Goal: Communication & Community: Answer question/provide support

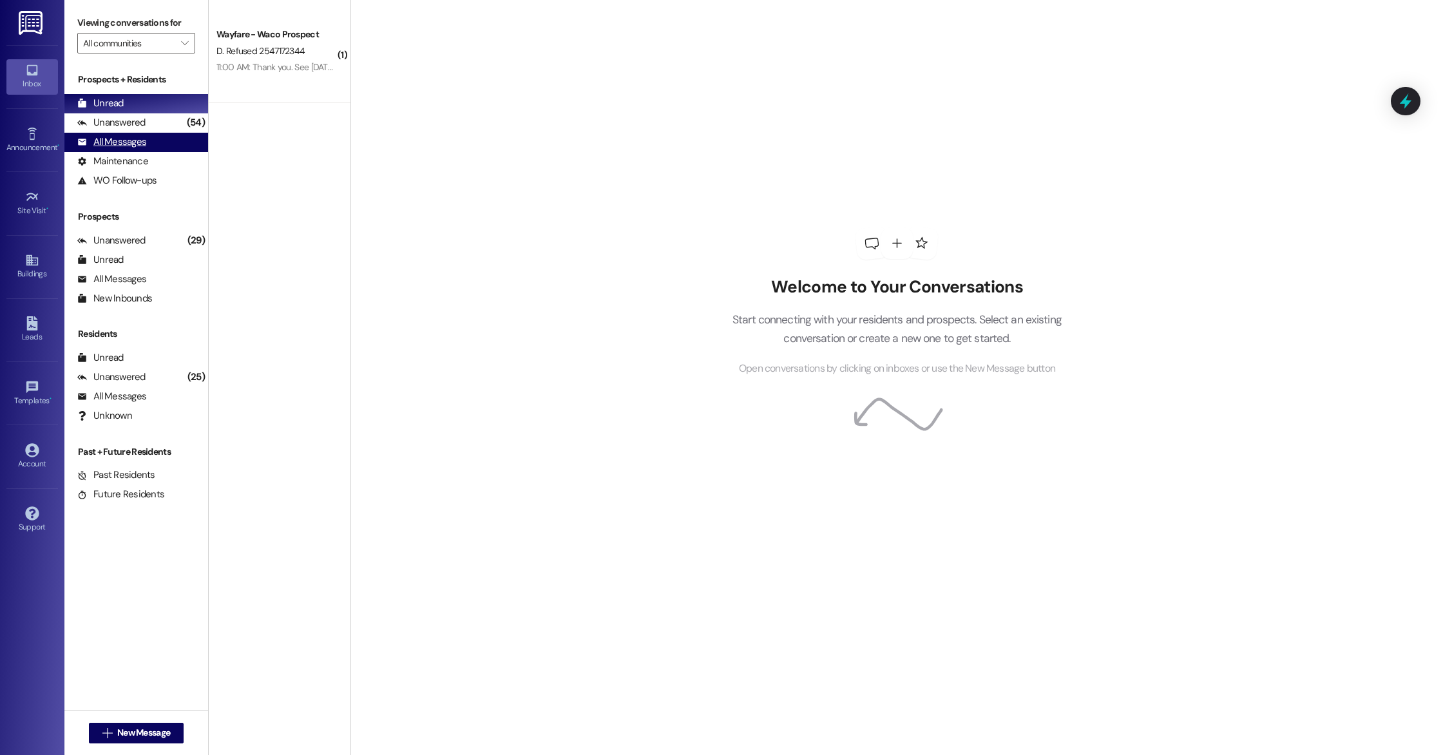
click at [144, 144] on div "All Messages" at bounding box center [111, 142] width 69 height 14
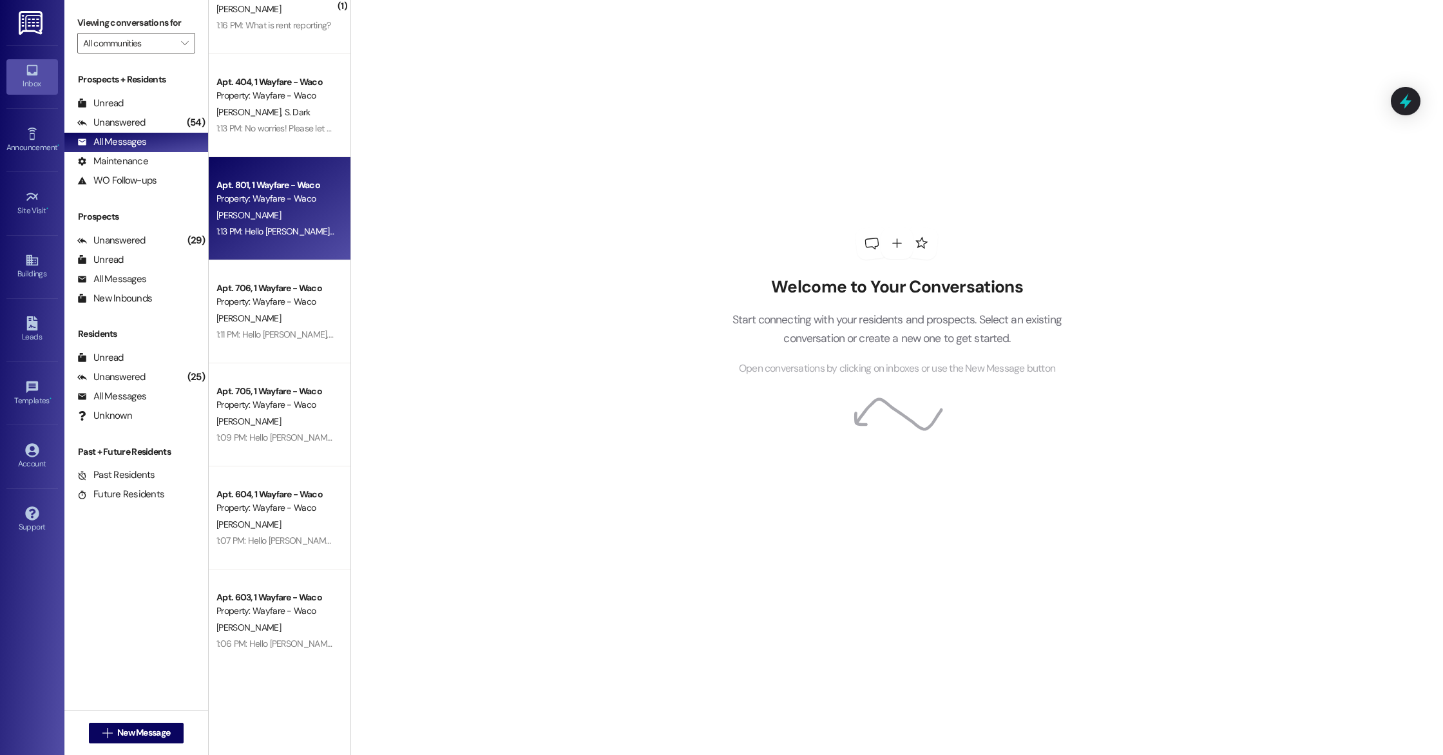
scroll to position [267, 0]
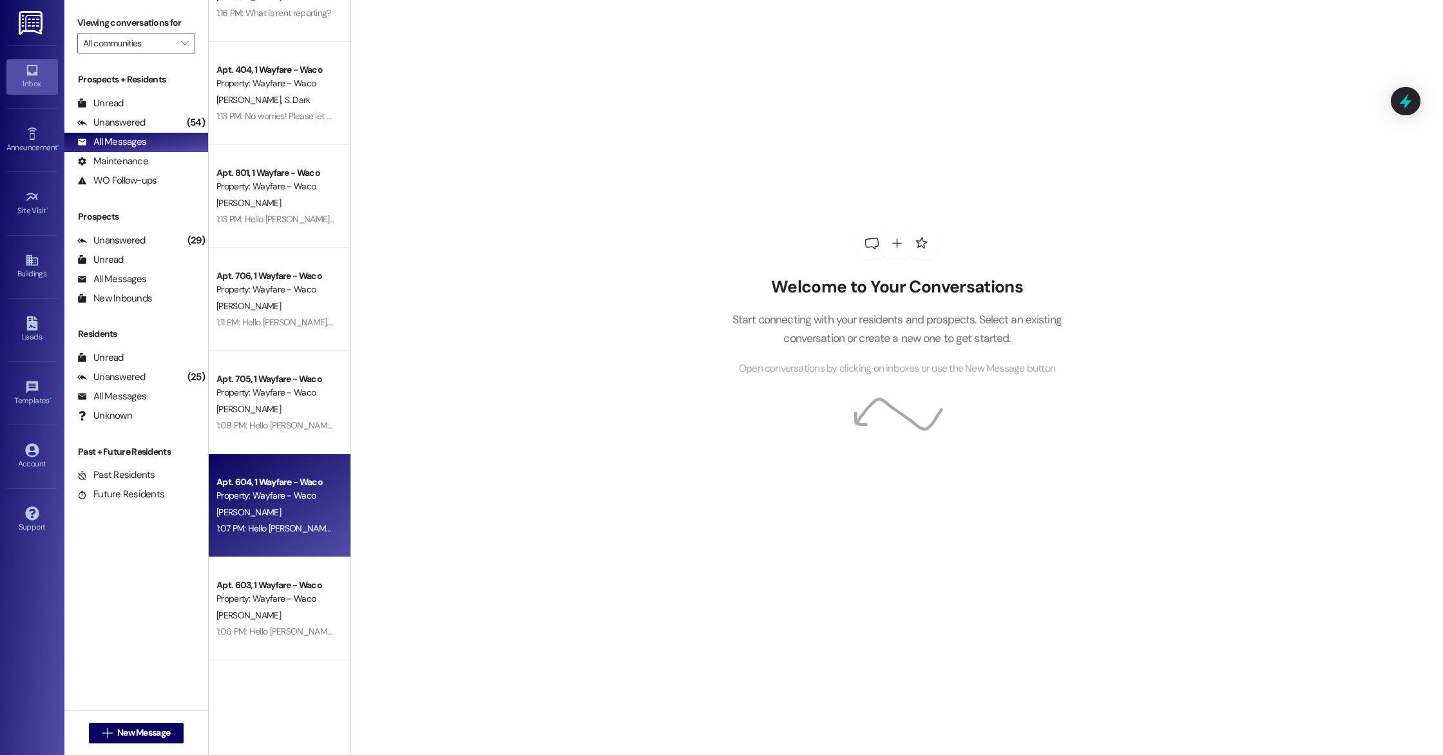
click at [281, 525] on div "1:07 PM: Hello Dallas, you have an outstanding balance of $122.11. Please pay i…" at bounding box center [471, 528] width 511 height 12
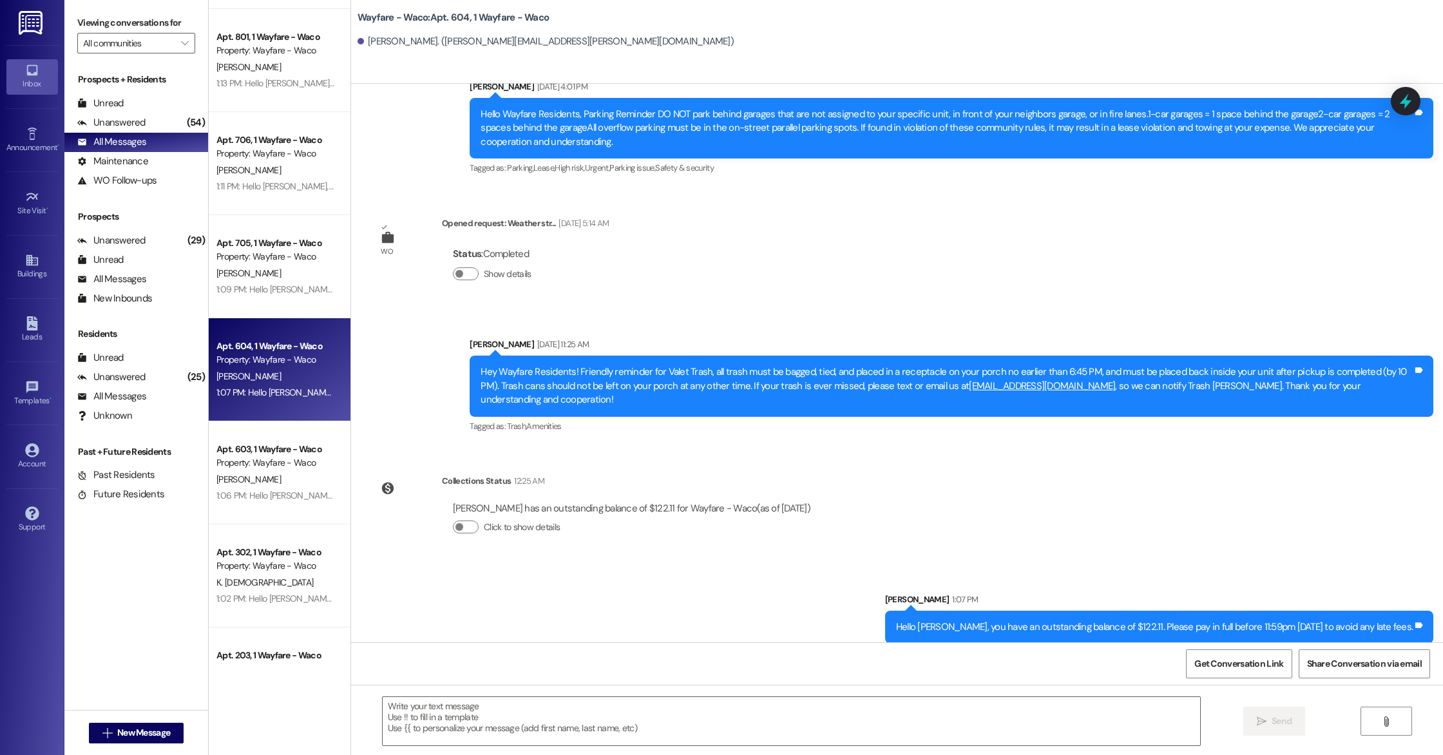
scroll to position [0, 0]
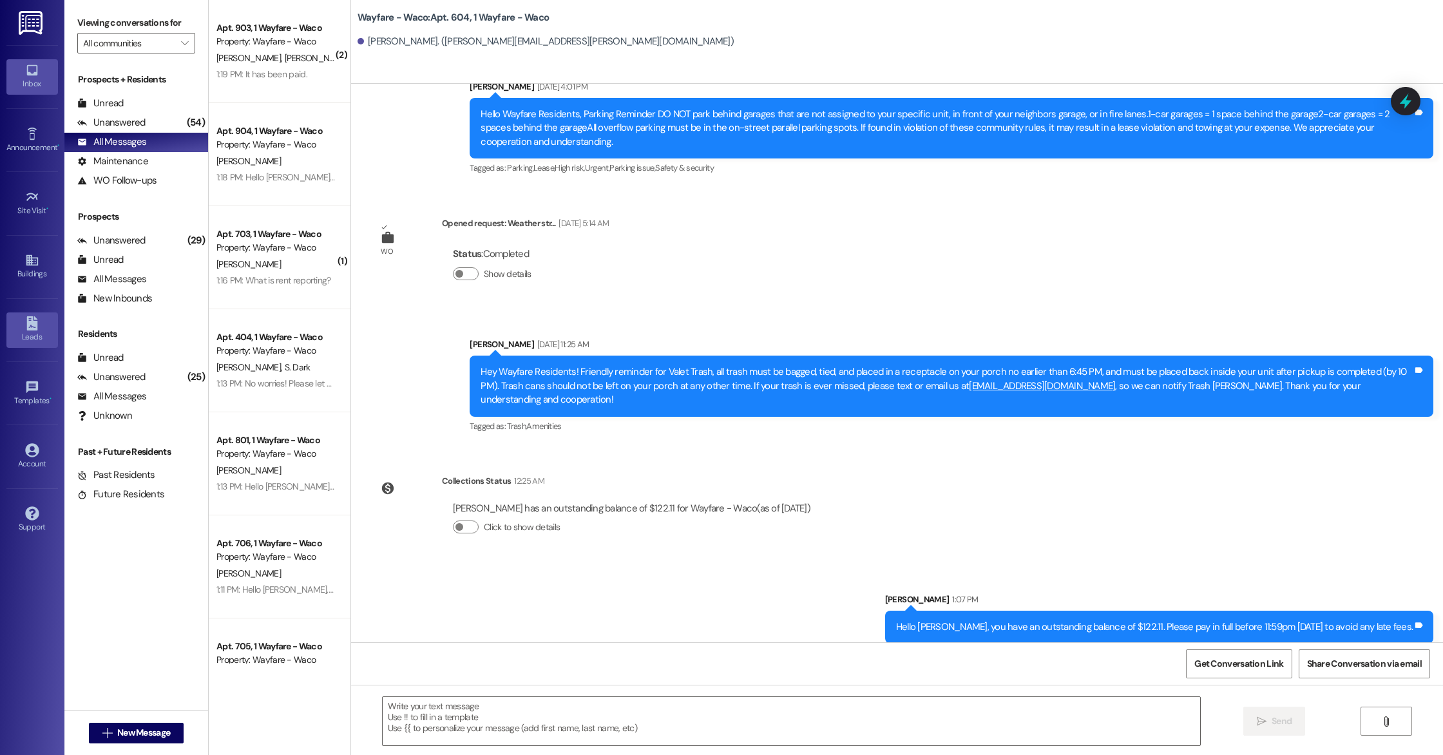
click at [32, 335] on div "Leads" at bounding box center [32, 336] width 64 height 13
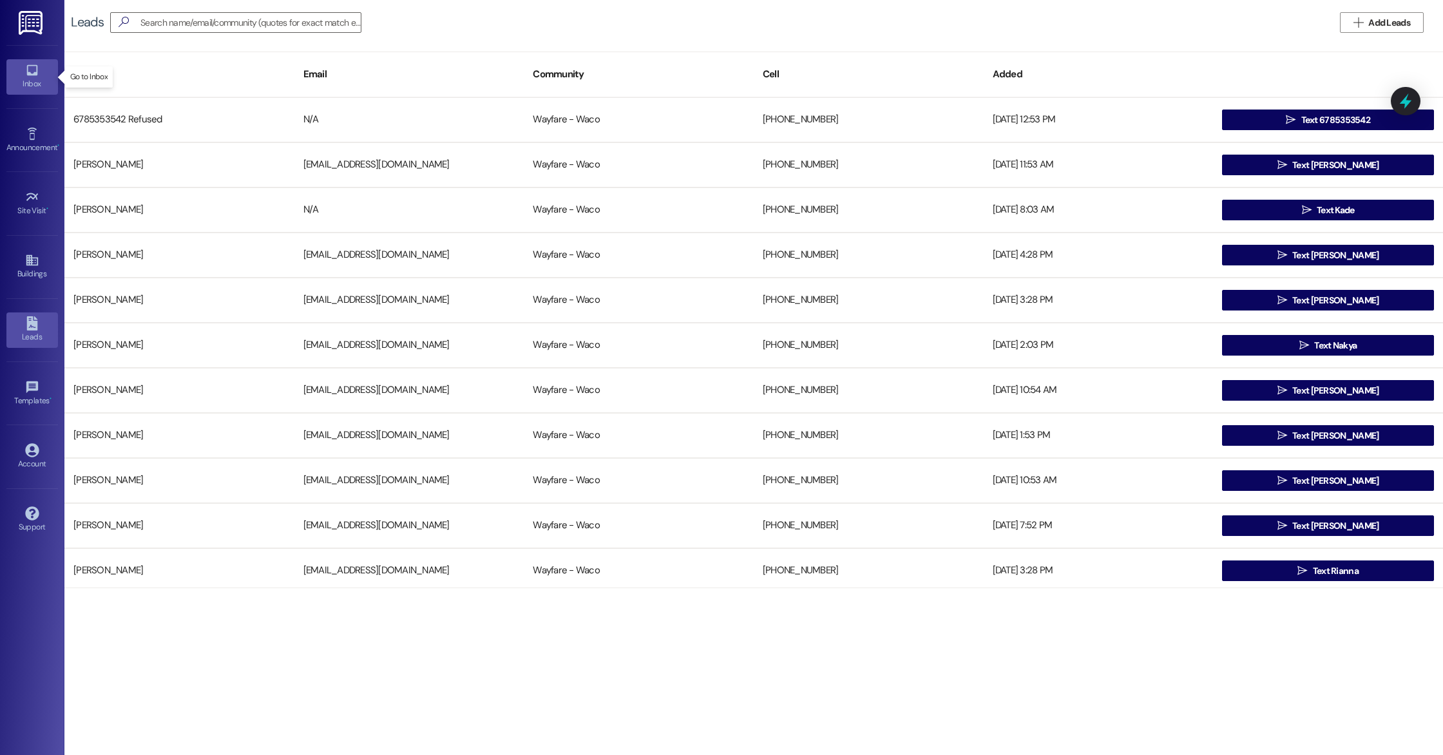
click at [25, 73] on icon at bounding box center [32, 70] width 14 height 14
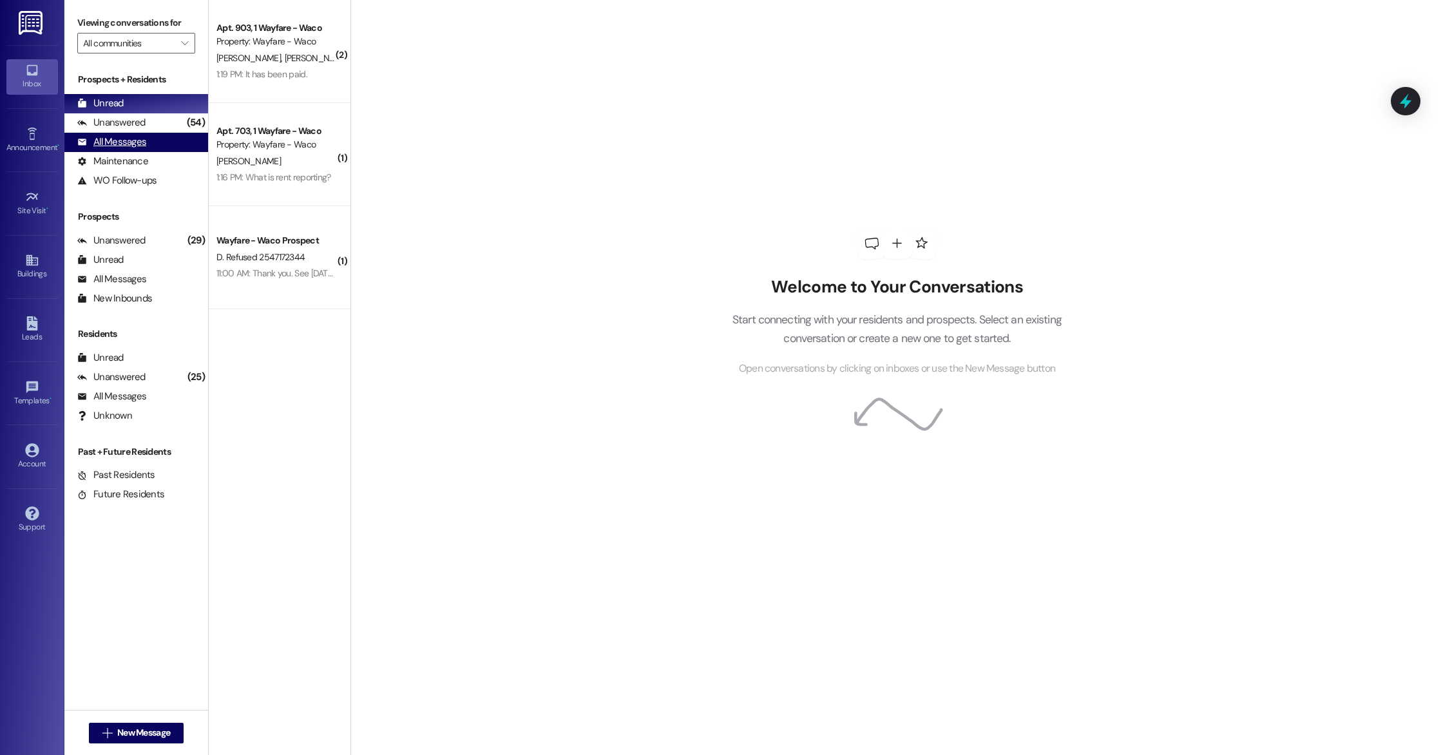
click at [120, 139] on div "All Messages" at bounding box center [111, 142] width 69 height 14
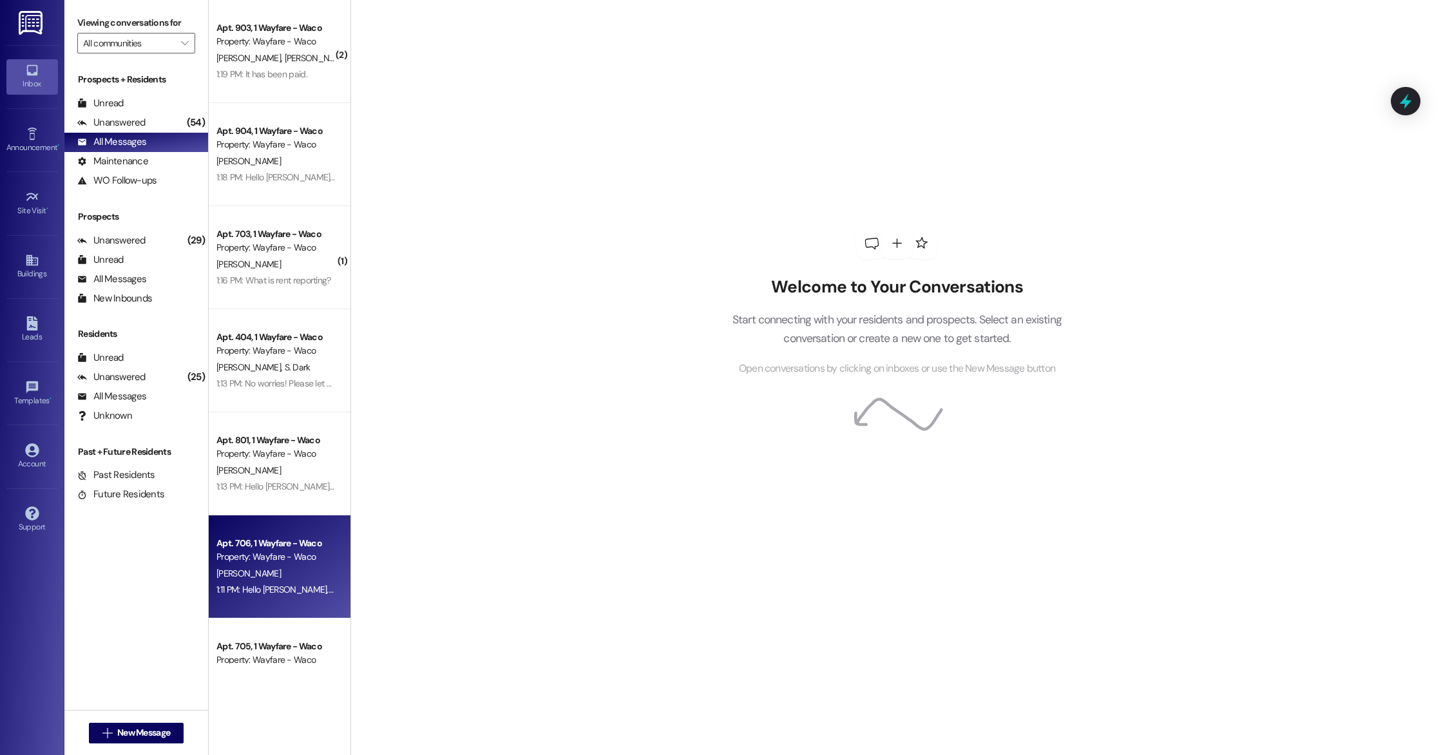
click at [292, 580] on div "L. Ridgway" at bounding box center [276, 574] width 122 height 16
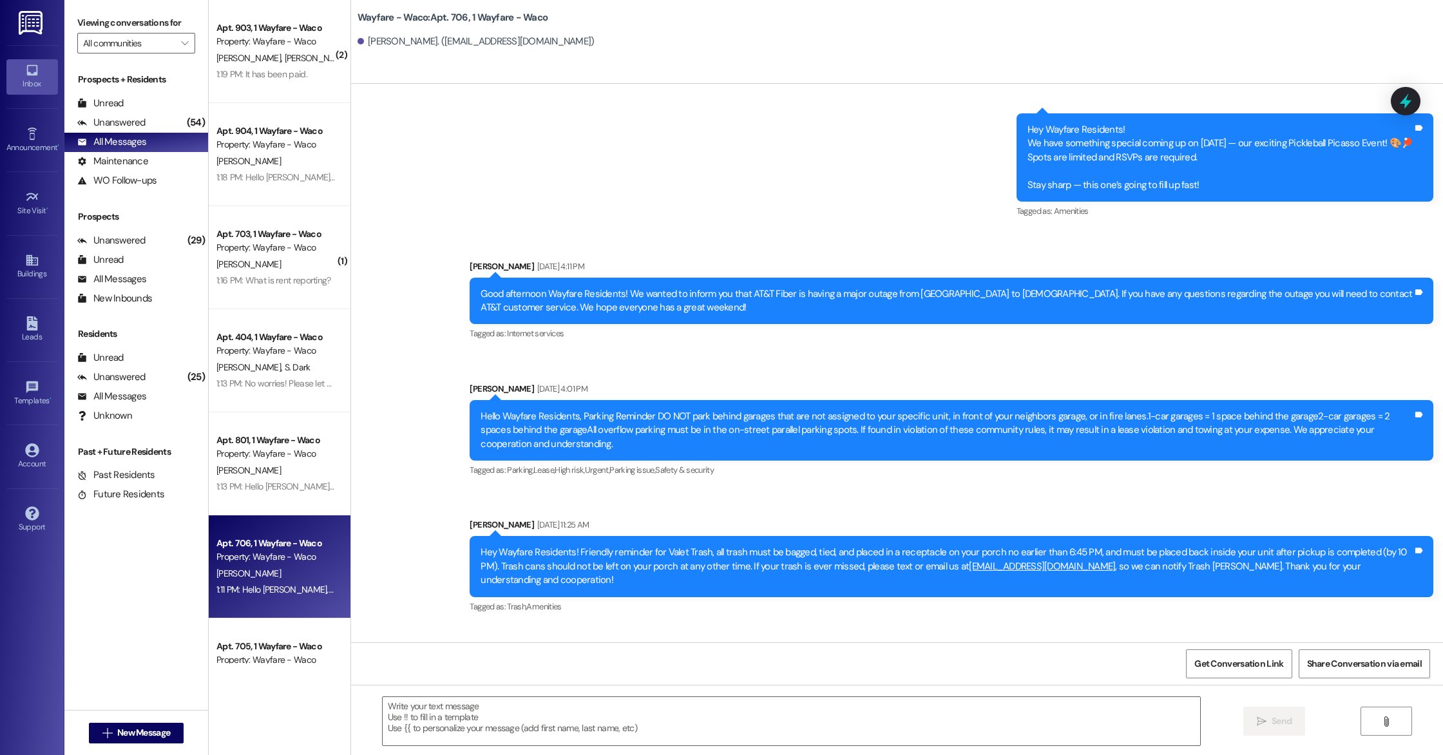
scroll to position [8068, 0]
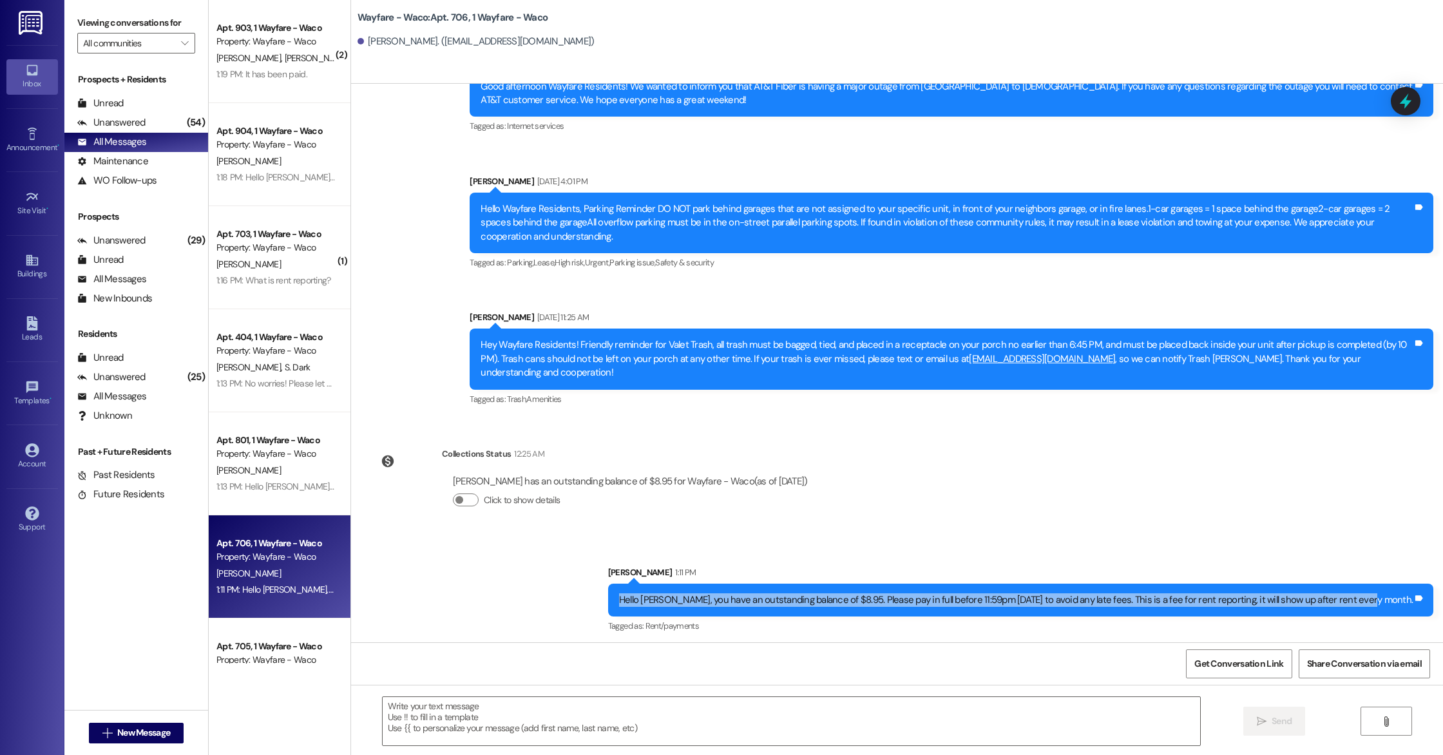
drag, startPoint x: 671, startPoint y: 596, endPoint x: 1407, endPoint y: 598, distance: 736.9
click at [1407, 598] on div "Hello Lauren, you have an outstanding balance of $8.95. Please pay in full befo…" at bounding box center [1020, 600] width 825 height 33
copy div "Hello Lauren, you have an outstanding balance of $8.95. Please pay in full befo…"
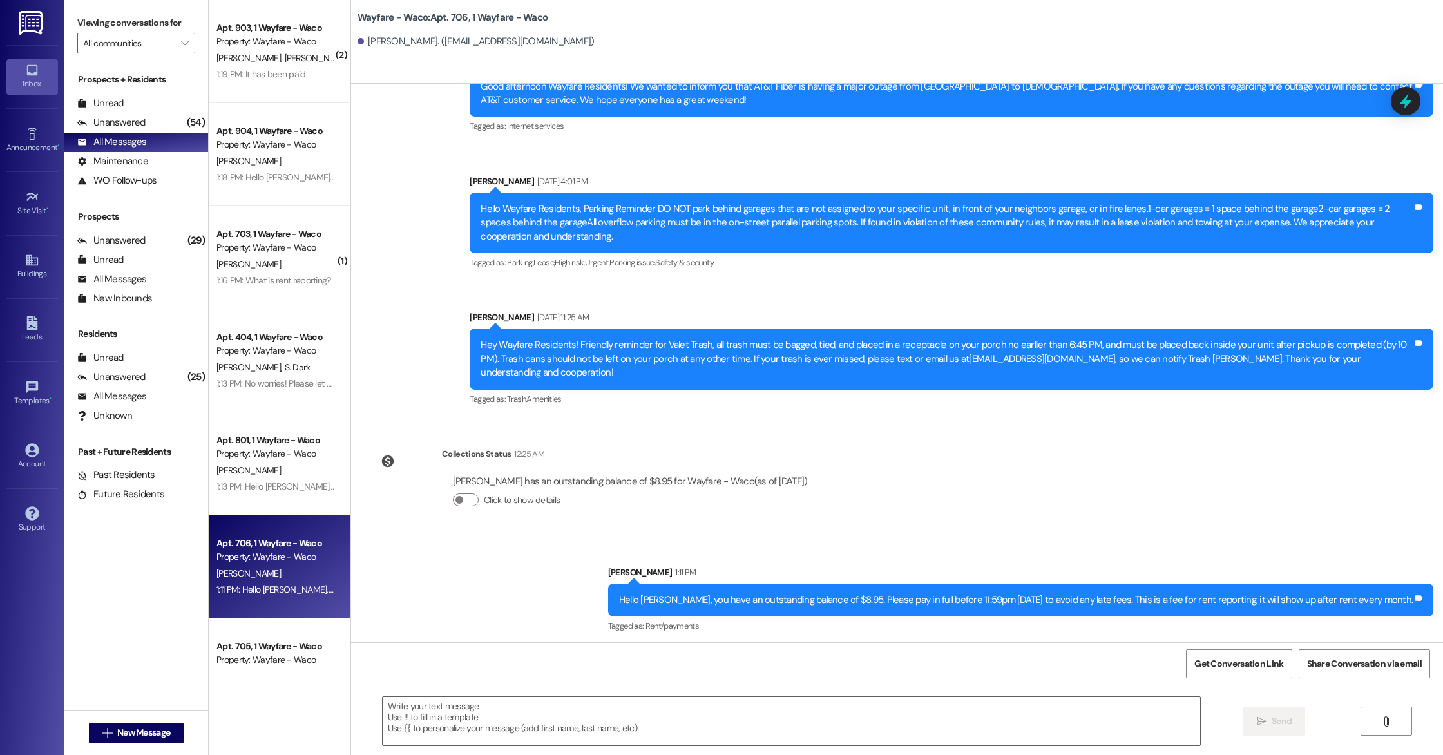
click at [922, 501] on div "Lease started Jan 31, 2025 at 6:00 PM Sent via SMS Bryce Rosas Feb 13, 2025 at …" at bounding box center [897, 363] width 1092 height 558
click at [25, 338] on div "Leads" at bounding box center [32, 336] width 64 height 13
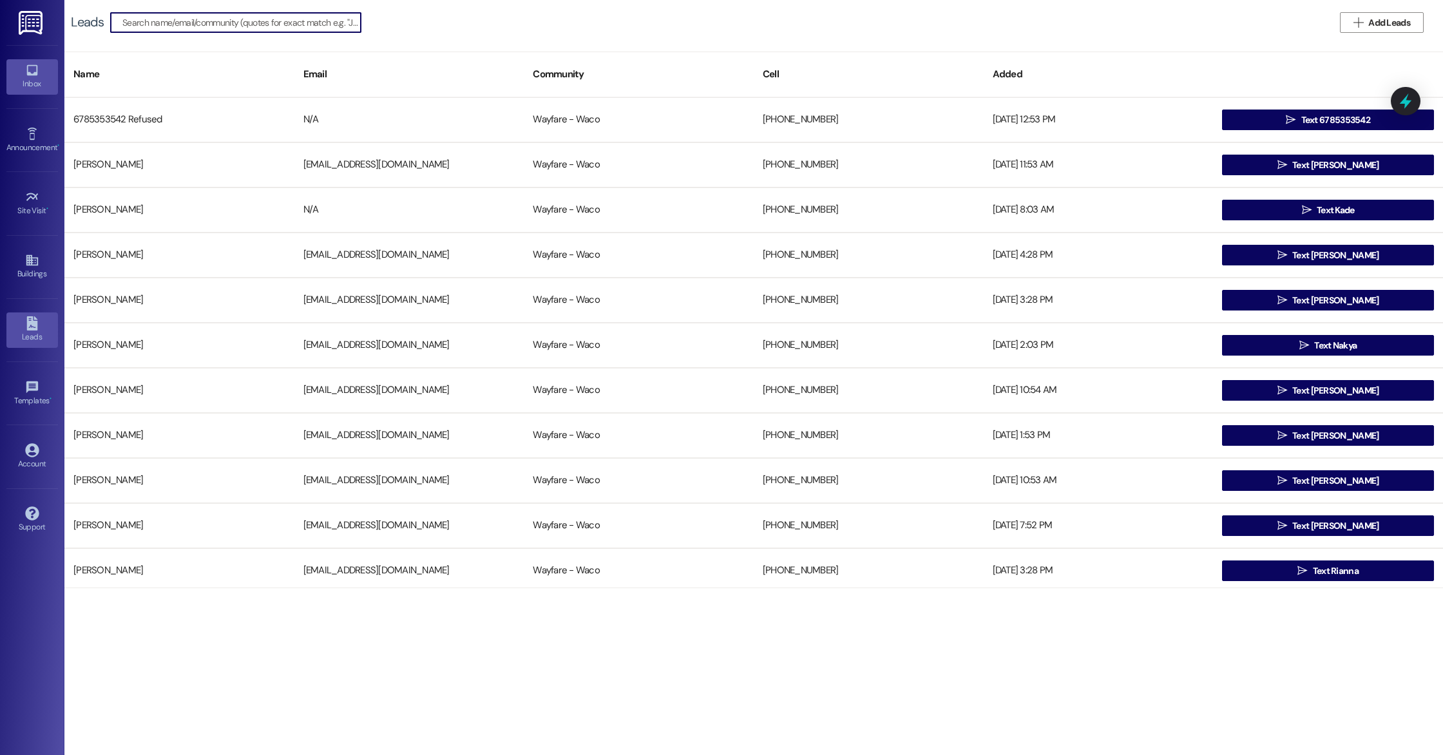
click at [30, 78] on div "Inbox" at bounding box center [32, 83] width 64 height 13
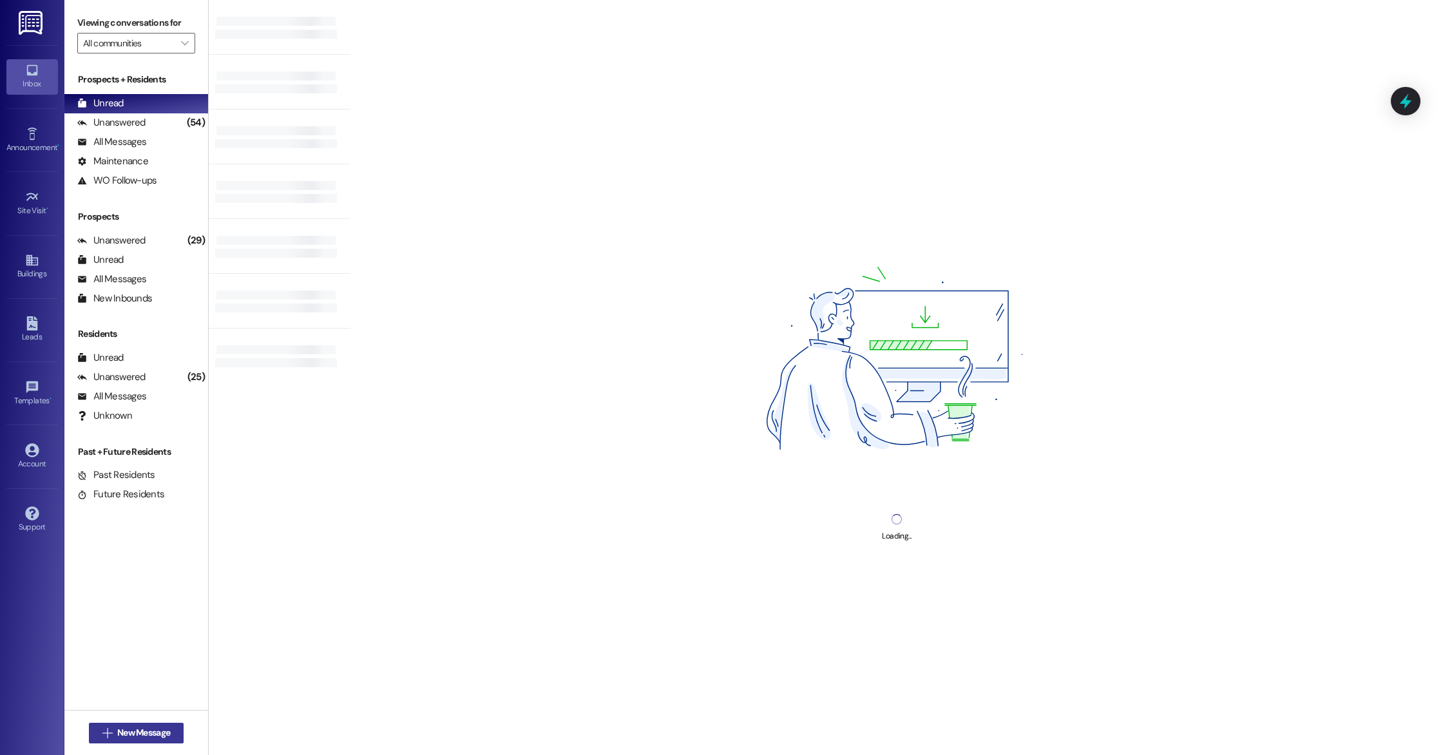
click at [155, 733] on span "New Message" at bounding box center [143, 733] width 53 height 14
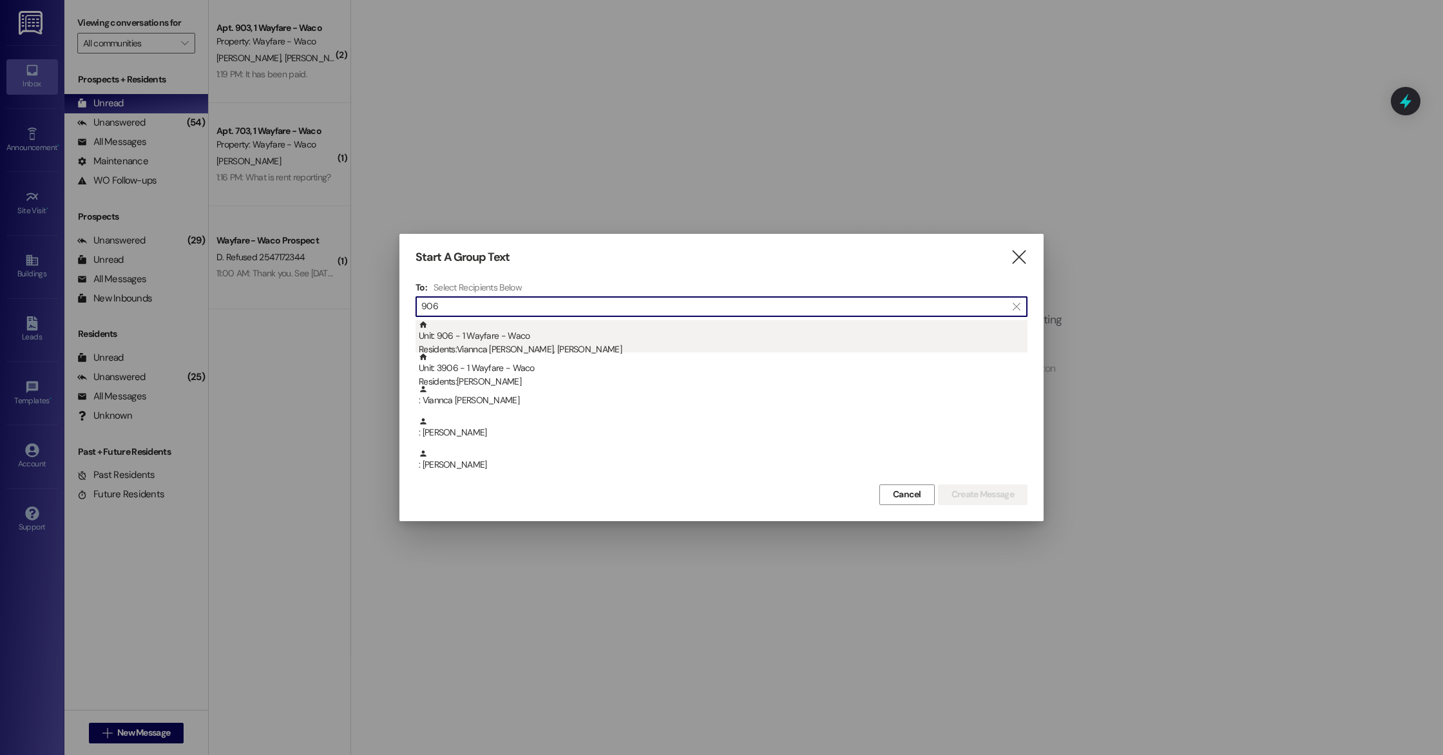
type input "906"
click at [613, 339] on div "Unit: 906 - 1 Wayfare - Waco Residents: Viannca Sepulveda-Otero, Esteban Saldana" at bounding box center [723, 338] width 609 height 37
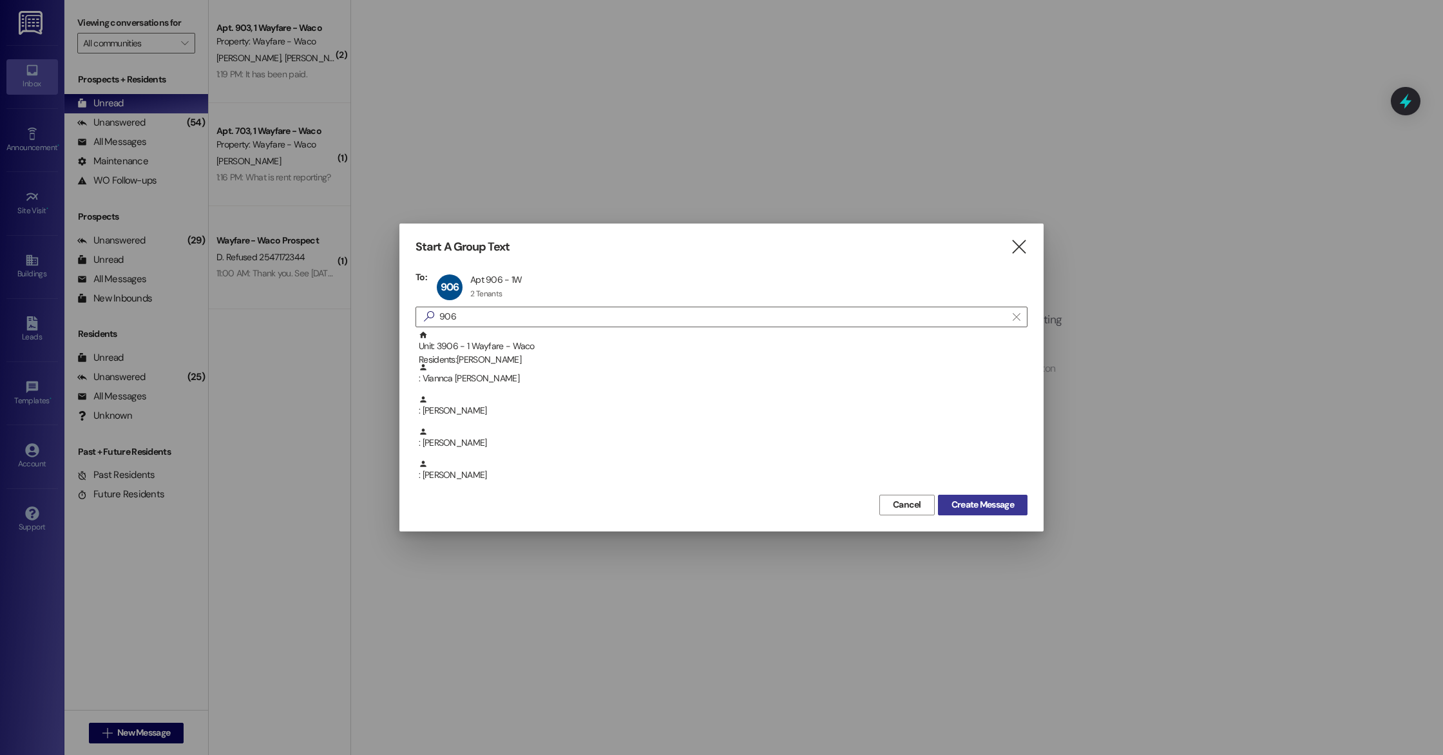
click at [989, 506] on span "Create Message" at bounding box center [982, 505] width 62 height 14
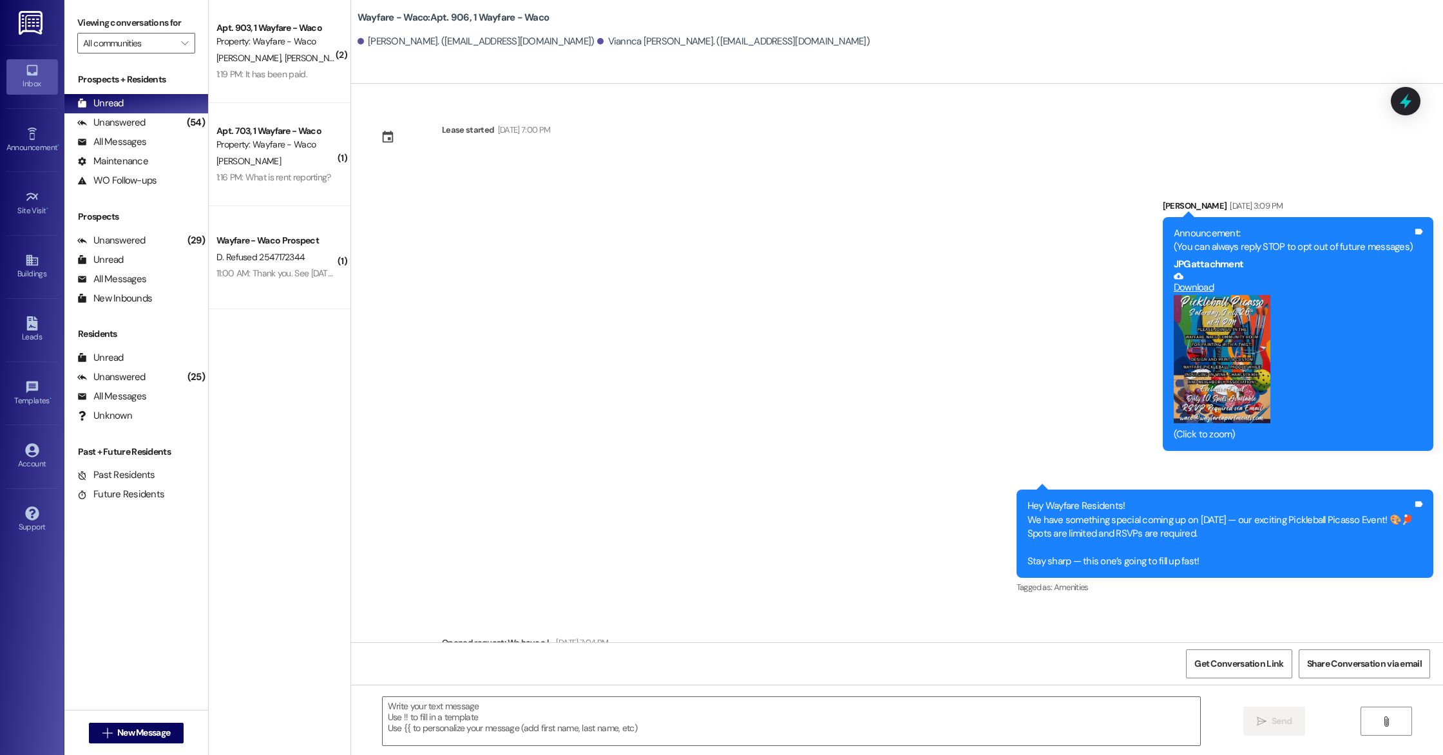
scroll to position [586, 0]
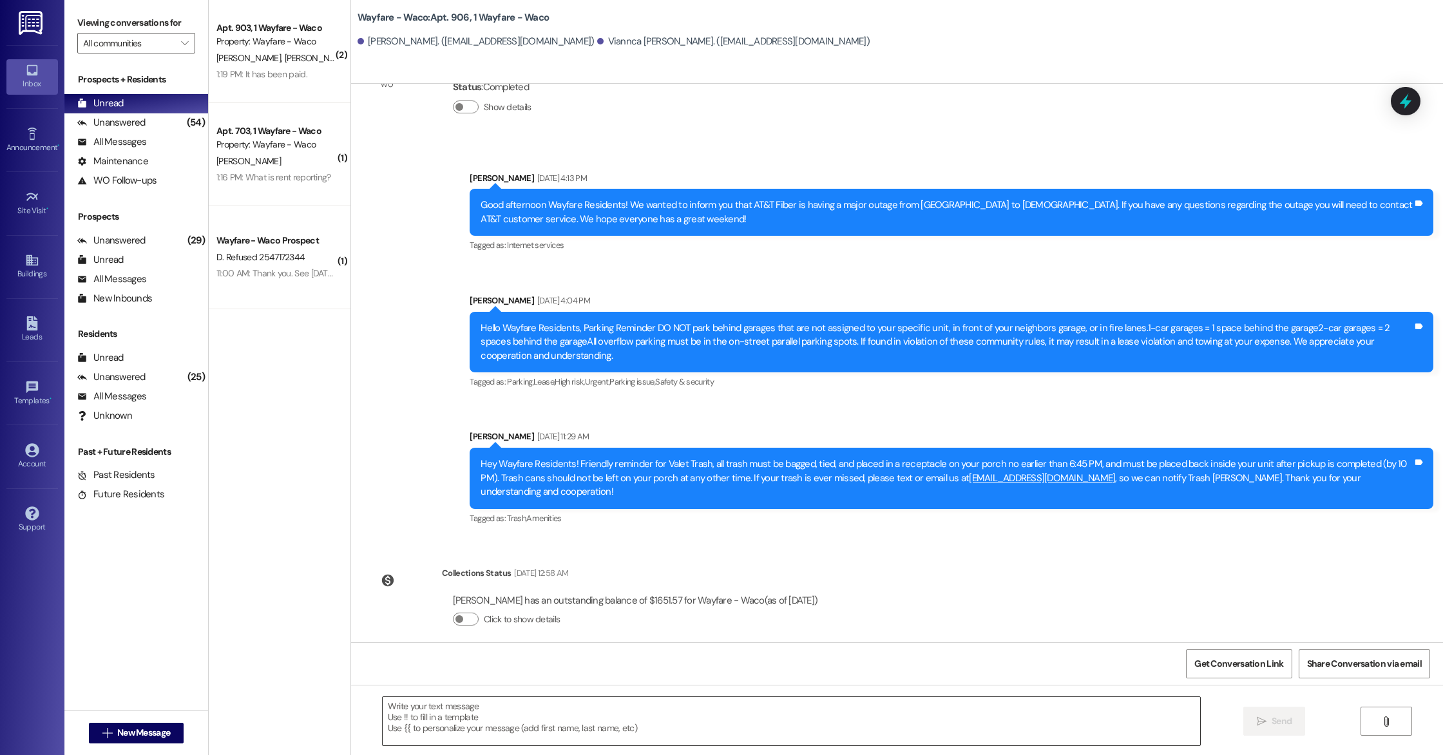
click at [509, 707] on textarea at bounding box center [791, 721] width 817 height 48
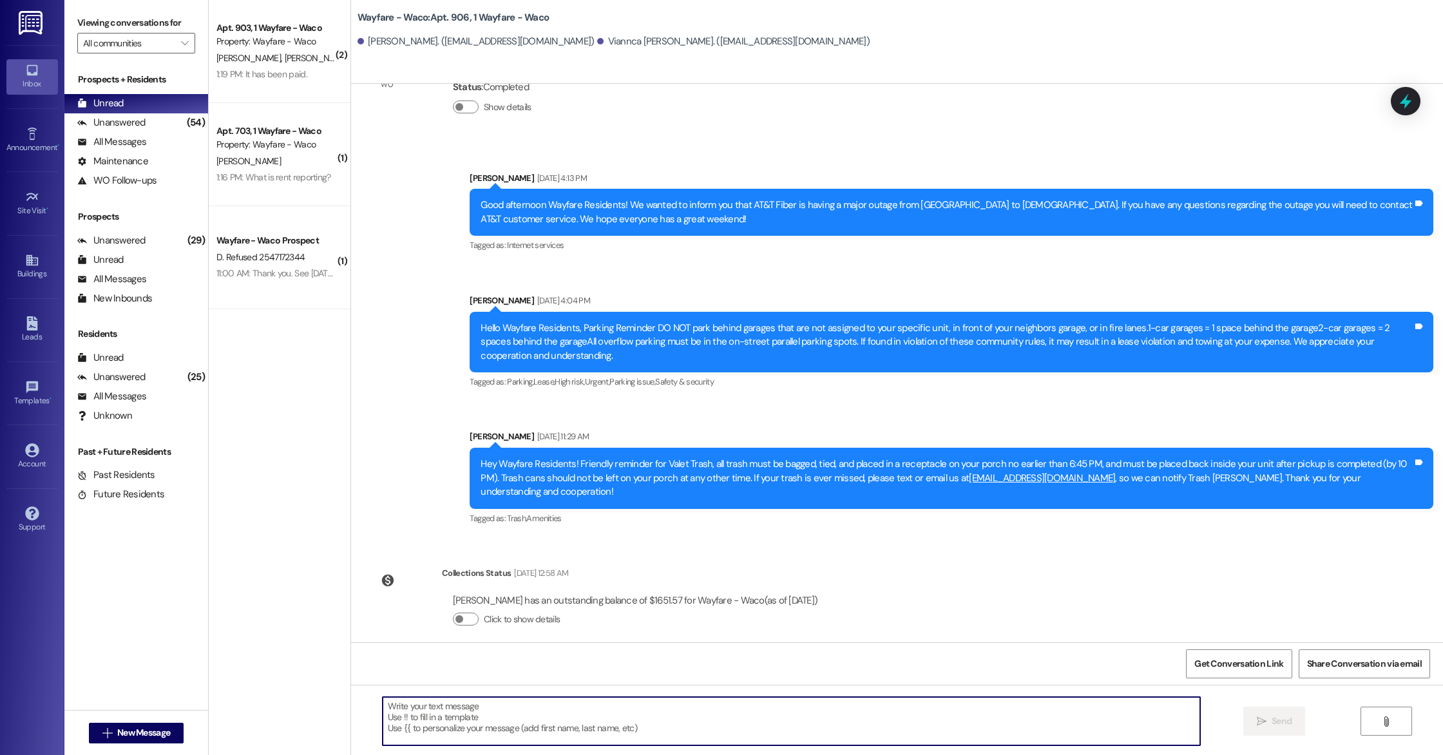
paste textarea "Hello Lauren, you have an outstanding balance of $8.95. Please pay in full befo…"
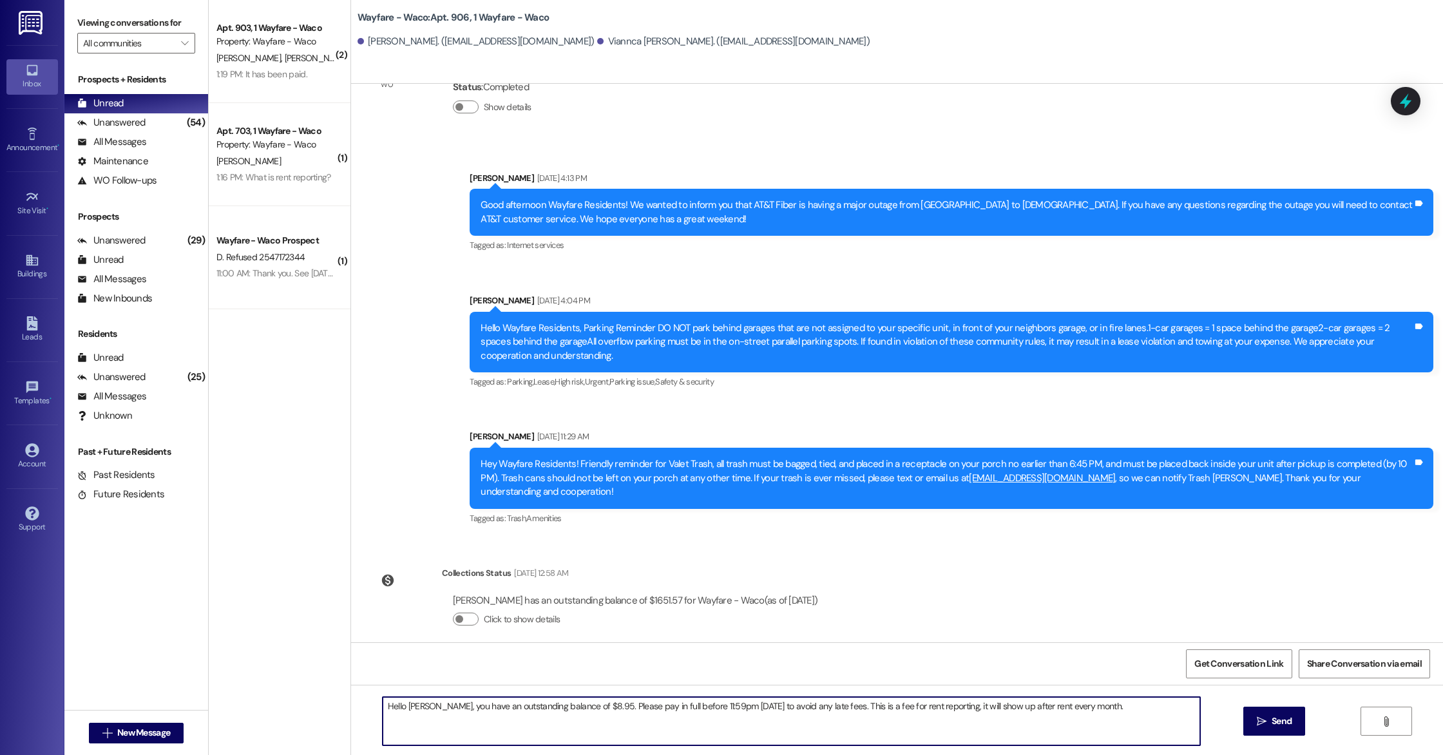
click at [419, 705] on textarea "Hello Lauren, you have an outstanding balance of $8.95. Please pay in full befo…" at bounding box center [791, 721] width 817 height 48
click at [422, 704] on textarea "Hello Lauren, you have an outstanding balance of $8.95. Please pay in full befo…" at bounding box center [791, 721] width 817 height 48
click at [634, 706] on textarea "Hello Esteban and Viannca, you have an outstanding balance of $8.95. Please pay…" at bounding box center [791, 721] width 817 height 48
click at [1152, 720] on textarea "Hello Esteban and Viannca, you have an outstanding balance of $17.90. Please pa…" at bounding box center [791, 721] width 817 height 48
click at [464, 718] on textarea "Hello Esteban and Viannca, you have an outstanding balance of $17.90. Please pa…" at bounding box center [791, 721] width 817 height 48
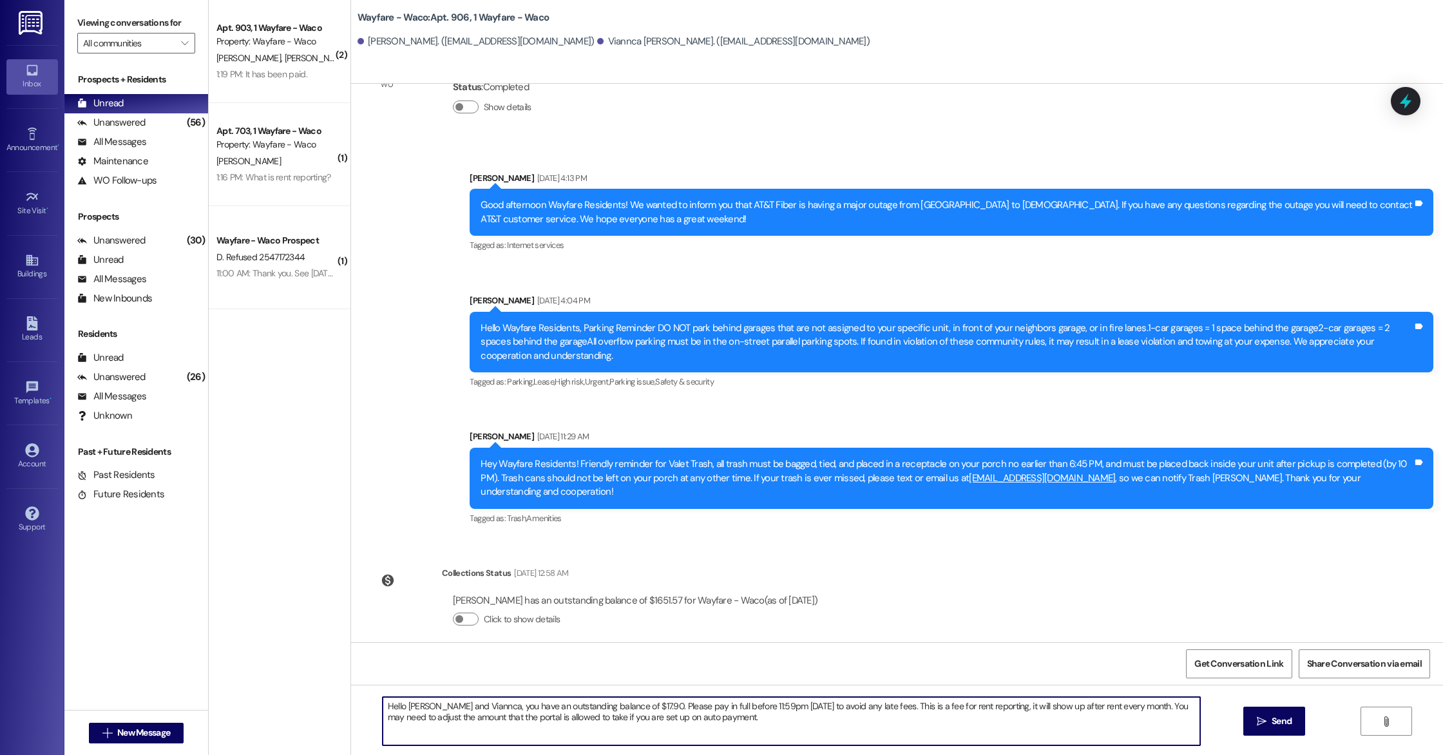
click at [568, 722] on textarea "Hello Esteban and Viannca, you have an outstanding balance of $17.90. Please pa…" at bounding box center [791, 721] width 817 height 48
click at [773, 723] on textarea "Hello Esteban and Viannca, you have an outstanding balance of $17.90. Please pa…" at bounding box center [791, 721] width 817 height 48
drag, startPoint x: 772, startPoint y: 723, endPoint x: 1121, endPoint y: 705, distance: 349.6
click at [1121, 705] on textarea "Hello Esteban and Viannca, you have an outstanding balance of $17.90. Please pa…" at bounding box center [791, 721] width 817 height 48
click at [1070, 709] on textarea "Hello Esteban and Viannca, you have an outstanding balance of $17.90. Please pa…" at bounding box center [791, 721] width 817 height 48
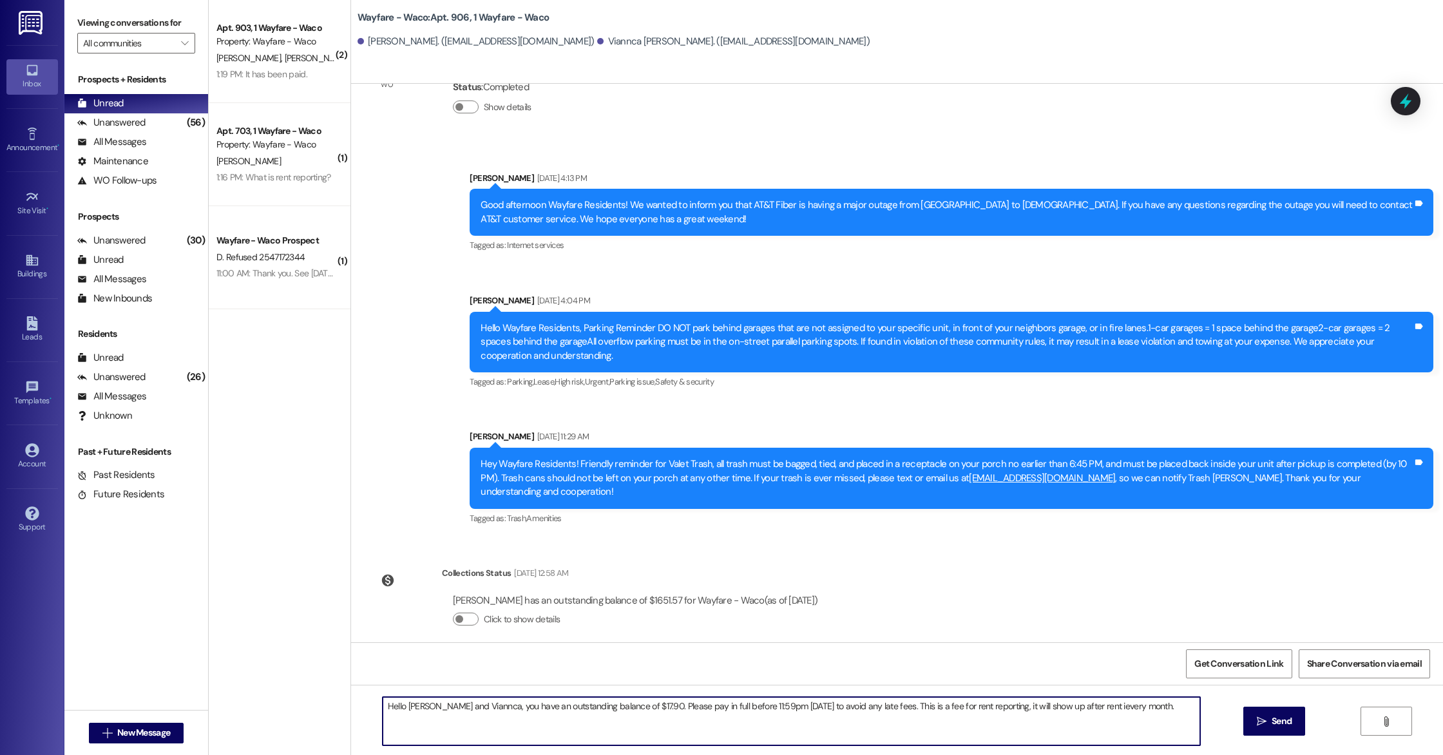
type textarea "Hello Esteban and Viannca, you have an outstanding balance of $17.90. Please pa…"
click at [1269, 720] on span "Send" at bounding box center [1281, 721] width 25 height 14
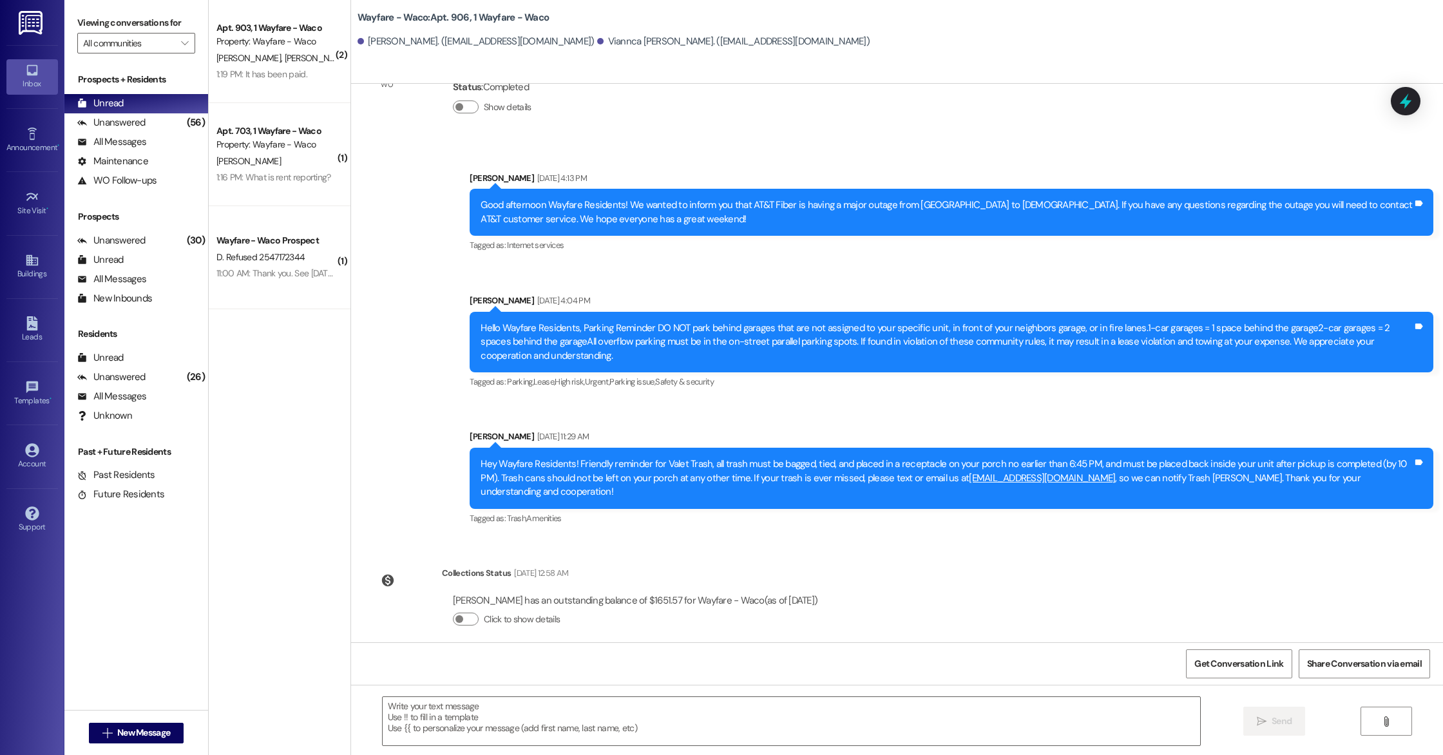
scroll to position [676, 0]
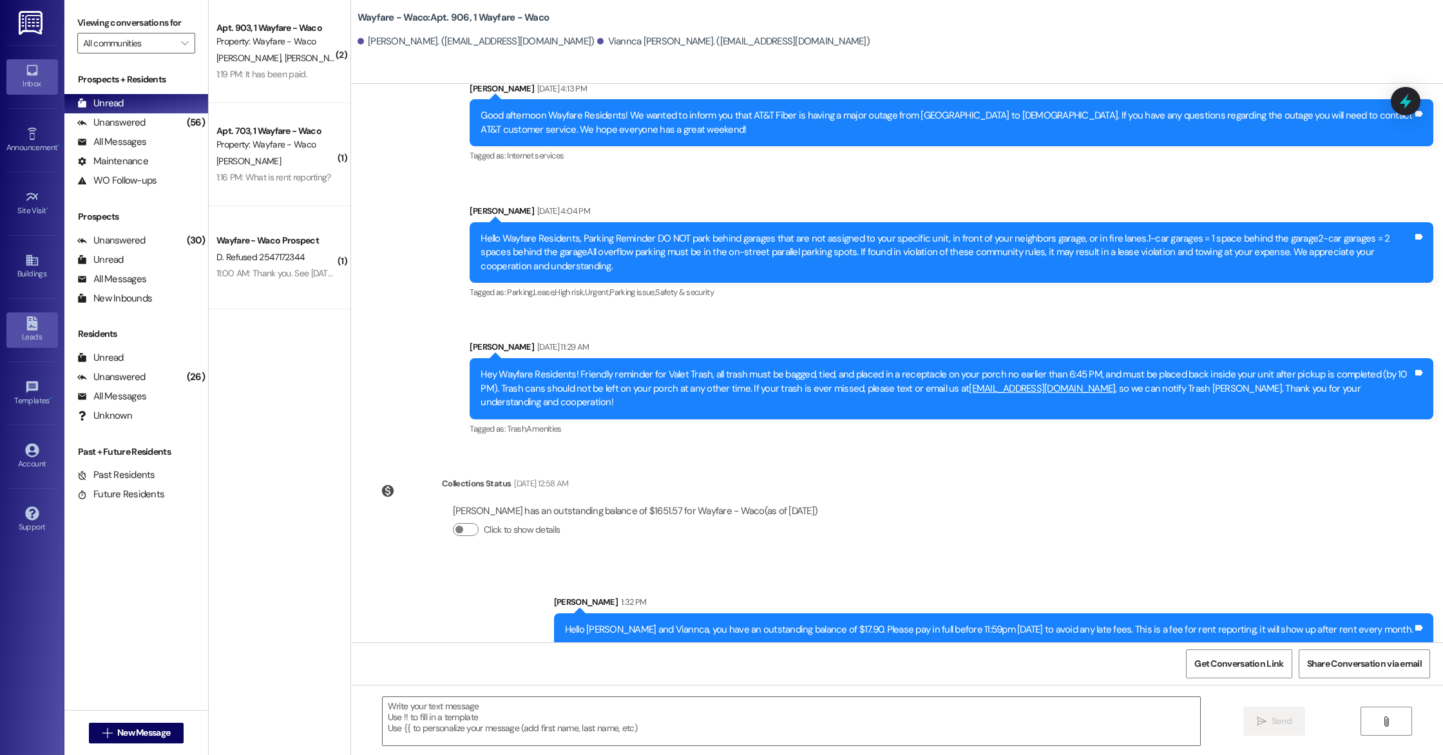
click at [28, 332] on div "Leads" at bounding box center [32, 336] width 64 height 13
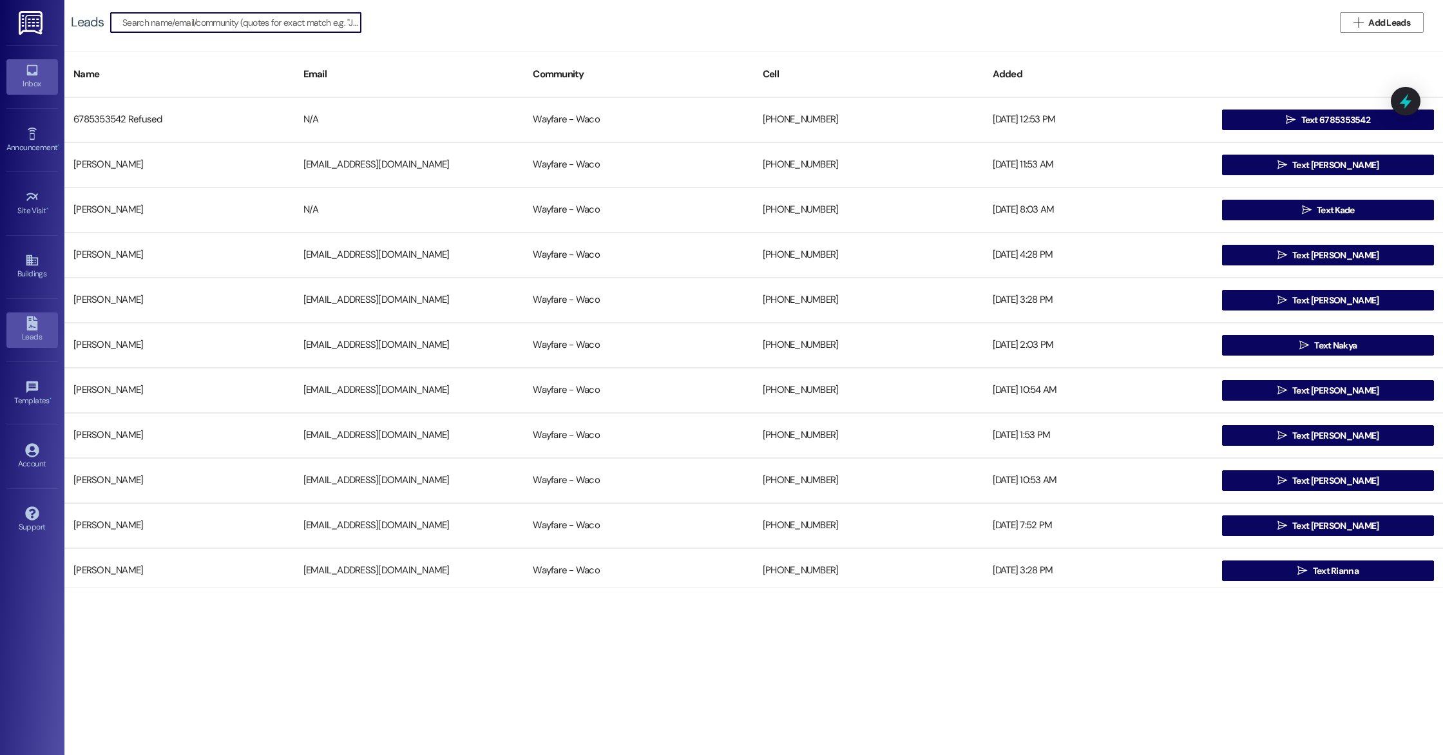
click at [31, 84] on div "Inbox" at bounding box center [32, 83] width 64 height 13
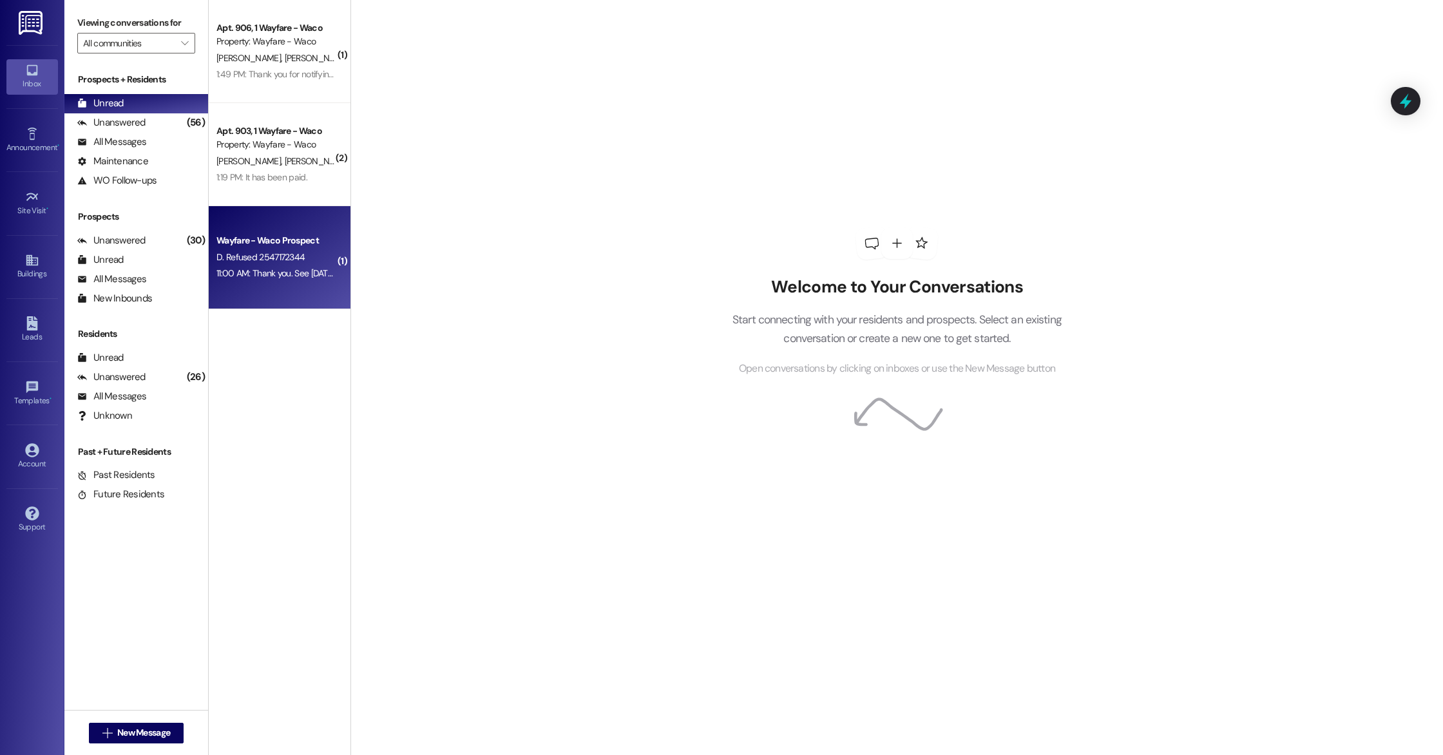
click at [285, 278] on div "11:00 AM: Thank you. See Thursday afternoon 1:00pm. Donna Johnson. 11:00 AM: Th…" at bounding box center [344, 273] width 256 height 12
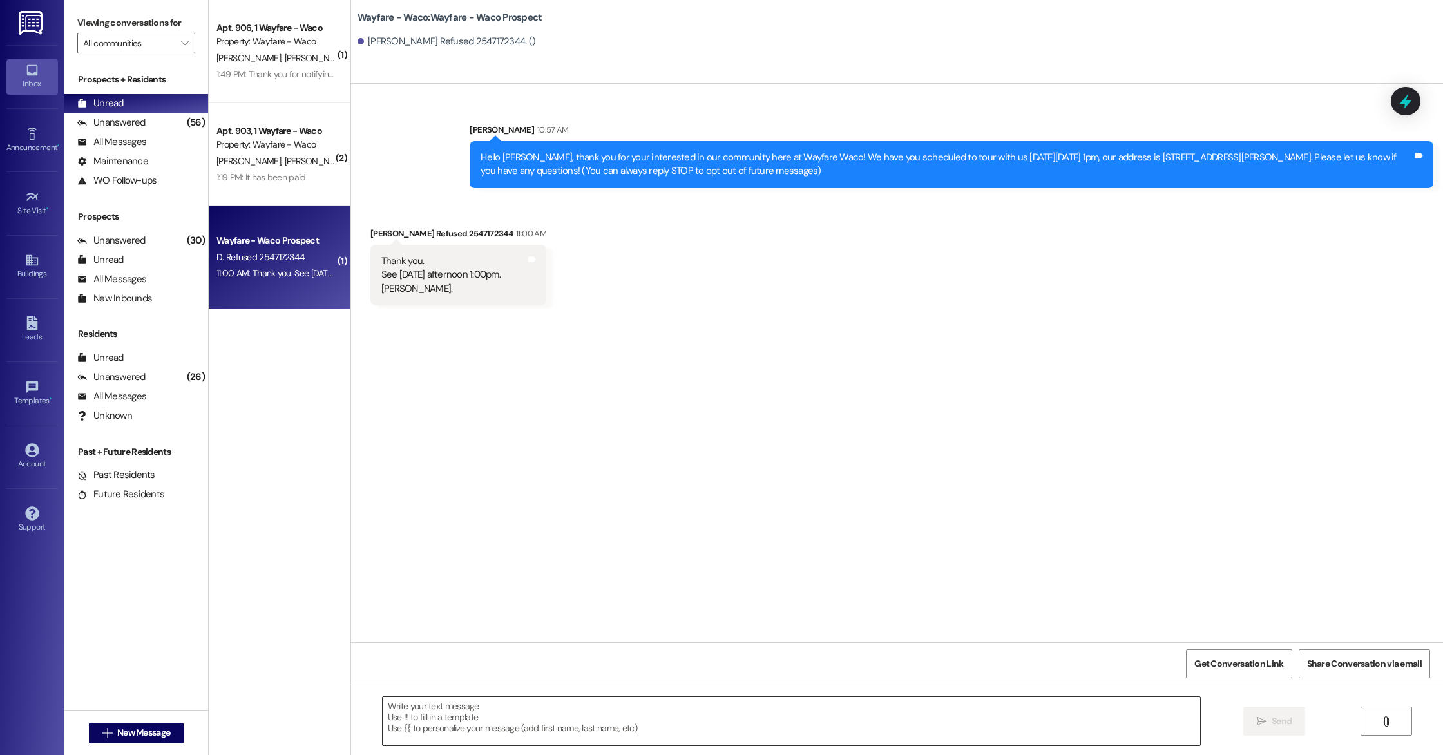
click at [613, 732] on textarea at bounding box center [791, 721] width 817 height 48
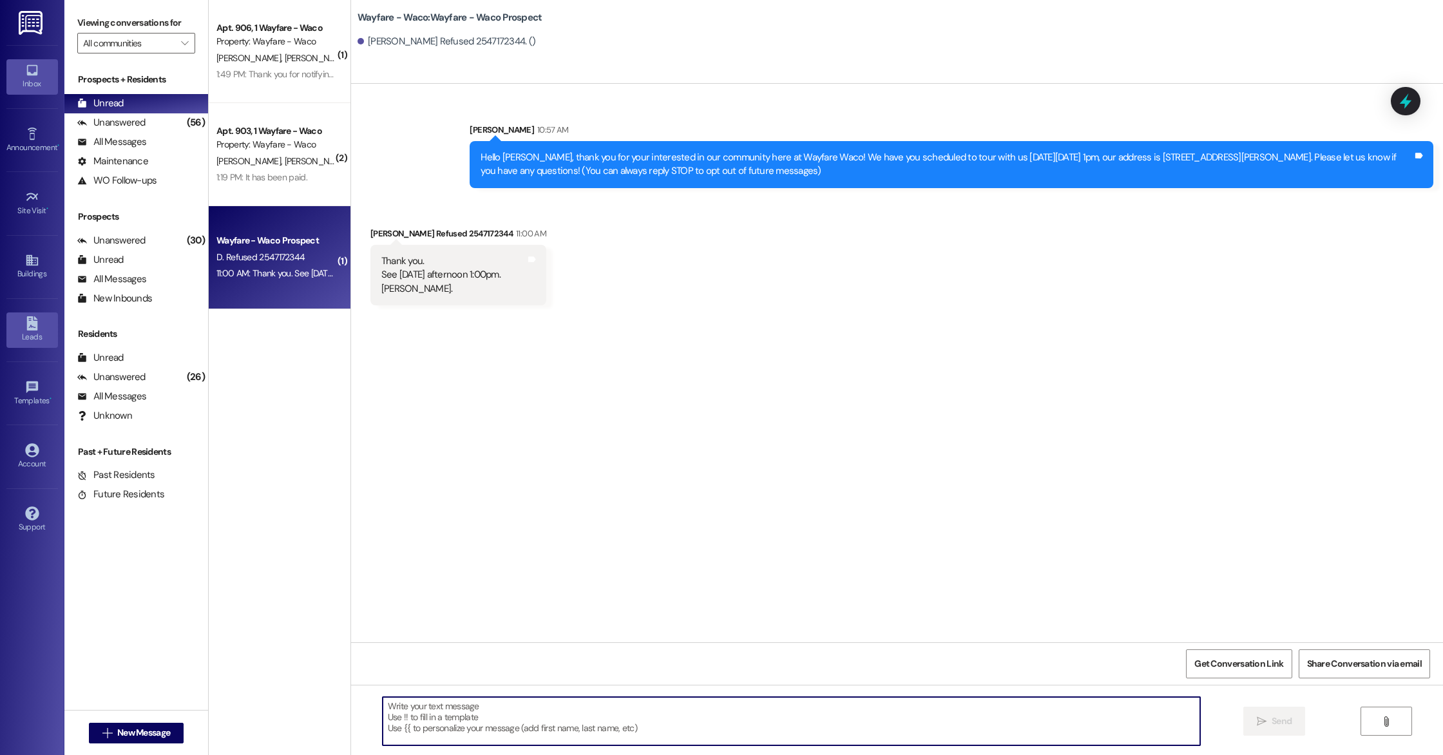
click at [37, 333] on div "Leads" at bounding box center [32, 336] width 64 height 13
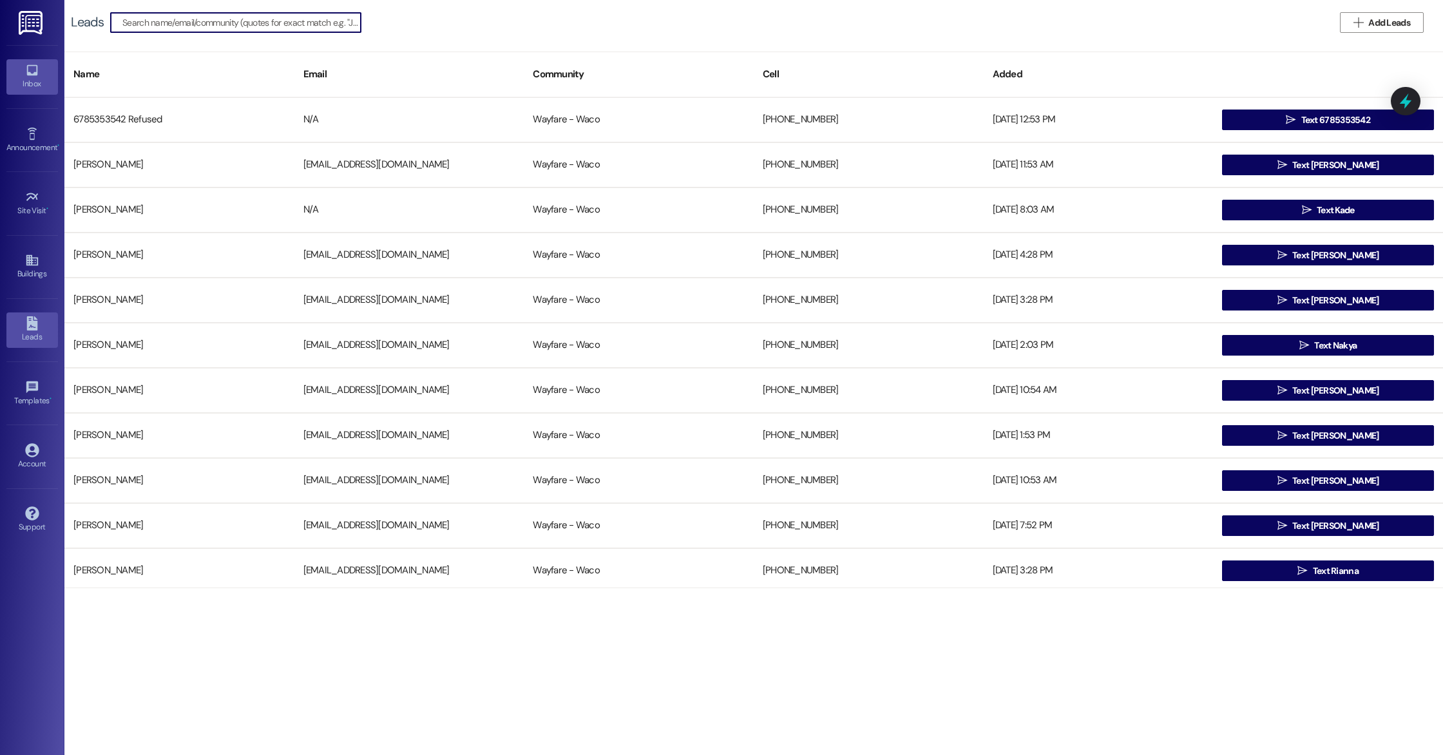
click at [35, 75] on icon at bounding box center [31, 70] width 11 height 11
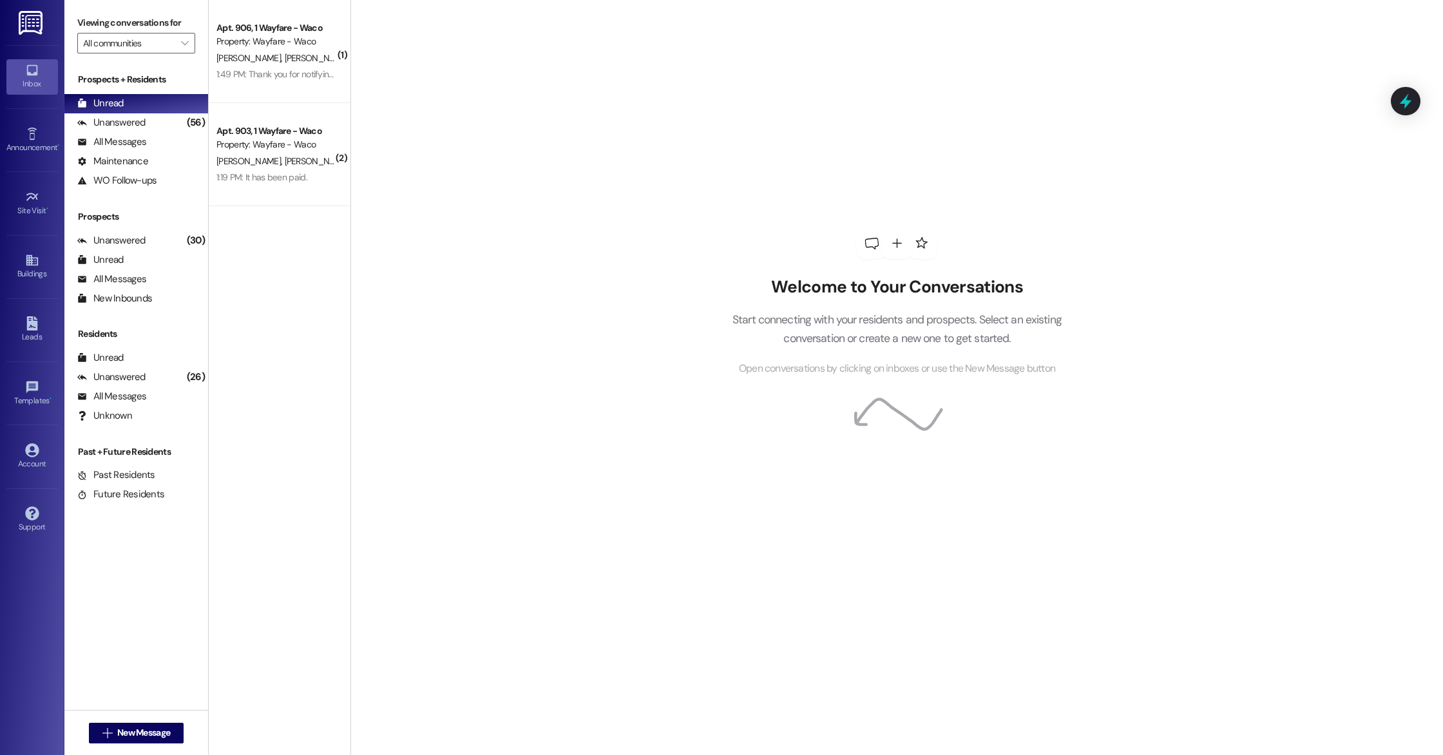
click at [136, 718] on div " New Message" at bounding box center [136, 733] width 95 height 32
click at [137, 718] on div " New Message" at bounding box center [136, 733] width 95 height 32
click at [138, 729] on span "New Message" at bounding box center [143, 733] width 53 height 14
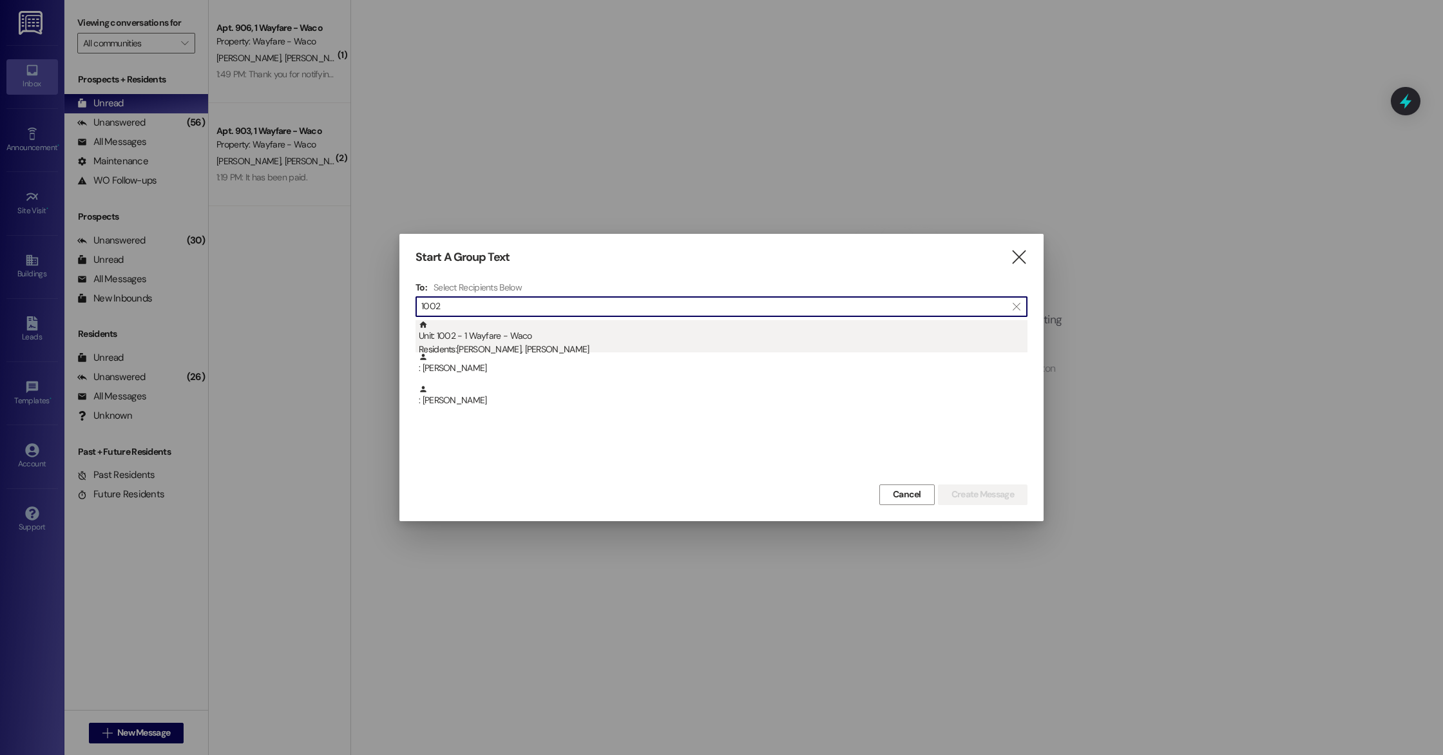
type input "1002"
click at [557, 347] on div "Residents: Bernardo Reyna, Maria Lara" at bounding box center [723, 350] width 609 height 14
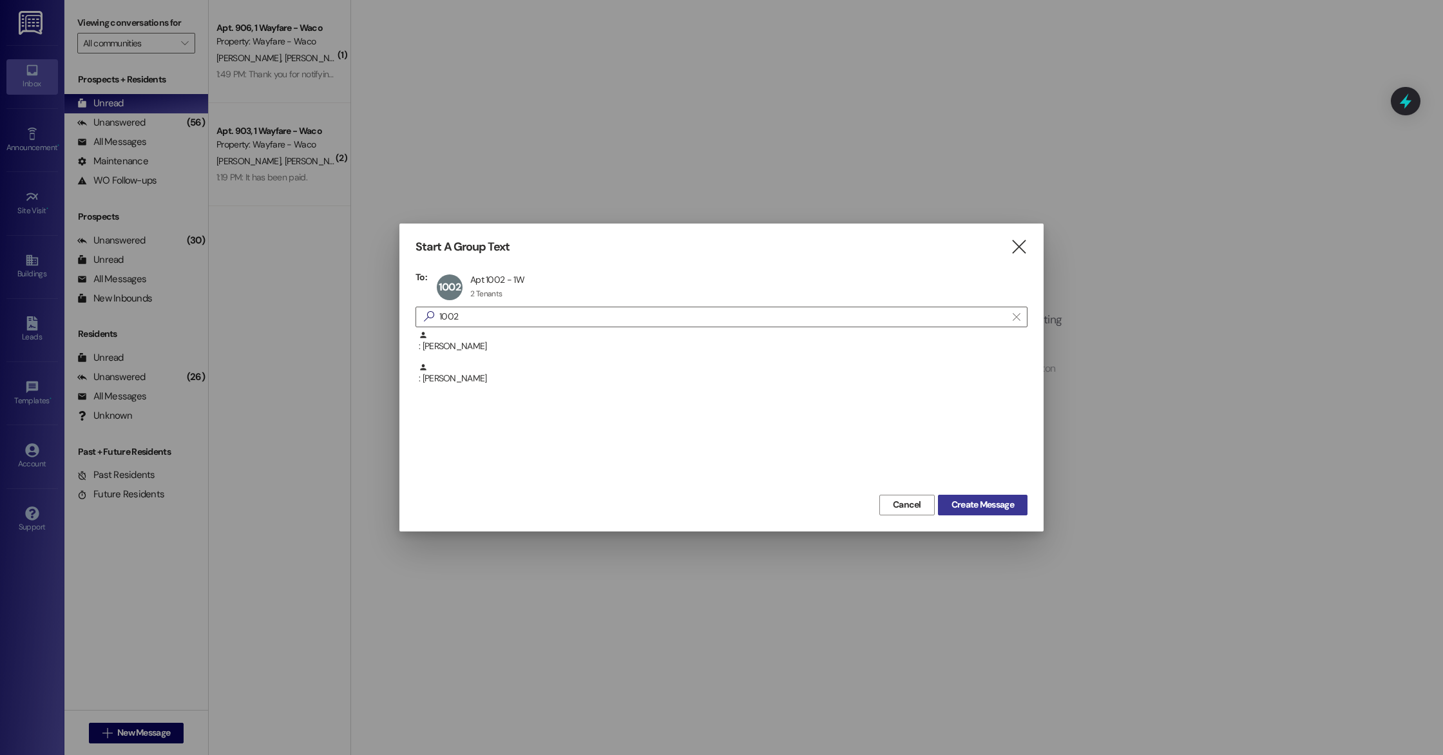
click at [988, 505] on span "Create Message" at bounding box center [982, 505] width 62 height 14
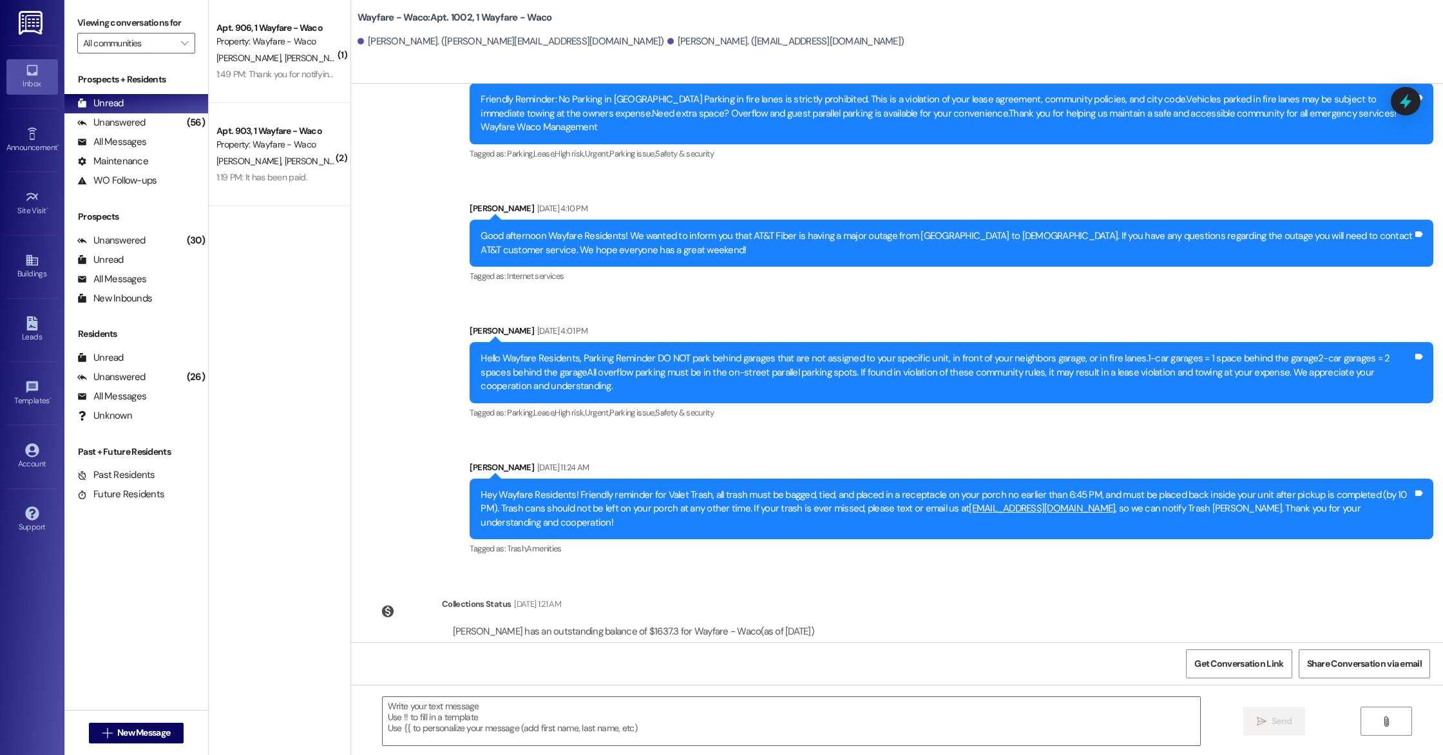
scroll to position [6969, 0]
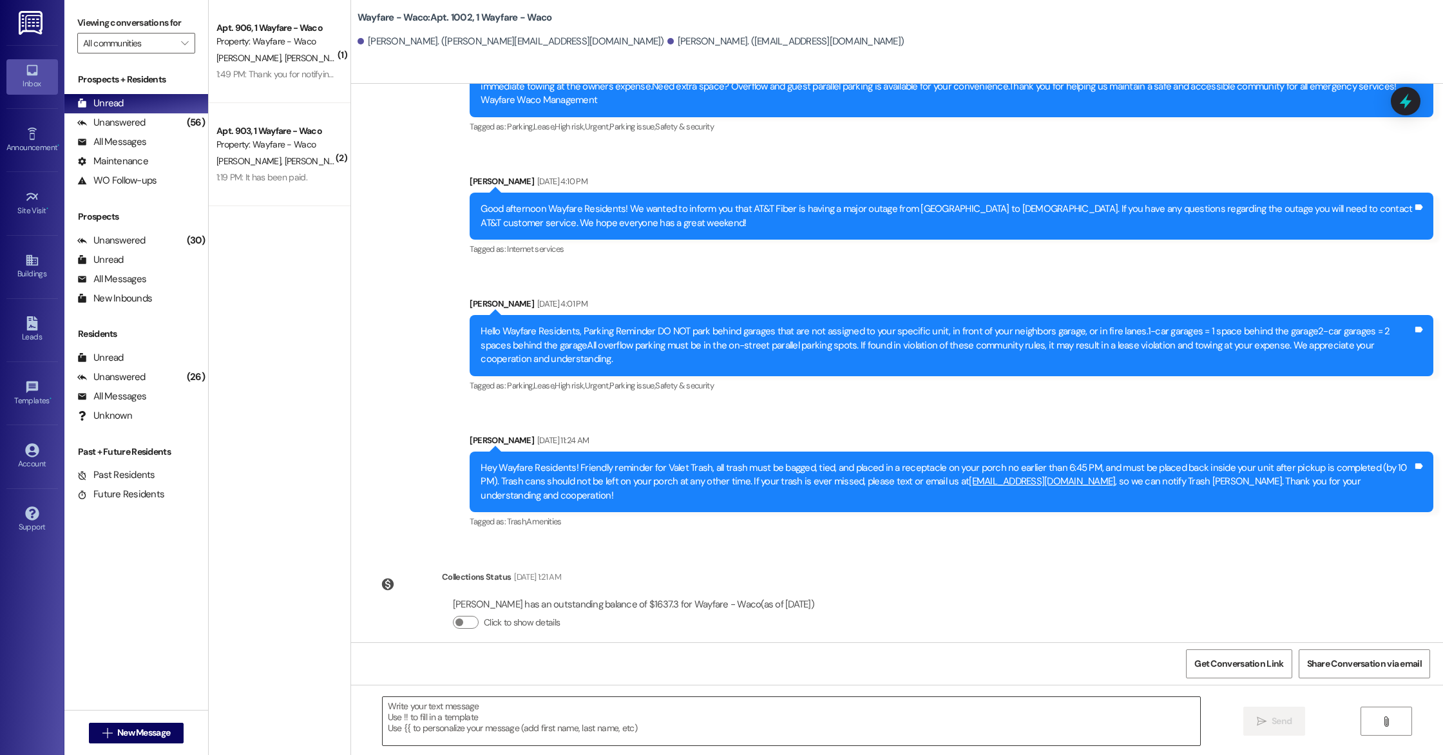
click at [408, 715] on textarea at bounding box center [791, 721] width 817 height 48
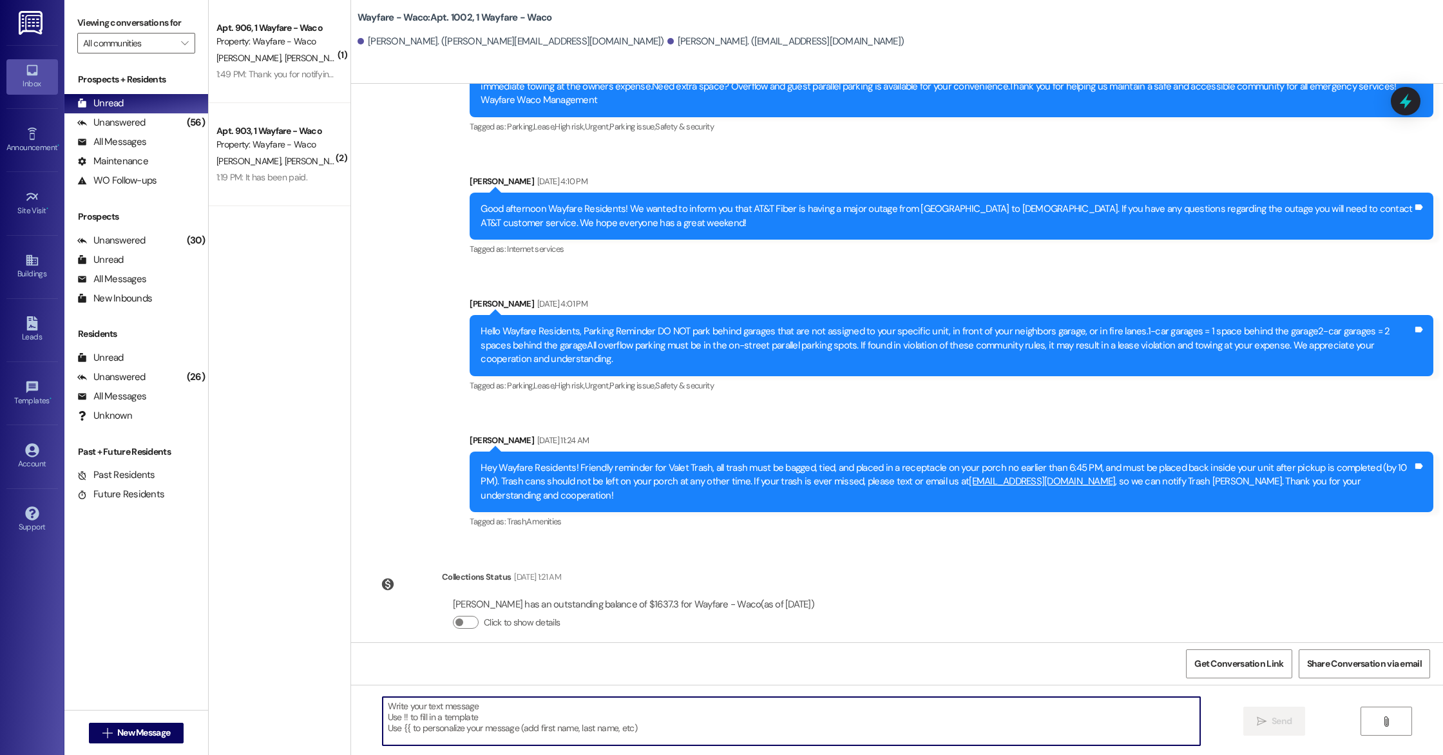
paste textarea "Hello Lauren, you have an outstanding balance of $8.95. Please pay in full befo…"
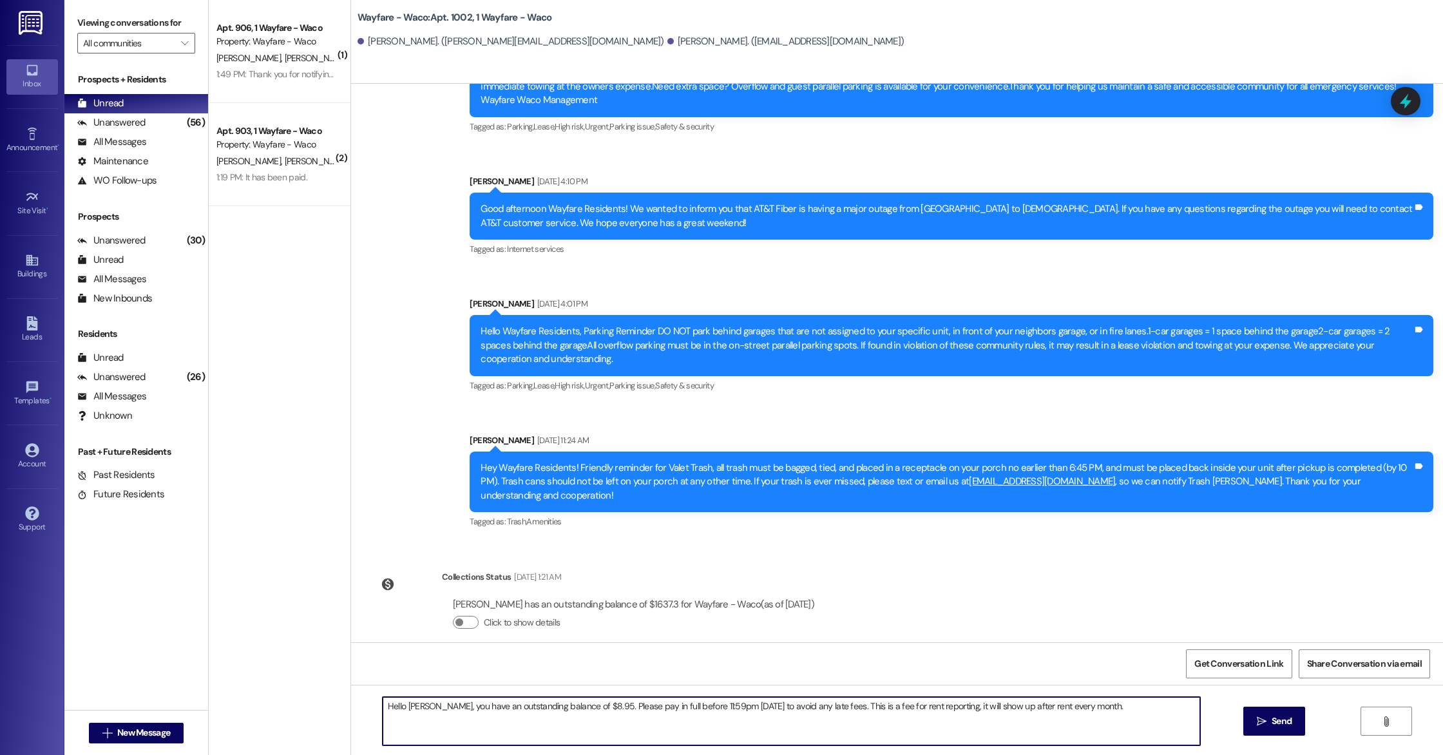
click at [423, 707] on textarea "Hello Lauren, you have an outstanding balance of $8.95. Please pay in full befo…" at bounding box center [791, 721] width 817 height 48
drag, startPoint x: 1066, startPoint y: 707, endPoint x: 808, endPoint y: 704, distance: 258.3
click at [808, 704] on textarea "Hello Maria, you have an outstanding balance of $8.95. Please pay in full befor…" at bounding box center [791, 721] width 817 height 48
click at [577, 707] on textarea "Hello Maria, you have an outstanding balance of $8.95. Please pay in full befor…" at bounding box center [791, 721] width 817 height 48
type textarea "Hello Maria, you have an outstanding balance of $1,646.25. Please pay in full b…"
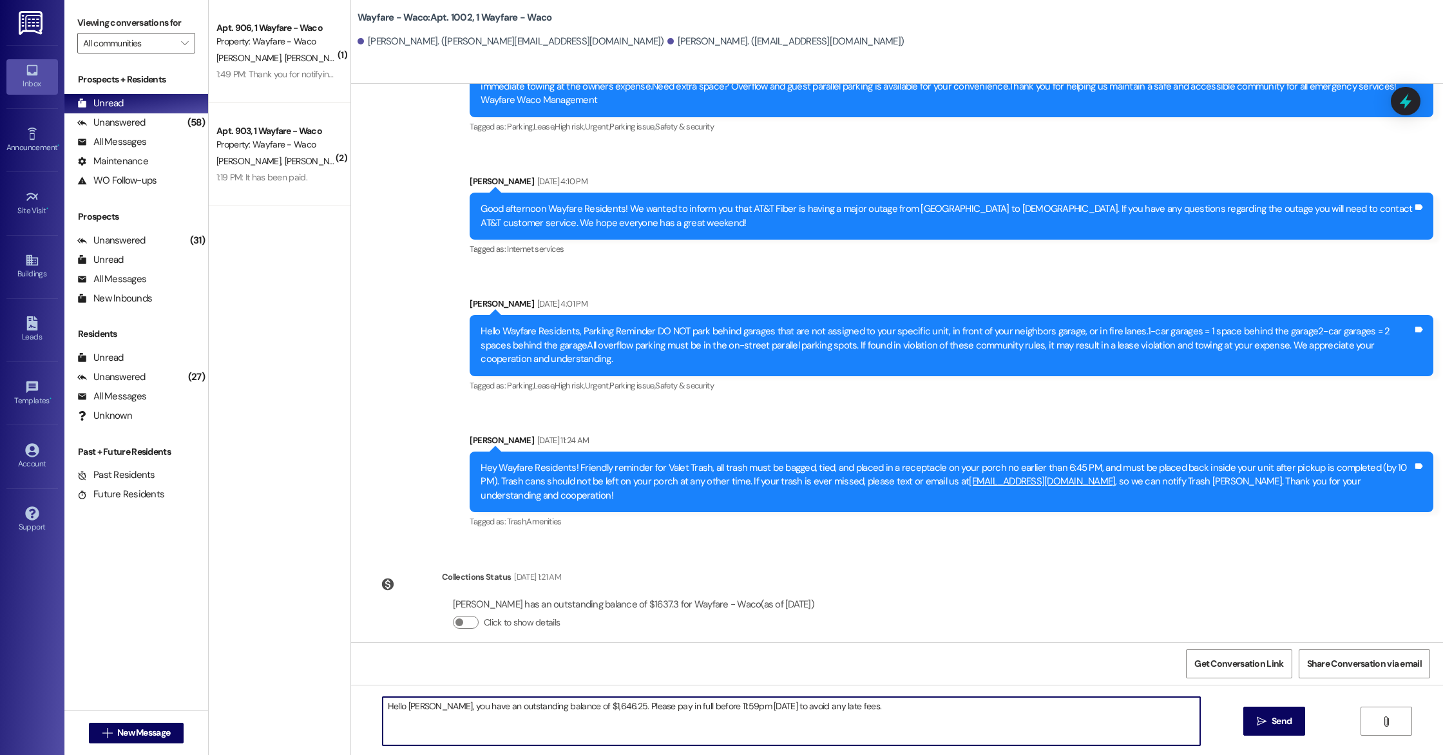
click at [841, 714] on textarea "Hello Maria, you have an outstanding balance of $1,646.25. Please pay in full b…" at bounding box center [791, 721] width 817 height 48
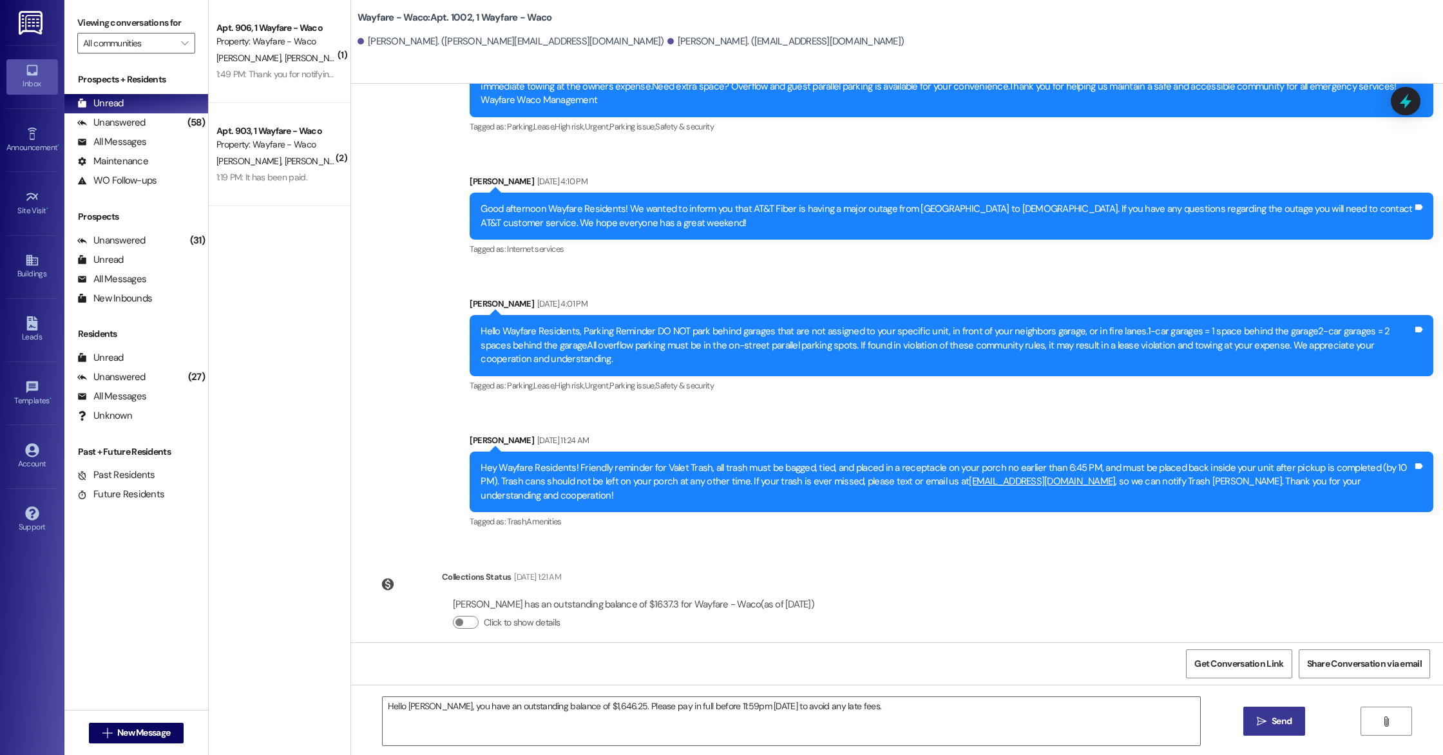
click at [1258, 727] on span " Send" at bounding box center [1274, 721] width 41 height 14
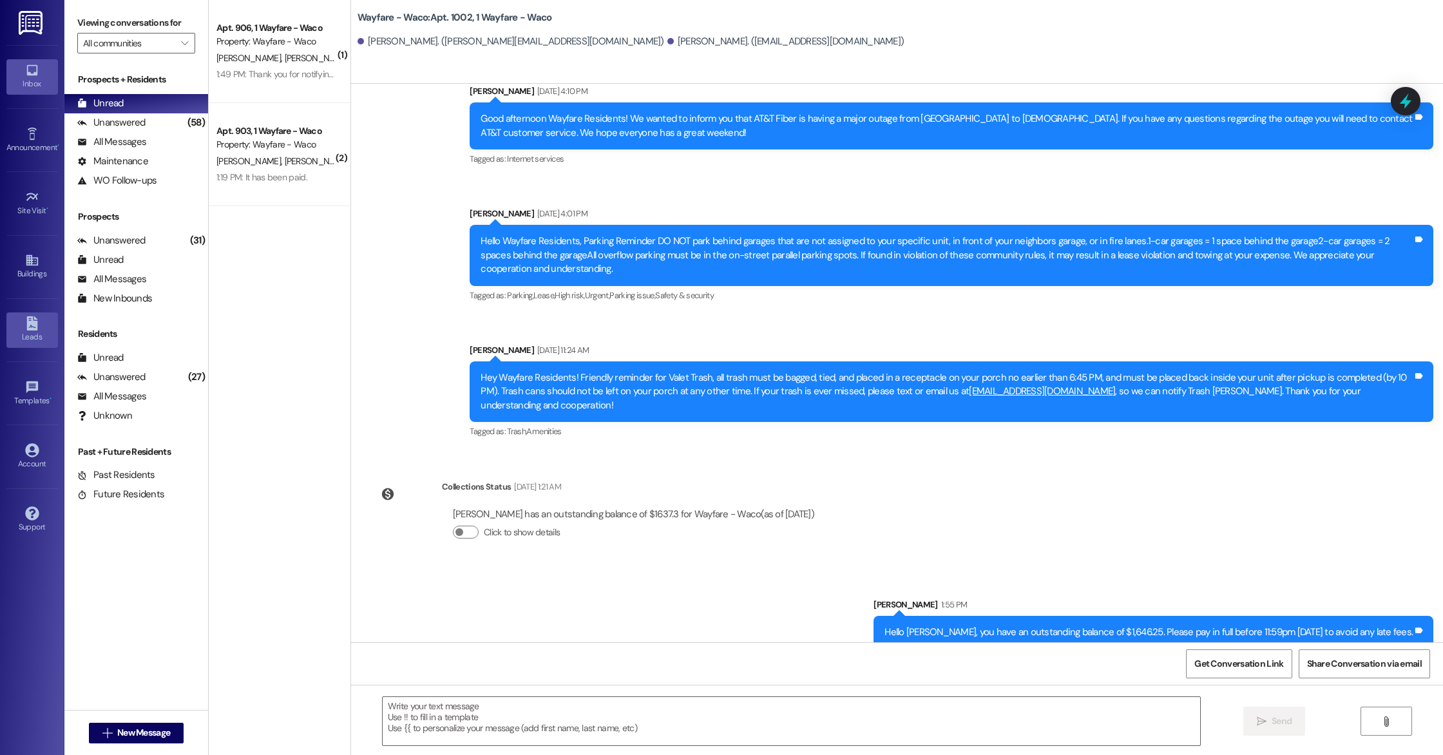
click at [20, 341] on div "Leads" at bounding box center [32, 336] width 64 height 13
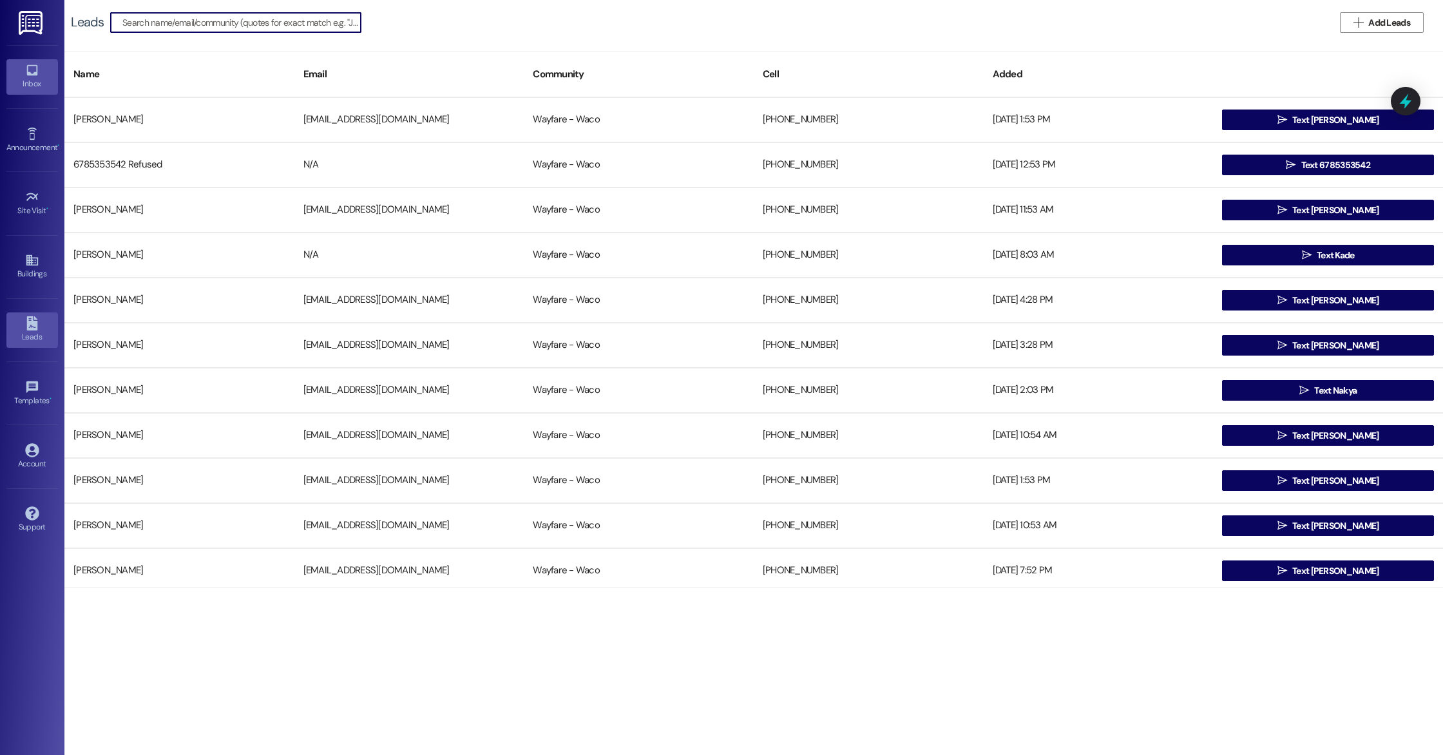
click at [33, 90] on div "Inbox" at bounding box center [32, 83] width 64 height 13
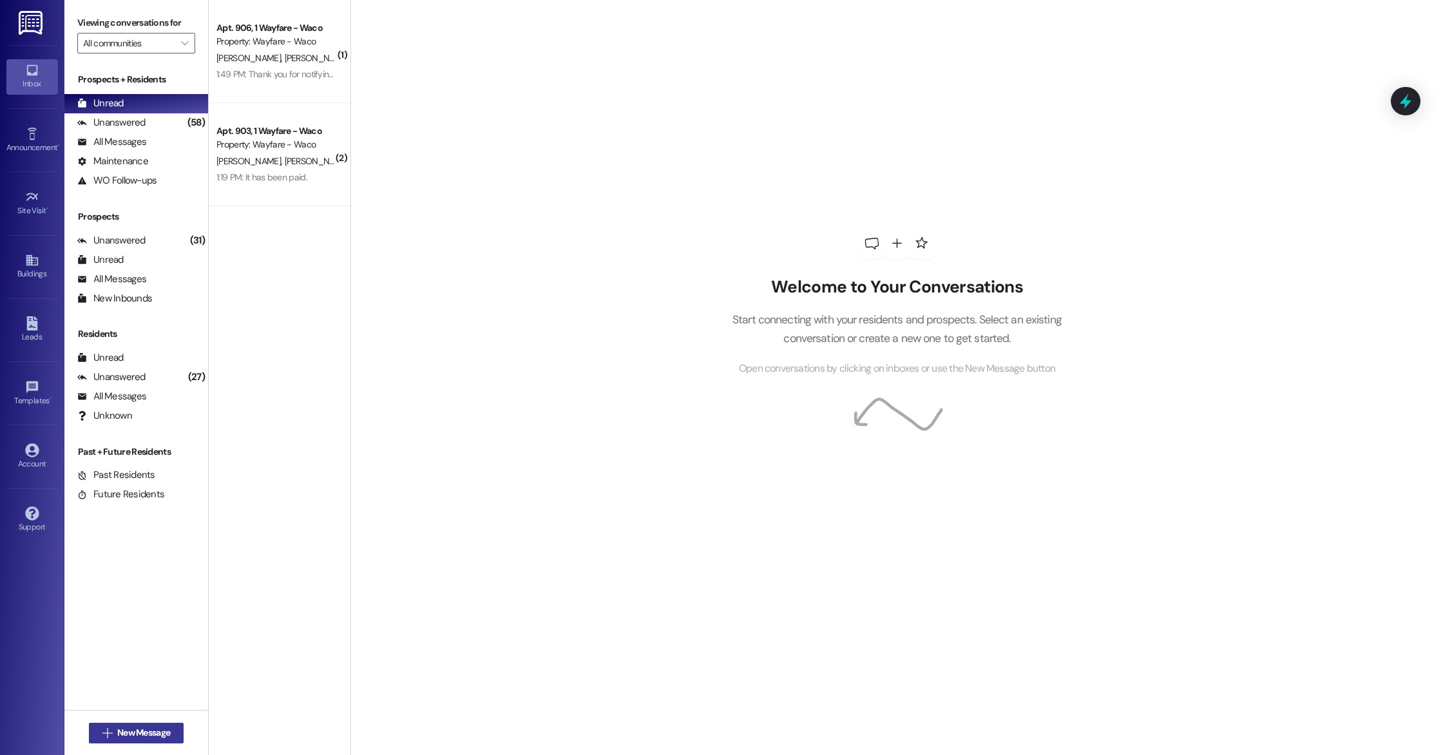
click at [139, 737] on span "New Message" at bounding box center [143, 733] width 53 height 14
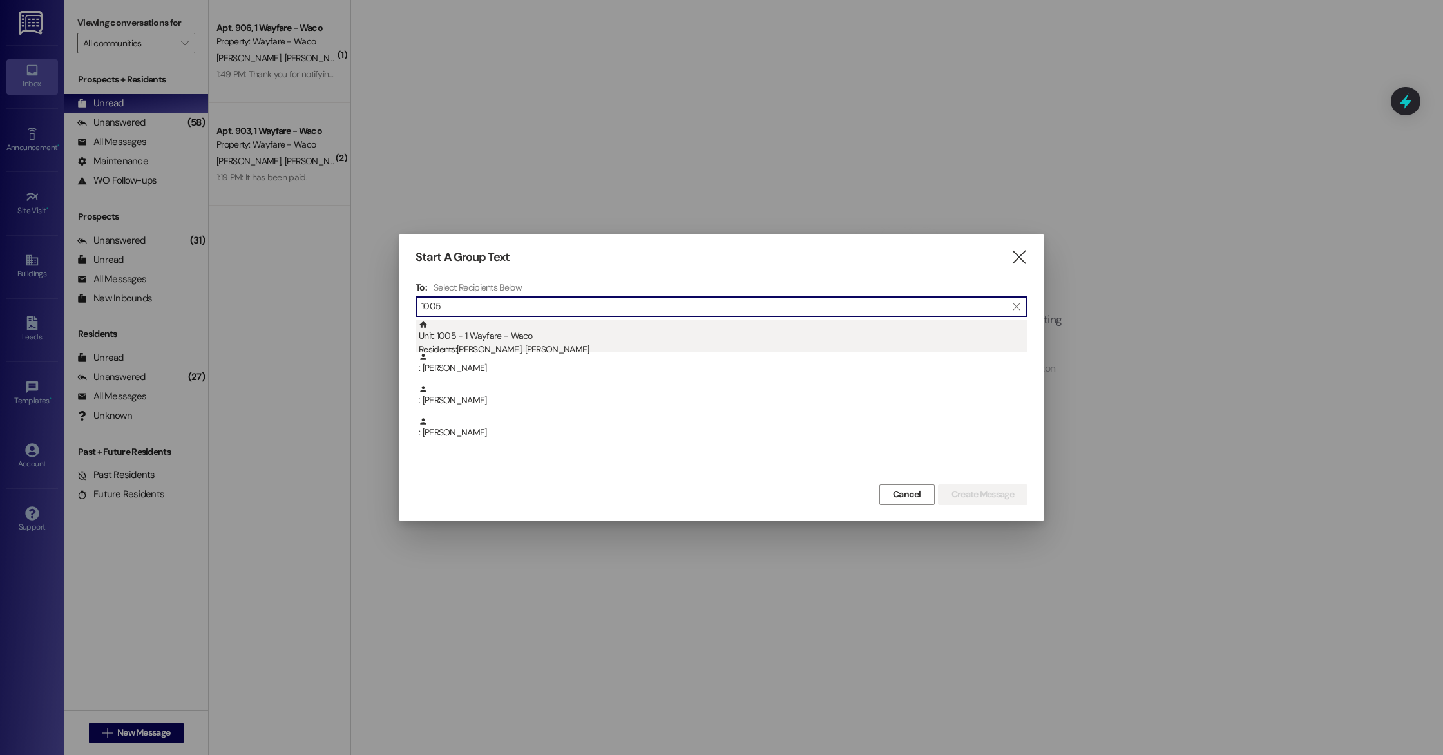
type input "1005"
click at [555, 338] on div "Unit: 1005 - 1 Wayfare - Waco Residents: Betty Turner, Harry Jeffries" at bounding box center [723, 338] width 609 height 37
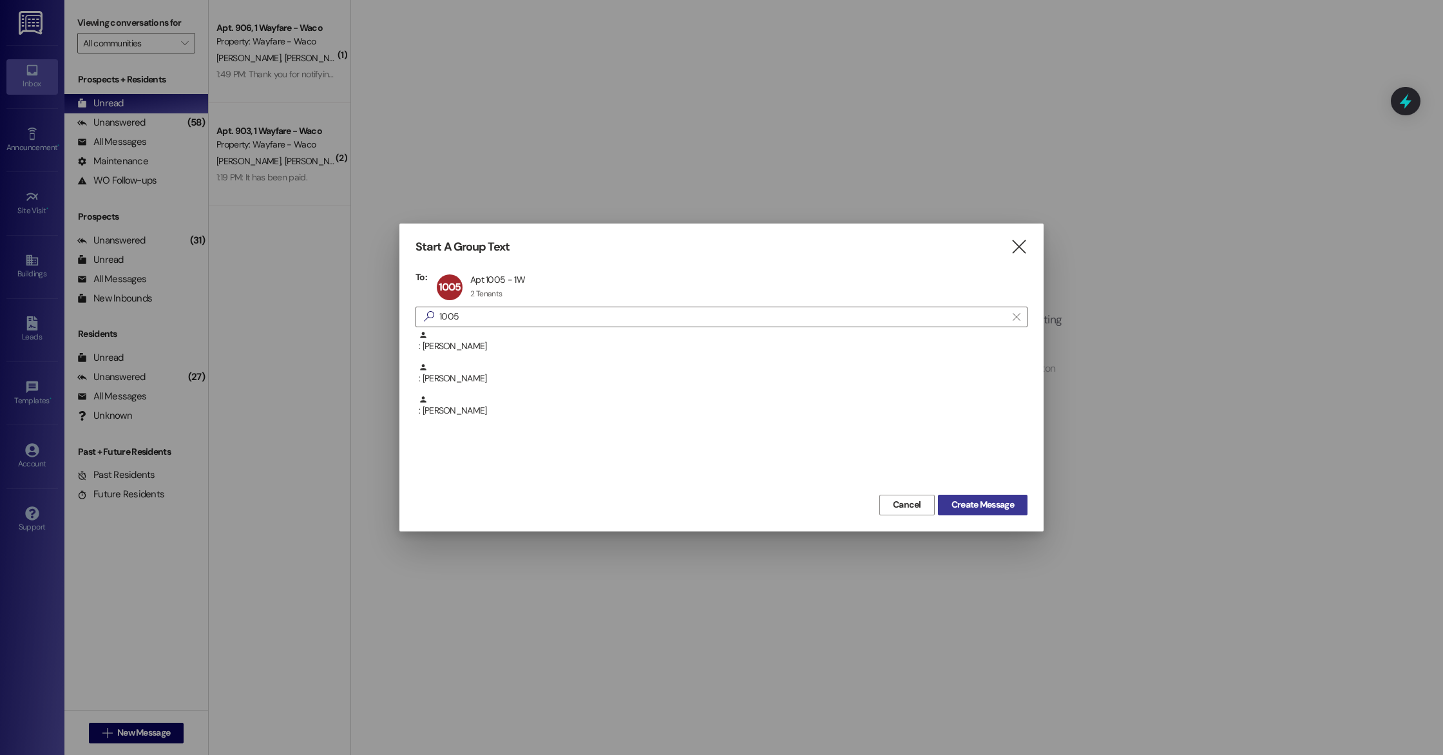
click at [983, 507] on span "Create Message" at bounding box center [982, 505] width 62 height 14
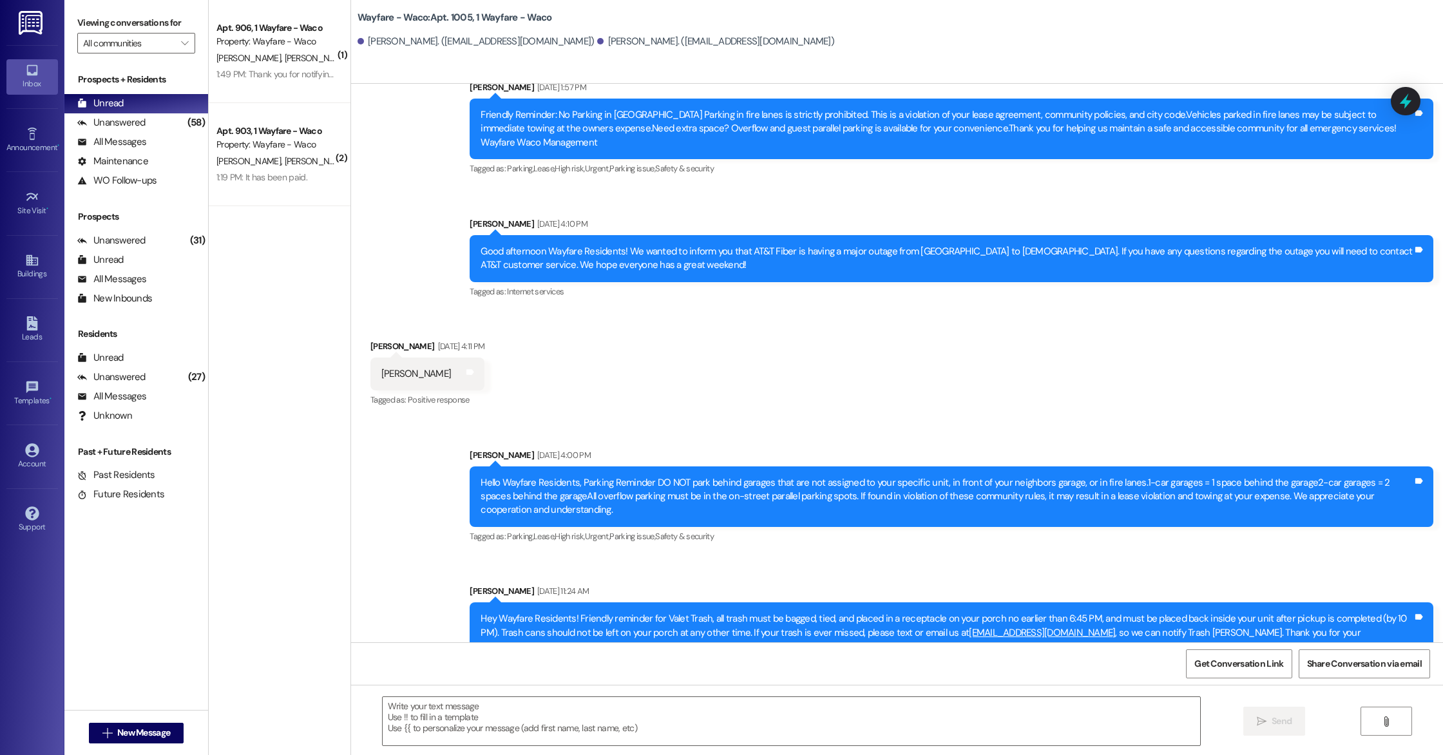
scroll to position [9575, 0]
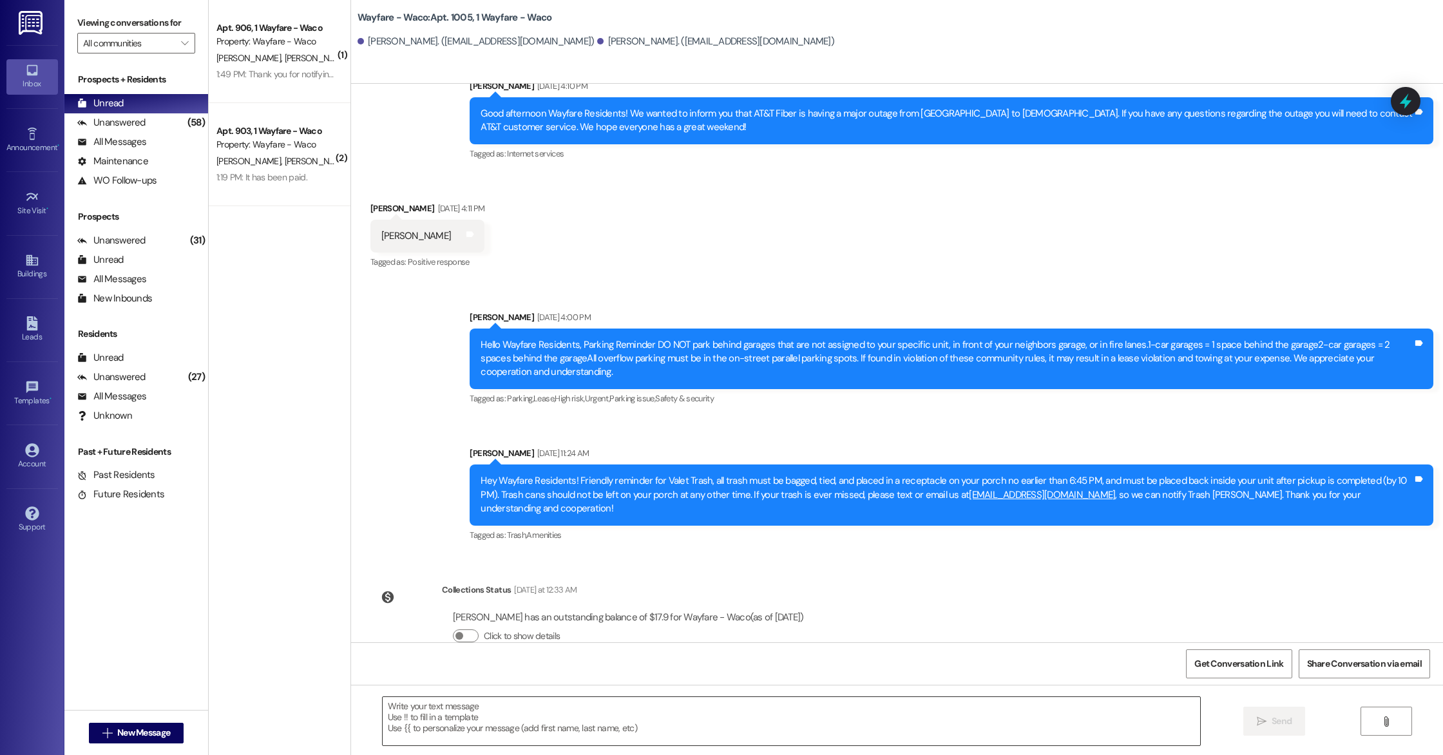
click at [443, 721] on textarea at bounding box center [791, 721] width 817 height 48
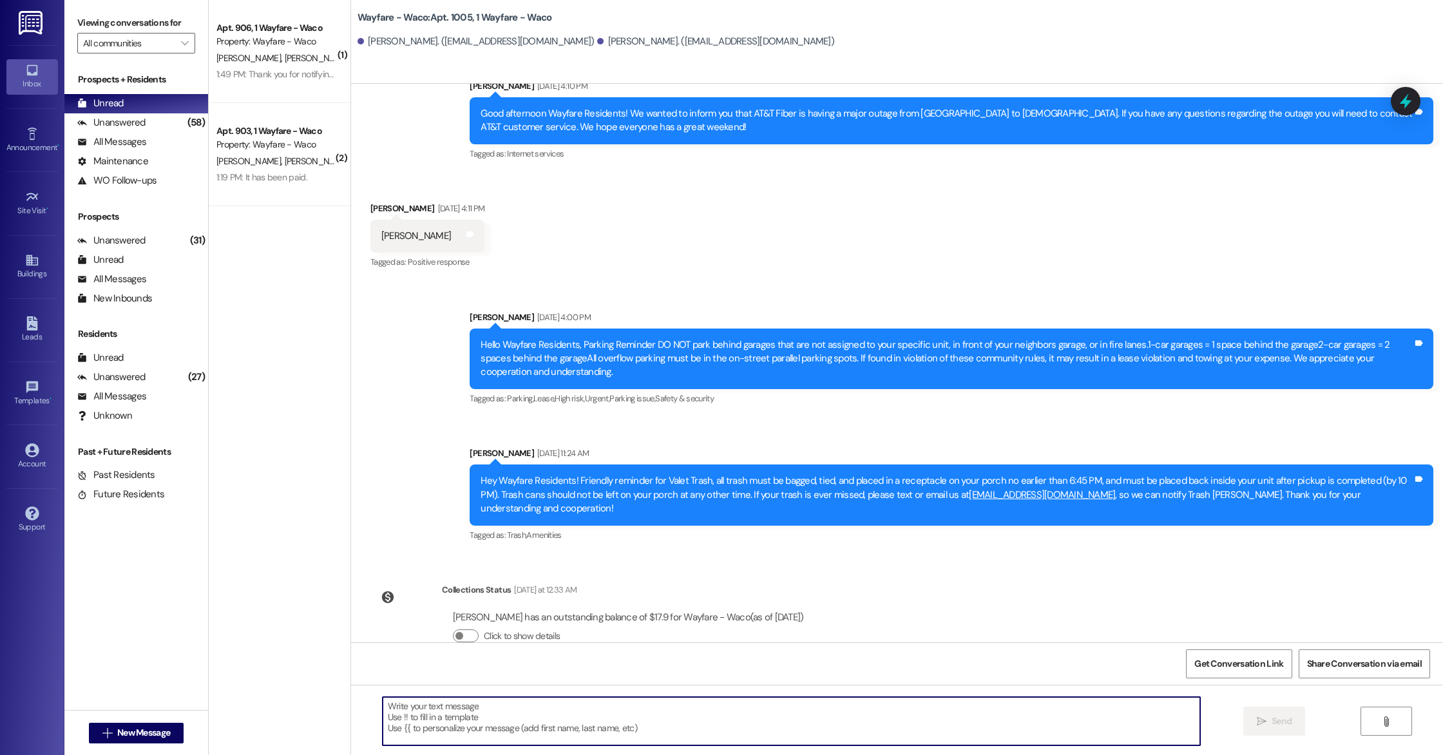
paste textarea "Hello Lauren, you have an outstanding balance of $8.95. Please pay in full befo…"
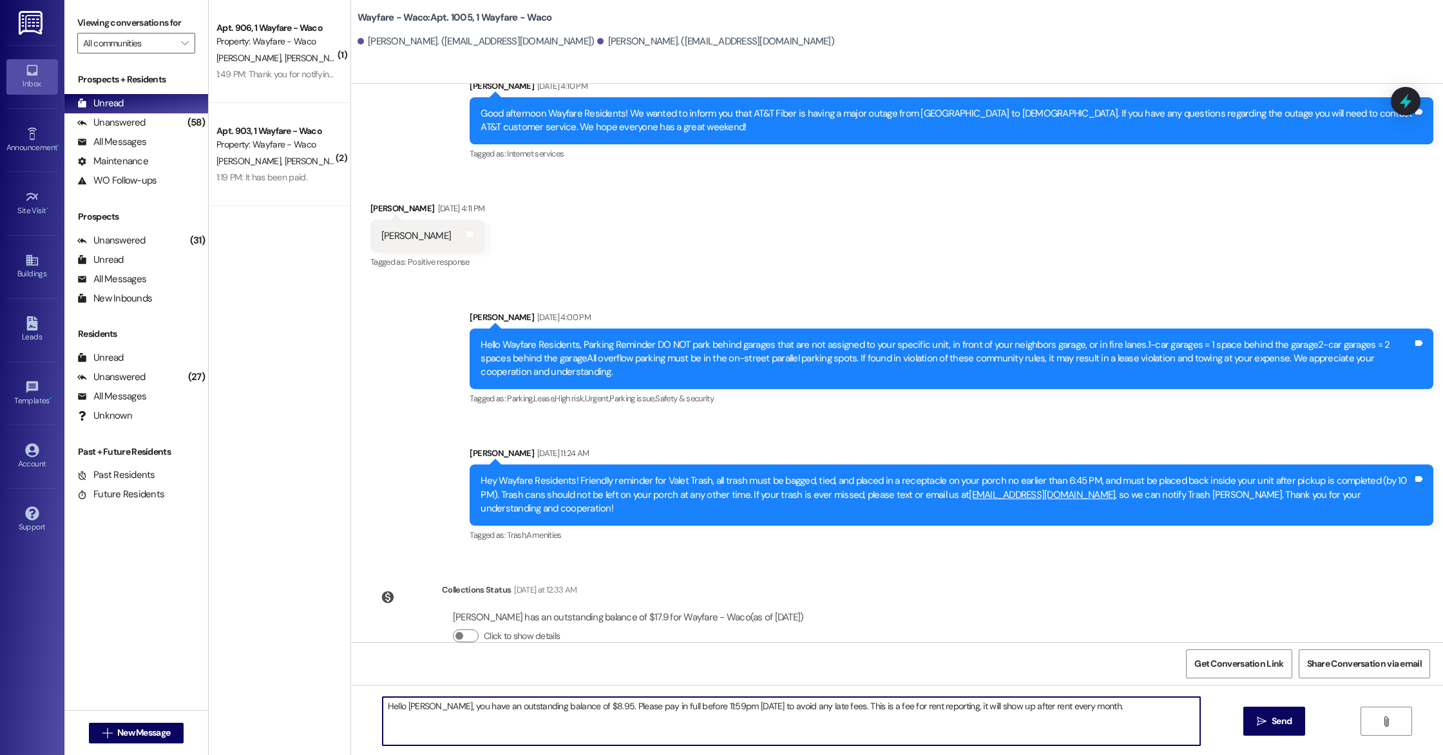
click at [423, 709] on textarea "Hello Lauren, you have an outstanding balance of $8.95. Please pay in full befo…" at bounding box center [791, 721] width 817 height 48
click at [615, 708] on textarea "Hello Betty and Chris, you have an outstanding balance of $8.95. Please pay in …" at bounding box center [791, 721] width 817 height 48
click at [697, 734] on textarea "Hello Betty and Chris, you have an outstanding balance of $17.90. Please pay in…" at bounding box center [791, 721] width 817 height 48
type textarea "Hello Betty and Chris, you have an outstanding balance of $17.90. Please pay in…"
click at [1272, 727] on span "Send" at bounding box center [1282, 721] width 20 height 14
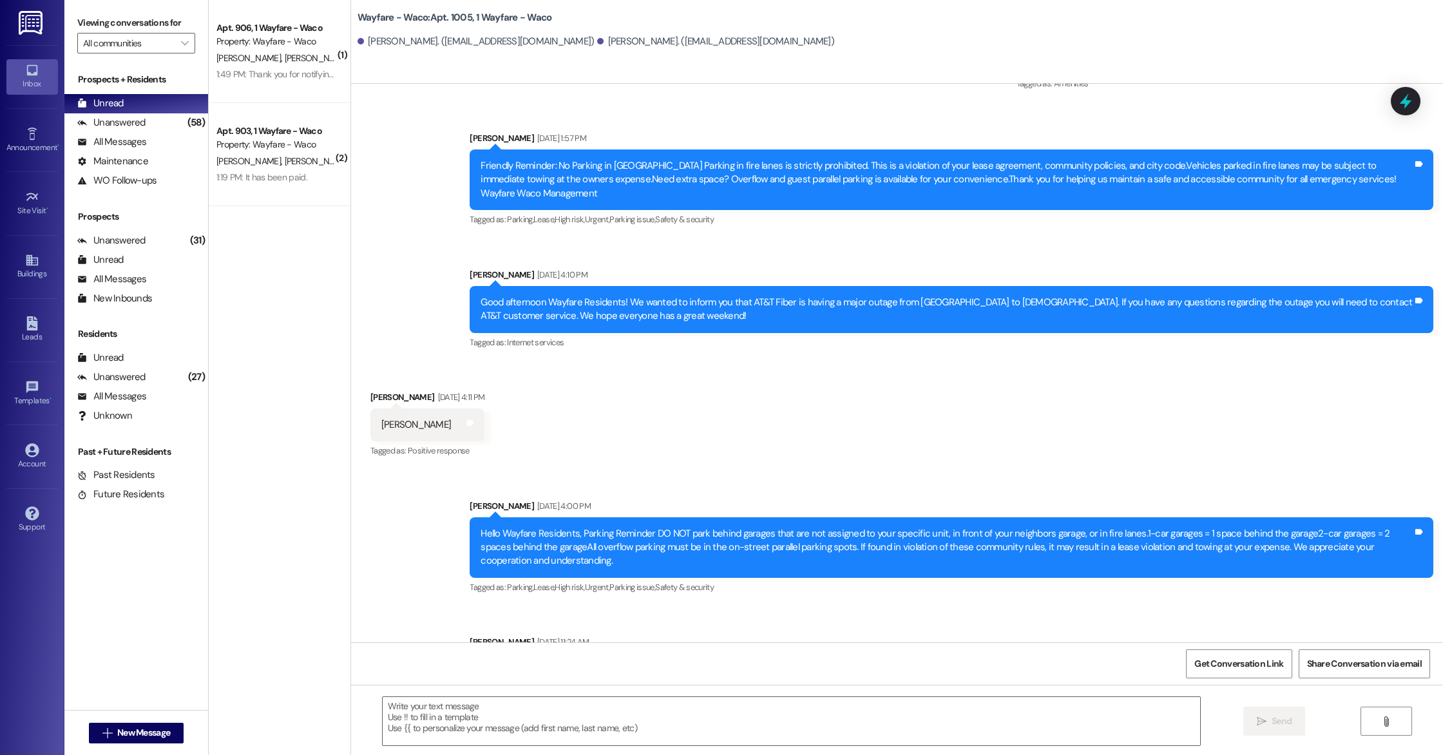
scroll to position [9664, 0]
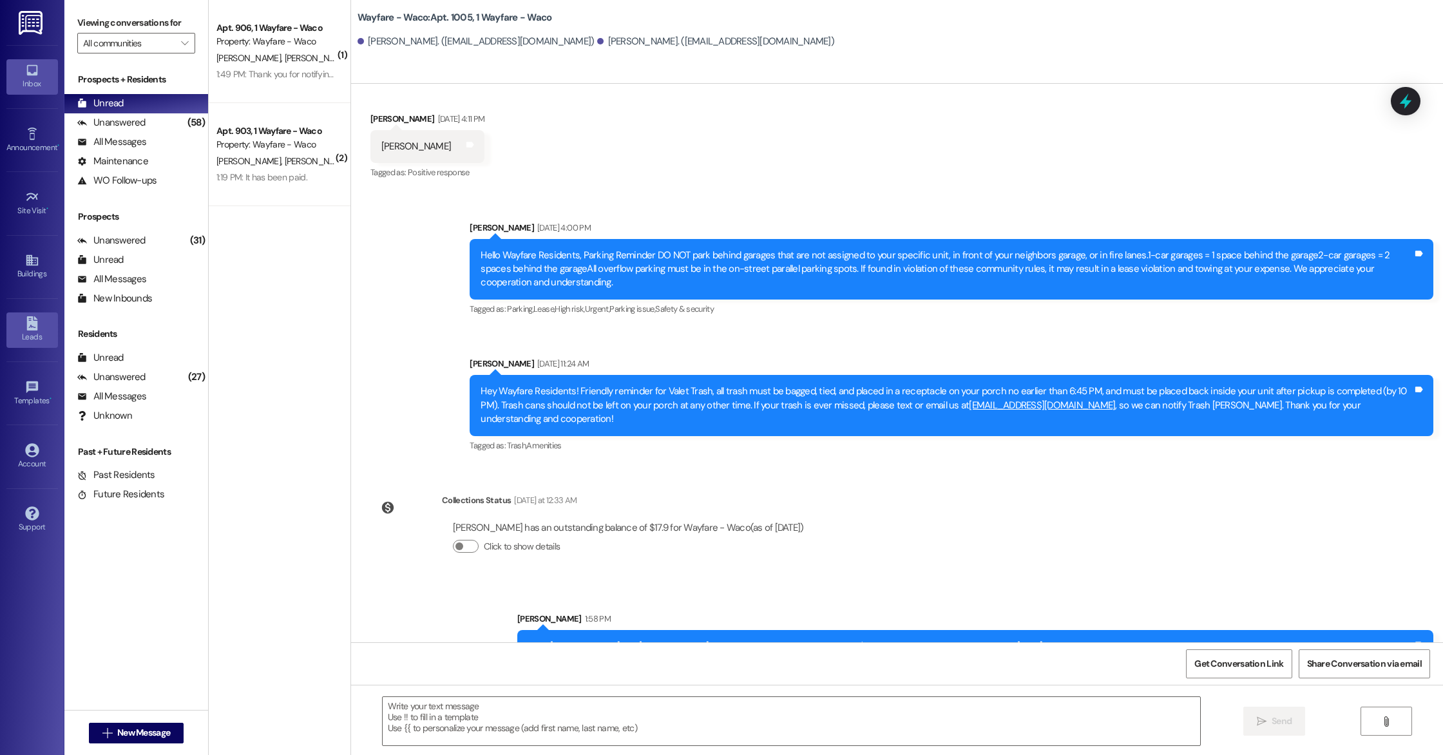
click at [37, 336] on div "Leads" at bounding box center [32, 336] width 64 height 13
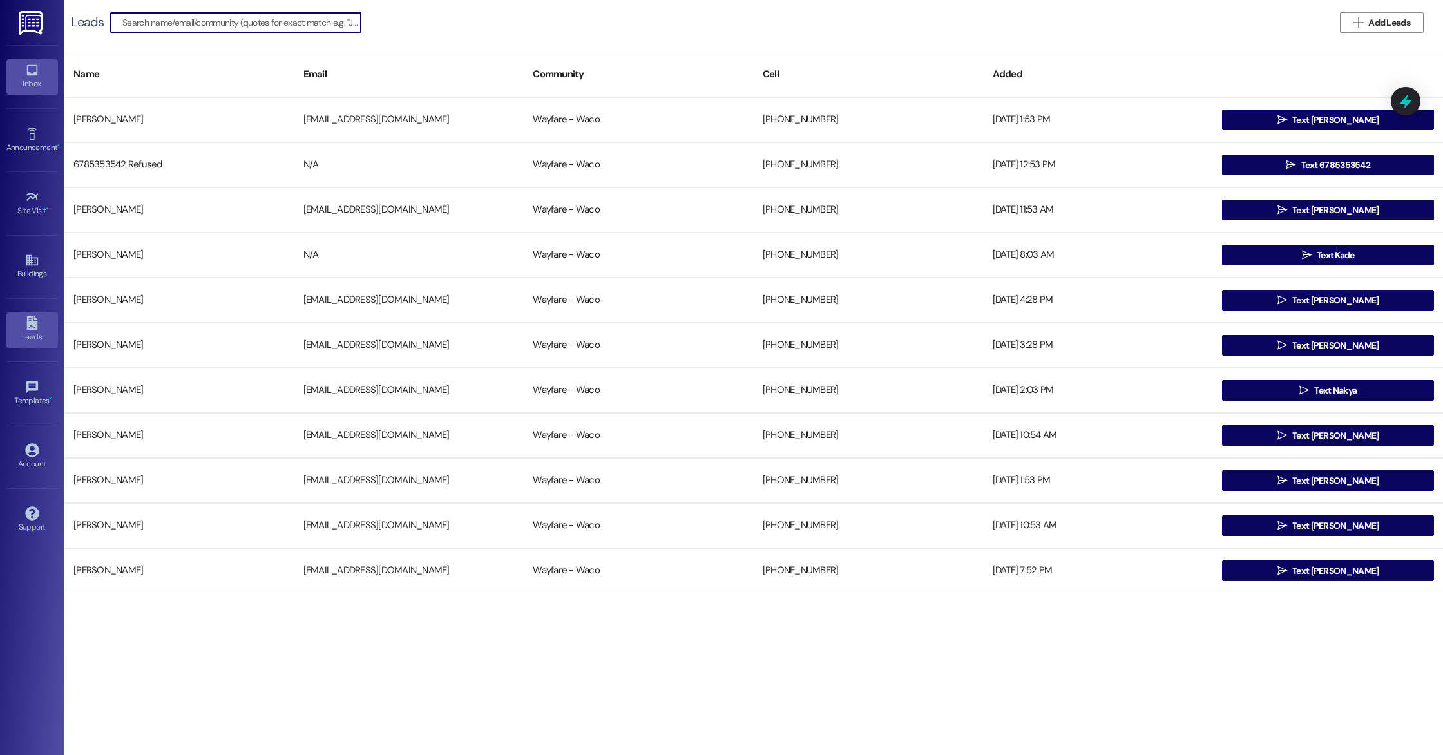
click at [32, 64] on icon at bounding box center [32, 70] width 14 height 14
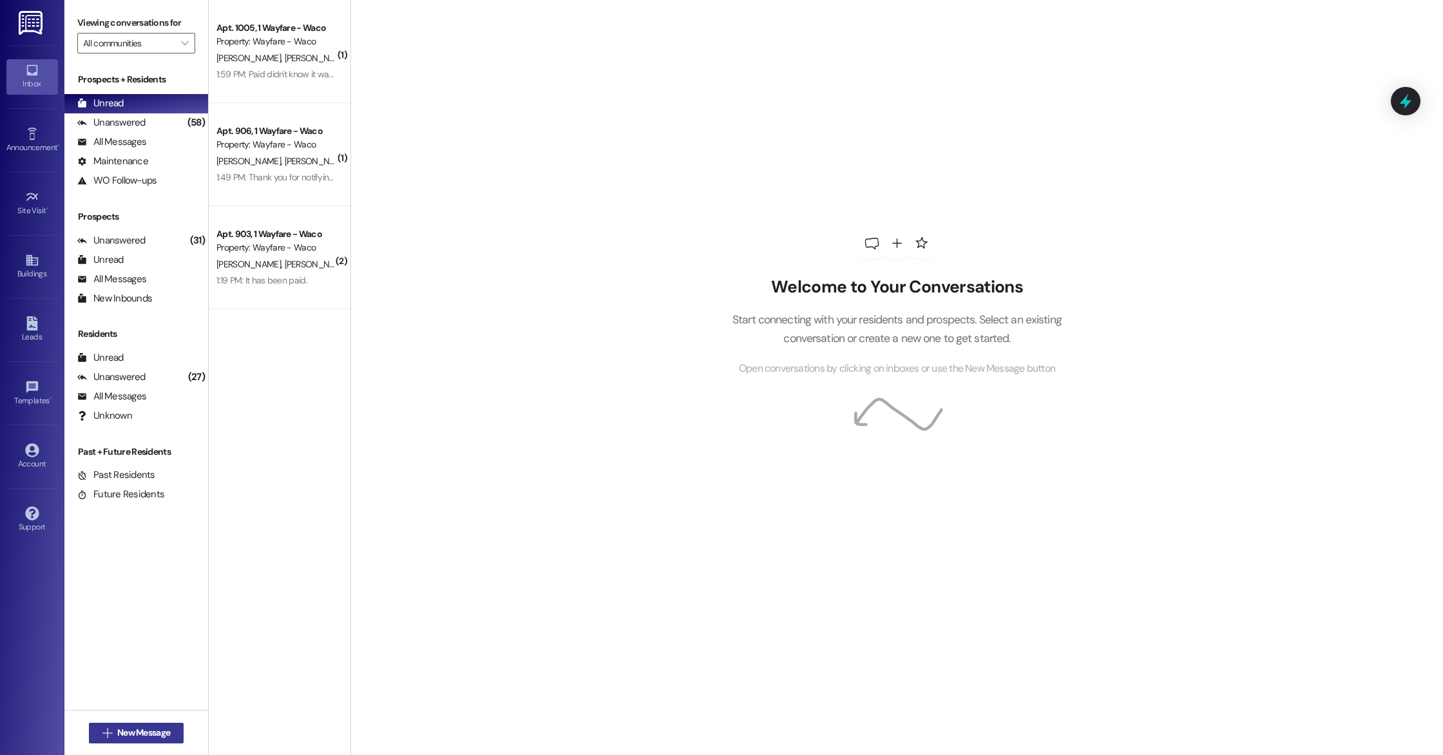
click at [117, 736] on span "New Message" at bounding box center [143, 733] width 53 height 14
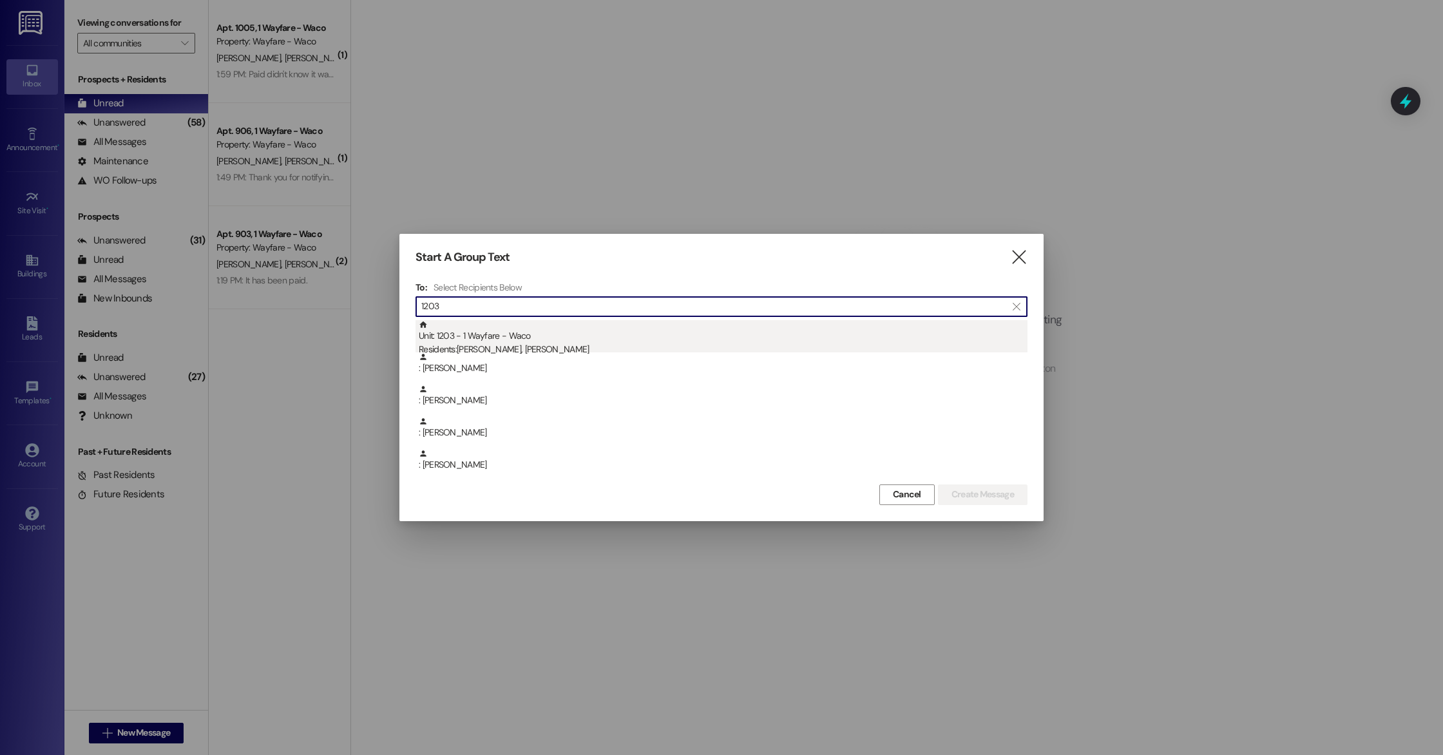
type input "1203"
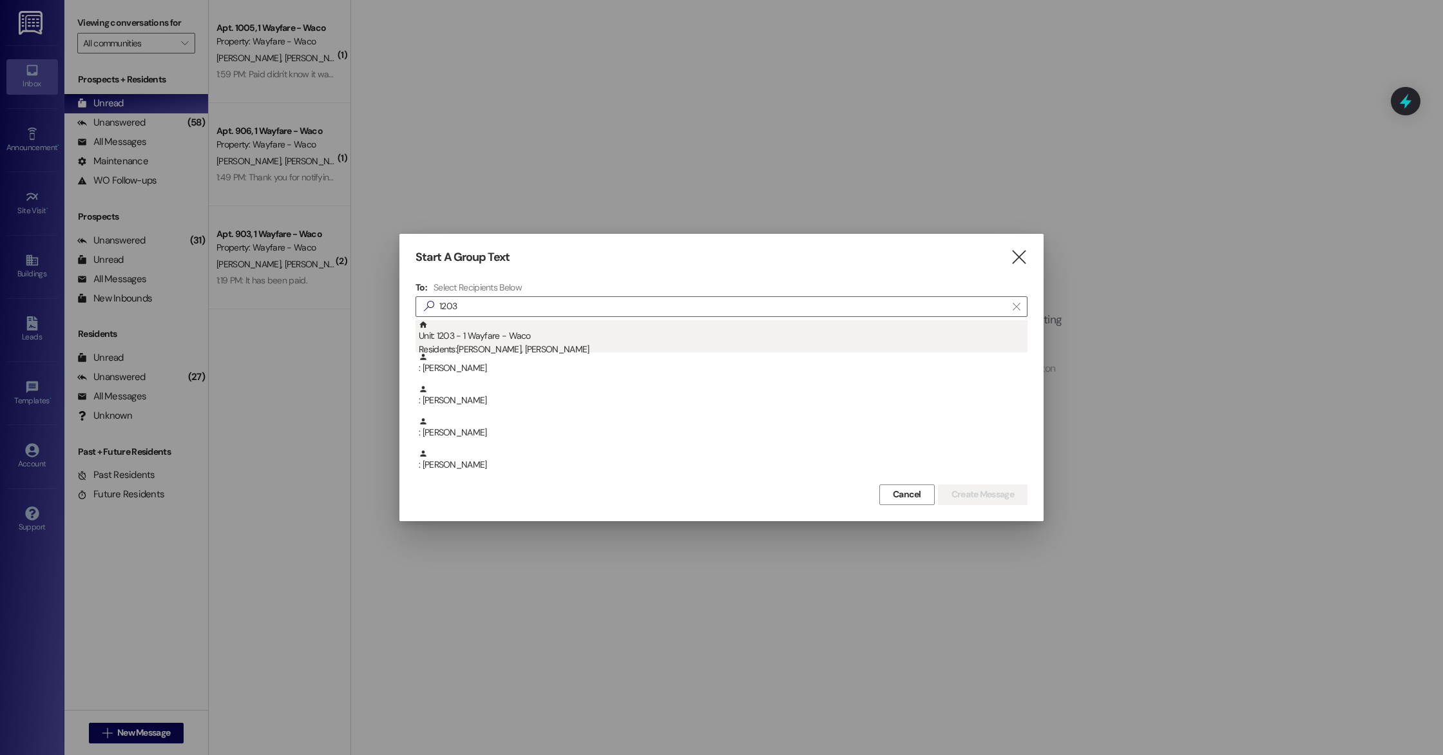
click at [521, 336] on div "Unit: 1203 - 1 Wayfare - Waco Residents: Jacob Snider, Megan Mendoza" at bounding box center [723, 338] width 609 height 37
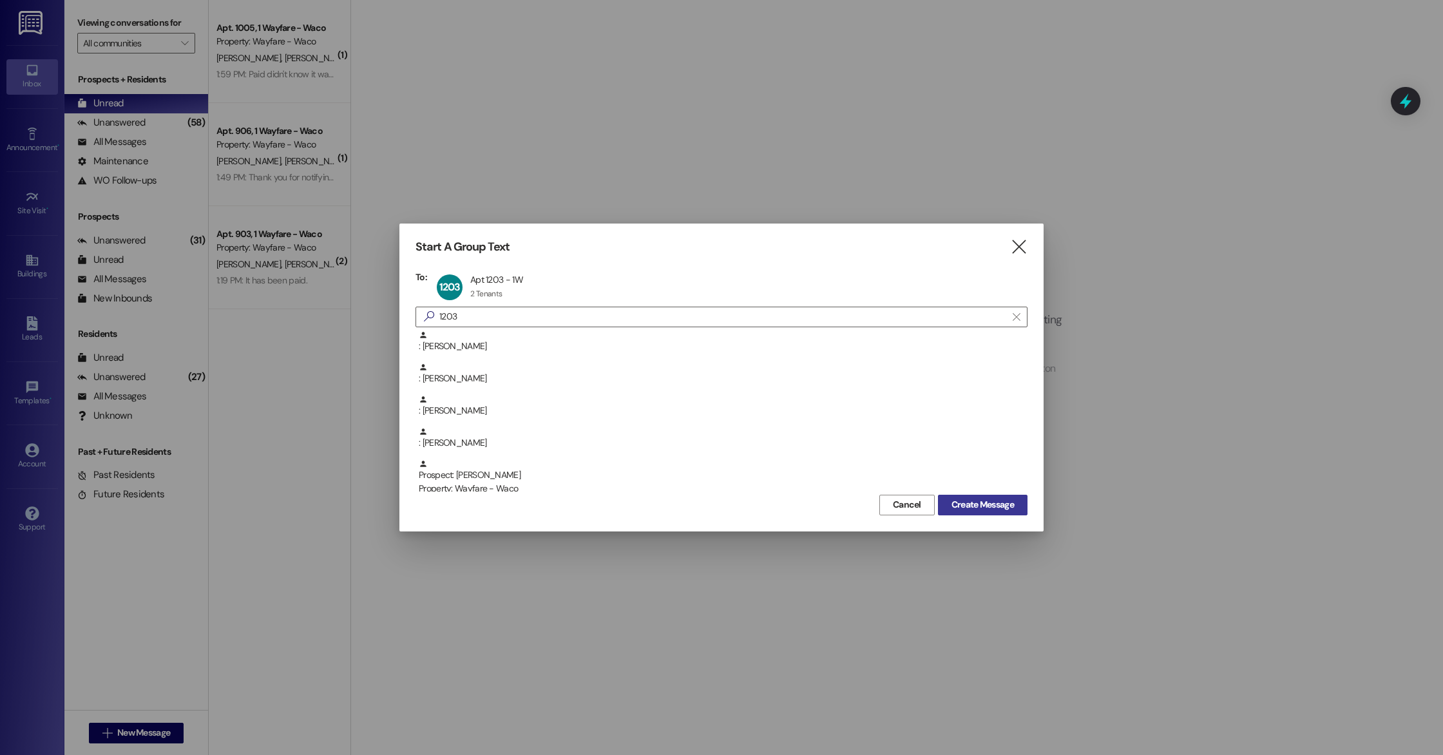
click at [995, 506] on span "Create Message" at bounding box center [982, 505] width 62 height 14
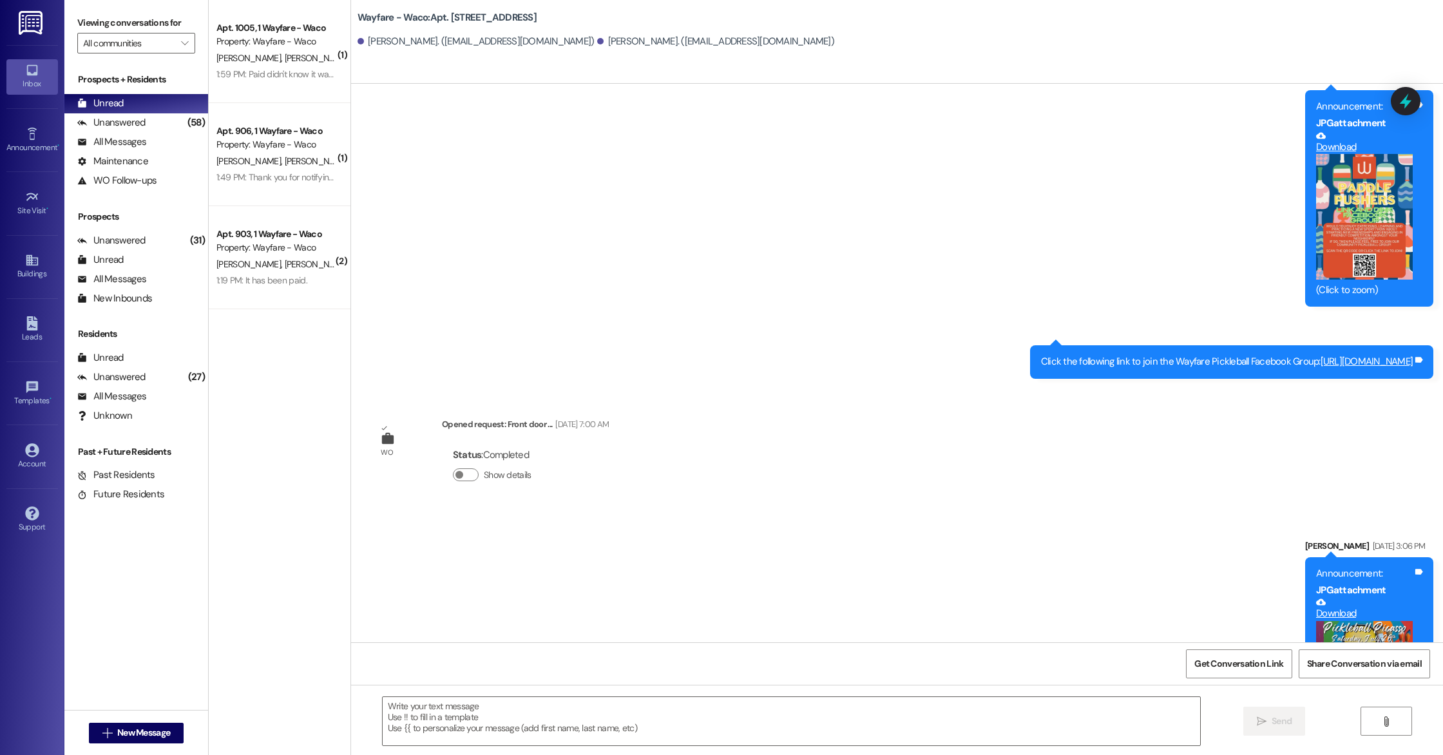
scroll to position [7289, 0]
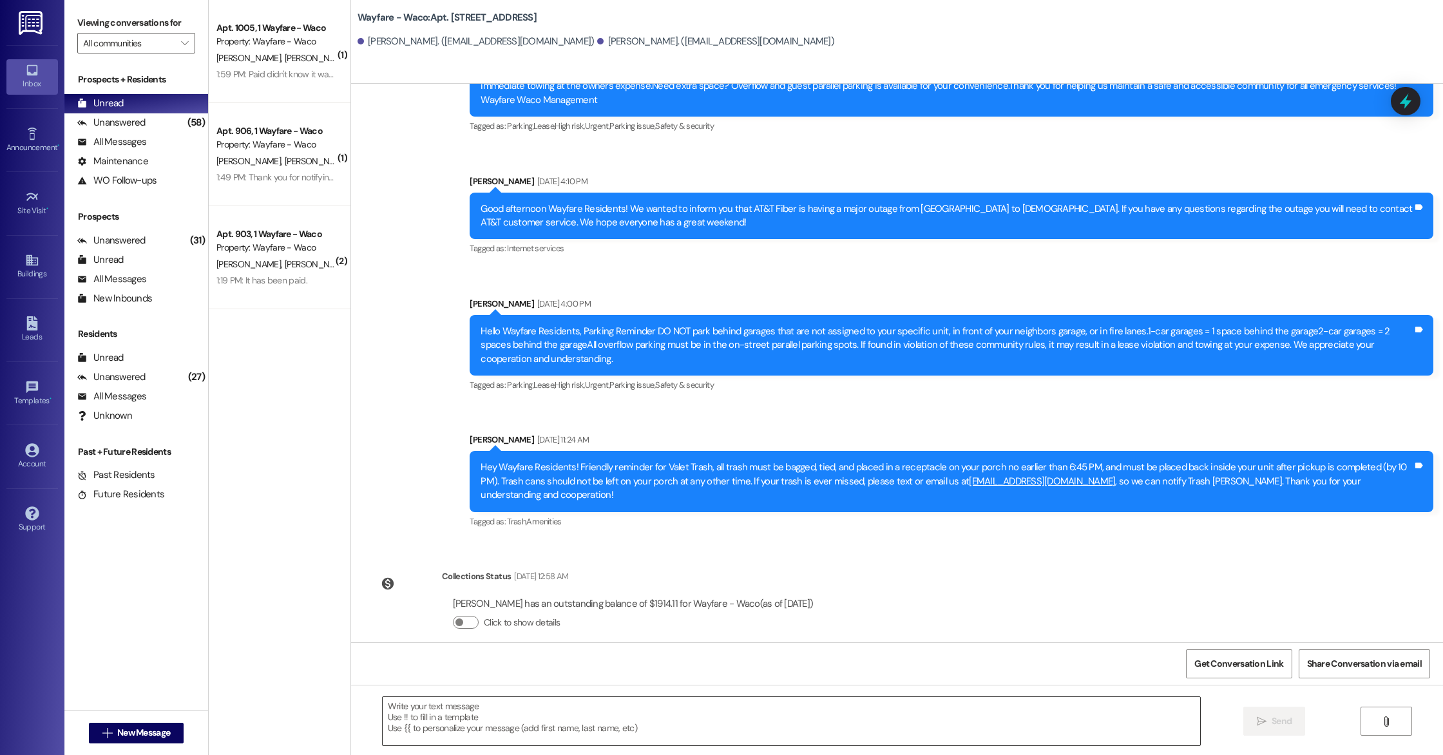
click at [449, 721] on textarea at bounding box center [791, 721] width 817 height 48
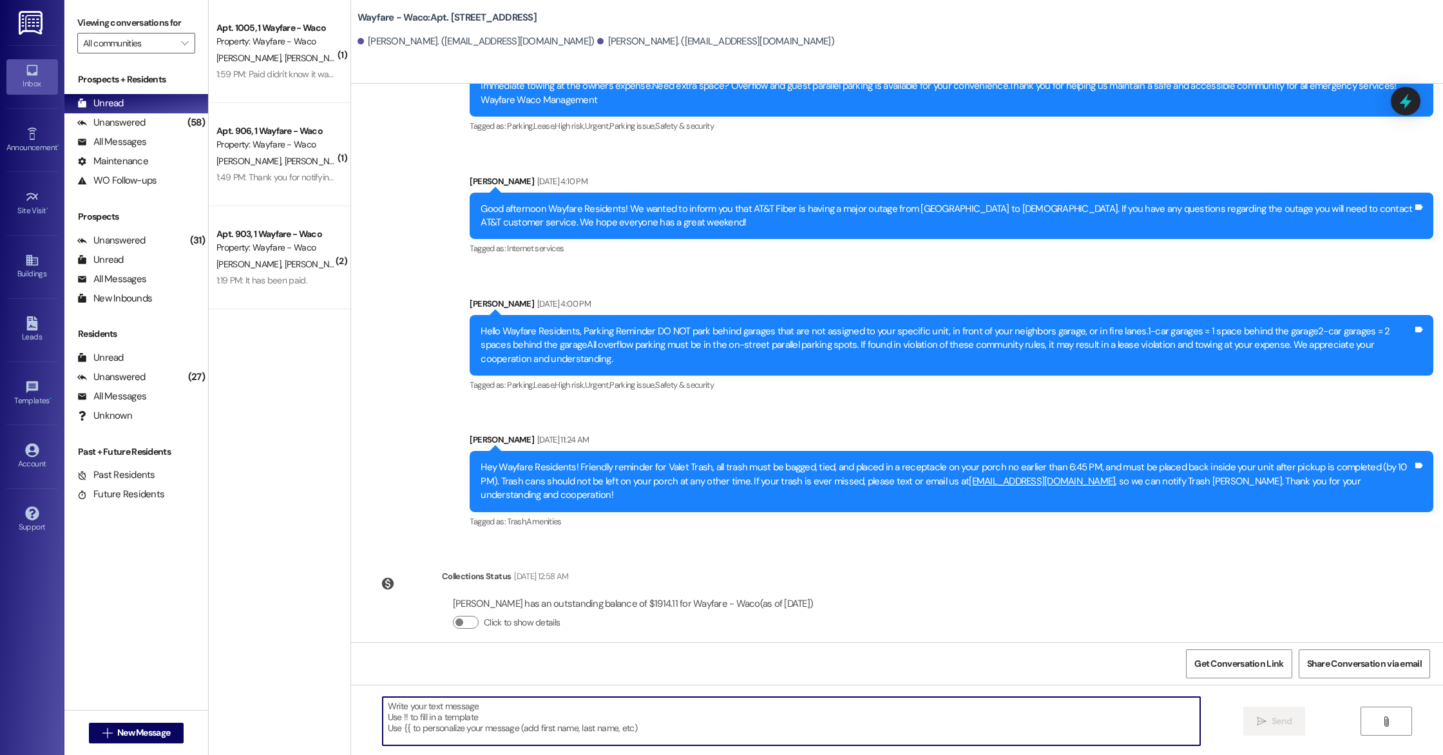
paste textarea "Hello Lauren, you have an outstanding balance of $8.95. Please pay in full befo…"
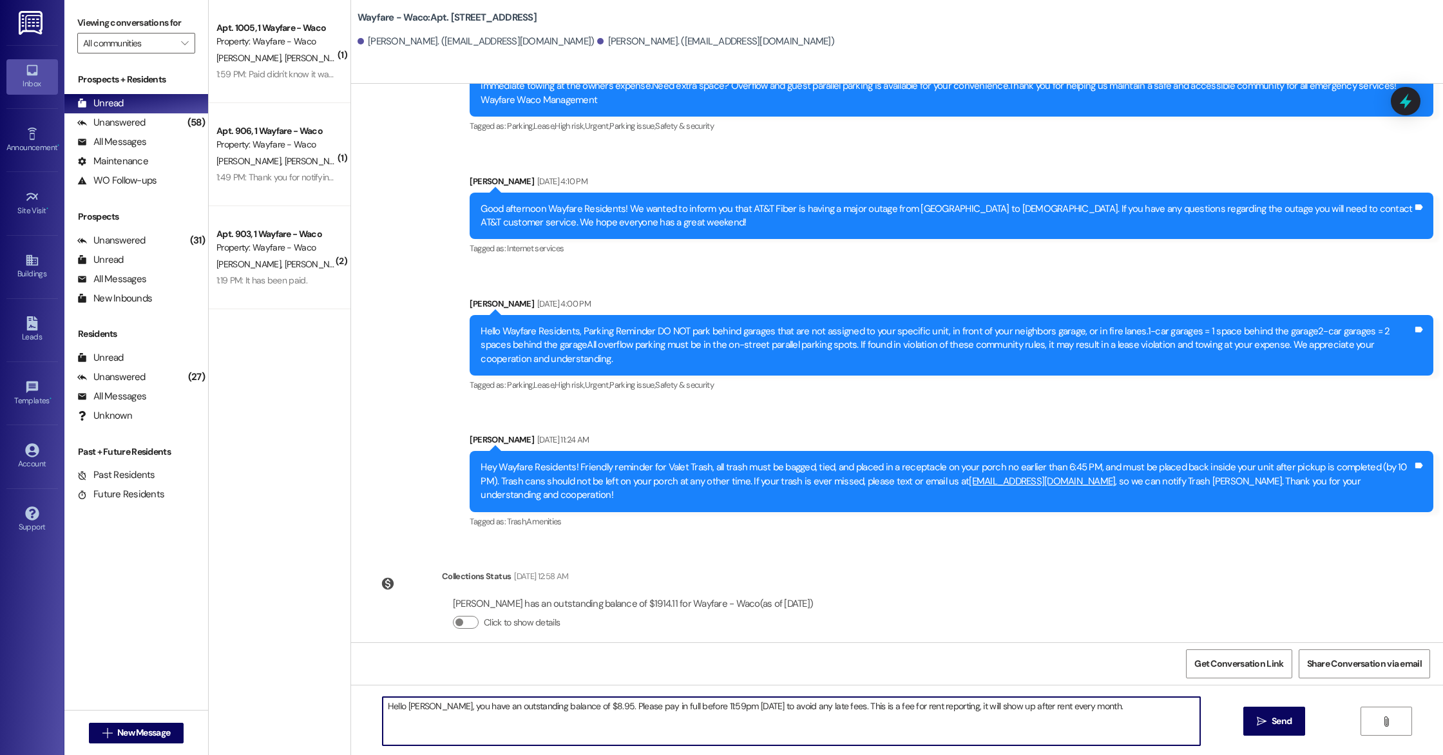
drag, startPoint x: 1074, startPoint y: 706, endPoint x: 812, endPoint y: 703, distance: 262.8
click at [812, 703] on textarea "Hello Lauren, you have an outstanding balance of $8.95. Please pay in full befo…" at bounding box center [791, 721] width 817 height 48
click at [578, 712] on textarea "Hello Lauren, you have an outstanding balance of $8.95. Please pay in full befo…" at bounding box center [791, 721] width 817 height 48
click at [582, 707] on textarea "Hello Lauren, you have an outstanding balance of $8.95. Please pay in full befo…" at bounding box center [791, 721] width 817 height 48
click at [422, 709] on textarea "Hello Lauren, you have an outstanding balance of $62.01. Please pay in full bef…" at bounding box center [791, 721] width 817 height 48
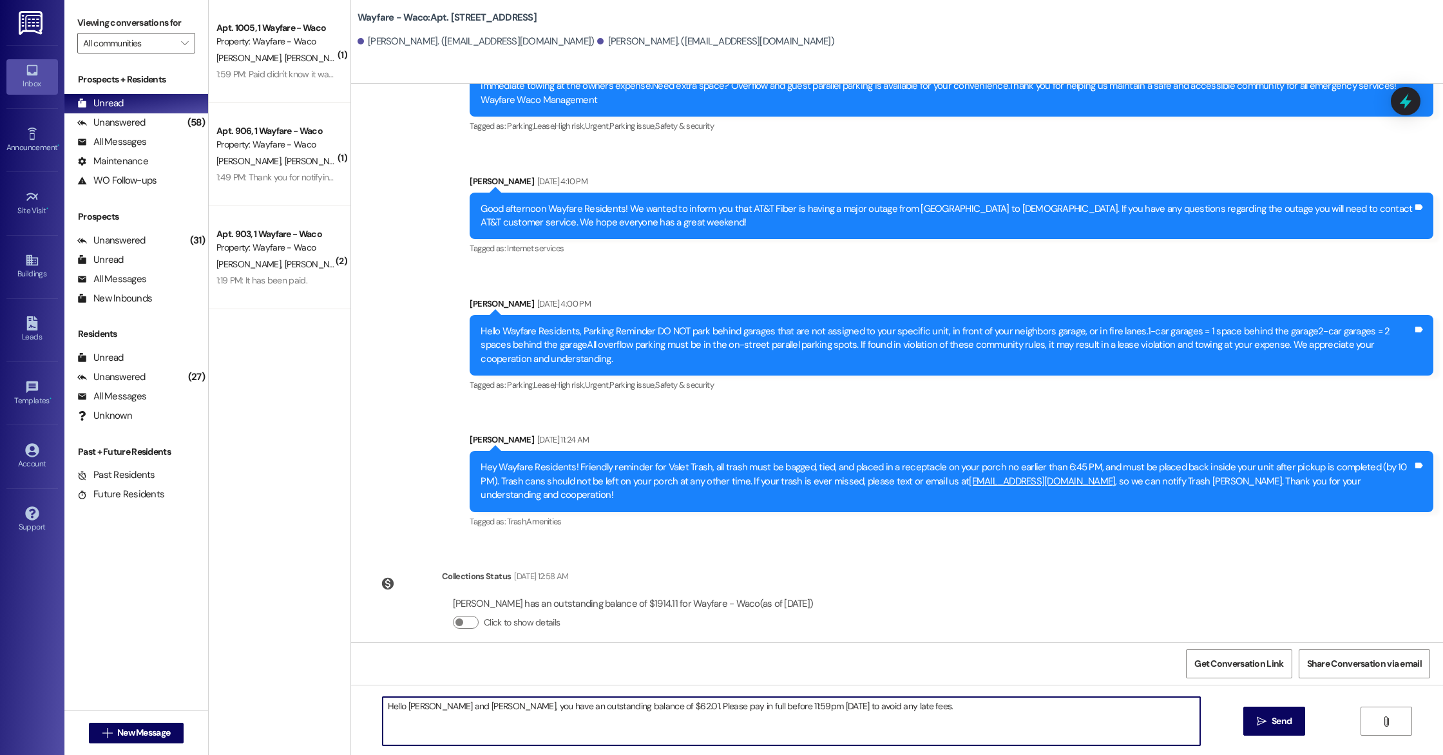
type textarea "Hello Jacob and Megan, you have an outstanding balance of $62.01. Please pay in…"
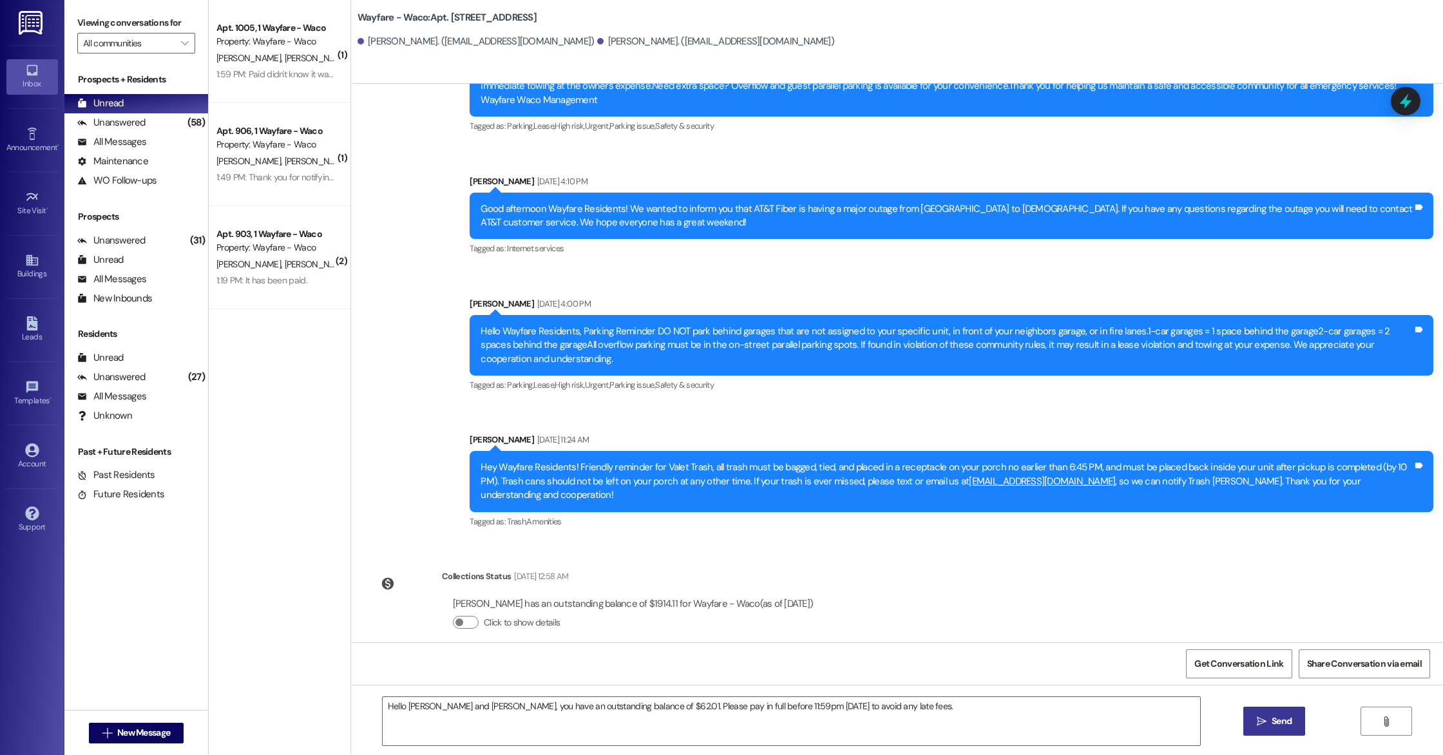
click at [1272, 729] on button " Send" at bounding box center [1274, 721] width 62 height 29
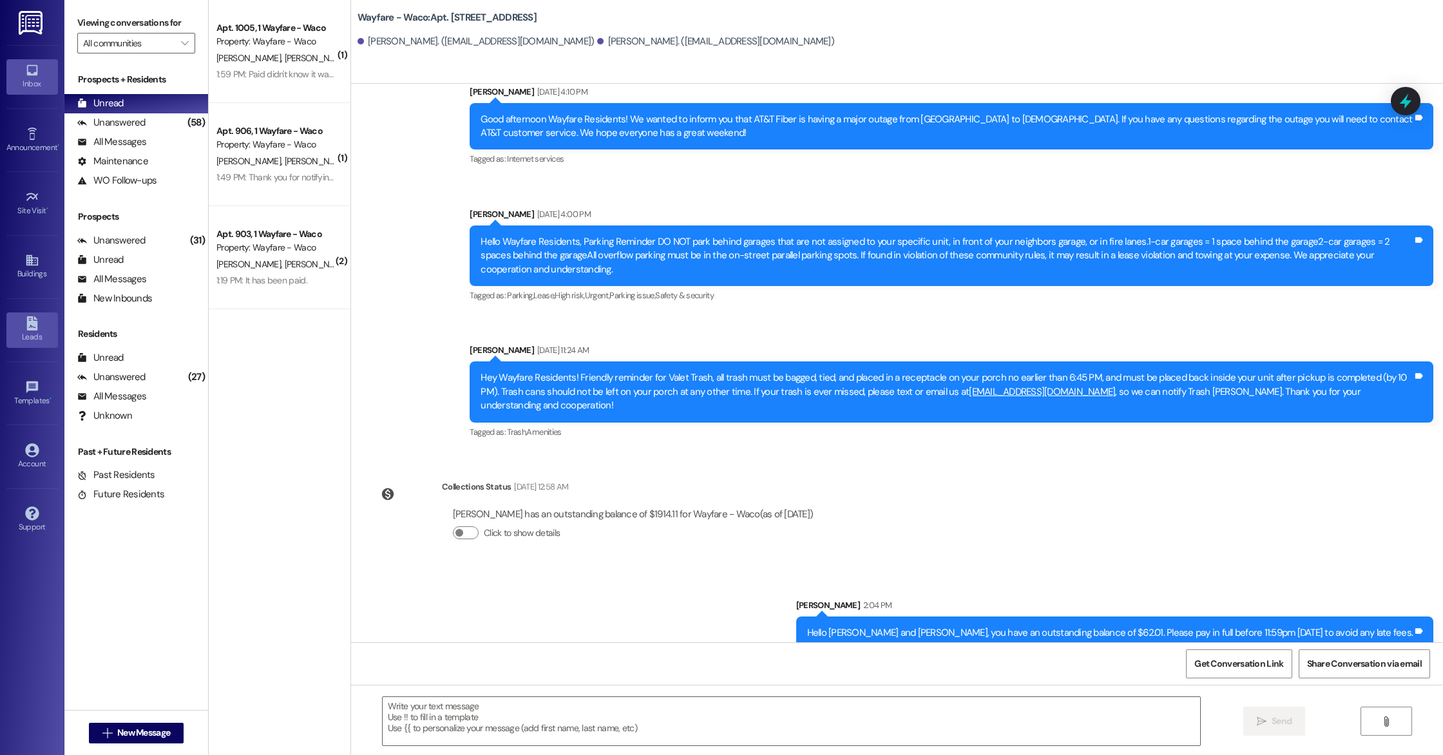
click at [20, 332] on div "Leads" at bounding box center [32, 336] width 64 height 13
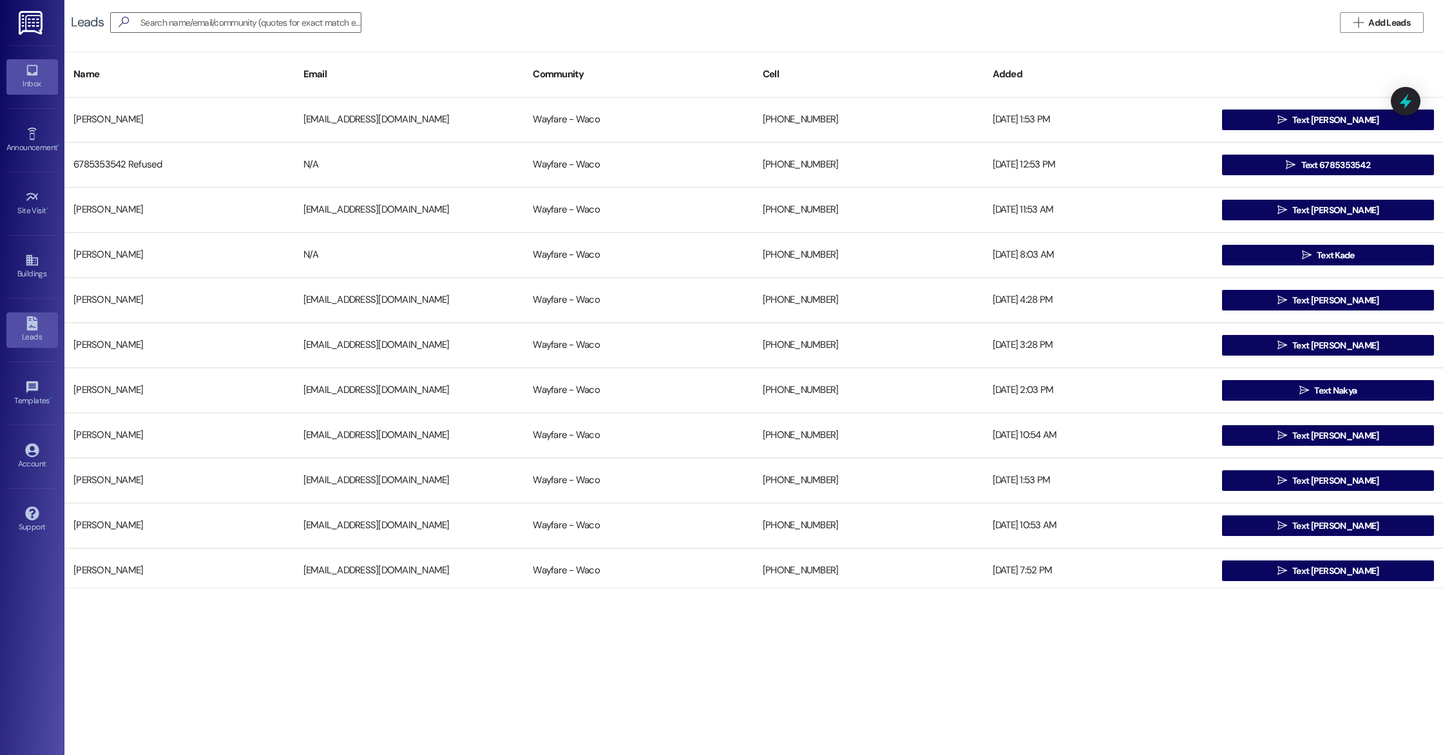
click at [34, 88] on div "Inbox" at bounding box center [32, 83] width 64 height 13
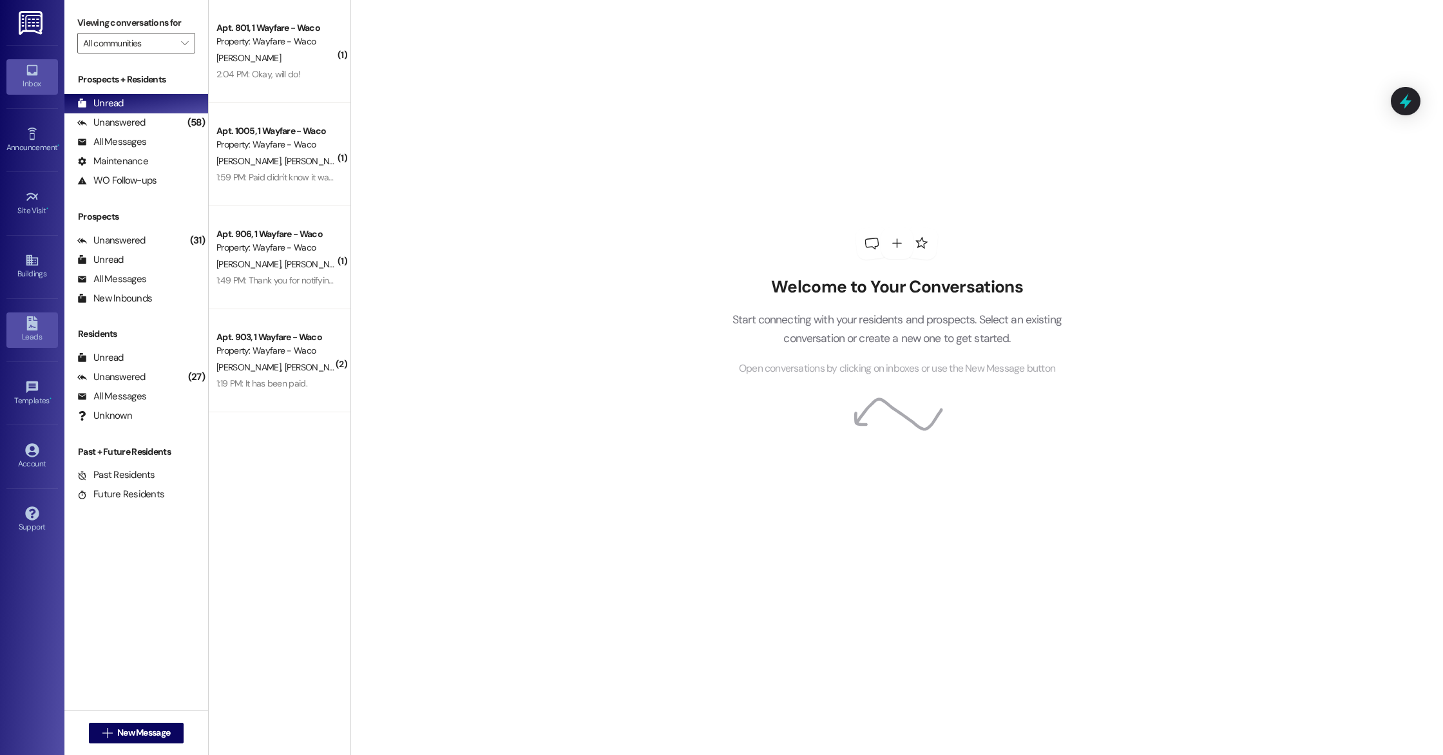
click at [40, 336] on div "Leads" at bounding box center [32, 336] width 64 height 13
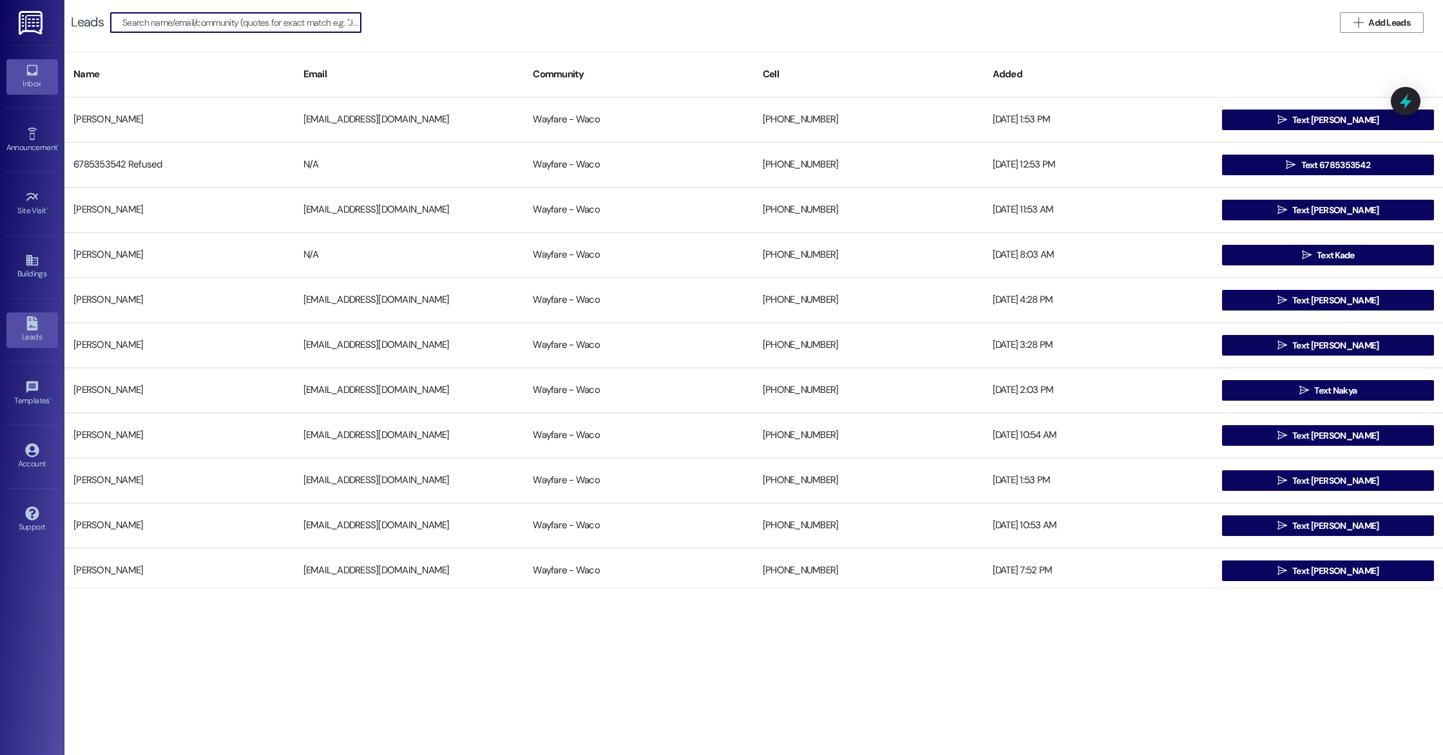
click at [36, 72] on icon at bounding box center [31, 70] width 11 height 11
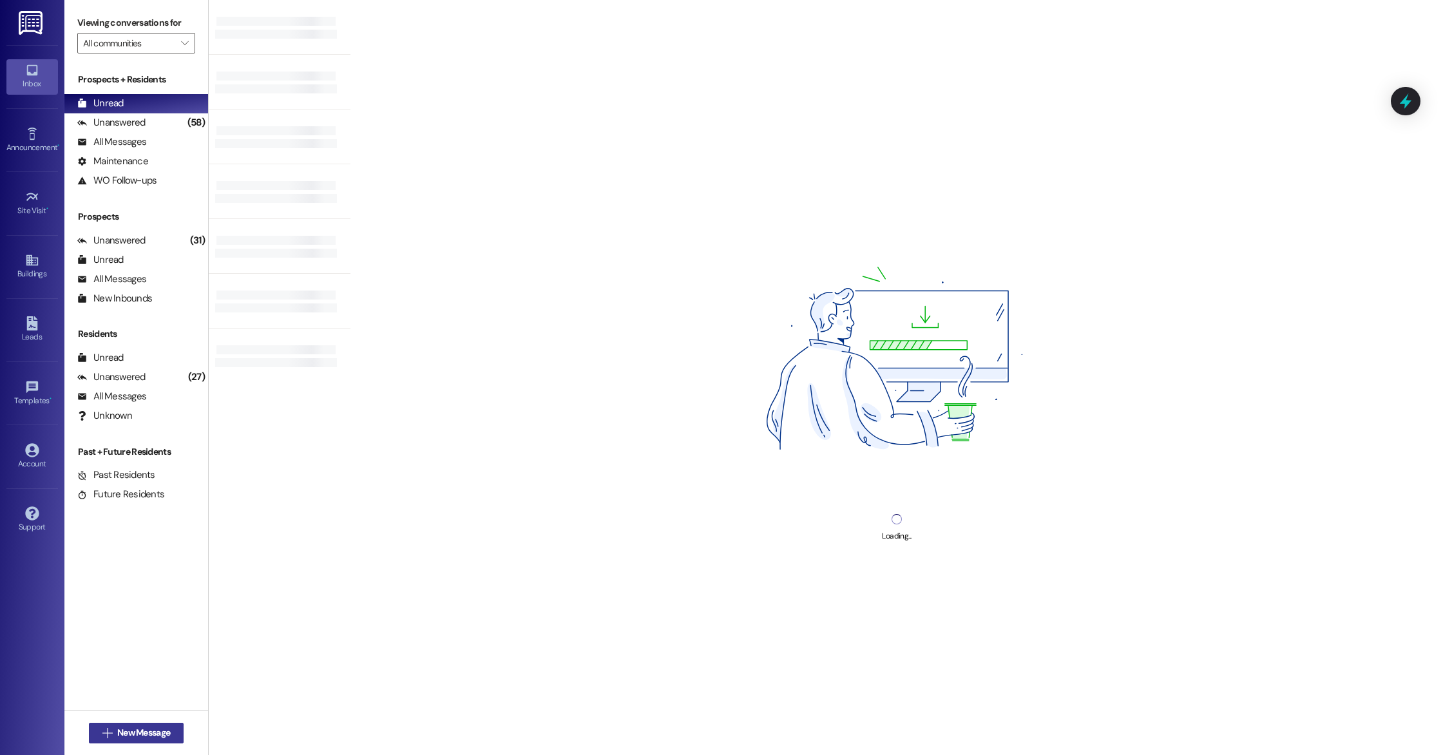
click at [124, 736] on span "New Message" at bounding box center [143, 733] width 53 height 14
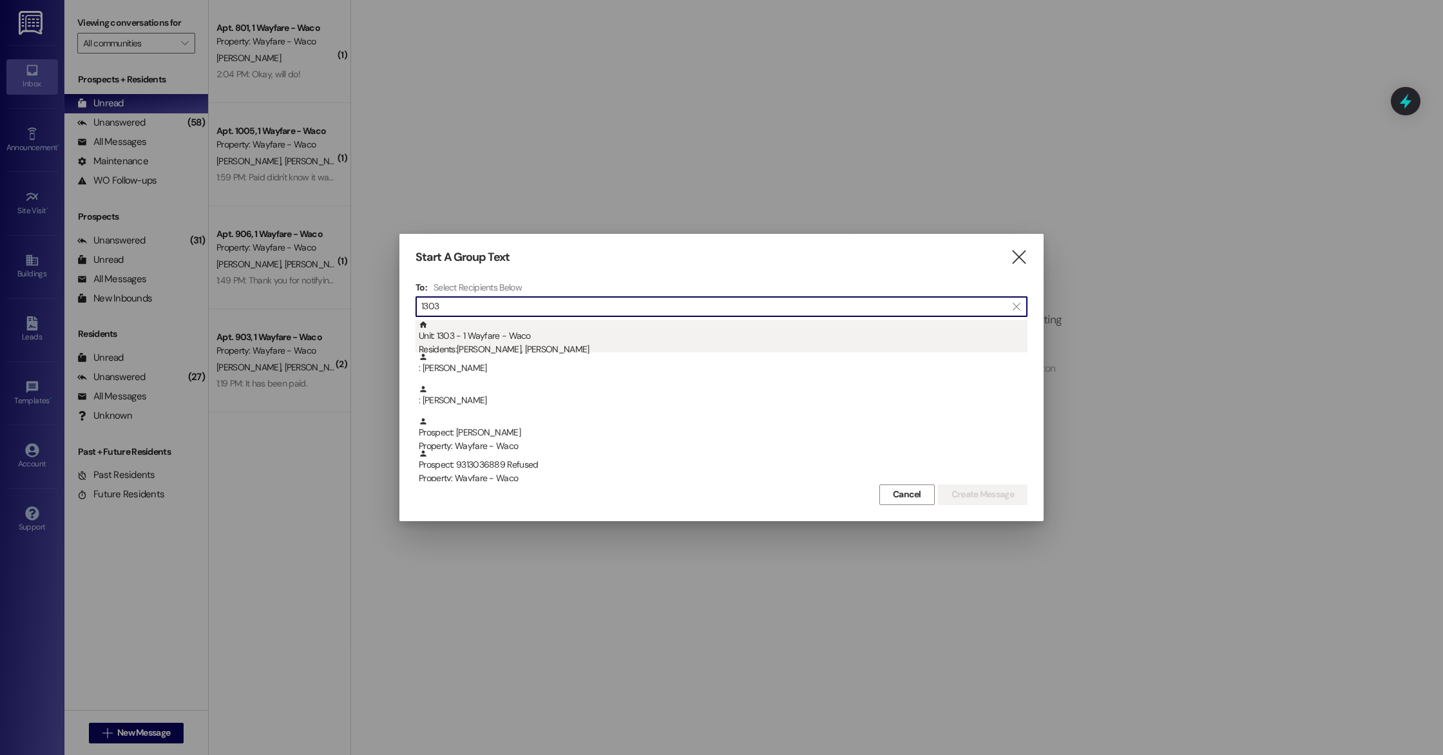
type input "1303"
click at [546, 334] on div "Unit: 1303 - 1 Wayfare - Waco Residents: Alexandra Locati, Peyton Ritchie" at bounding box center [723, 338] width 609 height 37
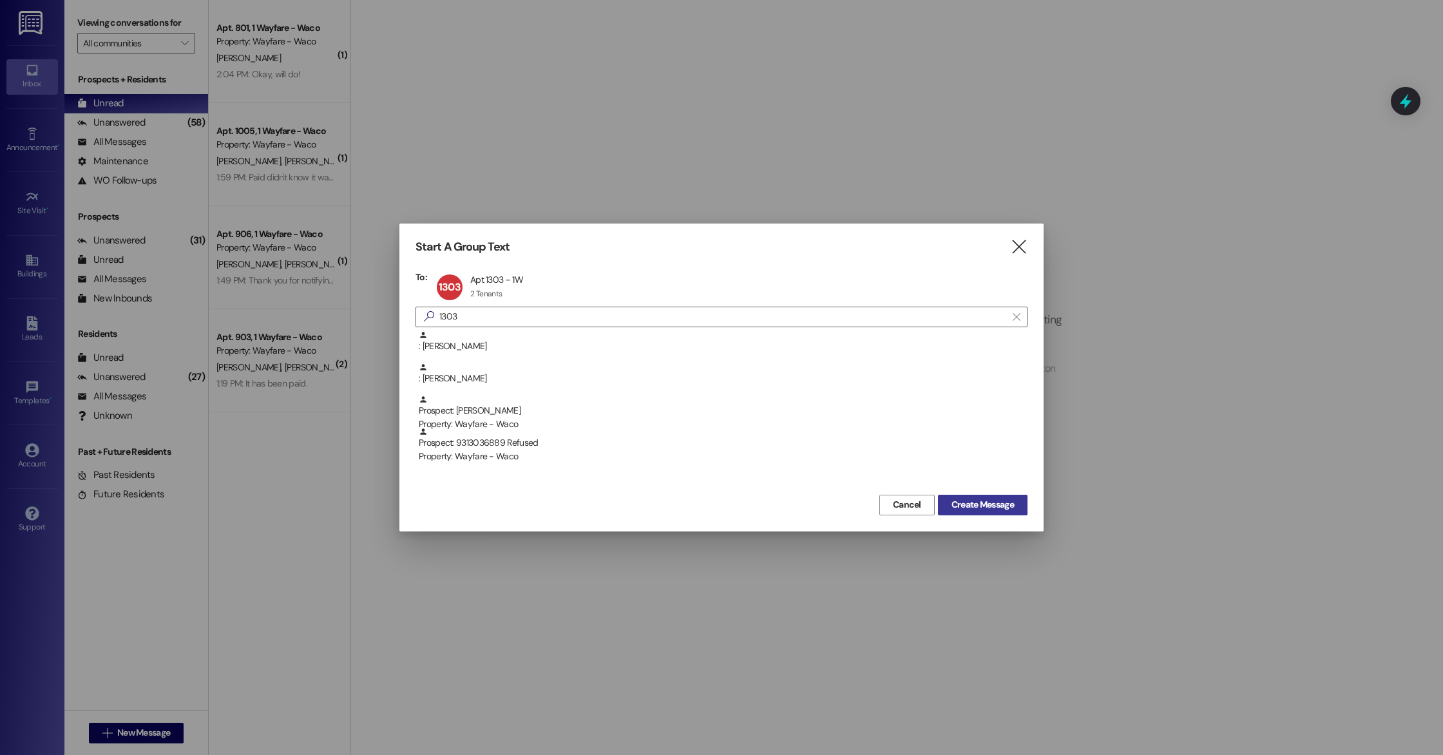
click at [1006, 508] on span "Create Message" at bounding box center [982, 505] width 62 height 14
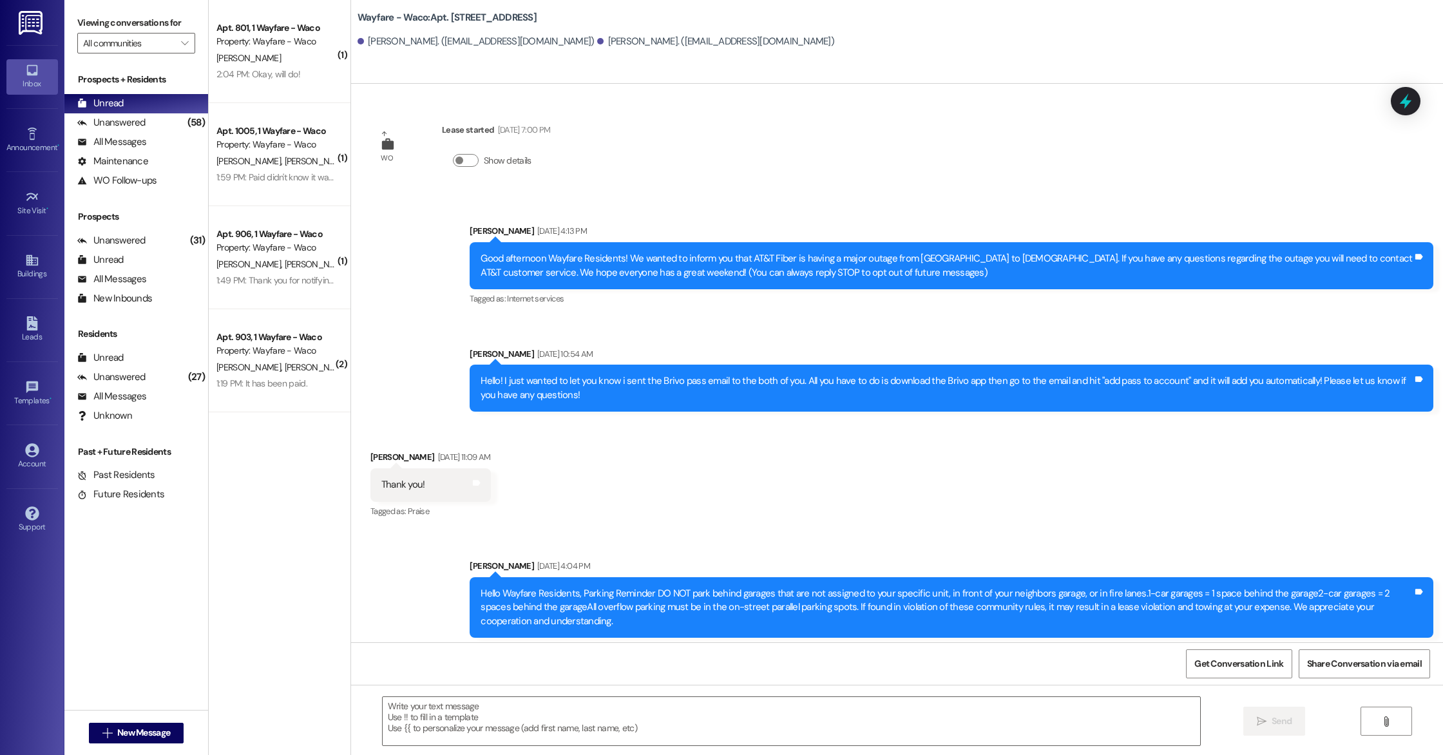
scroll to position [266, 0]
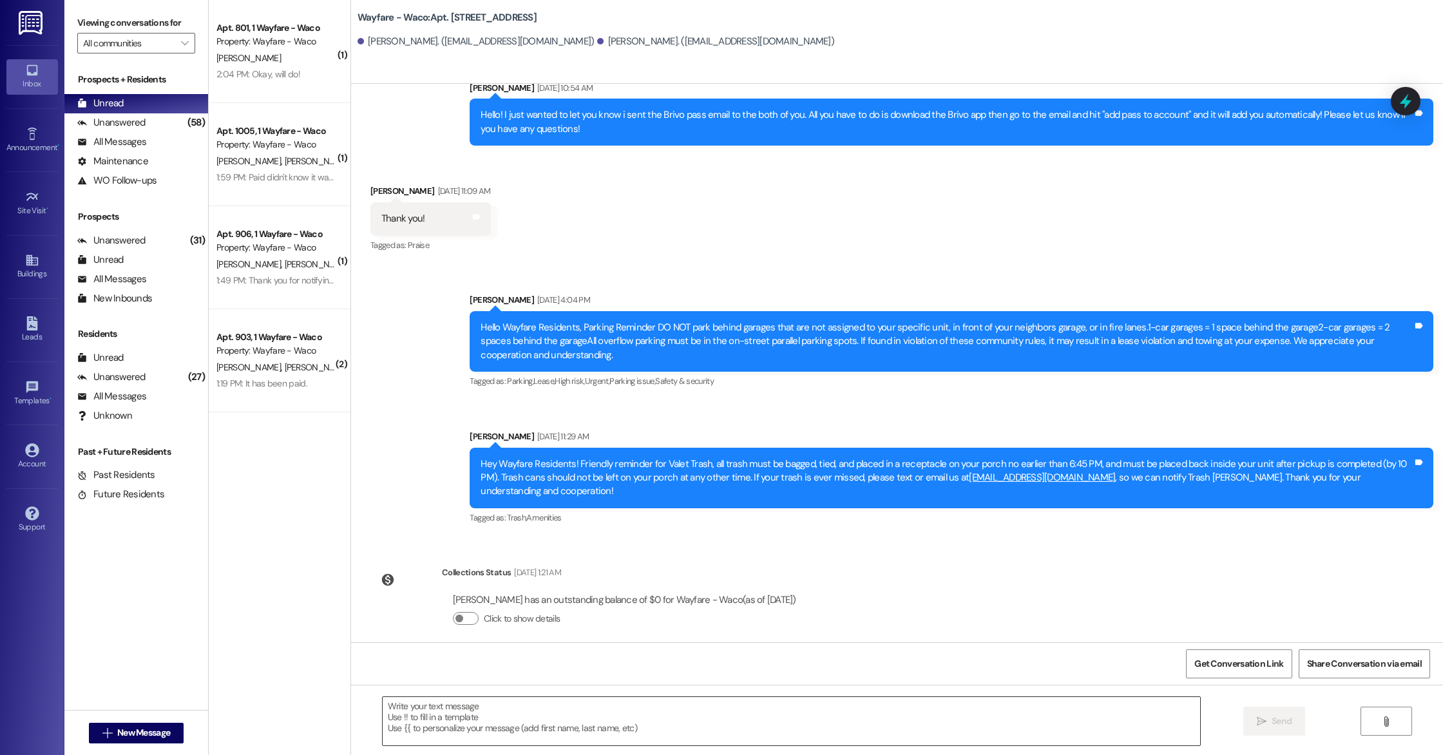
click at [530, 711] on textarea at bounding box center [791, 721] width 817 height 48
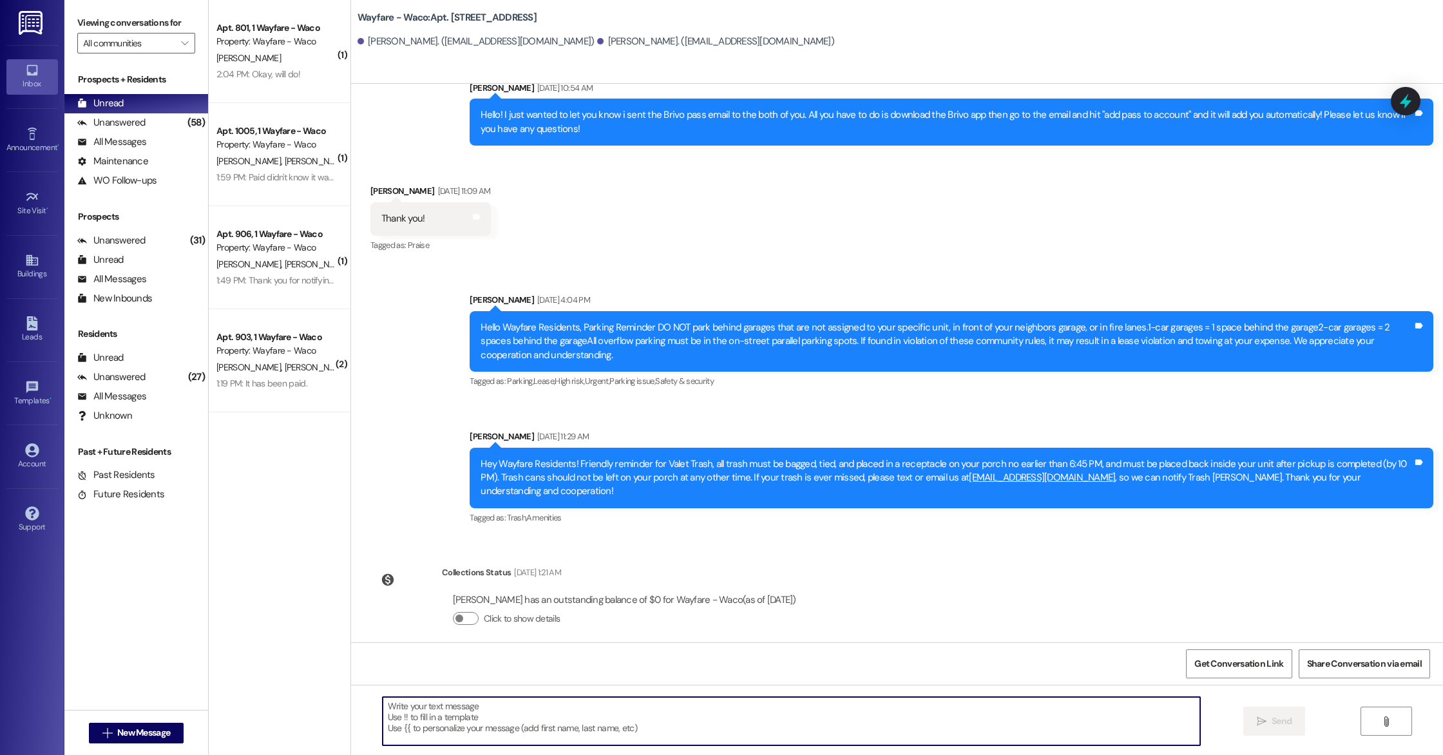
paste textarea "Hello Lauren, you have an outstanding balance of $8.95. Please pay in full befo…"
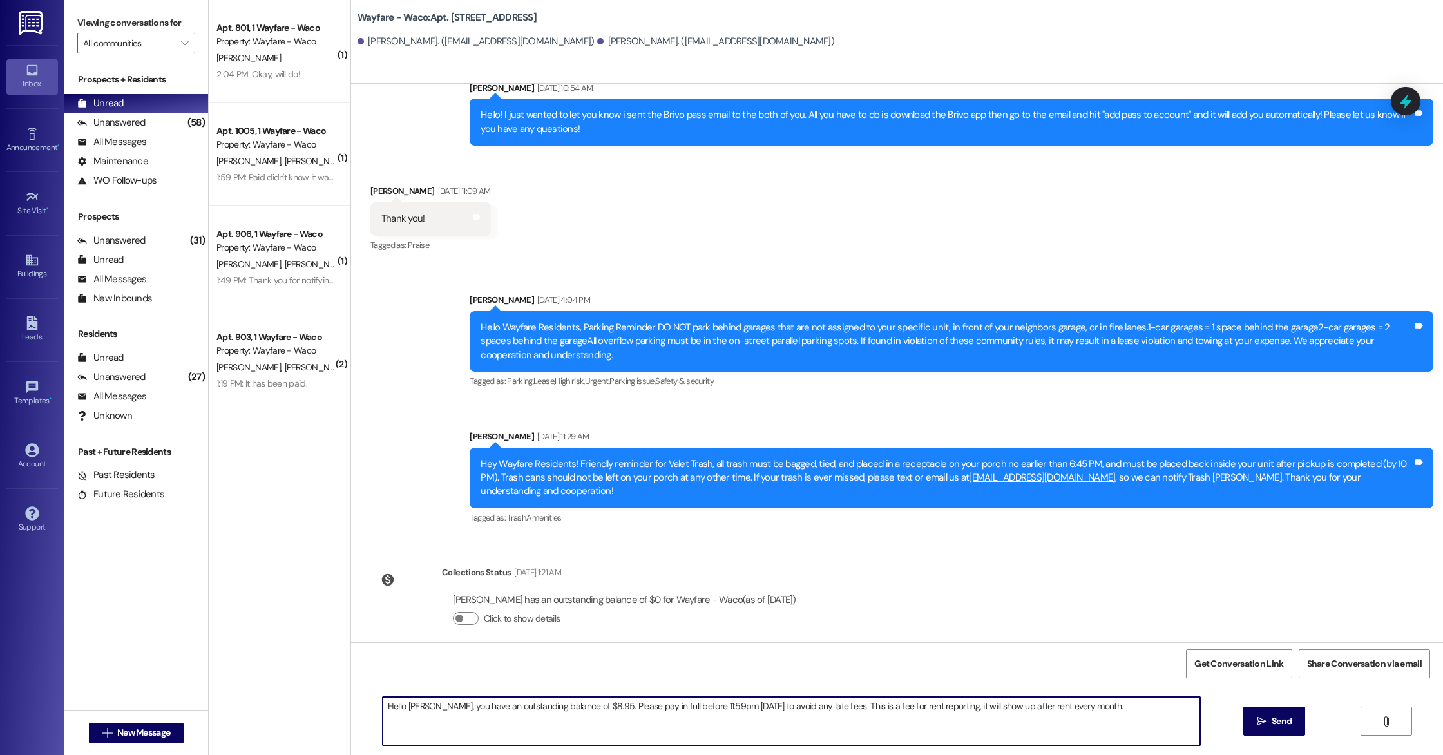
click at [422, 703] on textarea "Hello Lauren, you have an outstanding balance of $8.95. Please pay in full befo…" at bounding box center [791, 721] width 817 height 48
click at [633, 702] on textarea "Hello Peyton and Alexandra, you have an outstanding balance of $8.95. Please pa…" at bounding box center [791, 721] width 817 height 48
click at [636, 703] on textarea "Hello Peyton and Alexandra, you have an outstanding balance of $8.95. Please pa…" at bounding box center [791, 721] width 817 height 48
click at [1162, 714] on textarea "Hello Peyton and Alexandra, you have an outstanding balance of $17.90. Please p…" at bounding box center [791, 721] width 817 height 48
type textarea "Hello Peyton and Alexandra, you have an outstanding balance of $17.90. Please p…"
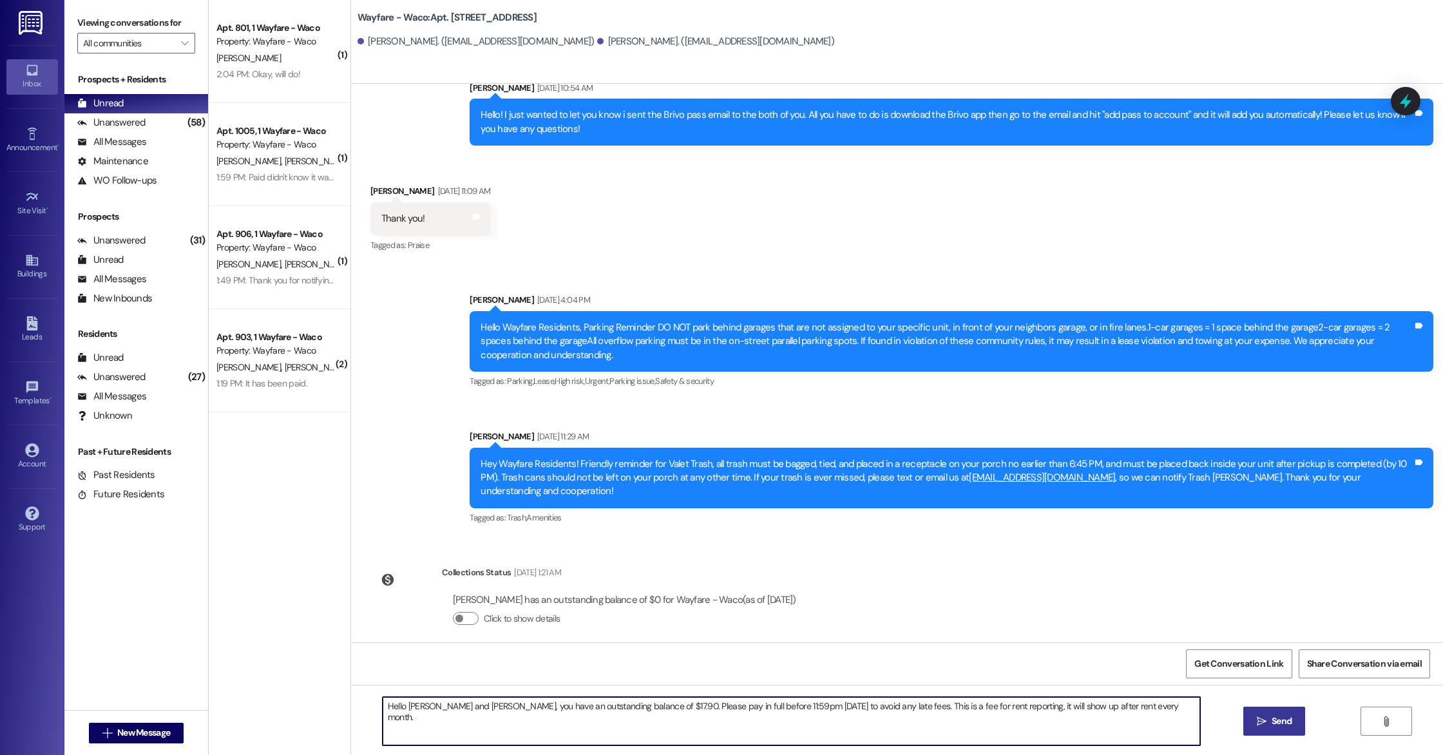
click at [1288, 718] on span "Send" at bounding box center [1282, 721] width 20 height 14
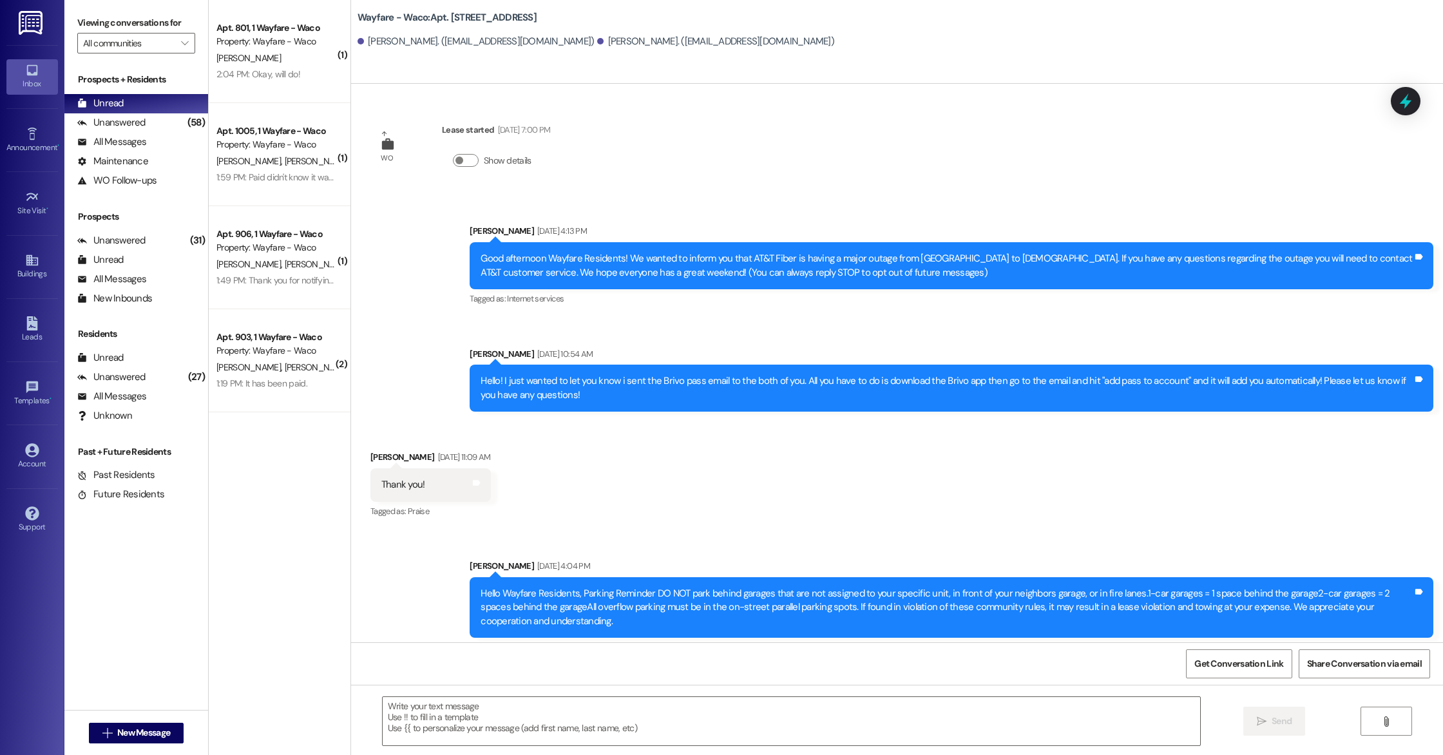
scroll to position [356, 0]
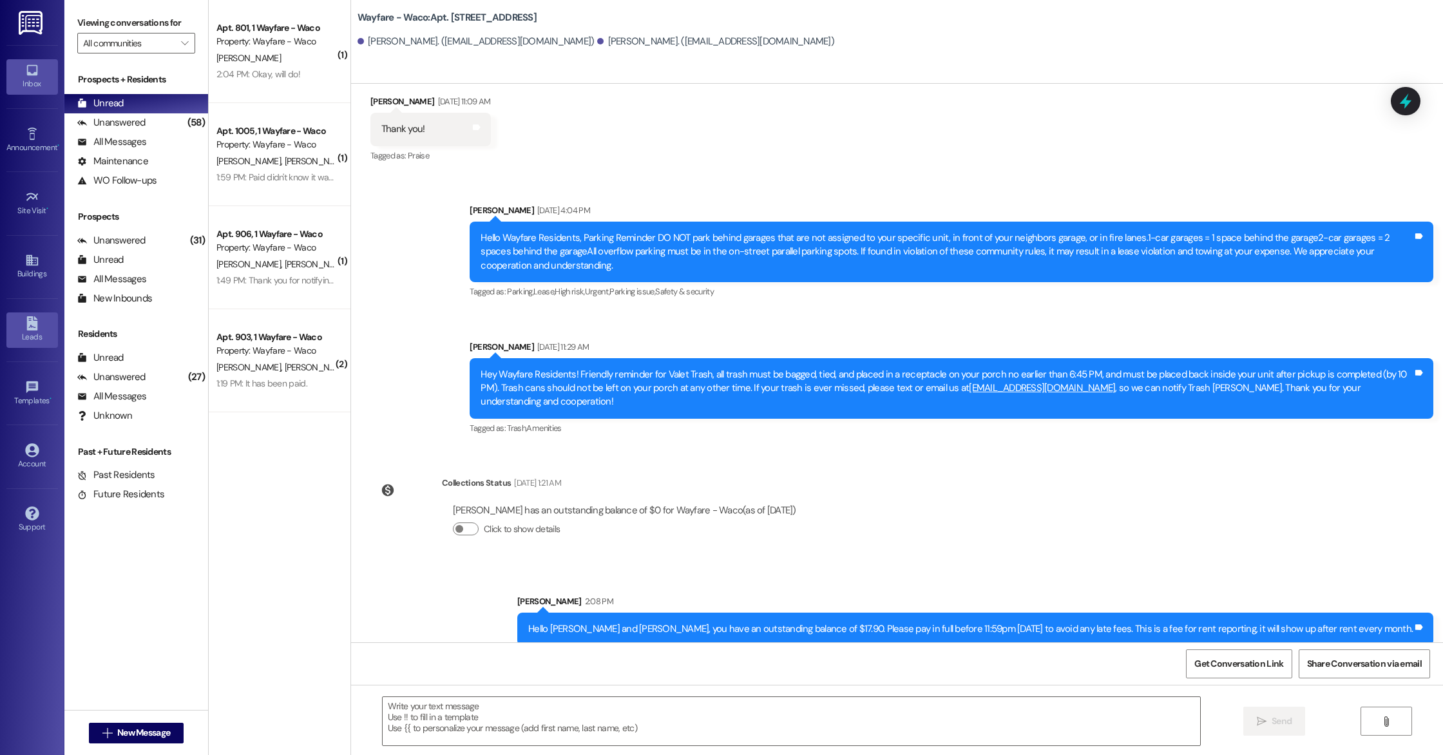
click at [35, 336] on div "Leads" at bounding box center [32, 336] width 64 height 13
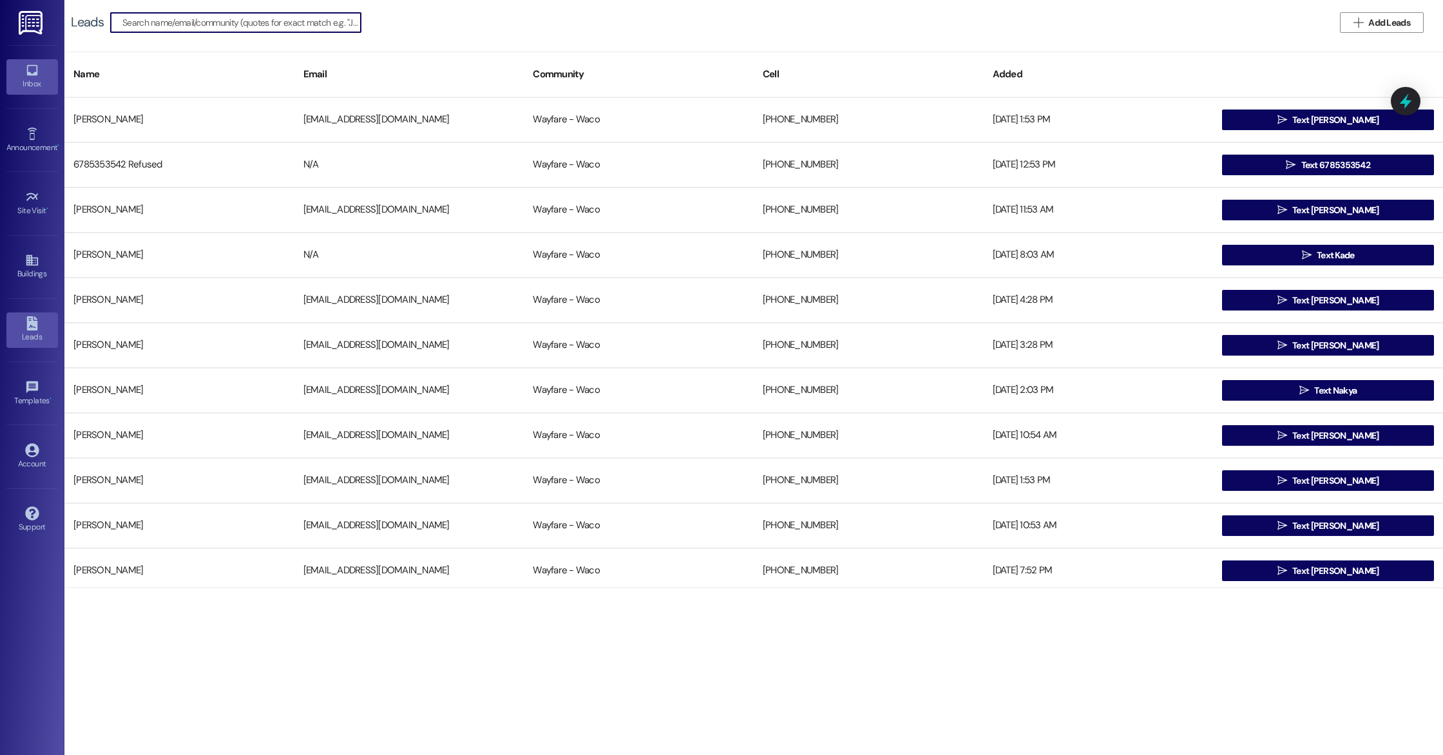
click at [39, 66] on link "Inbox" at bounding box center [32, 76] width 52 height 35
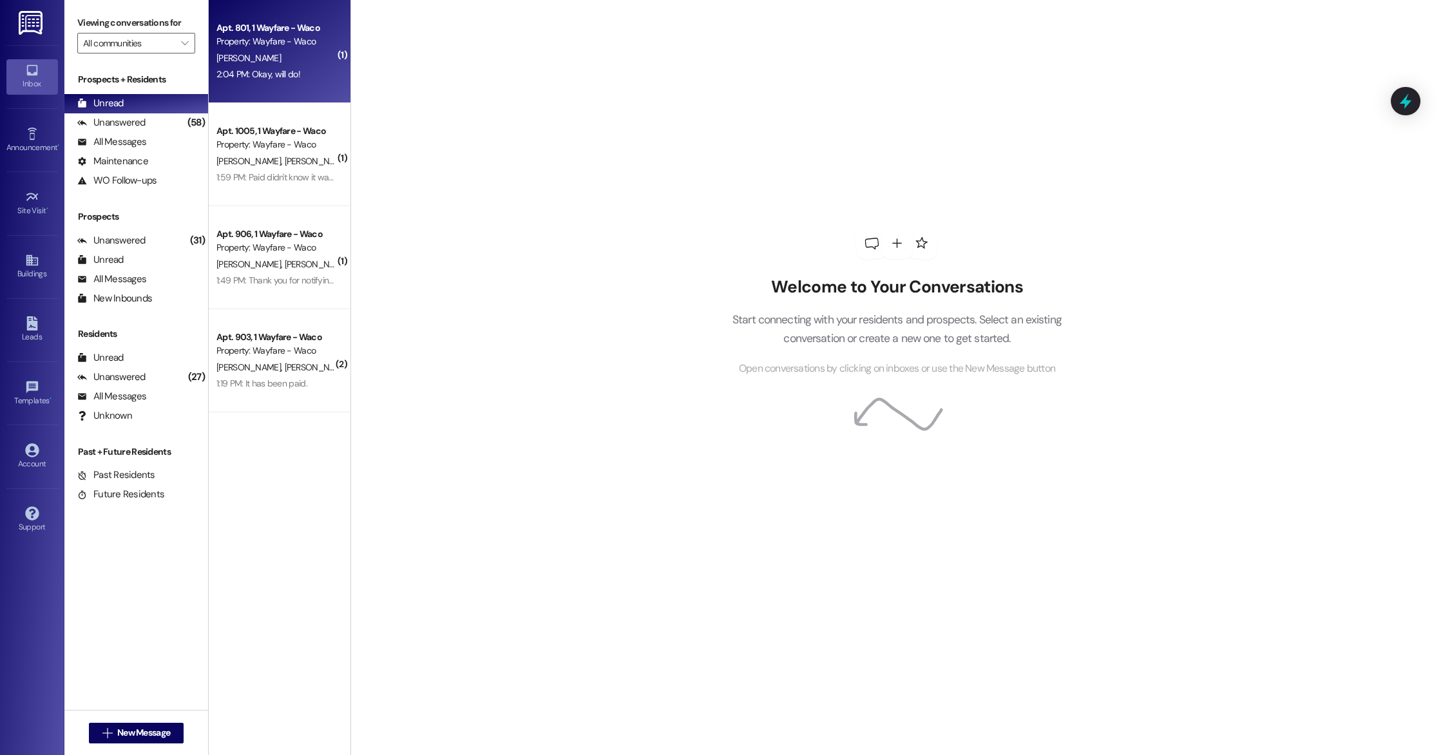
click at [256, 74] on div "2:04 PM: Okay, will do! 2:04 PM: Okay, will do!" at bounding box center [258, 74] width 84 height 12
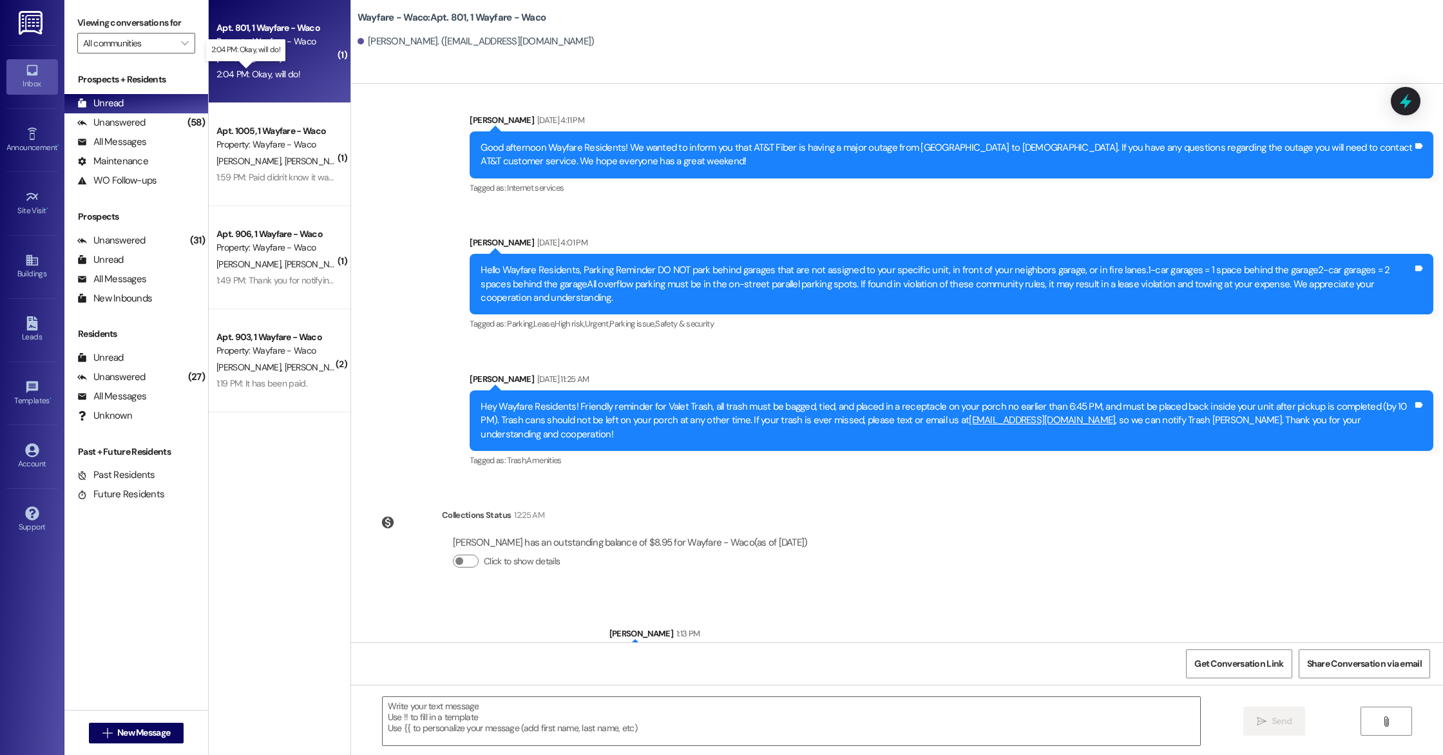
scroll to position [8435, 0]
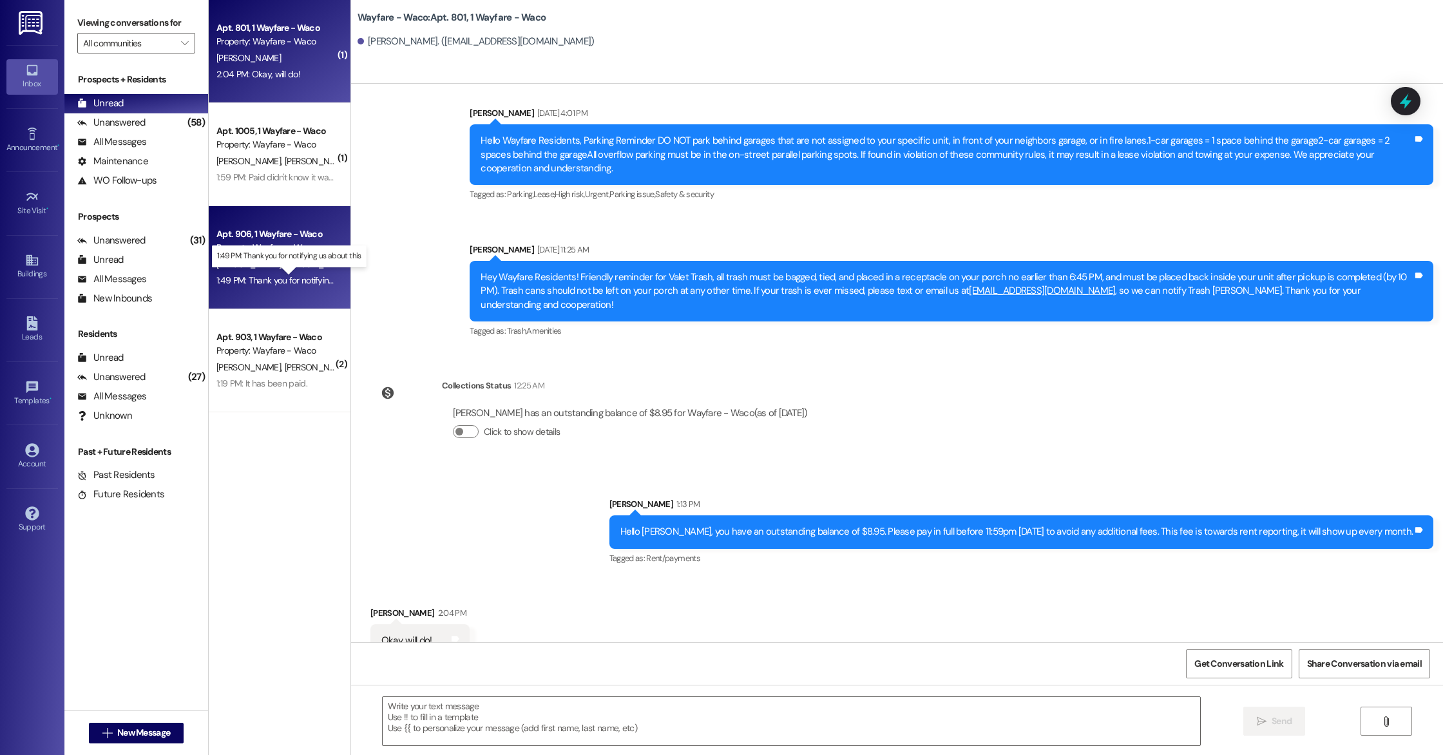
click at [303, 283] on div "1:49 PM: Thank you for notifying us about this 1:49 PM: Thank you for notifying…" at bounding box center [299, 280] width 167 height 12
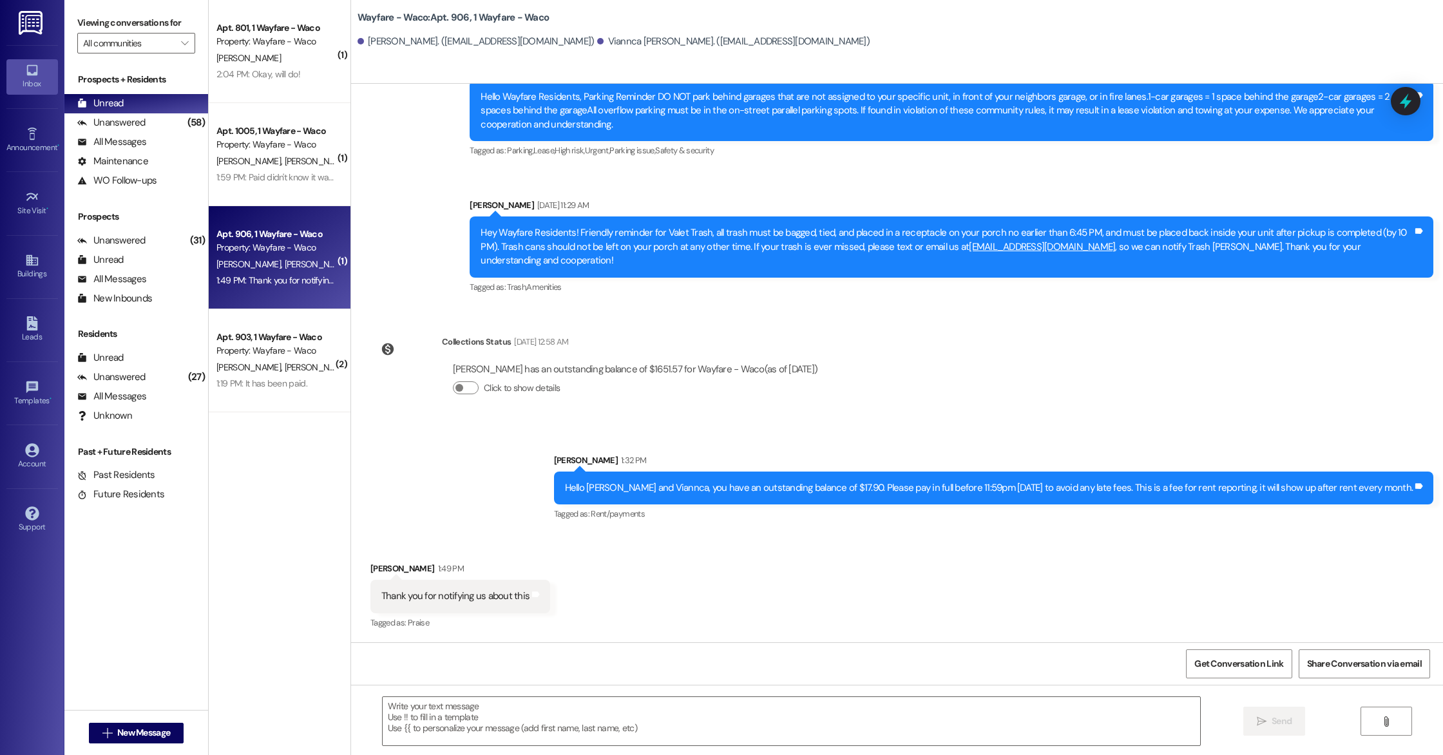
scroll to position [803, 0]
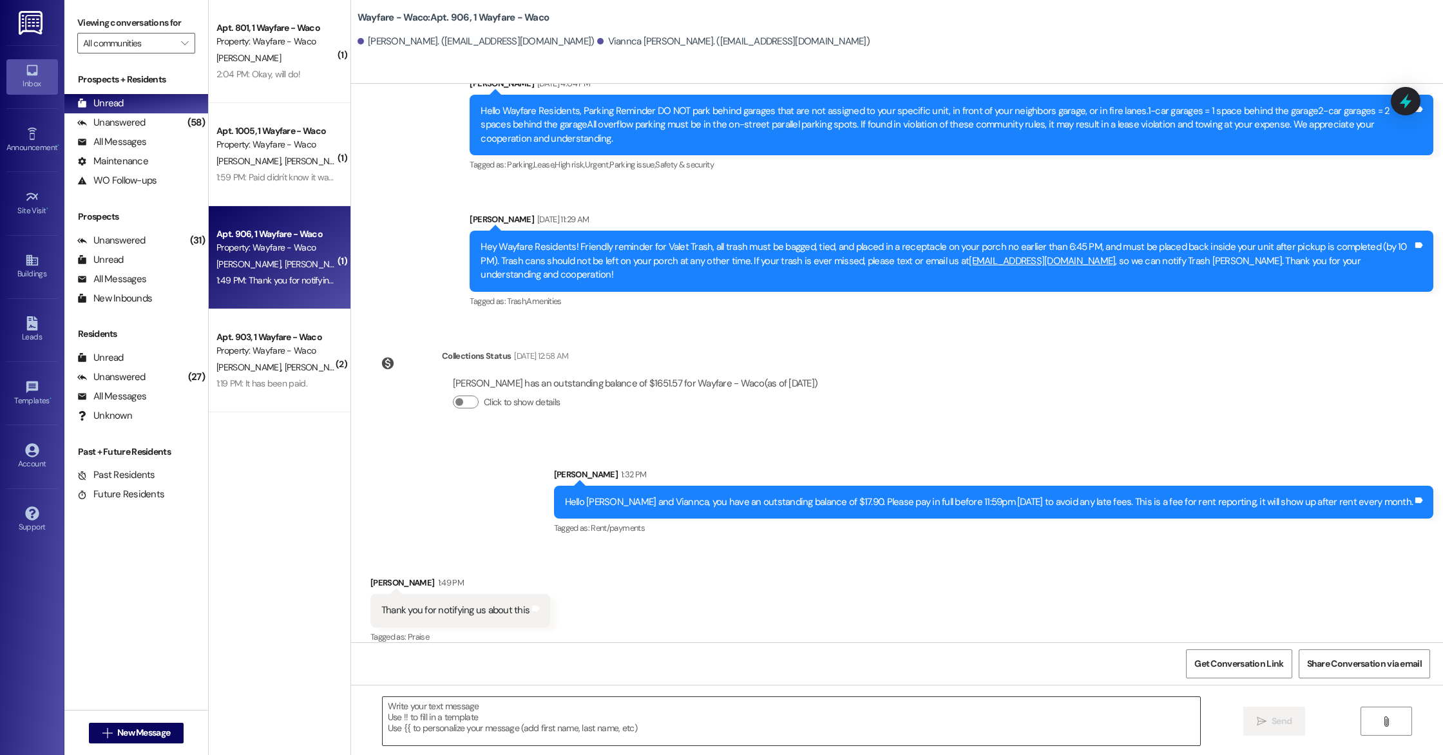
click at [654, 708] on textarea at bounding box center [791, 721] width 817 height 48
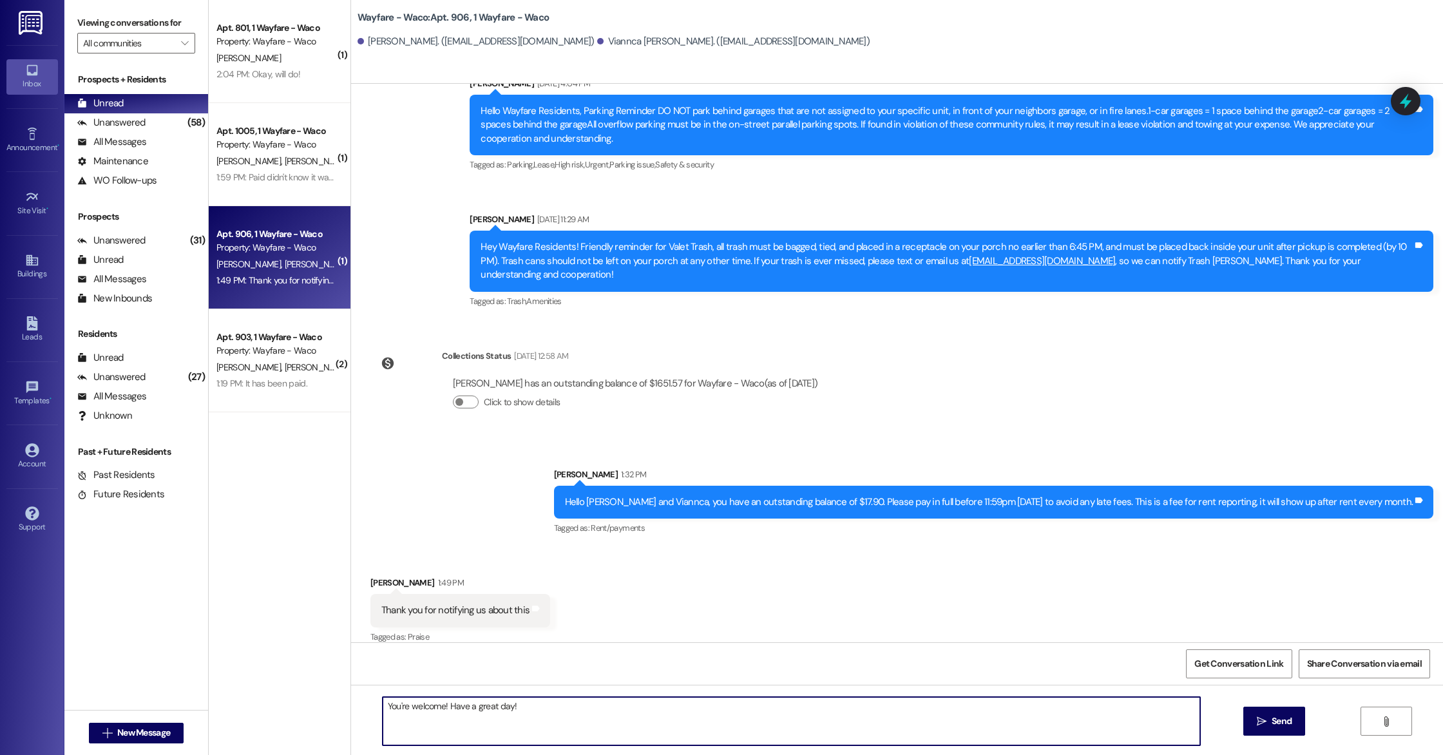
click at [438, 703] on textarea "You're welcome! Have a great day!" at bounding box center [791, 721] width 817 height 48
click at [673, 705] on textarea "You're welcome. Have a great day!" at bounding box center [791, 721] width 817 height 48
type textarea "Y"
click at [27, 324] on icon at bounding box center [31, 323] width 11 height 14
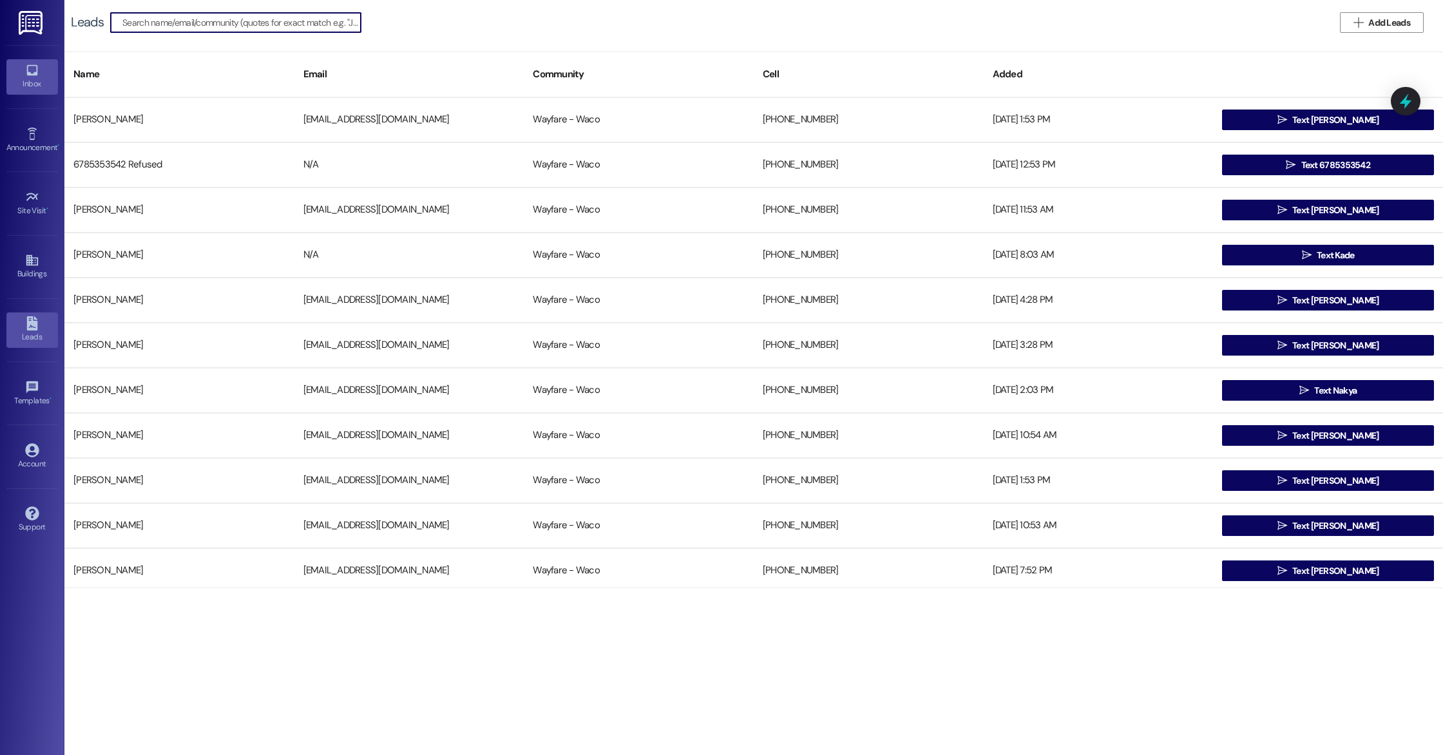
click at [32, 83] on div "Inbox" at bounding box center [32, 83] width 64 height 13
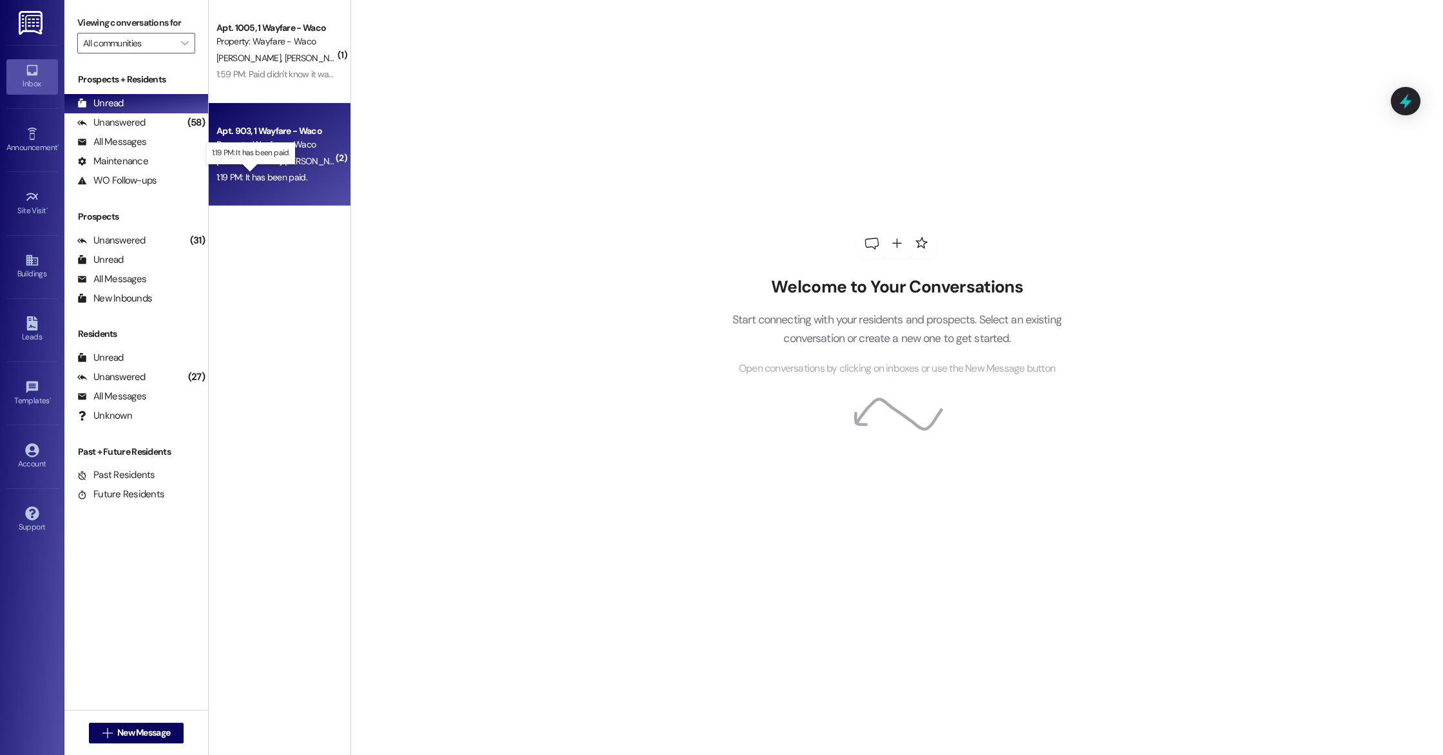
click at [258, 178] on div "1:19 PM: It has been paid. 1:19 PM: It has been paid." at bounding box center [261, 177] width 91 height 12
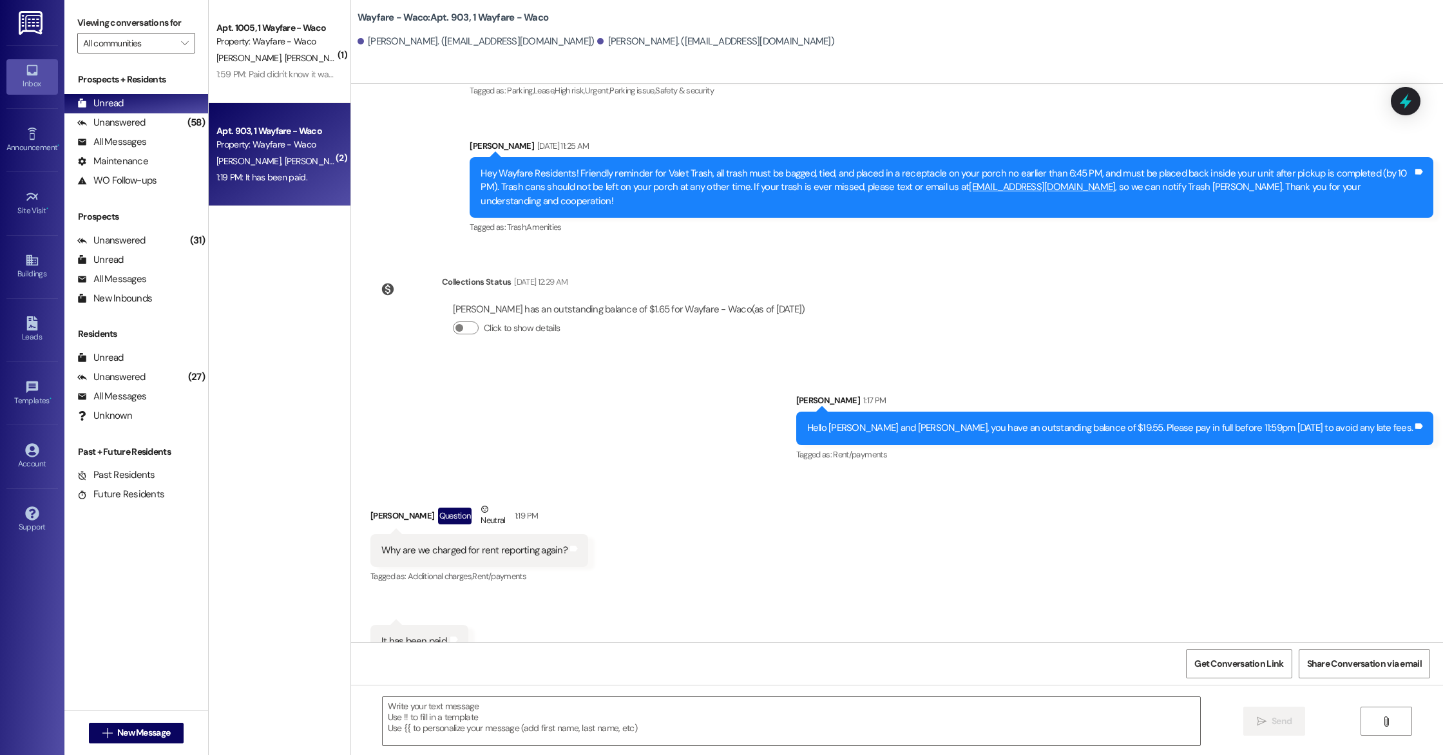
scroll to position [6217, 0]
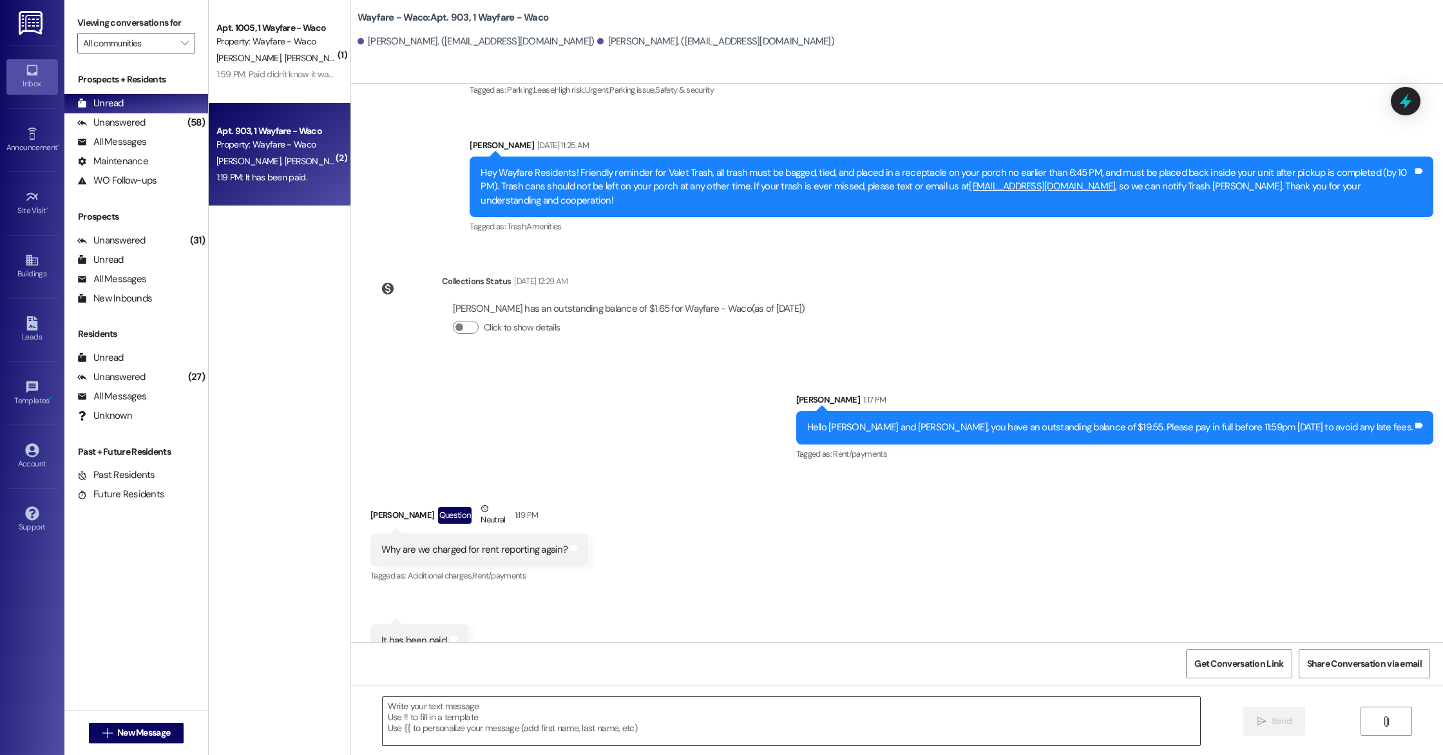
click at [609, 709] on textarea at bounding box center [791, 721] width 817 height 48
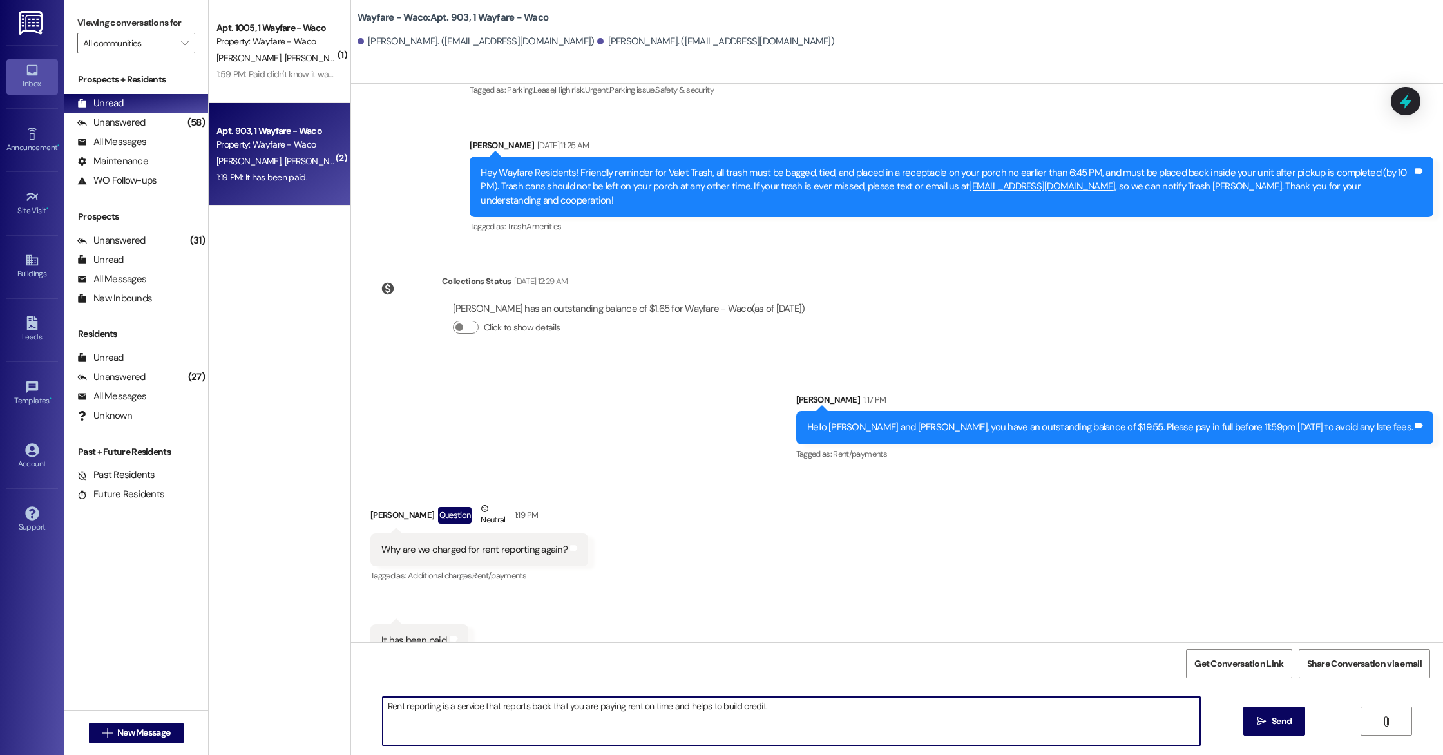
drag, startPoint x: 774, startPoint y: 703, endPoint x: 380, endPoint y: 702, distance: 394.2
click at [383, 702] on textarea "Rent reporting is a service that reports back that you are paying rent on time …" at bounding box center [791, 721] width 817 height 48
type textarea "R"
type textarea "H"
drag, startPoint x: 801, startPoint y: 707, endPoint x: 725, endPoint y: 710, distance: 76.1
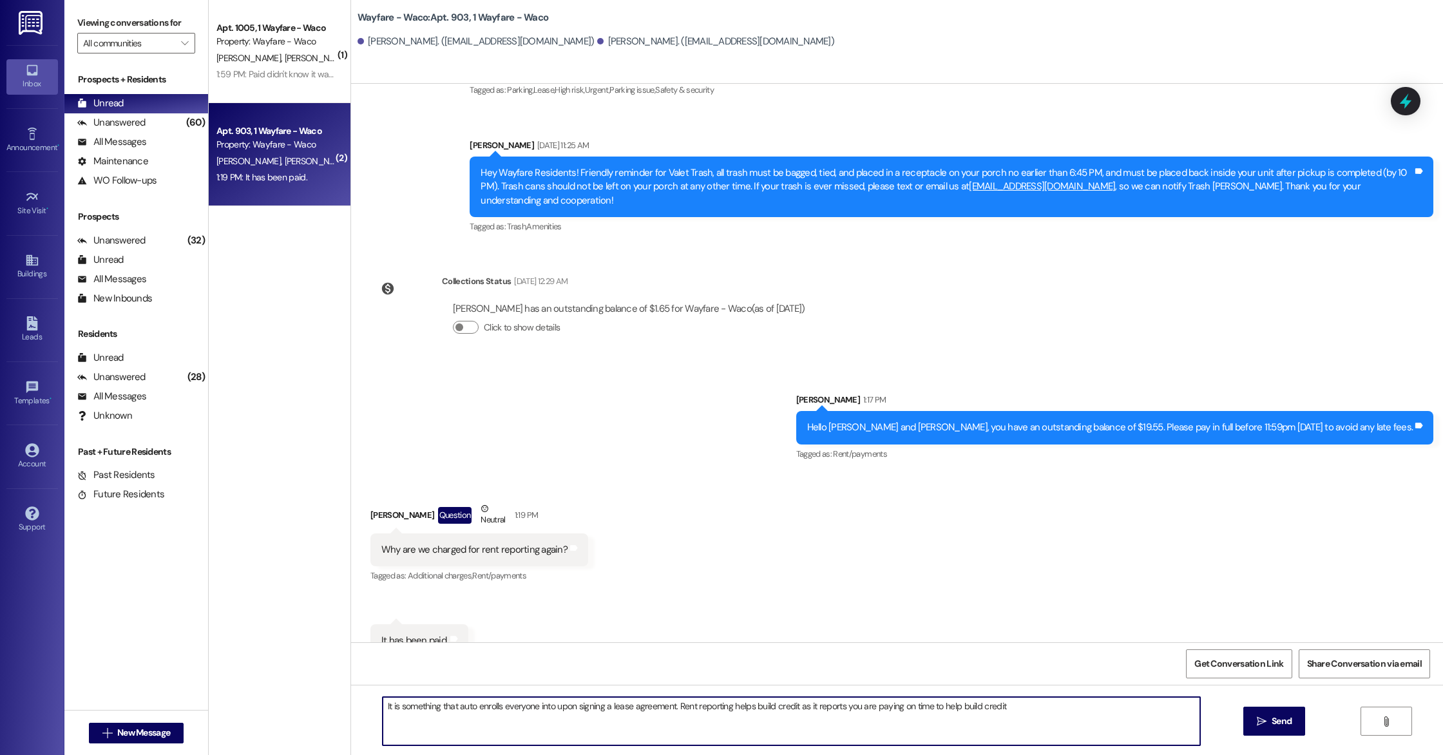
click at [725, 710] on textarea "It is something that auto enrolls everyone into upon signing a lease agreement.…" at bounding box center [791, 721] width 817 height 48
click at [730, 707] on textarea "It is something that auto enrolls everyone into upon signing a lease agreement.…" at bounding box center [791, 721] width 817 height 48
click at [939, 712] on textarea "It is something that auto enrolls everyone into upon signing a lease agreement.…" at bounding box center [791, 721] width 817 height 48
type textarea "It is something that auto enrolls everyone into upon signing a lease agreement.…"
click at [1295, 723] on button " Send" at bounding box center [1274, 721] width 62 height 29
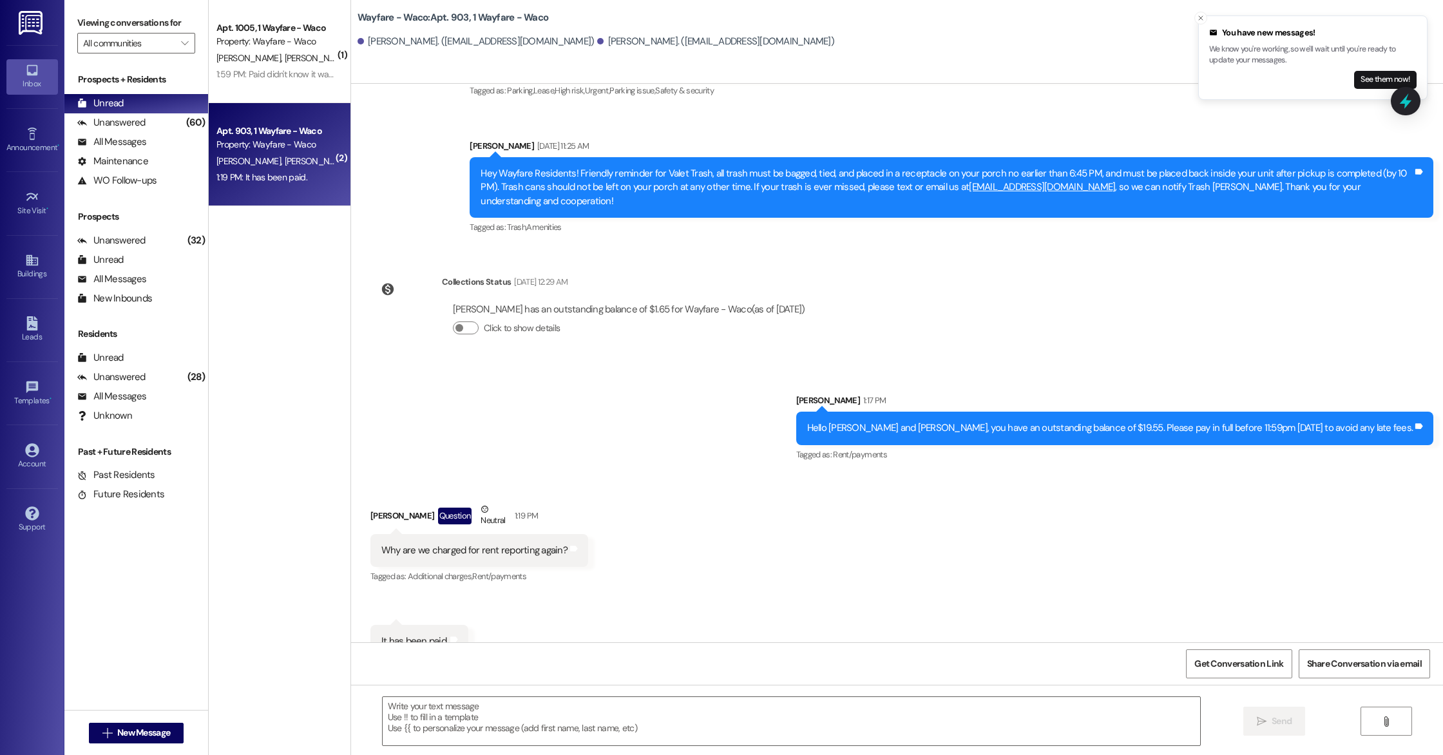
scroll to position [6308, 0]
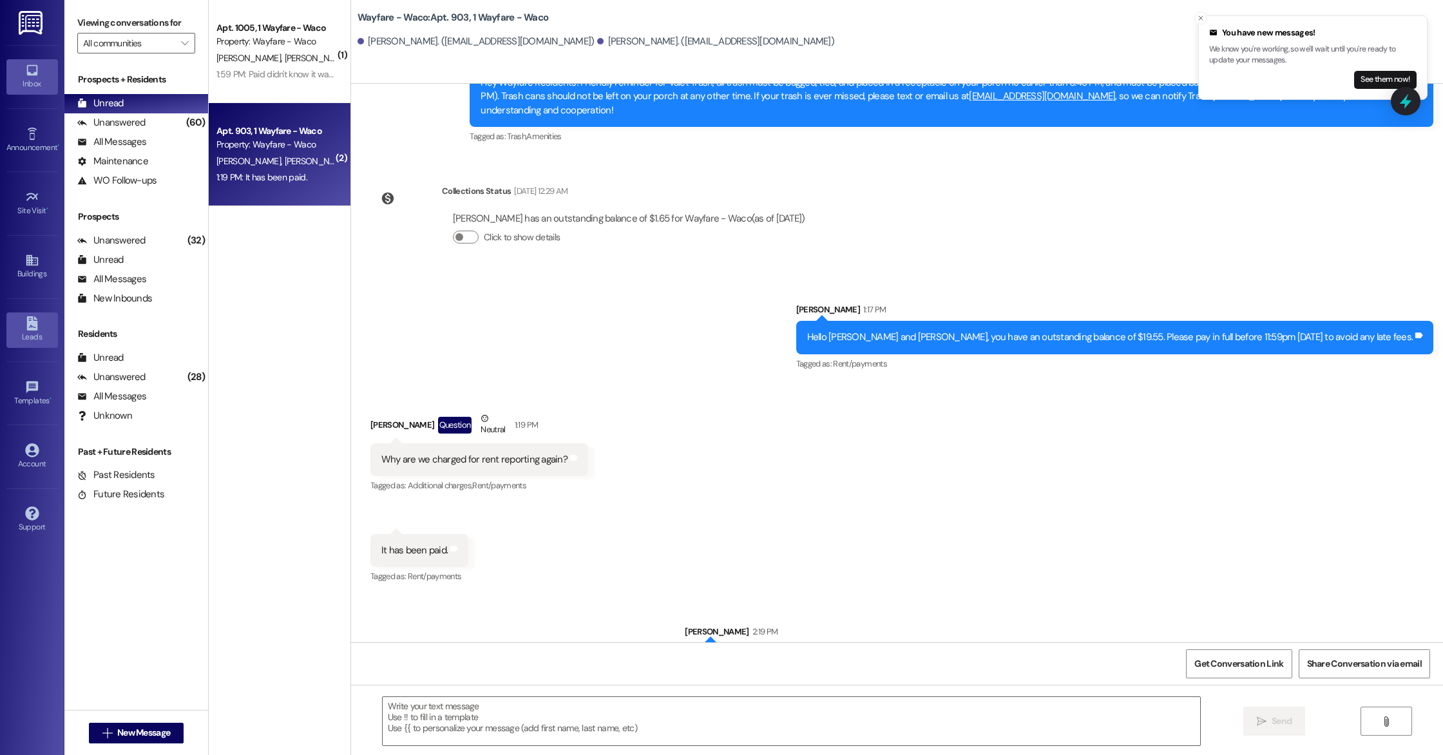
click at [29, 336] on div "Leads" at bounding box center [32, 336] width 64 height 13
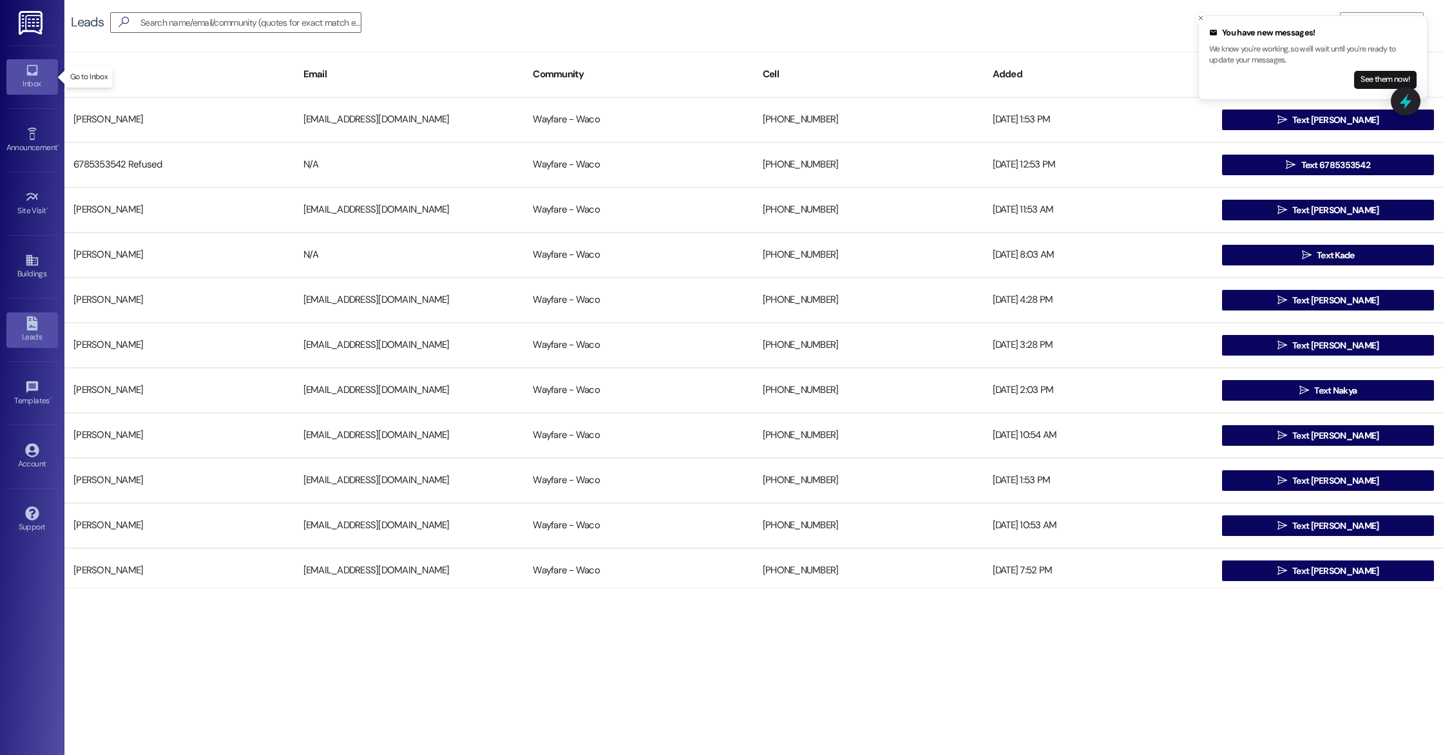
click at [35, 74] on icon at bounding box center [31, 70] width 11 height 11
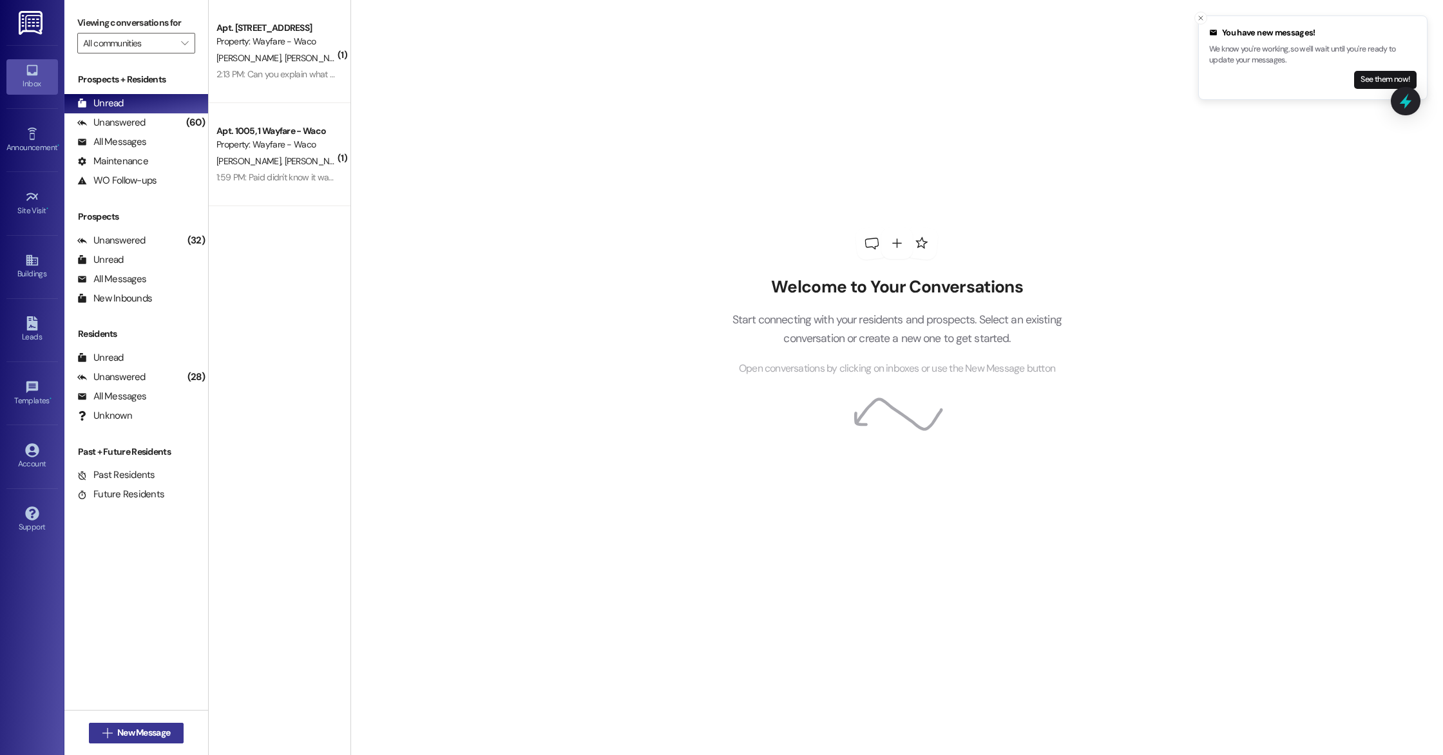
click at [104, 739] on span " New Message" at bounding box center [136, 733] width 73 height 14
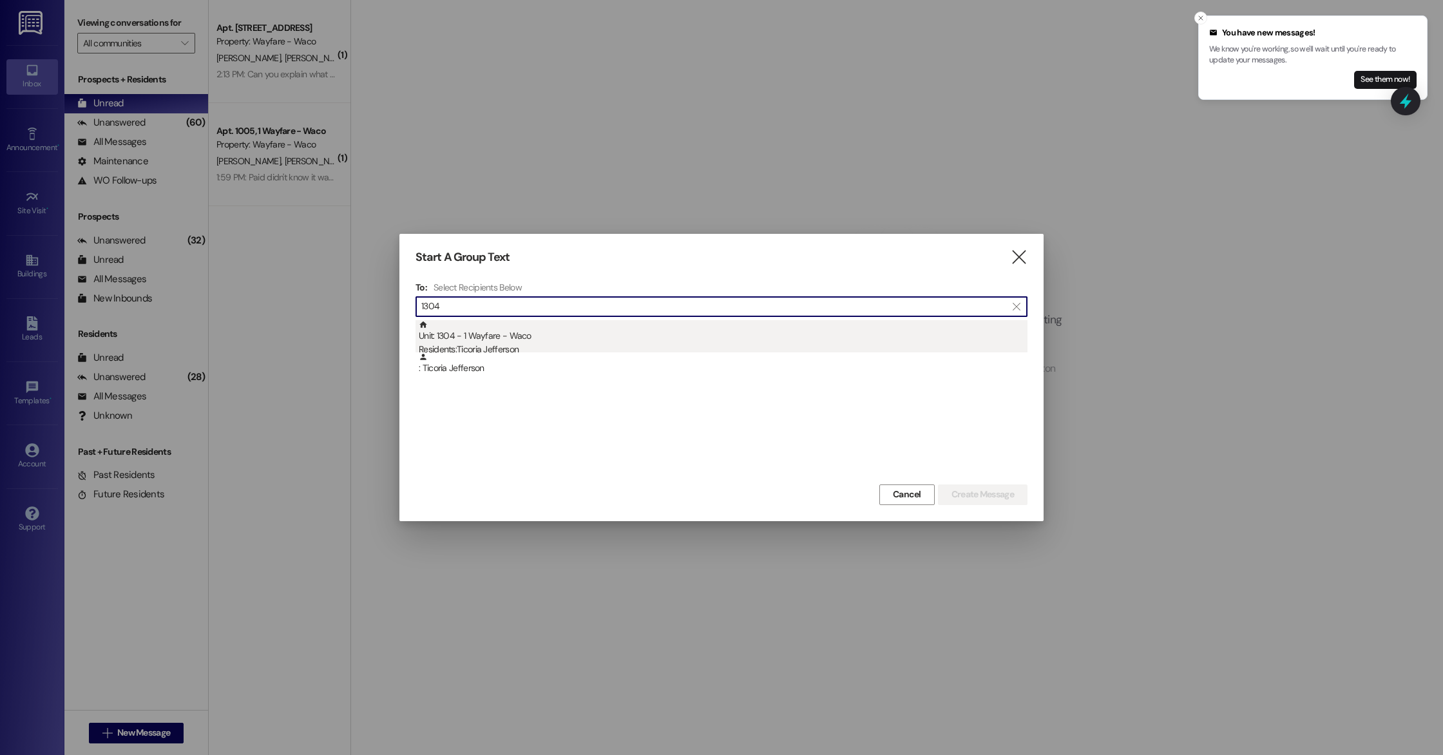
type input "1304"
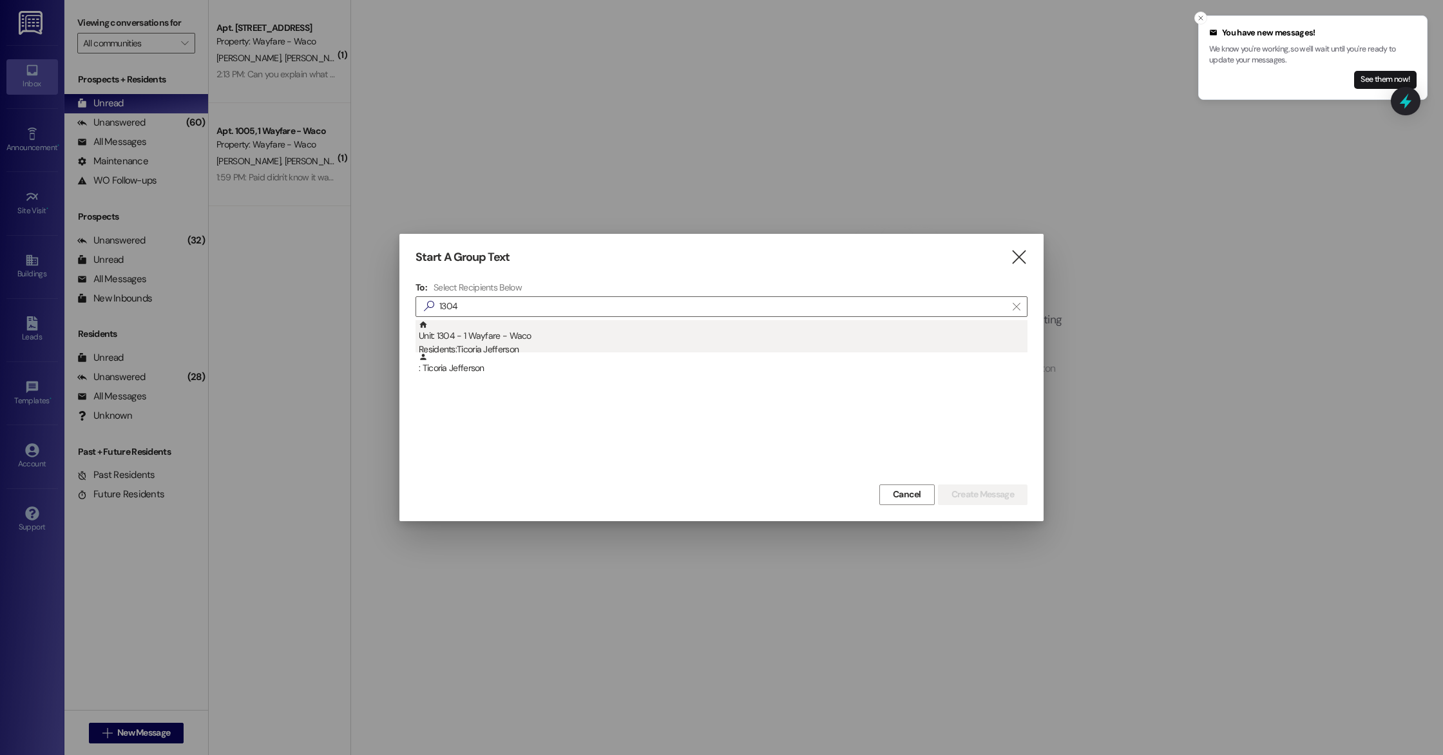
click at [529, 338] on div "Unit: 1304 - 1 Wayfare - Waco Residents: Ticoria Jefferson" at bounding box center [723, 338] width 609 height 37
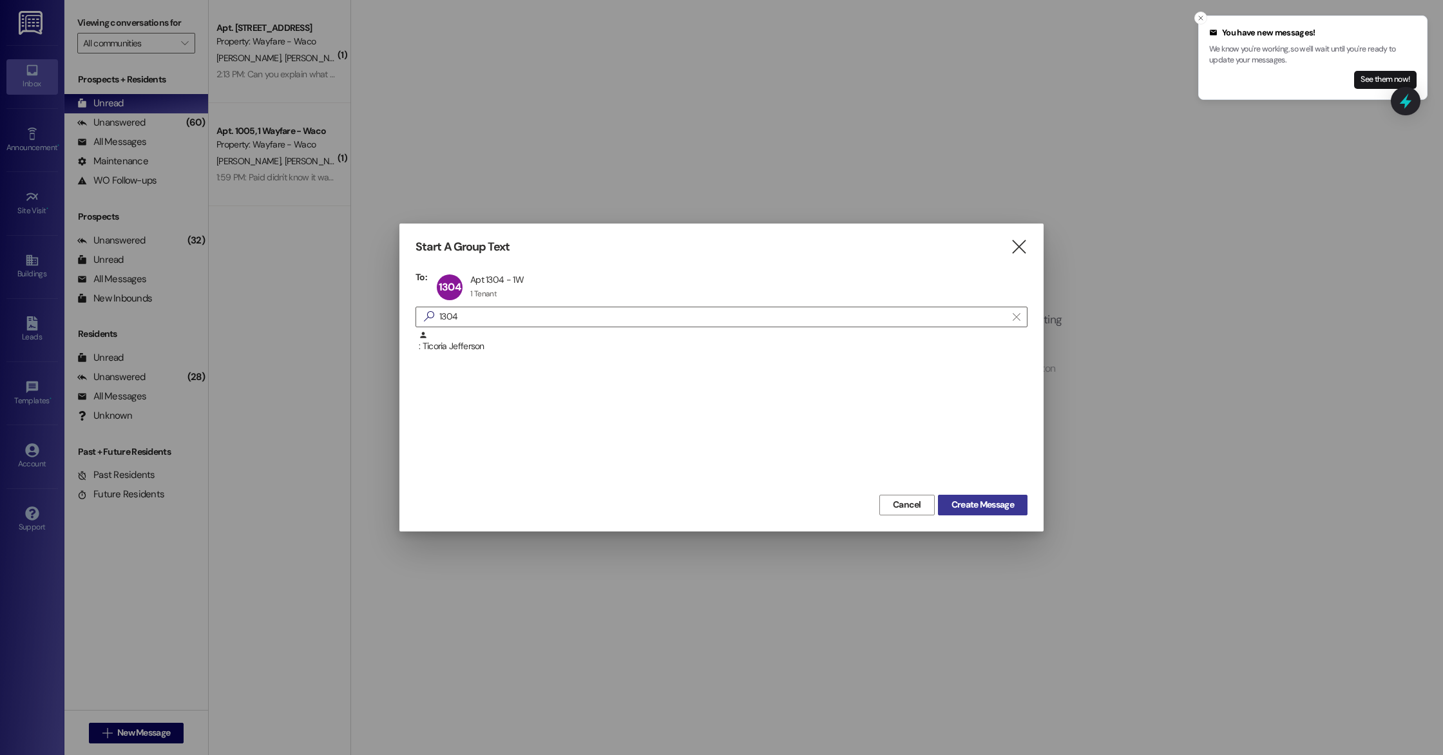
click at [1004, 508] on span "Create Message" at bounding box center [982, 505] width 62 height 14
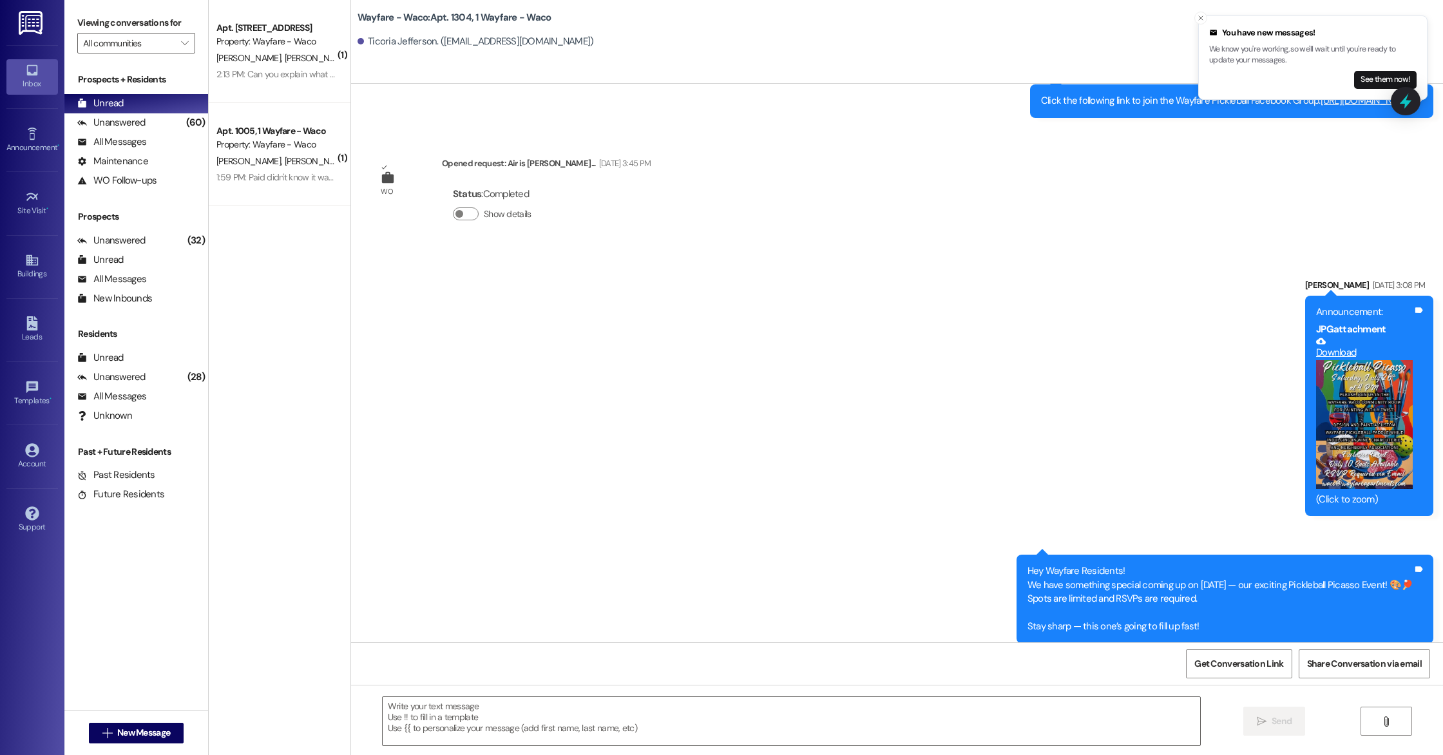
scroll to position [4515, 0]
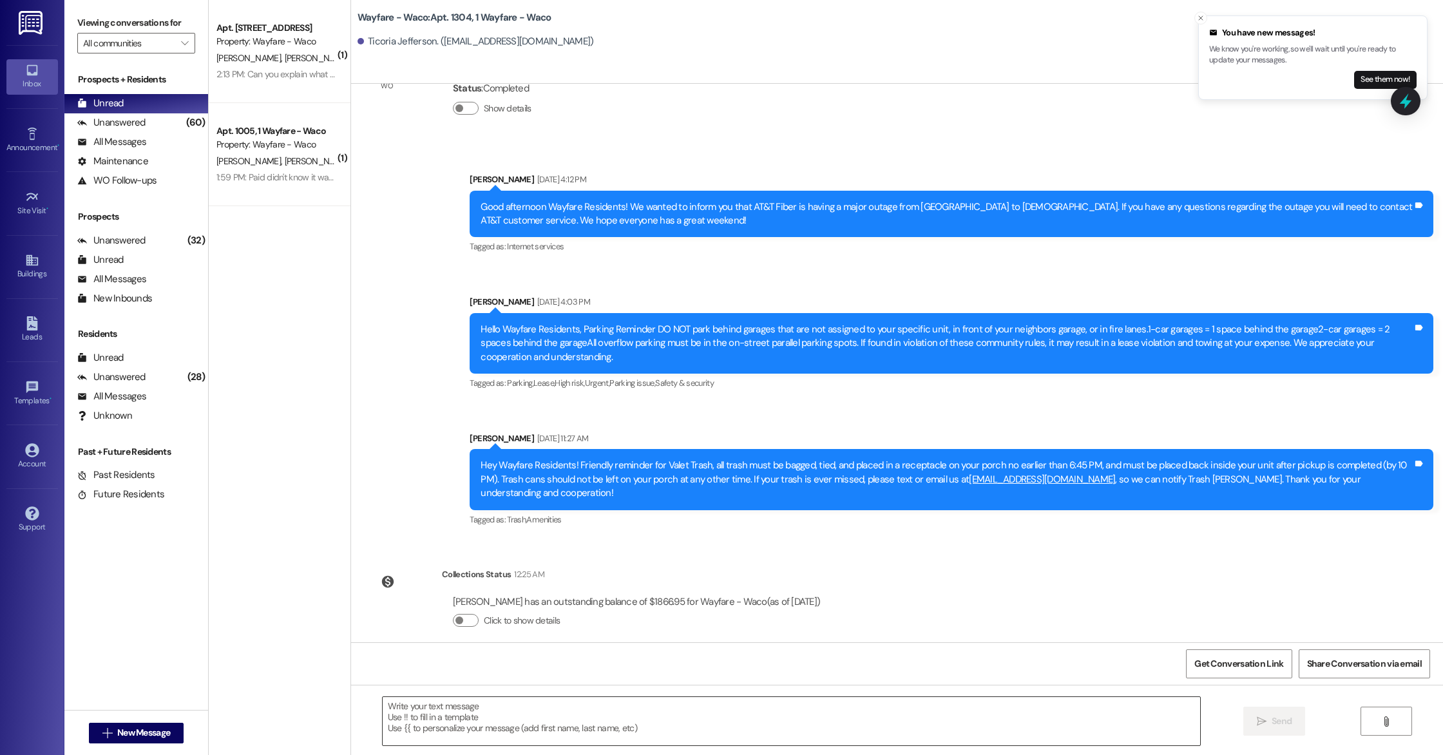
click at [483, 725] on textarea at bounding box center [791, 721] width 817 height 48
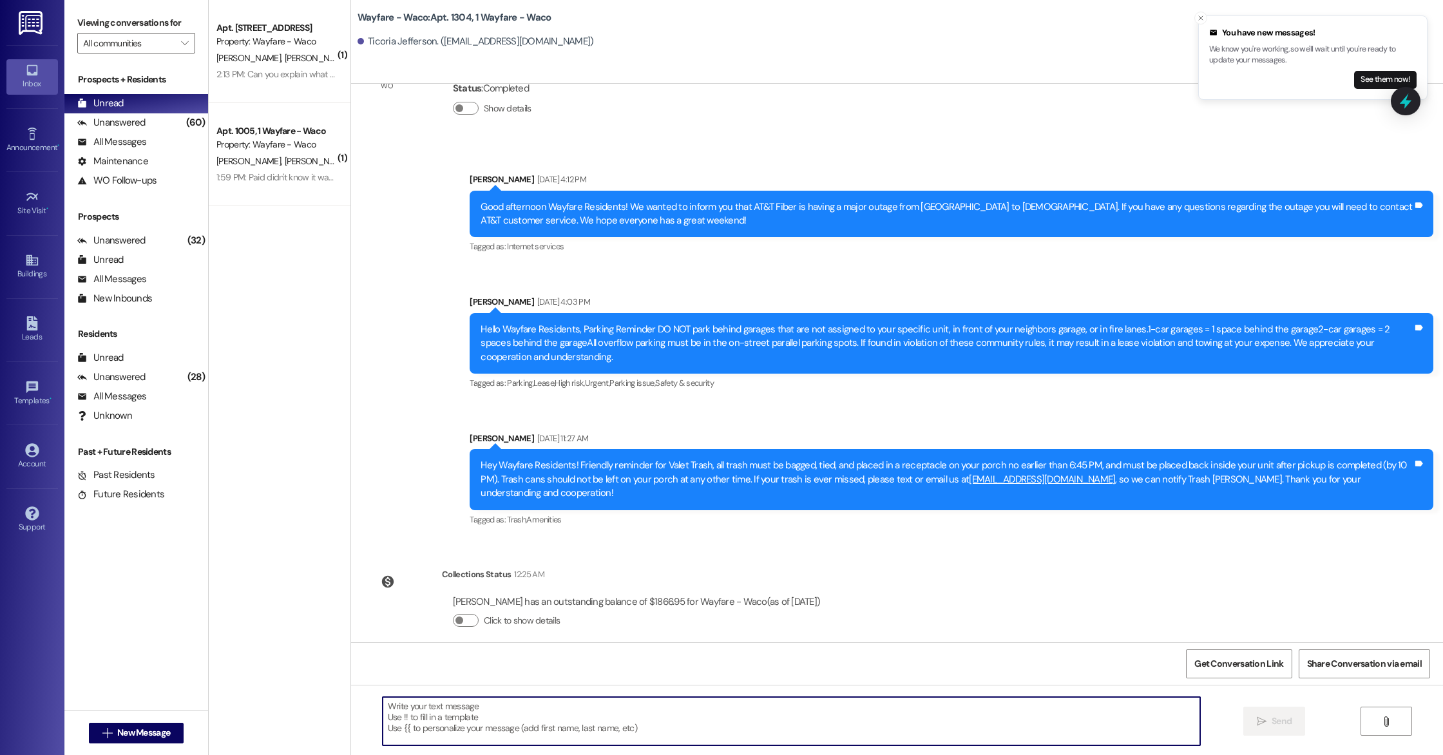
paste textarea "Hello Lauren, you have an outstanding balance of $8.95. Please pay in full befo…"
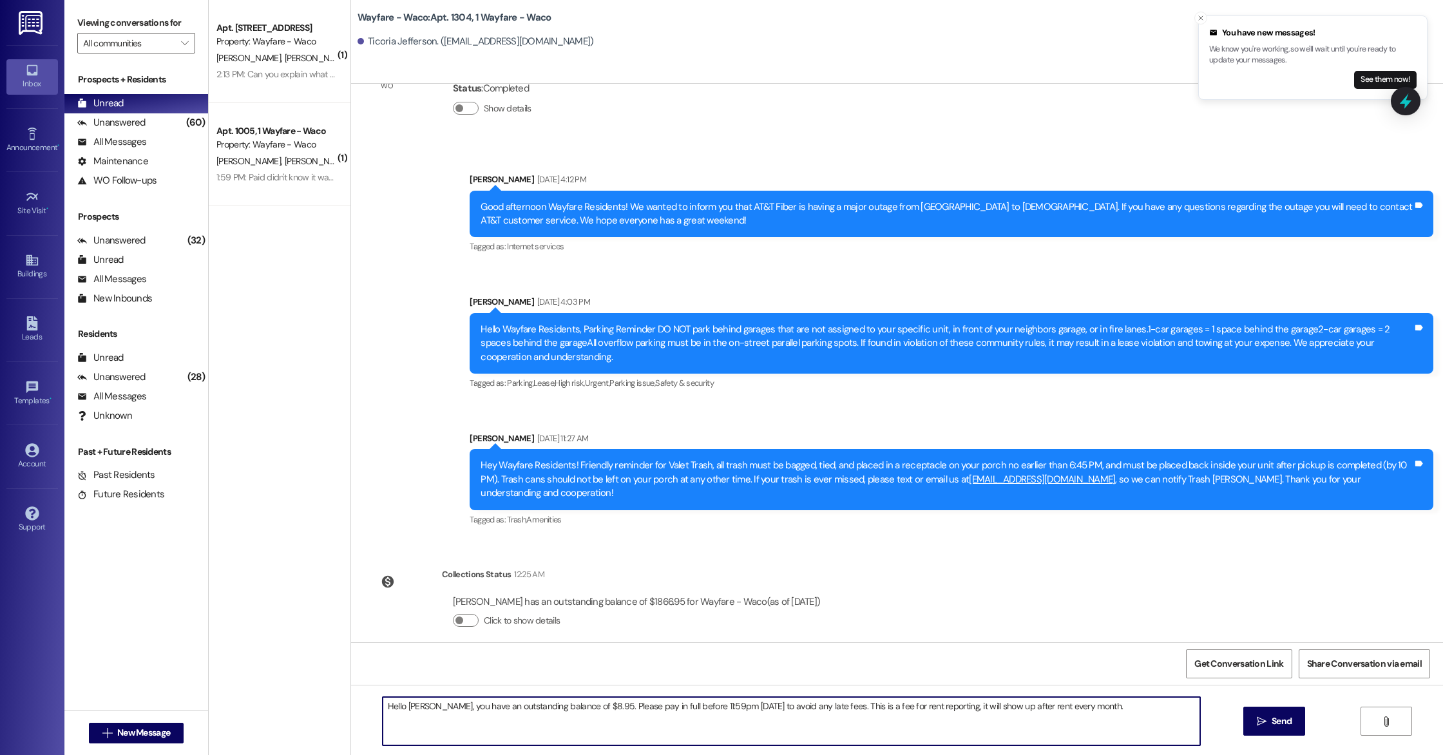
click at [423, 707] on textarea "Hello Lauren, you have an outstanding balance of $8.95. Please pay in full befo…" at bounding box center [791, 721] width 817 height 48
click at [579, 710] on textarea "Hello Ticoria, you have an outstanding balance of $8.95. Please pay in full bef…" at bounding box center [791, 721] width 817 height 48
click at [618, 732] on textarea "Hello Ticoria, you have an outstanding balance of $1,866.95. Please pay in full…" at bounding box center [791, 721] width 817 height 48
type textarea "Hello Ticoria, you have an outstanding balance of $1,866.95. Please pay in full…"
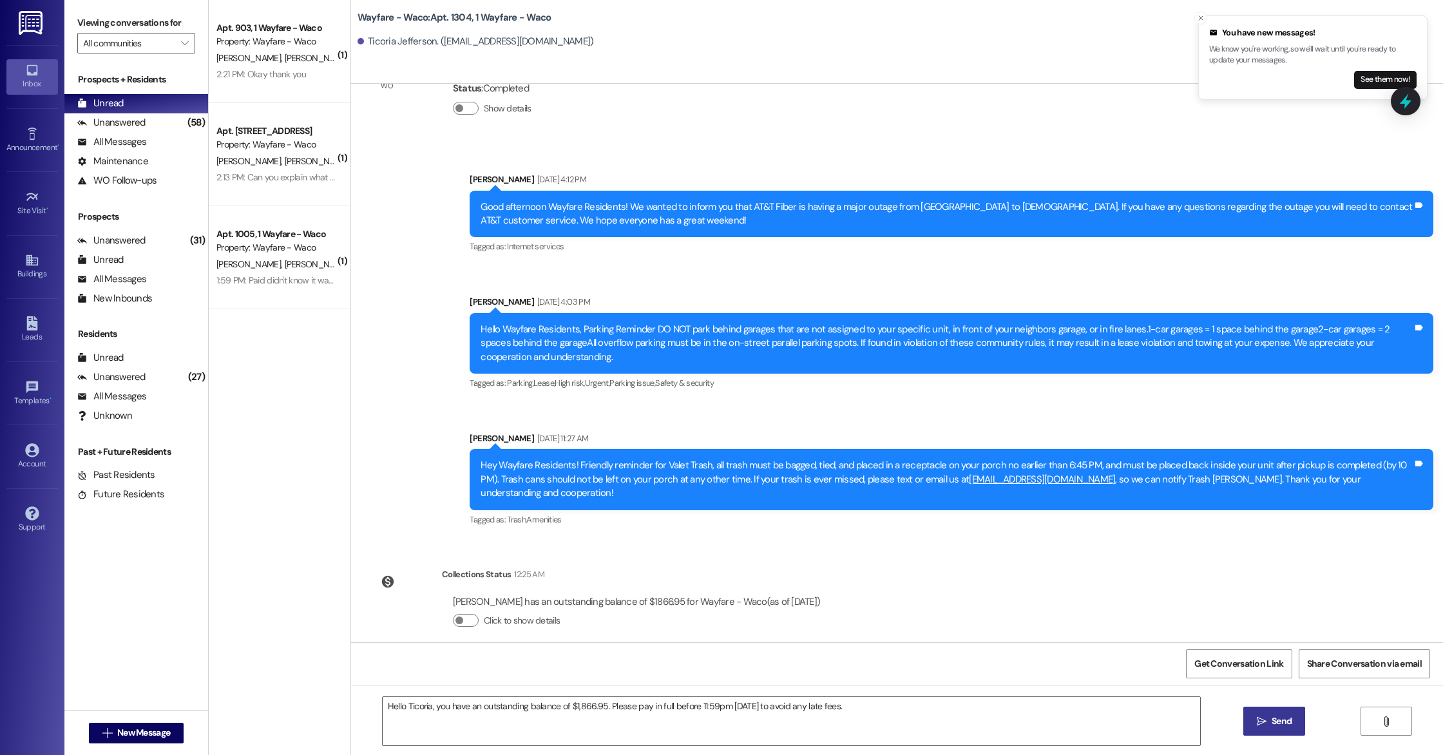
click at [1258, 730] on button " Send" at bounding box center [1274, 721] width 62 height 29
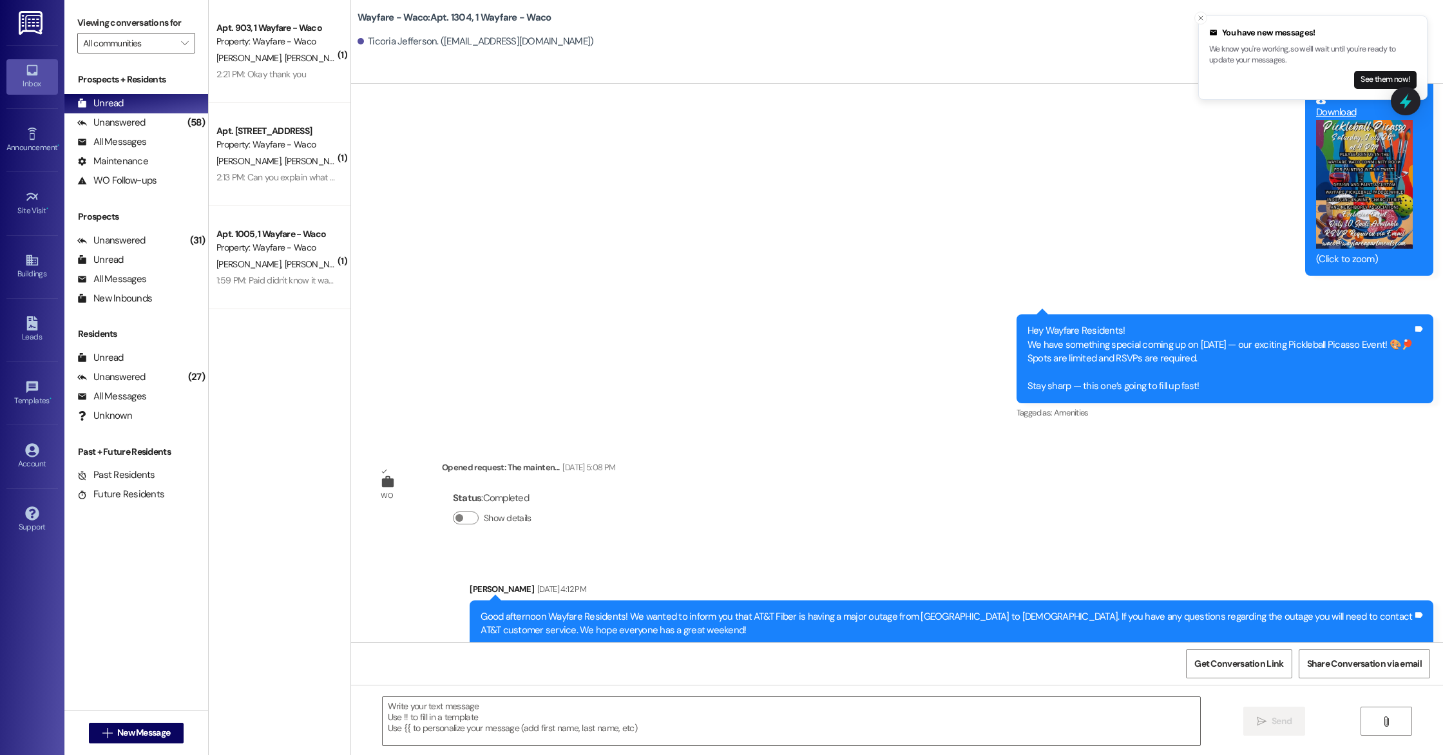
scroll to position [4604, 0]
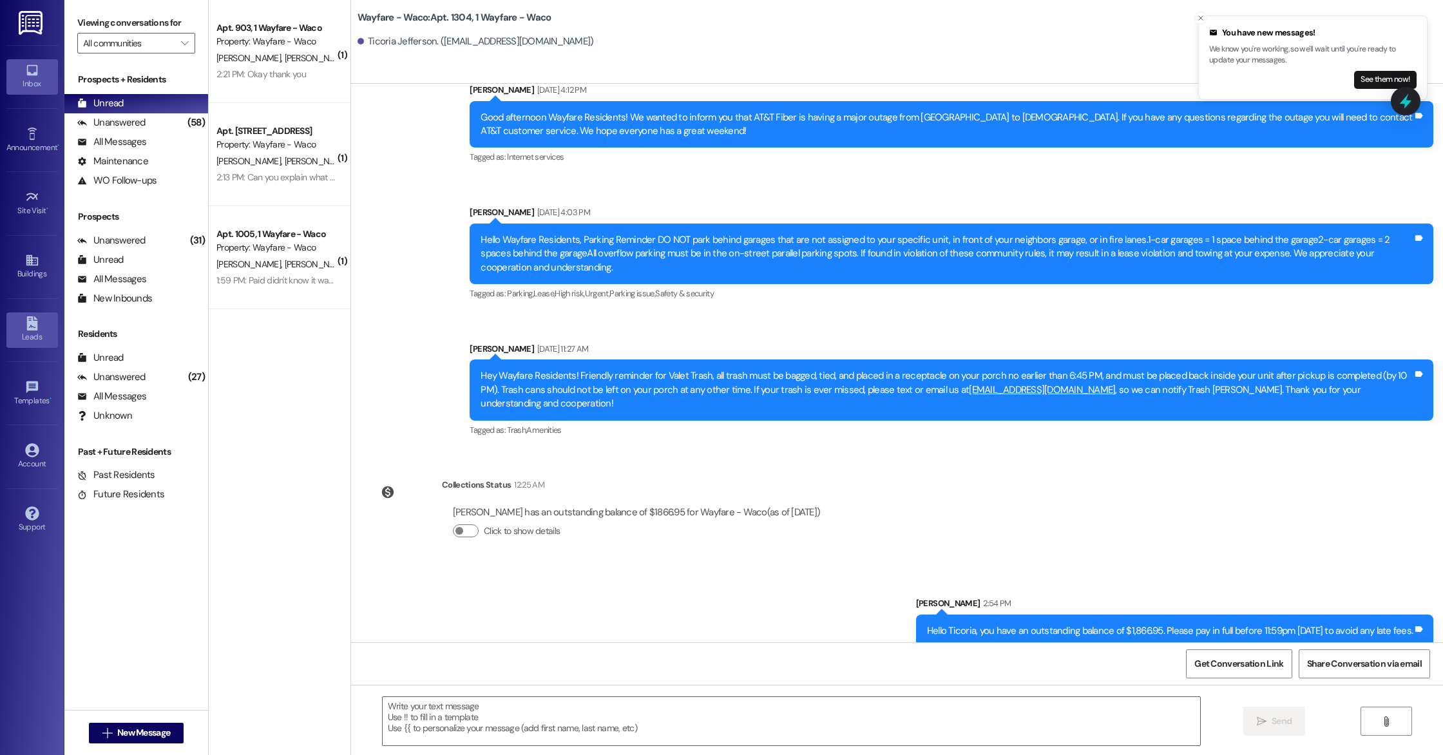
click at [32, 333] on div "Leads" at bounding box center [32, 336] width 64 height 13
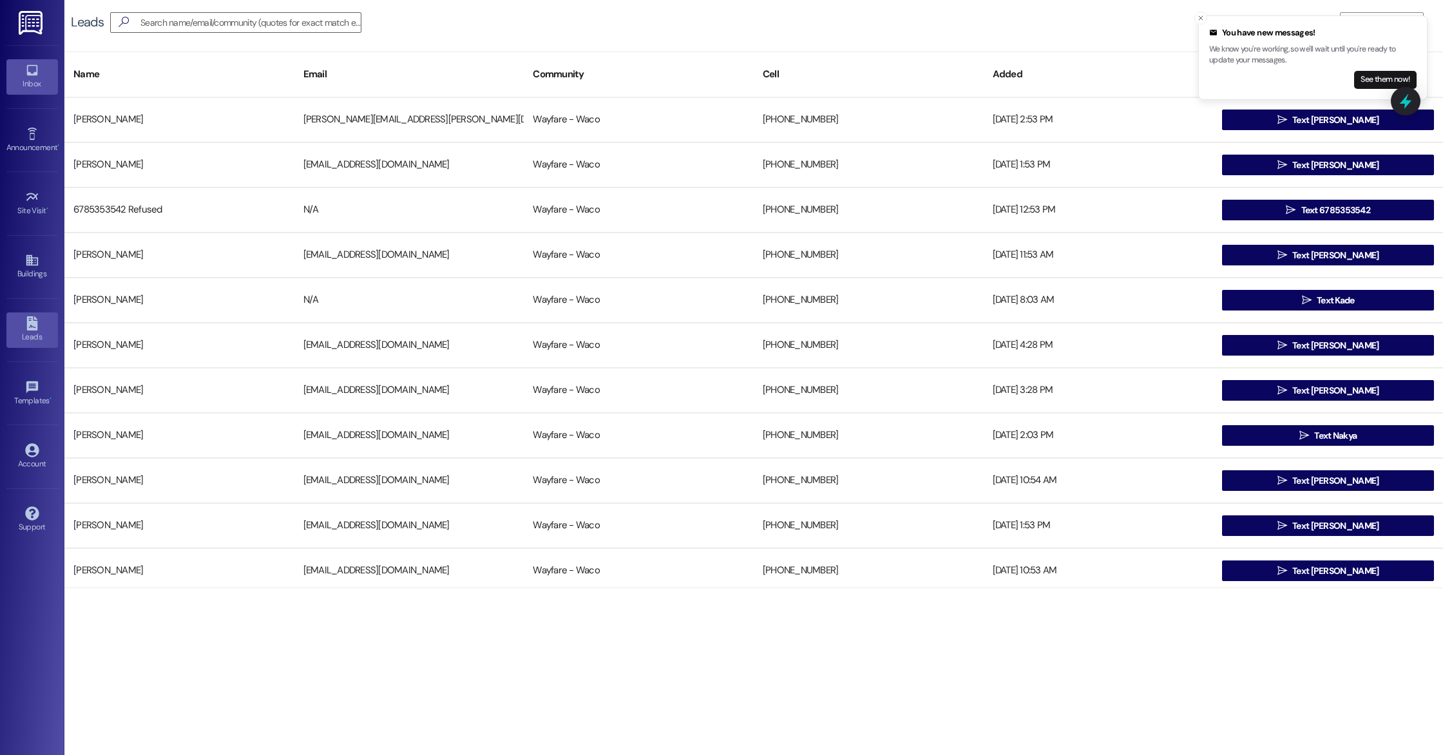
click at [28, 81] on div "Inbox" at bounding box center [32, 83] width 64 height 13
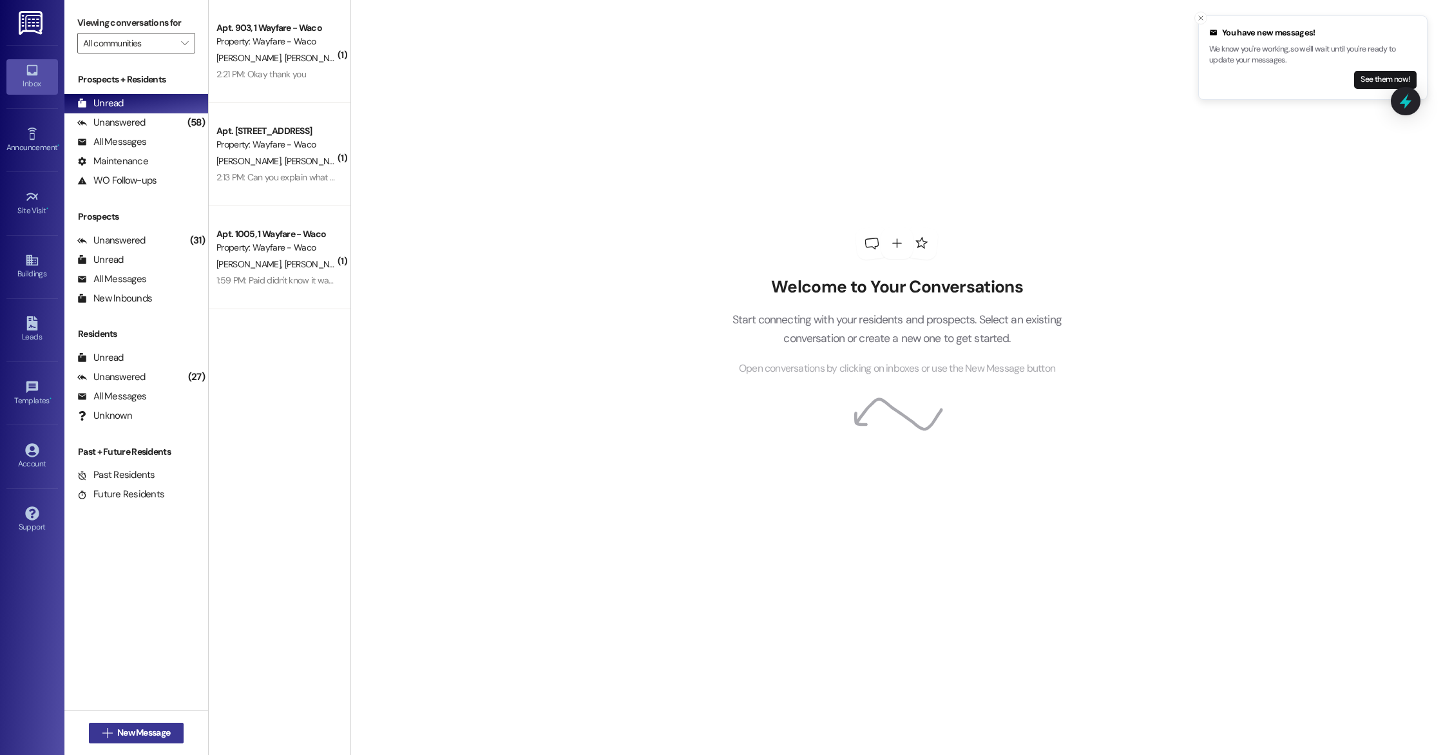
click at [136, 726] on span "New Message" at bounding box center [143, 733] width 53 height 14
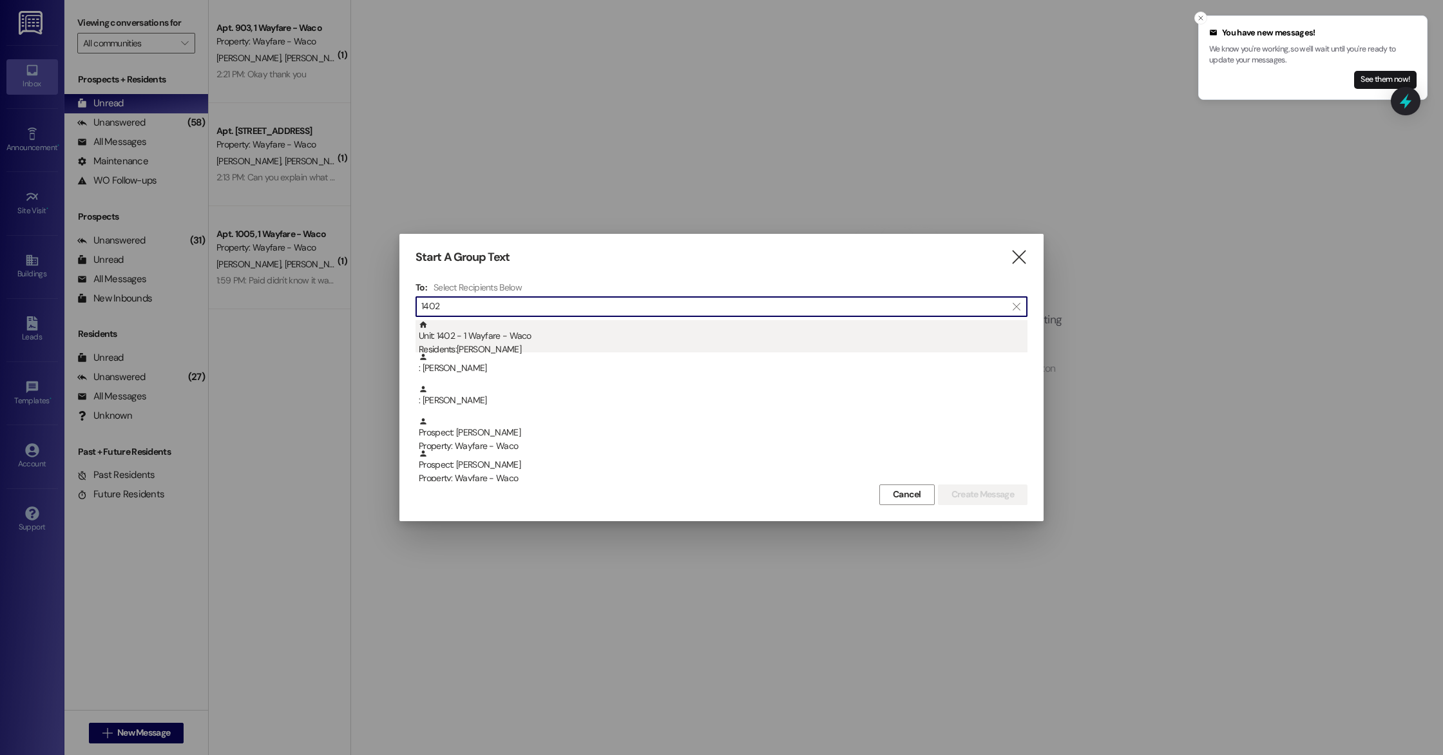
type input "1402"
click at [527, 348] on div "Residents: Kurt Salisbury" at bounding box center [723, 350] width 609 height 14
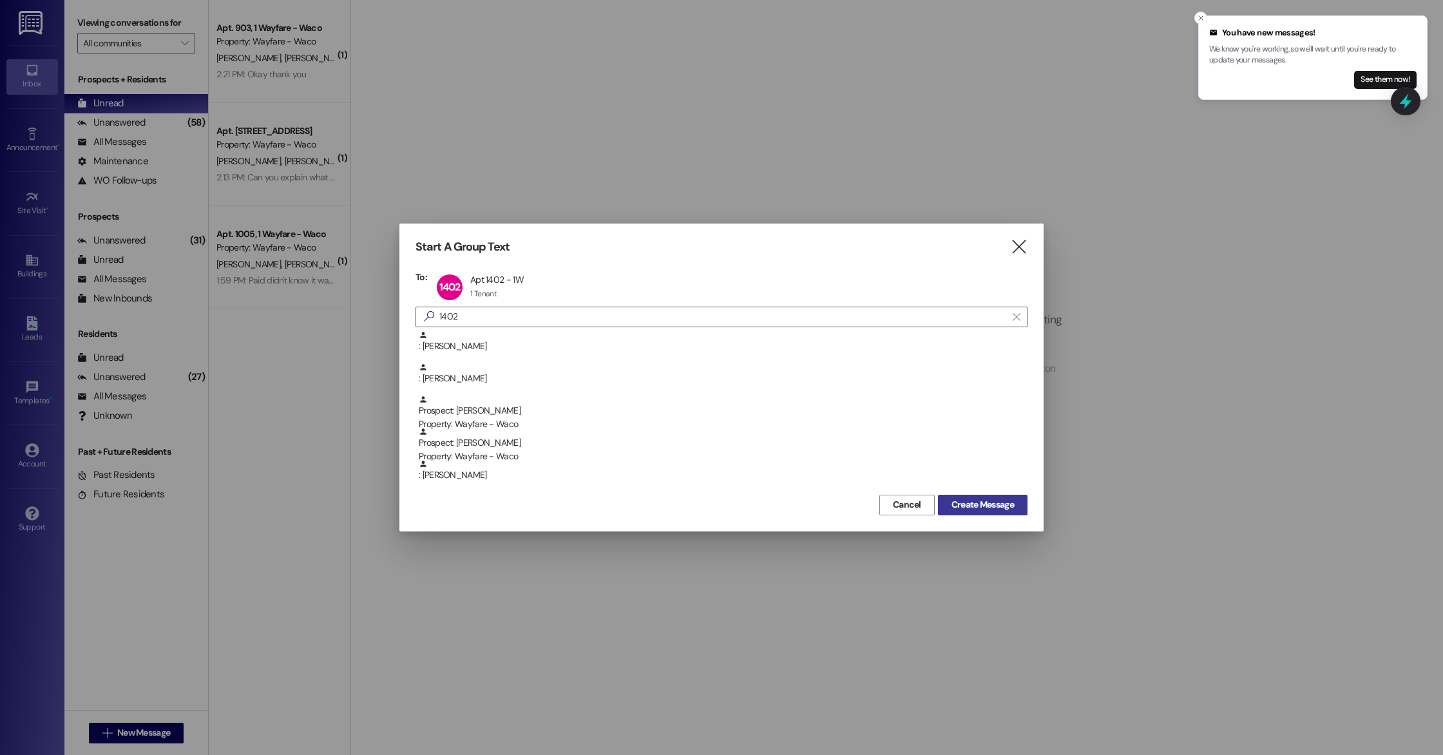
click at [985, 499] on span "Create Message" at bounding box center [982, 505] width 62 height 14
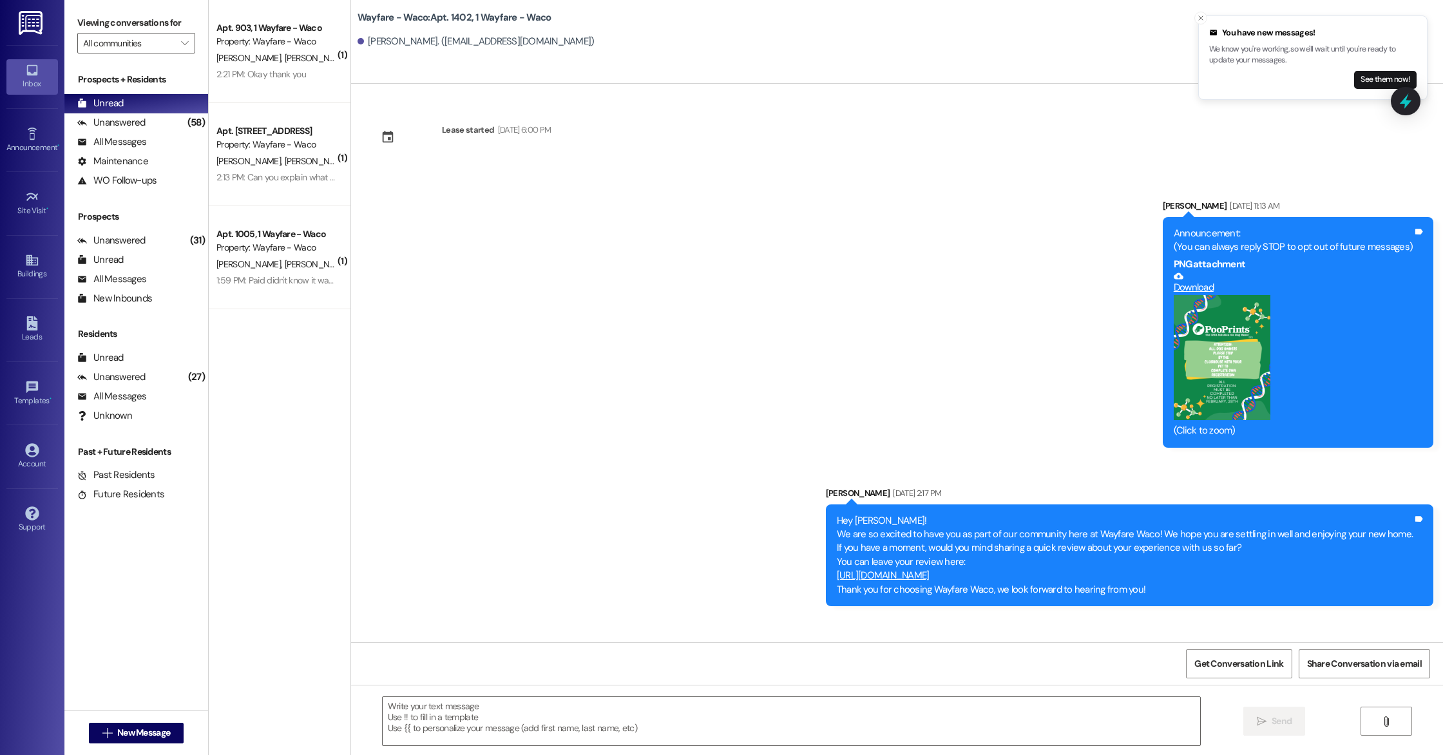
scroll to position [7345, 0]
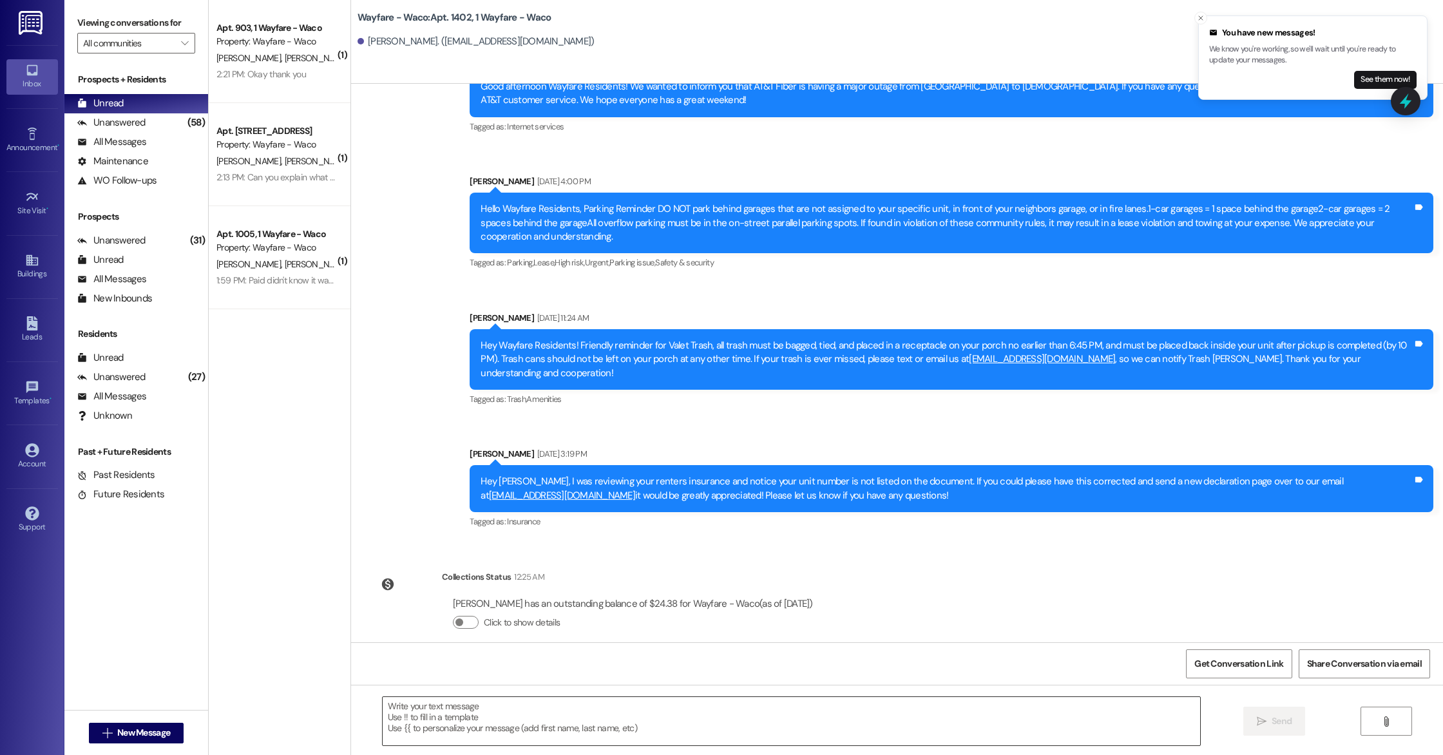
click at [546, 729] on textarea at bounding box center [791, 721] width 817 height 48
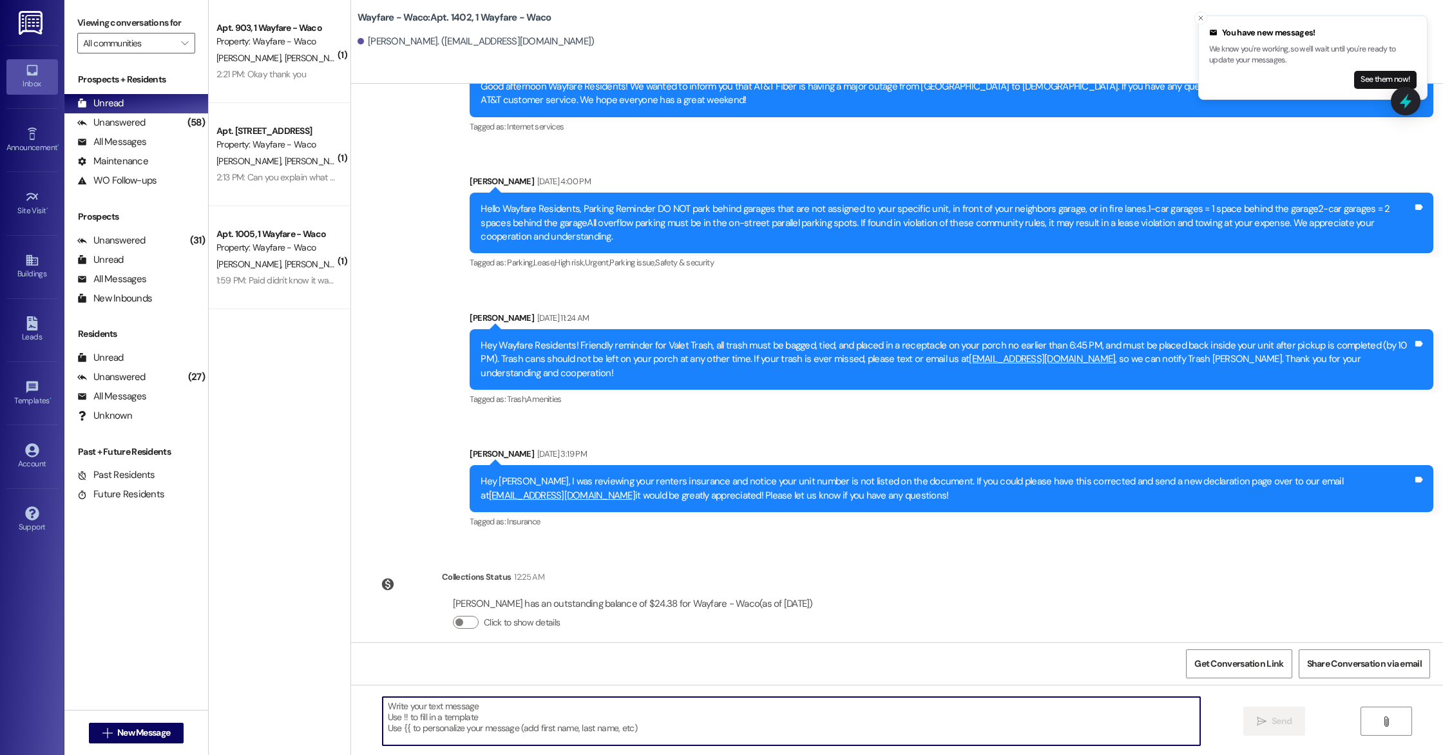
paste textarea "Hello Lauren, you have an outstanding balance of $8.95. Please pay in full befo…"
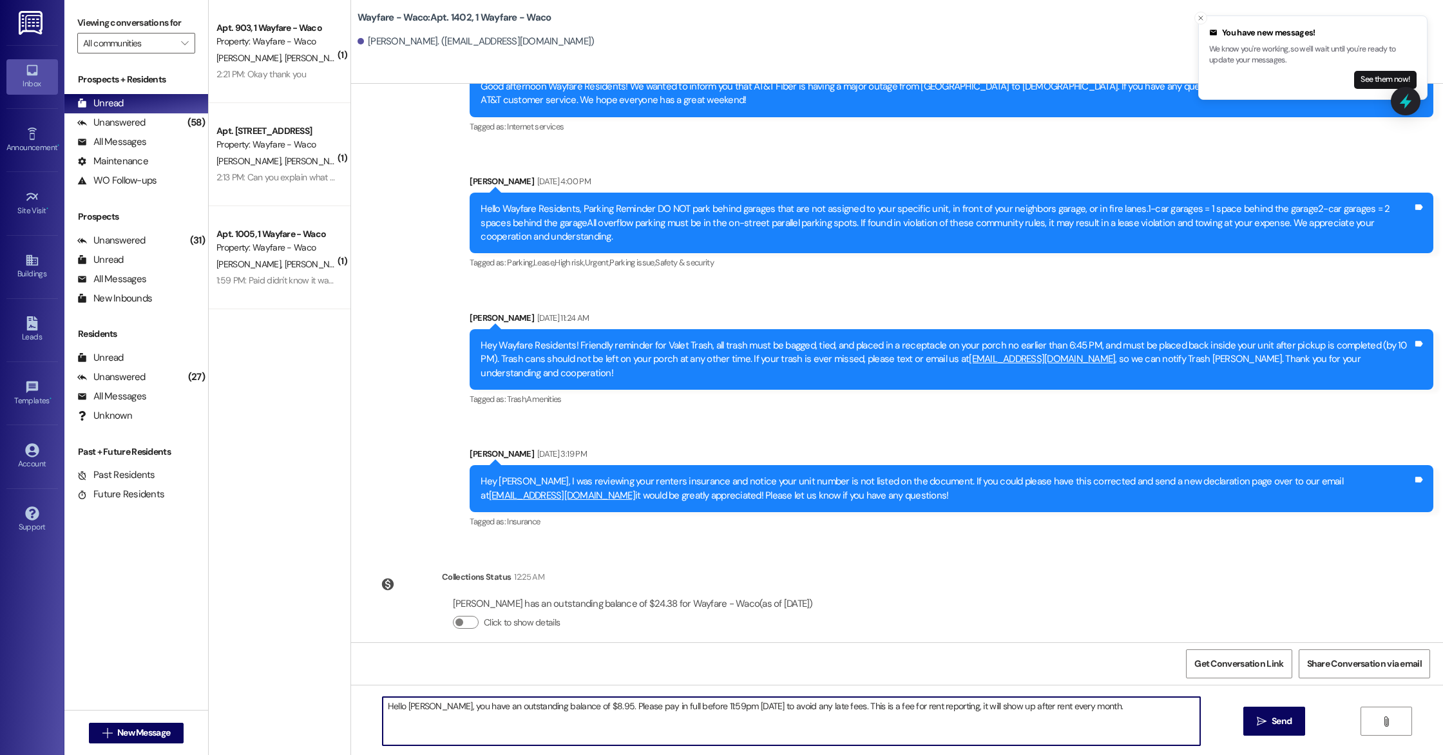
click at [423, 707] on textarea "Hello Lauren, you have an outstanding balance of $8.95. Please pay in full befo…" at bounding box center [791, 721] width 817 height 48
click at [572, 709] on textarea "Hello Kurt, you have an outstanding balance of $8.95. Please pay in full before…" at bounding box center [791, 721] width 817 height 48
drag, startPoint x: 1078, startPoint y: 707, endPoint x: 807, endPoint y: 706, distance: 270.5
click at [807, 706] on textarea "Hello Kurt, you have an outstanding balance of $24.38. Please pay in full befor…" at bounding box center [791, 721] width 817 height 48
type textarea "Hello Kurt, you have an outstanding balance of $24.38. Please pay in full befor…"
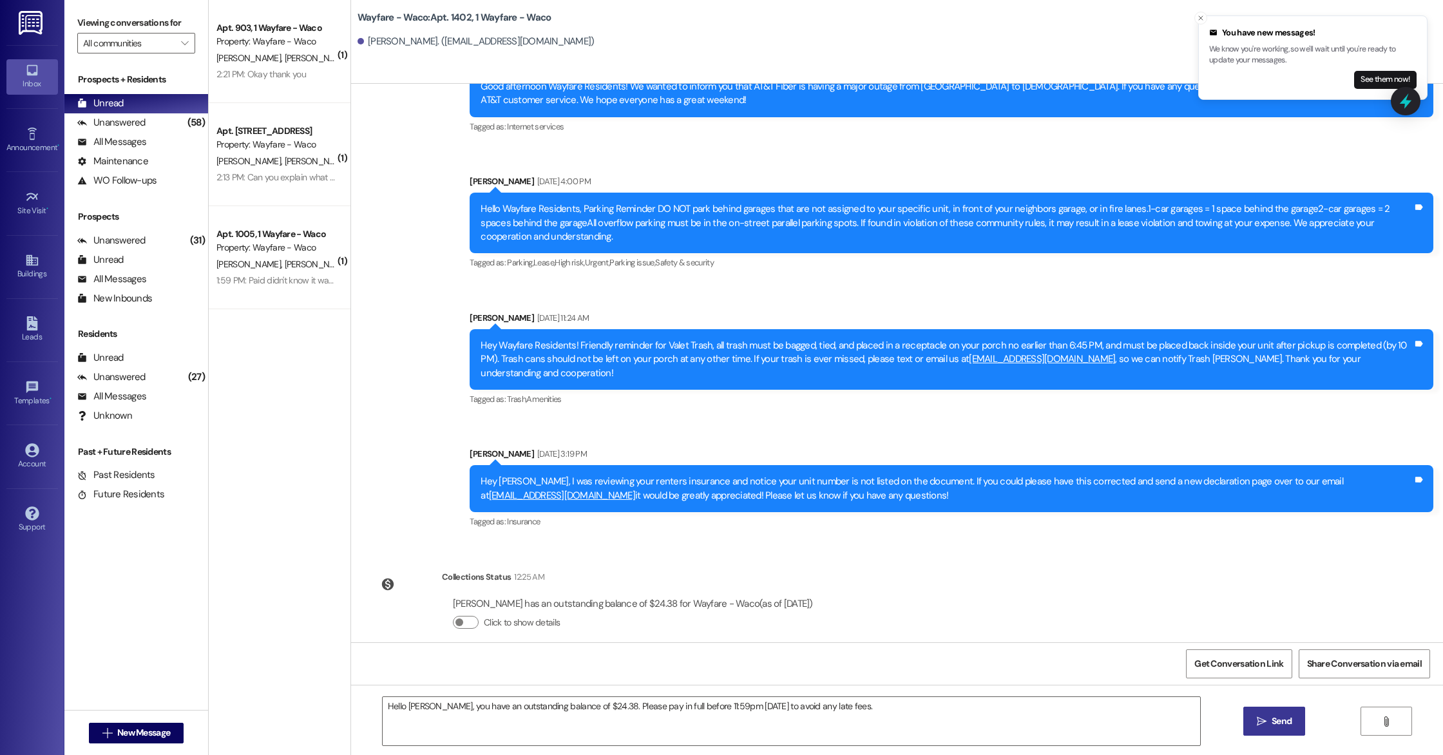
click at [1274, 732] on button " Send" at bounding box center [1274, 721] width 62 height 29
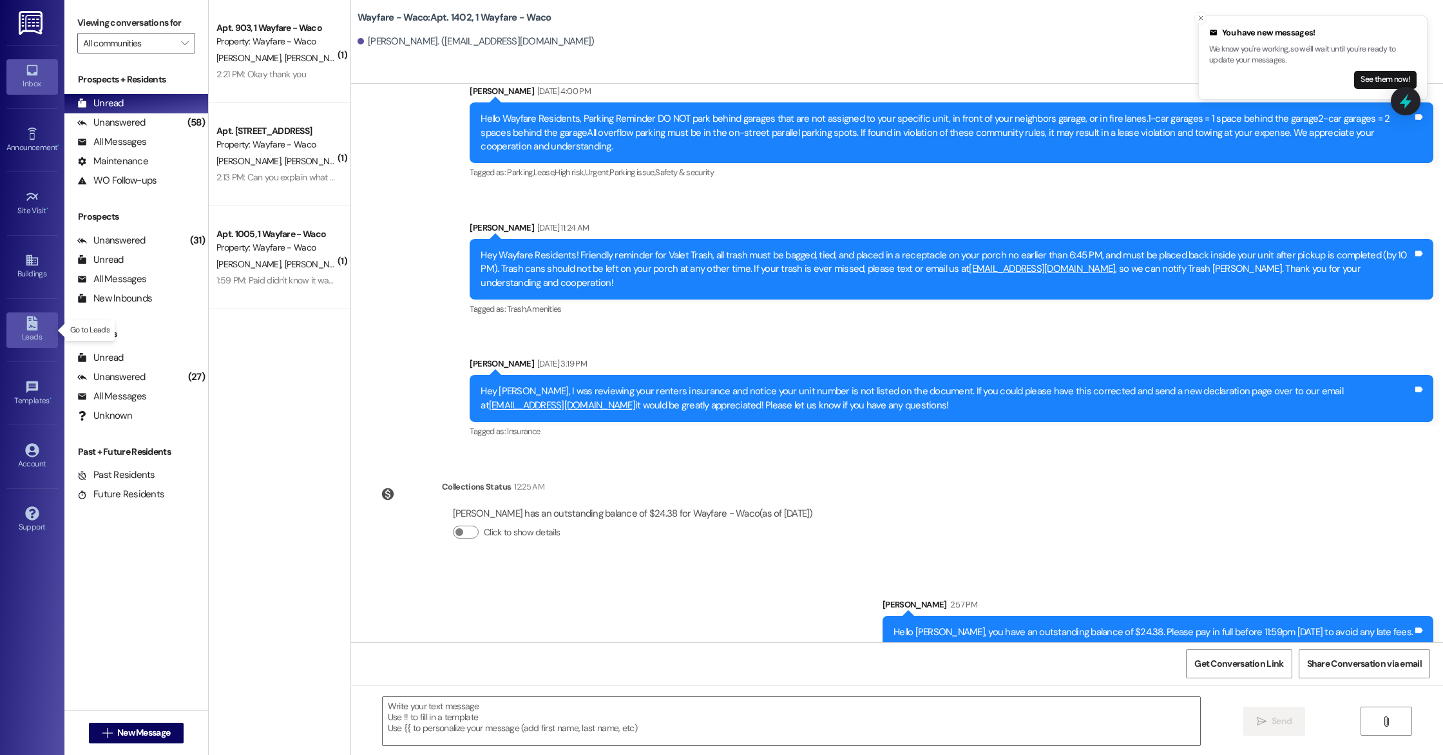
click at [23, 337] on div "Leads" at bounding box center [32, 336] width 64 height 13
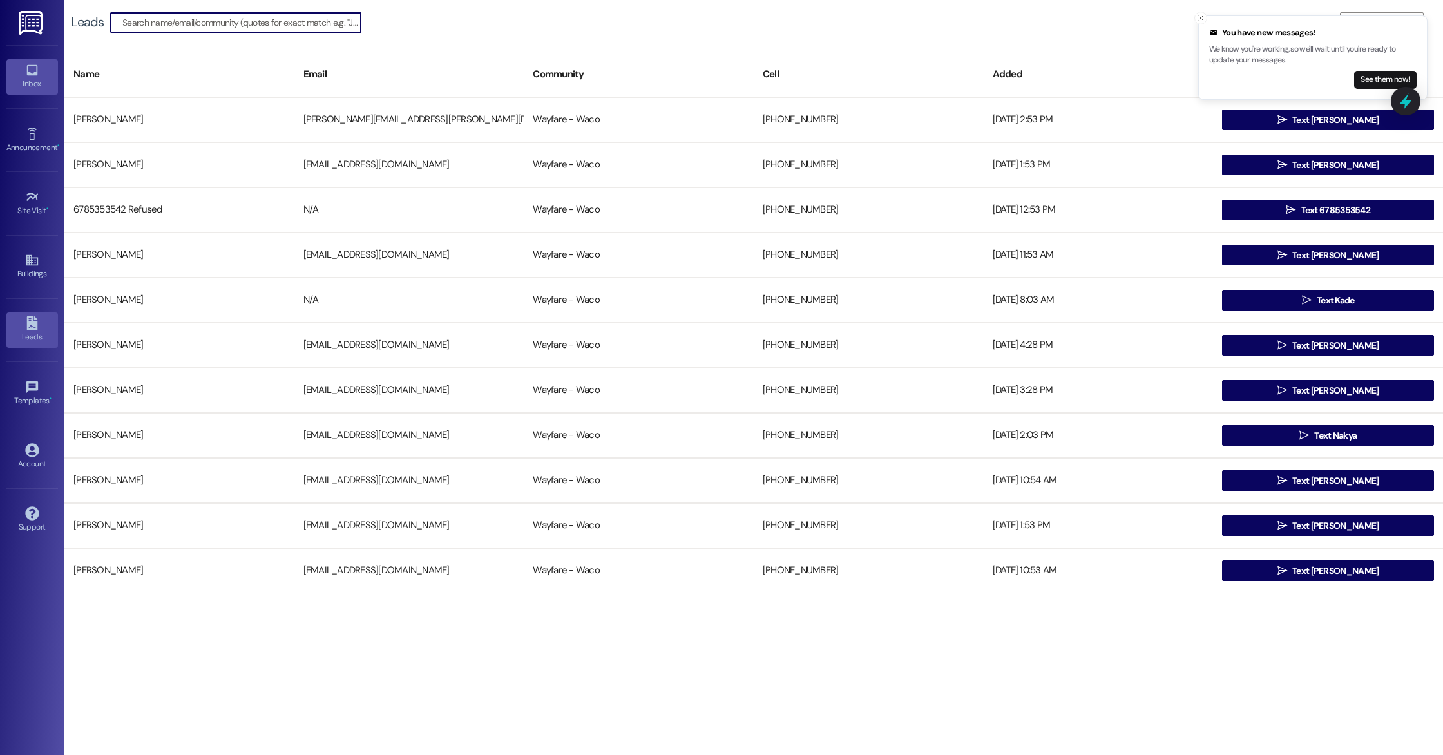
click at [26, 80] on div "Inbox" at bounding box center [32, 83] width 64 height 13
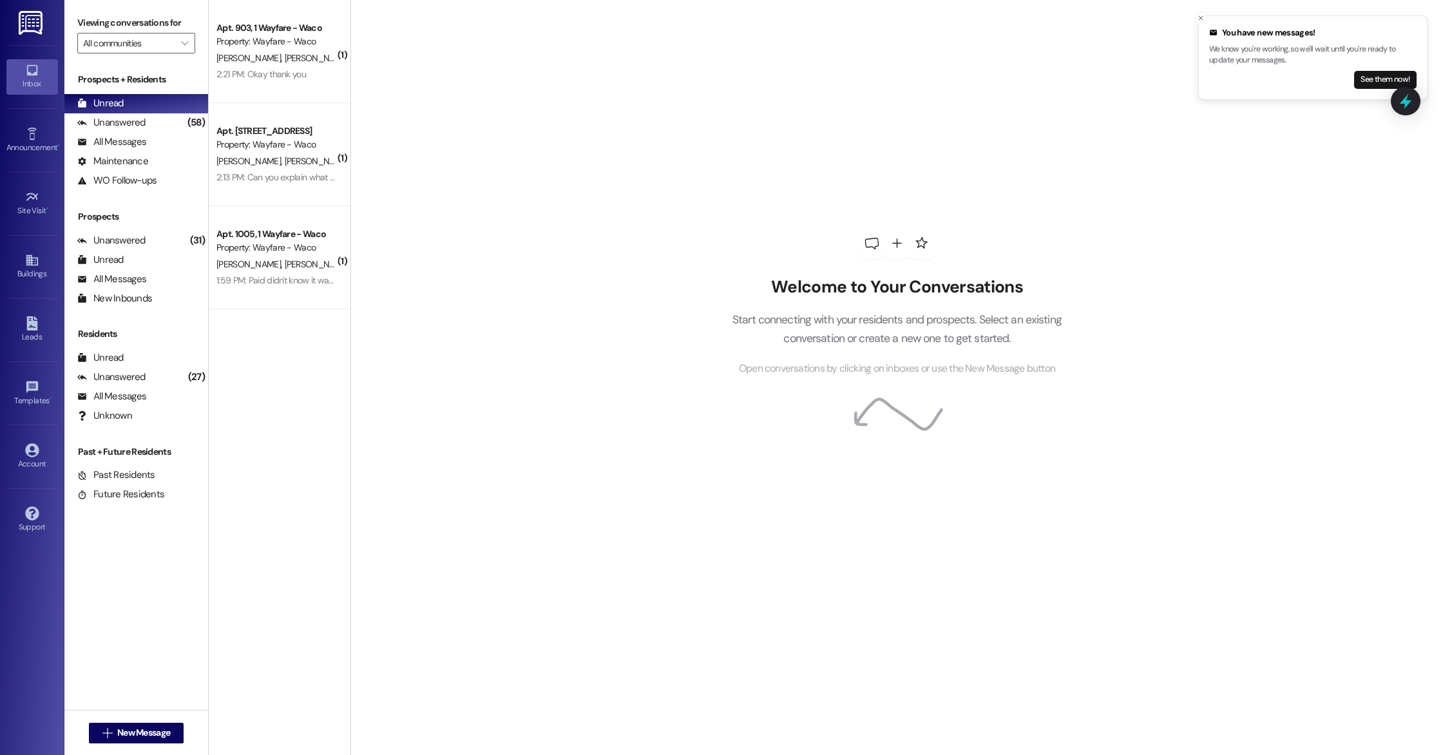
click at [152, 721] on div " New Message" at bounding box center [136, 733] width 95 height 32
click at [152, 733] on span "New Message" at bounding box center [143, 733] width 53 height 14
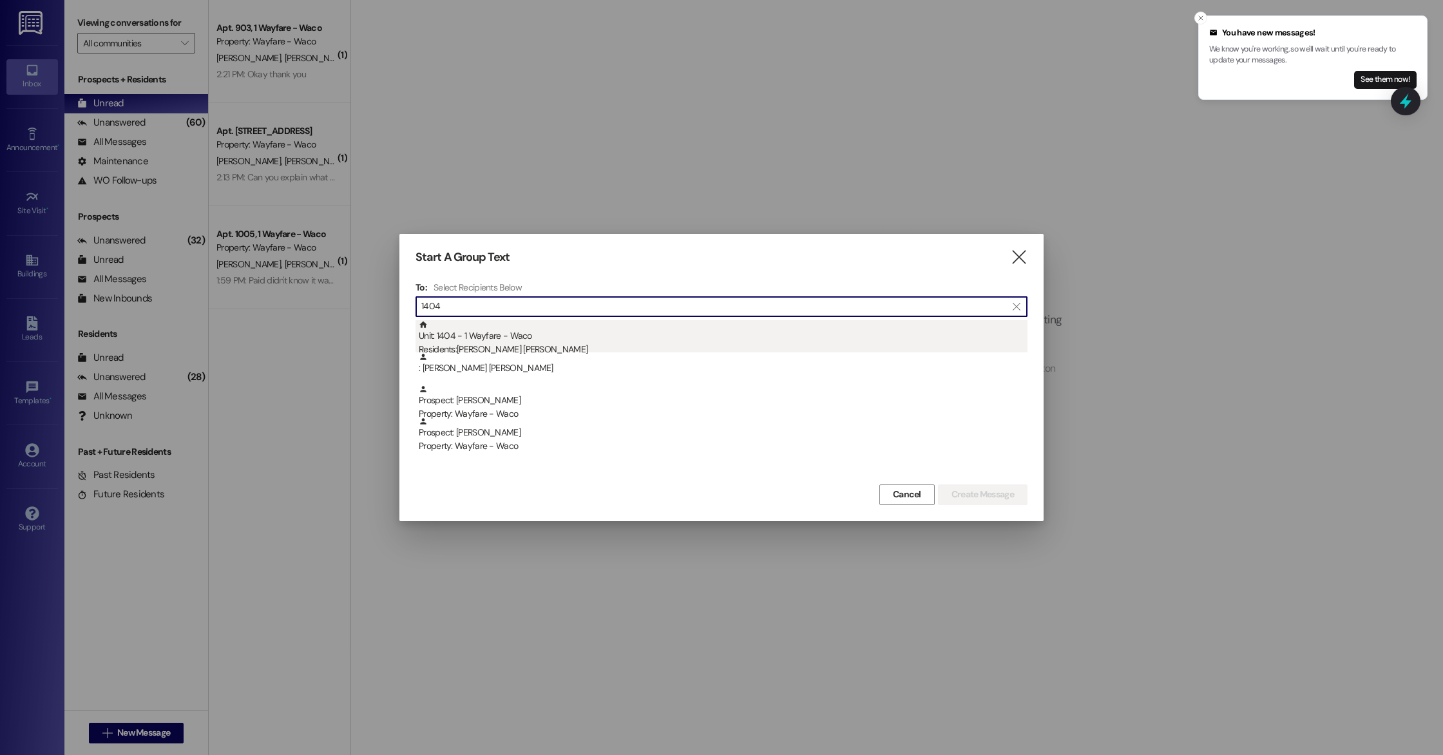
type input "1404"
click at [539, 341] on div "Unit: 1404 - 1 Wayfare - Waco Residents: Zuleika Colon Villanueva" at bounding box center [723, 338] width 609 height 37
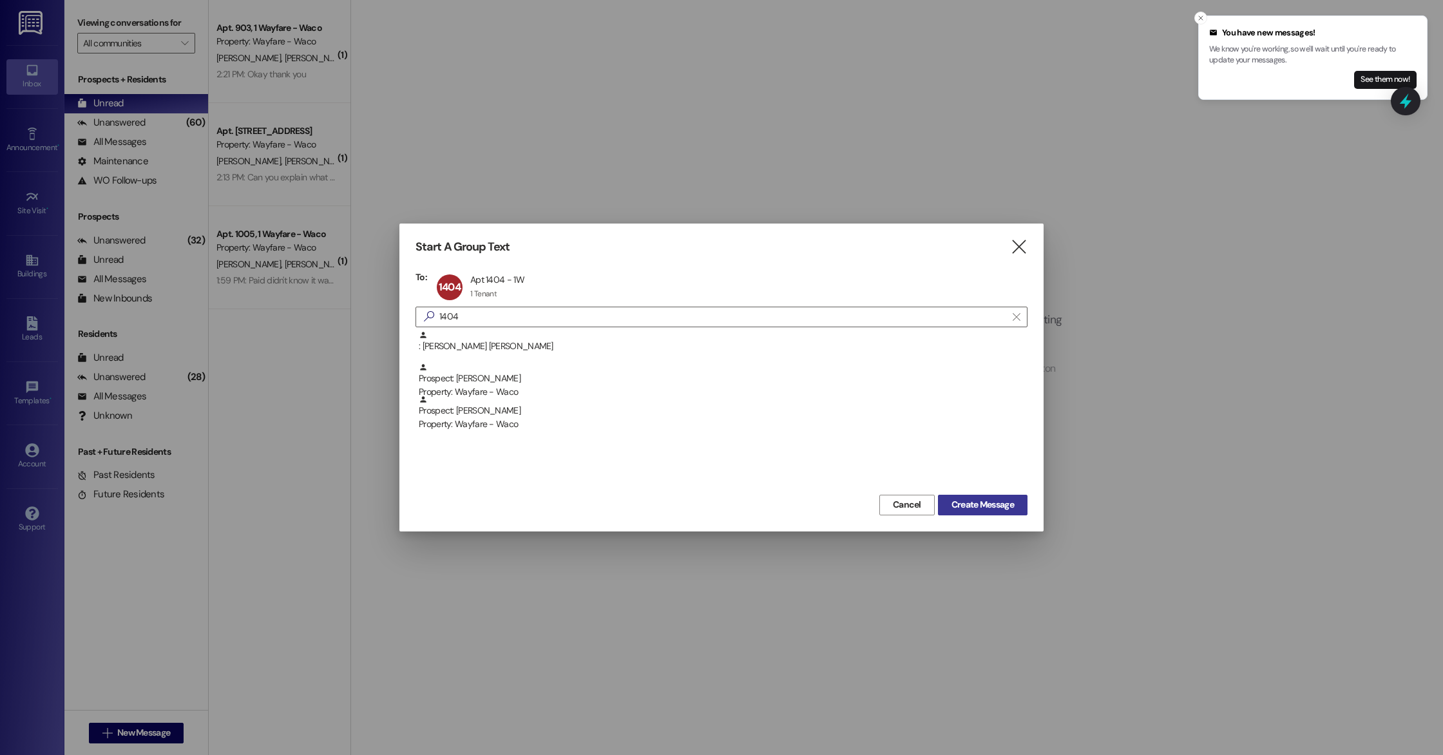
click at [999, 510] on span "Create Message" at bounding box center [982, 505] width 62 height 14
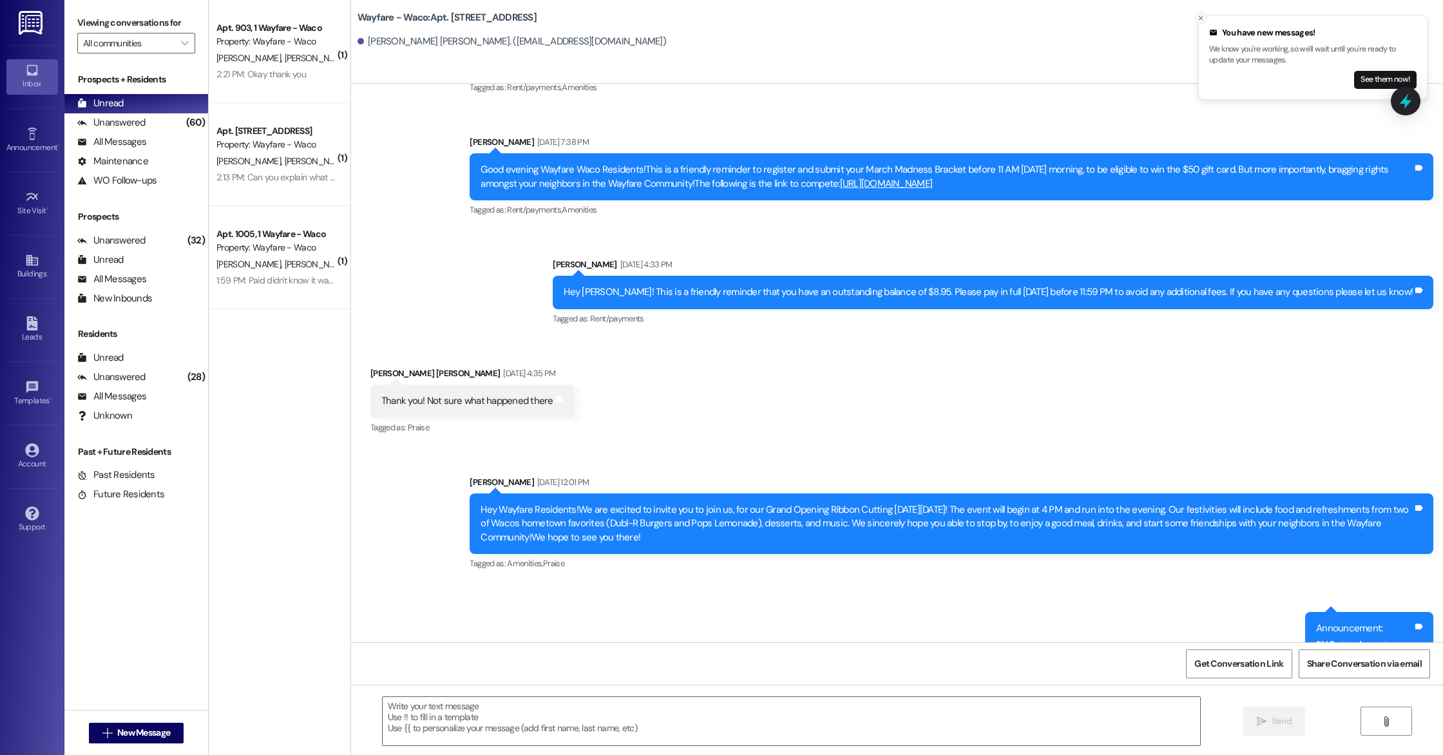
scroll to position [1453, 0]
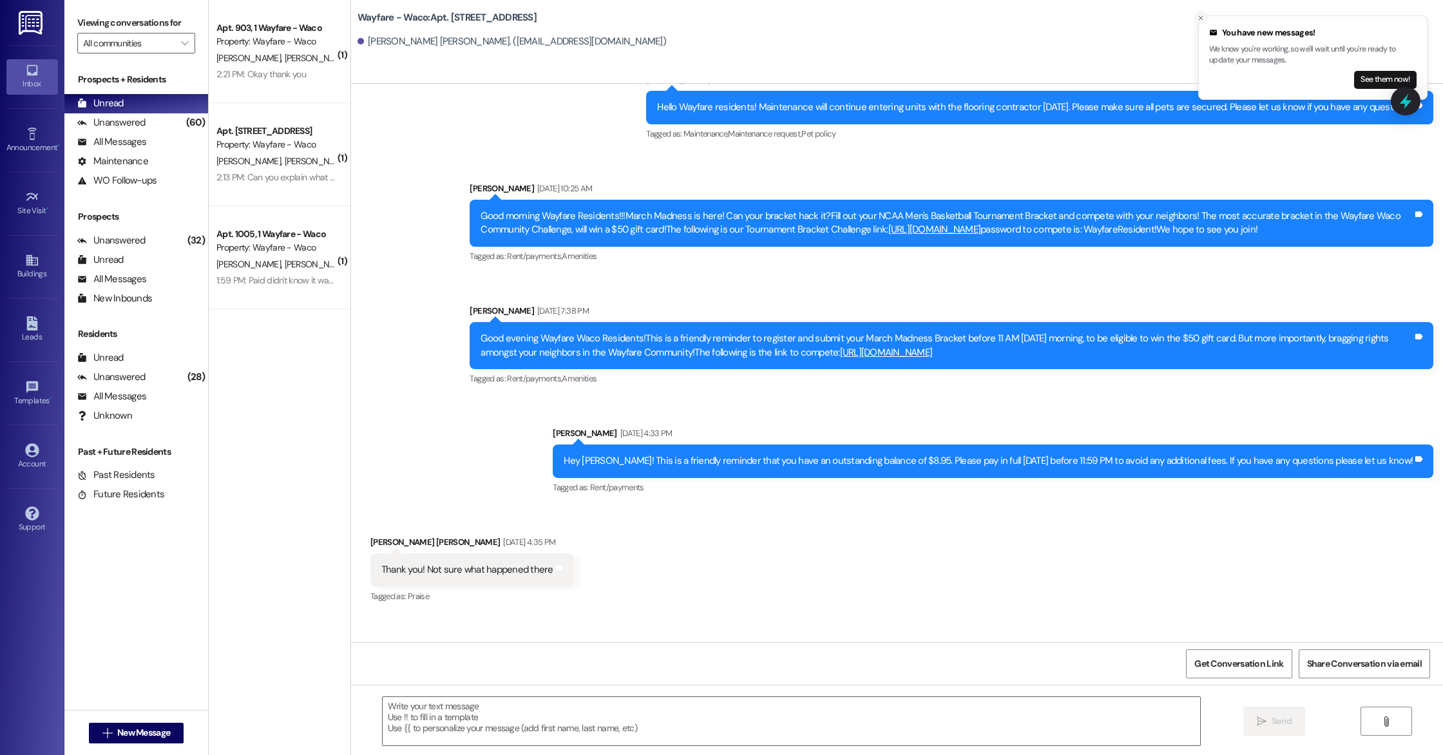
click at [1201, 18] on line "Close toast" at bounding box center [1201, 18] width 4 height 4
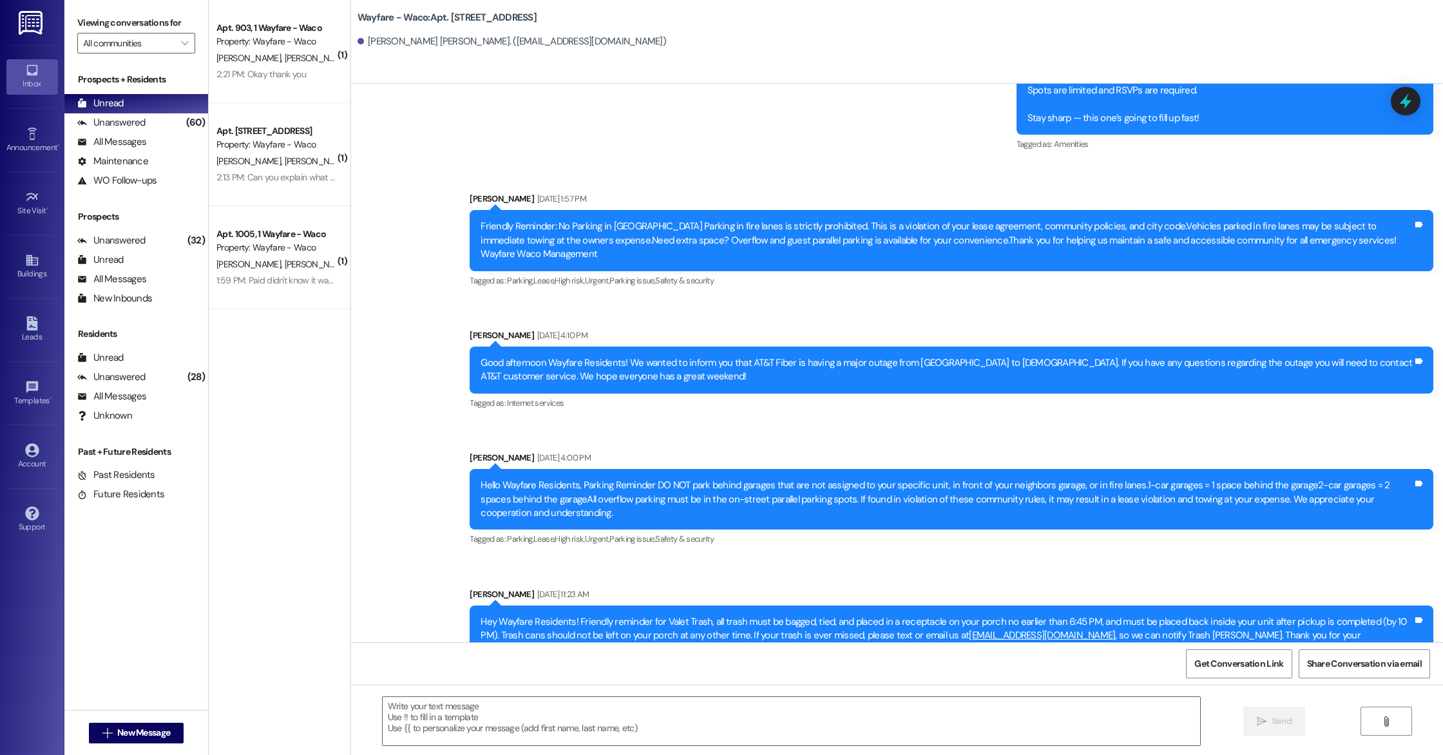
scroll to position [7434, 0]
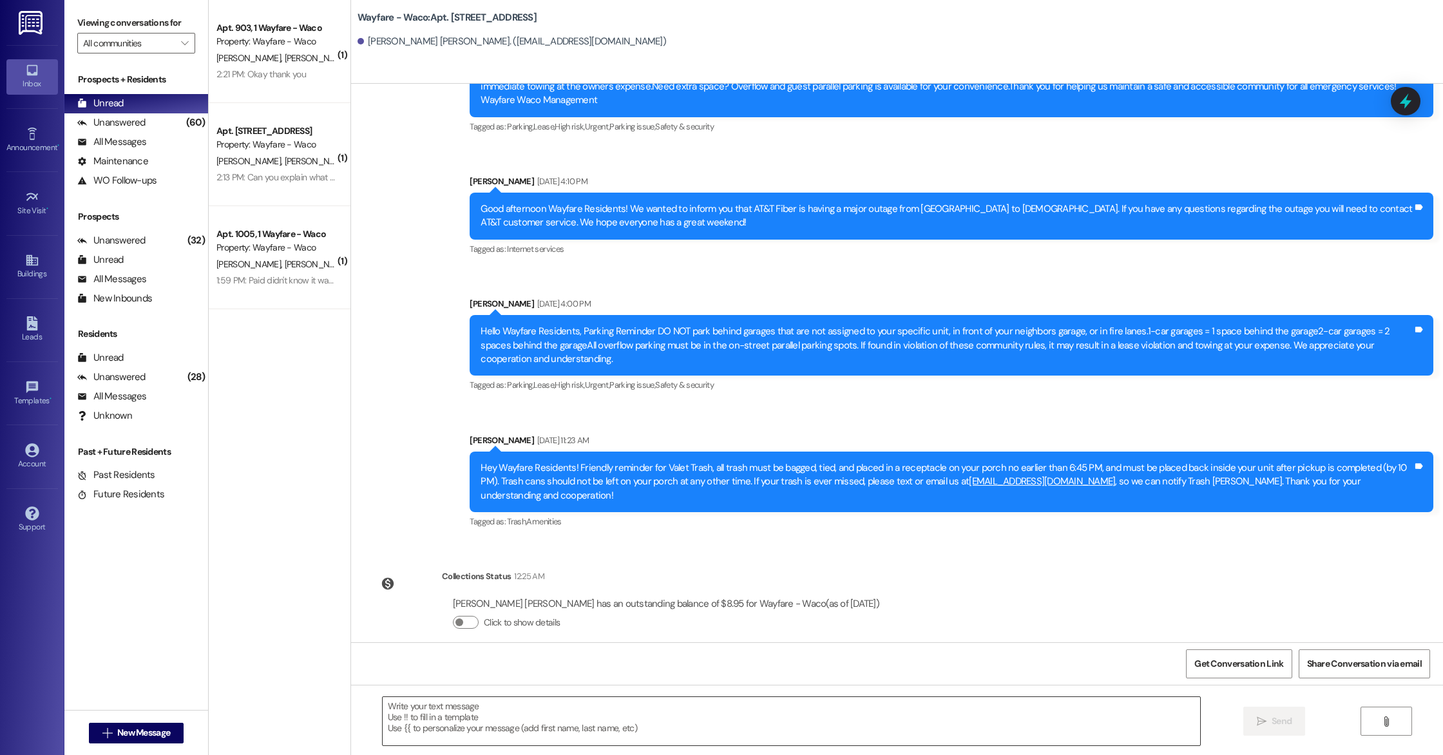
click at [457, 741] on textarea at bounding box center [791, 721] width 817 height 48
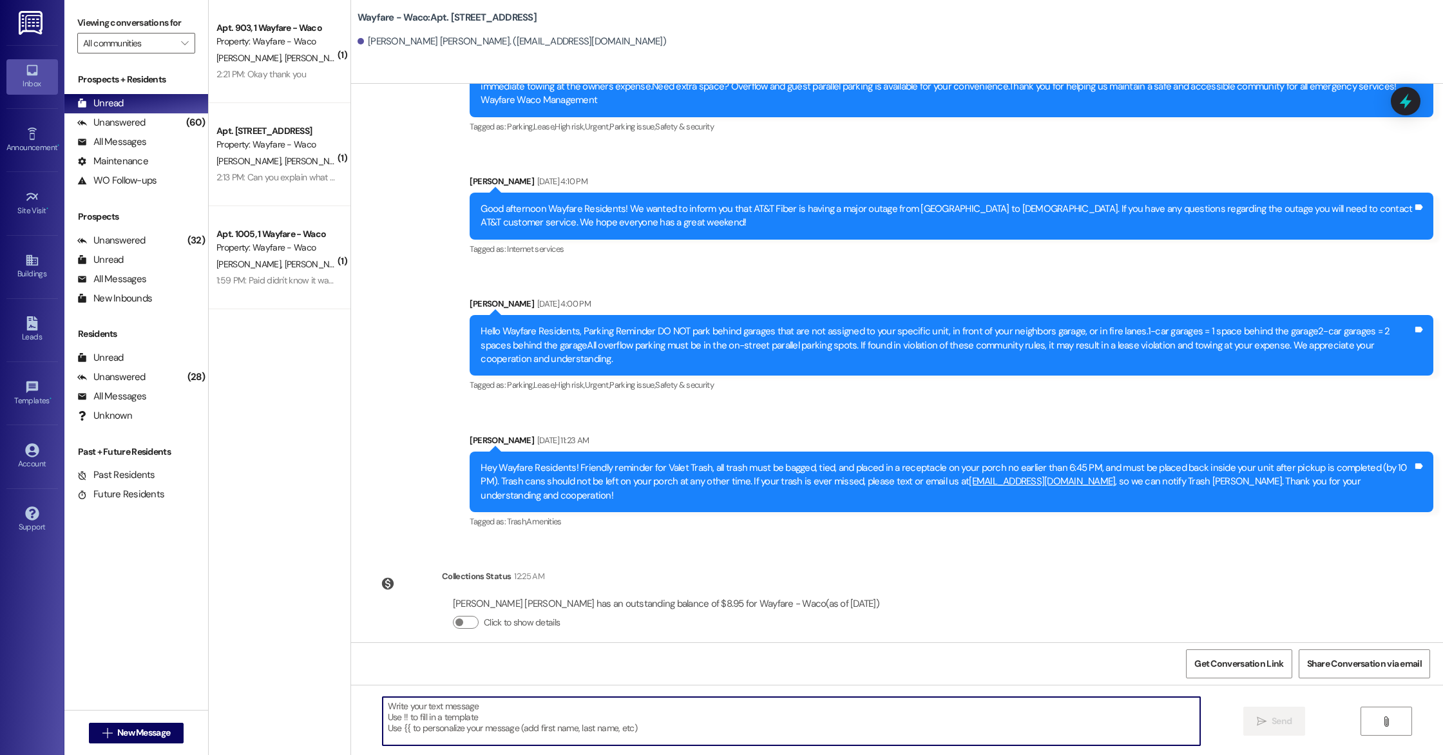
paste textarea "Hello Lauren, you have an outstanding balance of $8.95. Please pay in full befo…"
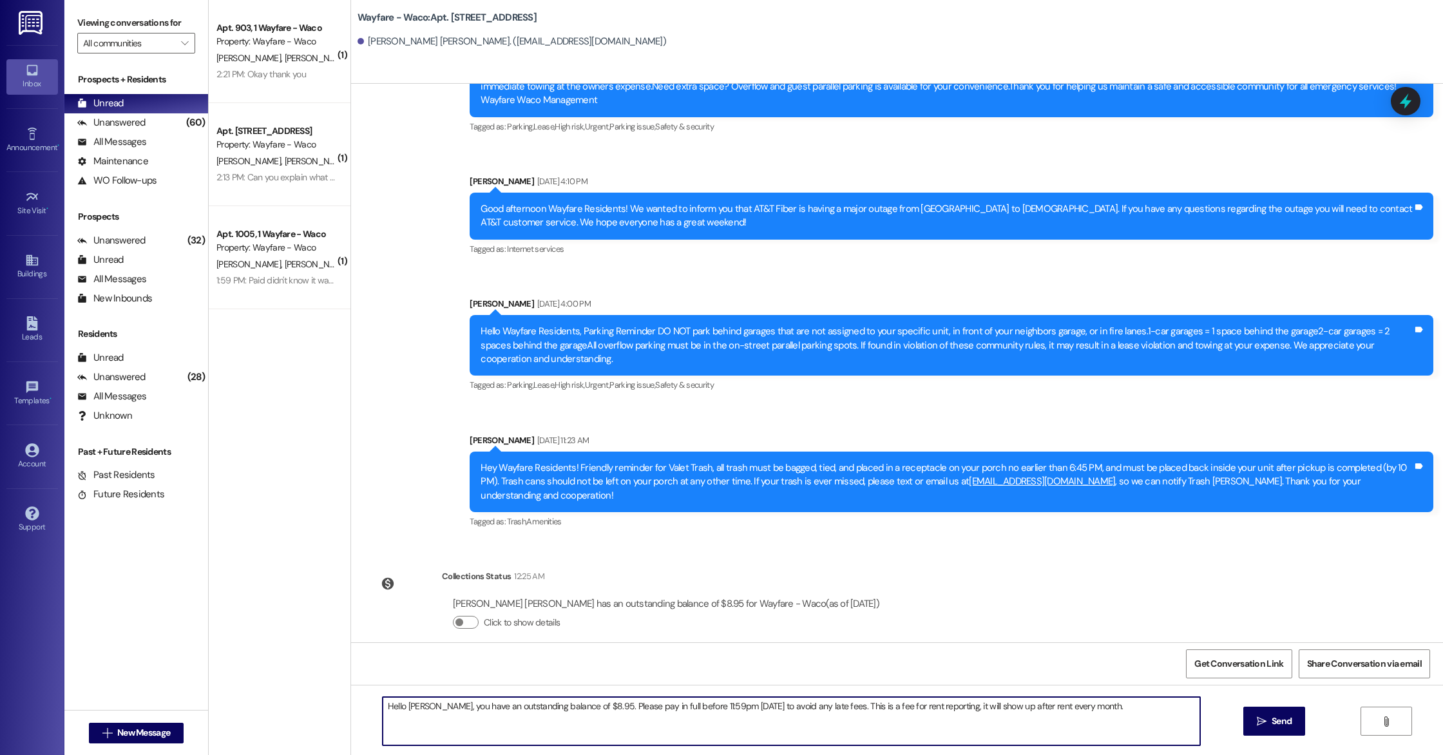
click at [421, 707] on textarea "Hello Lauren, you have an outstanding balance of $8.95. Please pay in full befo…" at bounding box center [791, 721] width 817 height 48
click at [1107, 711] on textarea "Hello Zuleika, you have an outstanding balance of $8.95. Please pay in full bef…" at bounding box center [791, 721] width 817 height 48
type textarea "Hello Zuleika, you have an outstanding balance of $8.95. Please pay in full bef…"
click at [1260, 730] on button " Send" at bounding box center [1274, 721] width 62 height 29
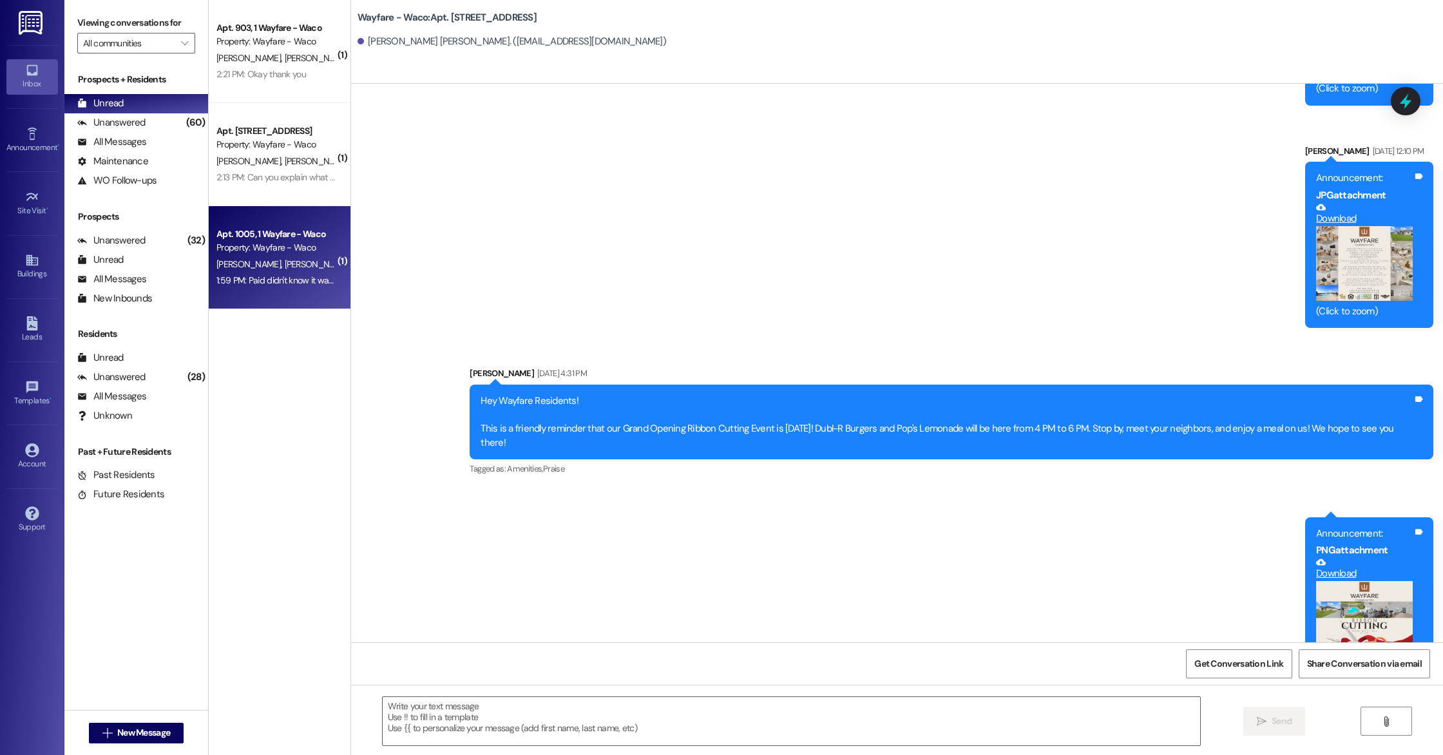
scroll to position [2416, 0]
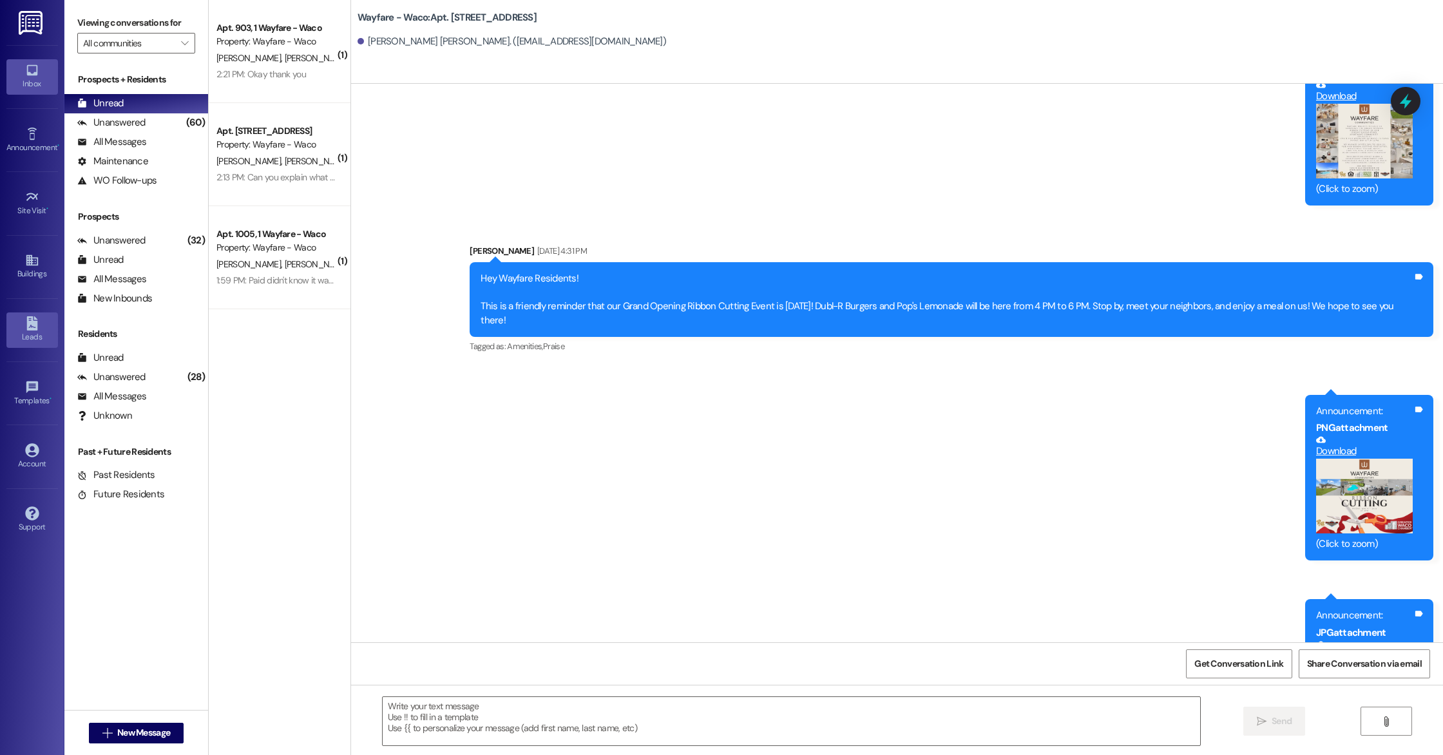
click at [28, 336] on div "Leads" at bounding box center [32, 336] width 64 height 13
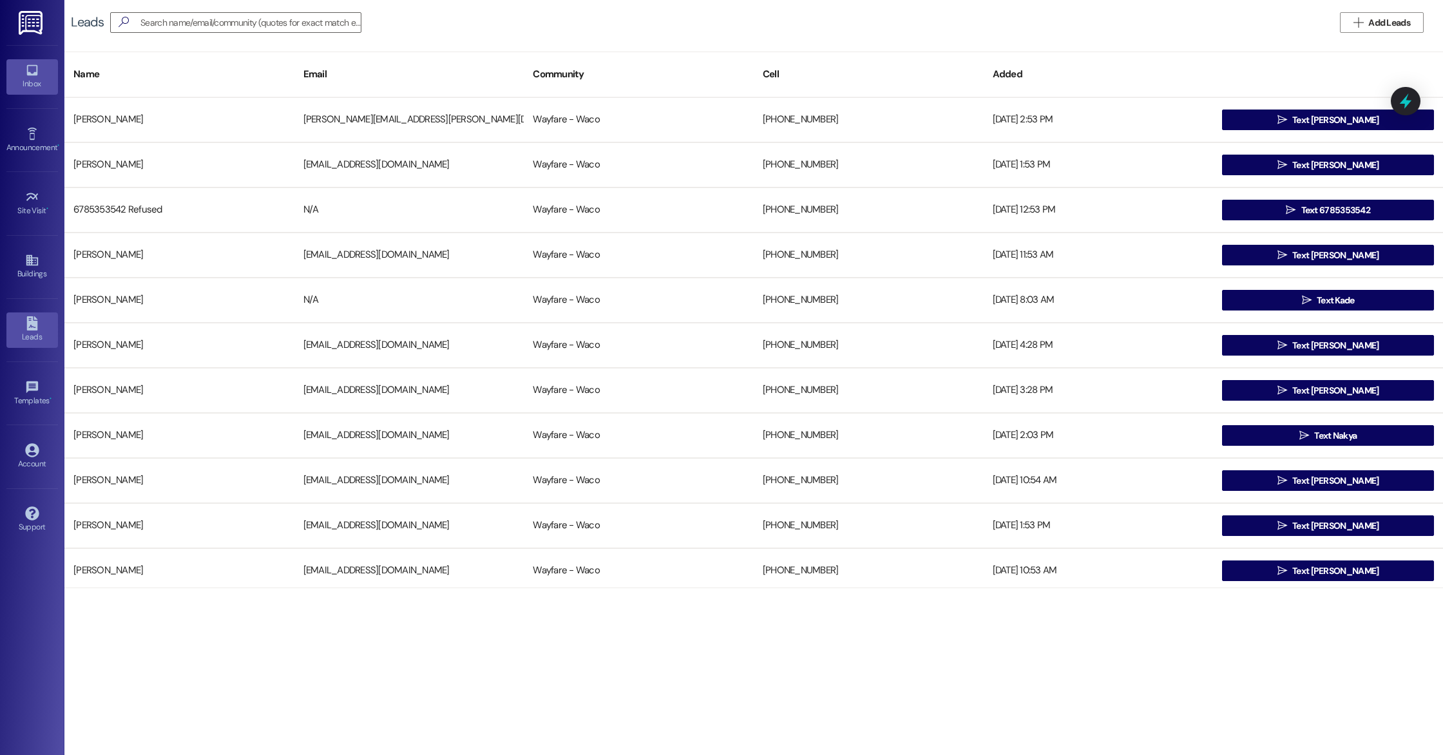
click at [17, 89] on div "Inbox" at bounding box center [32, 83] width 64 height 13
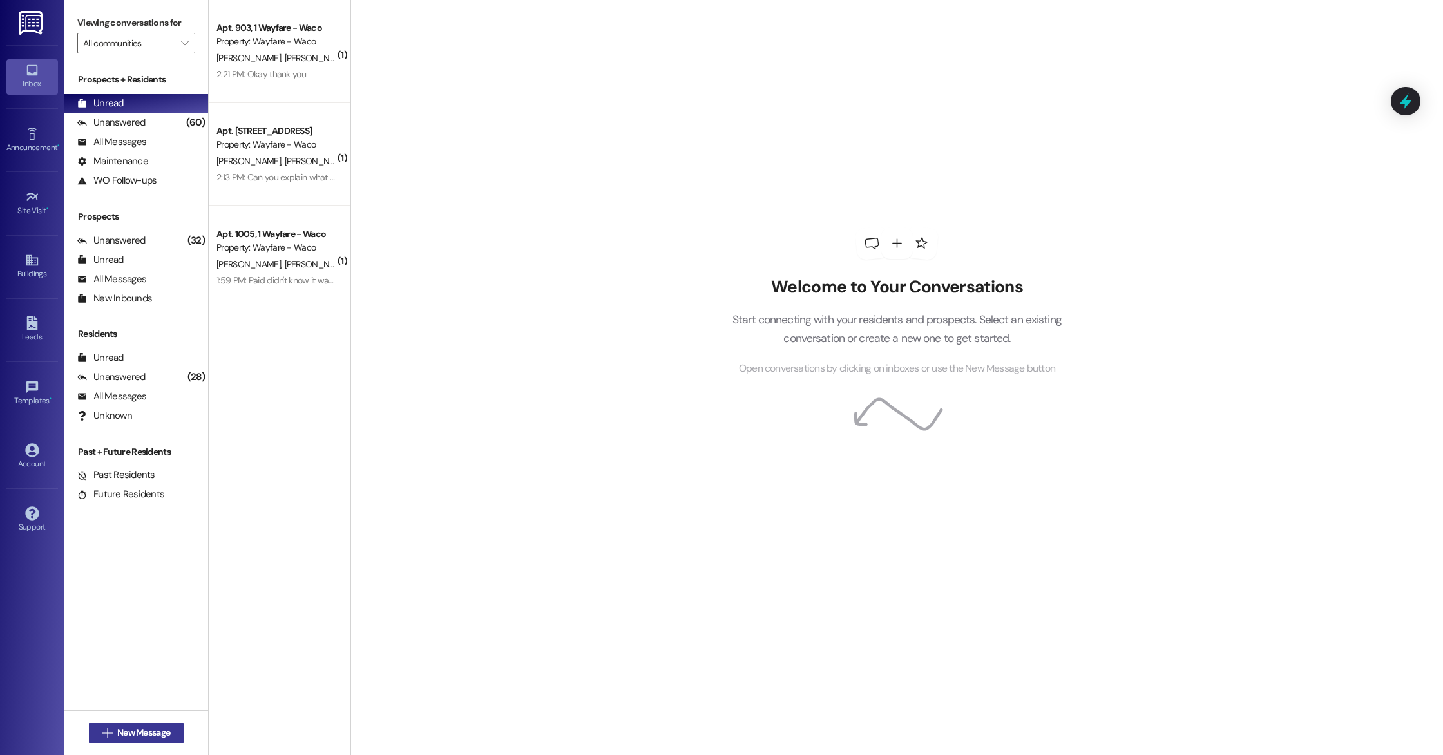
click at [112, 723] on button " New Message" at bounding box center [136, 733] width 95 height 21
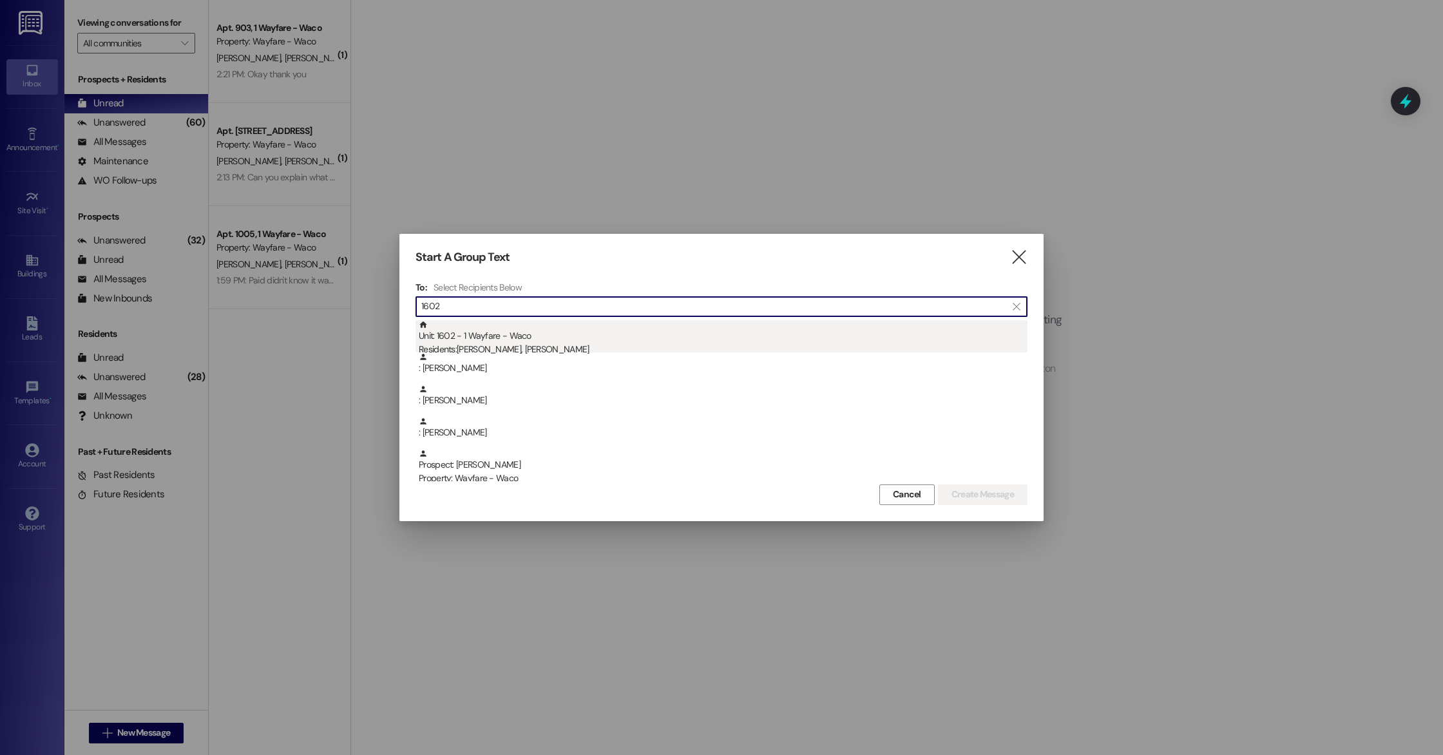
type input "1602"
click at [596, 349] on div "Residents: Thomas Wright, Margie Wright" at bounding box center [723, 350] width 609 height 14
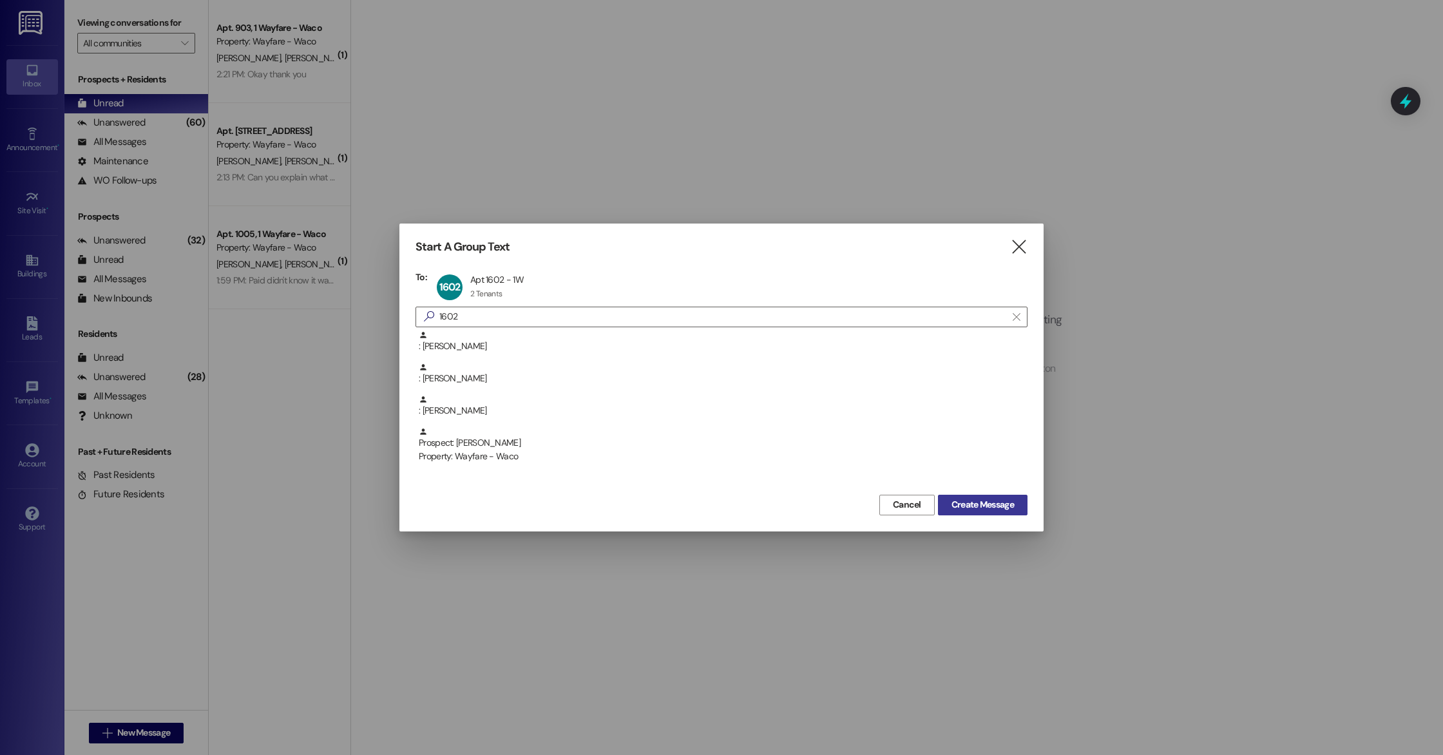
click at [999, 510] on span "Create Message" at bounding box center [982, 505] width 62 height 14
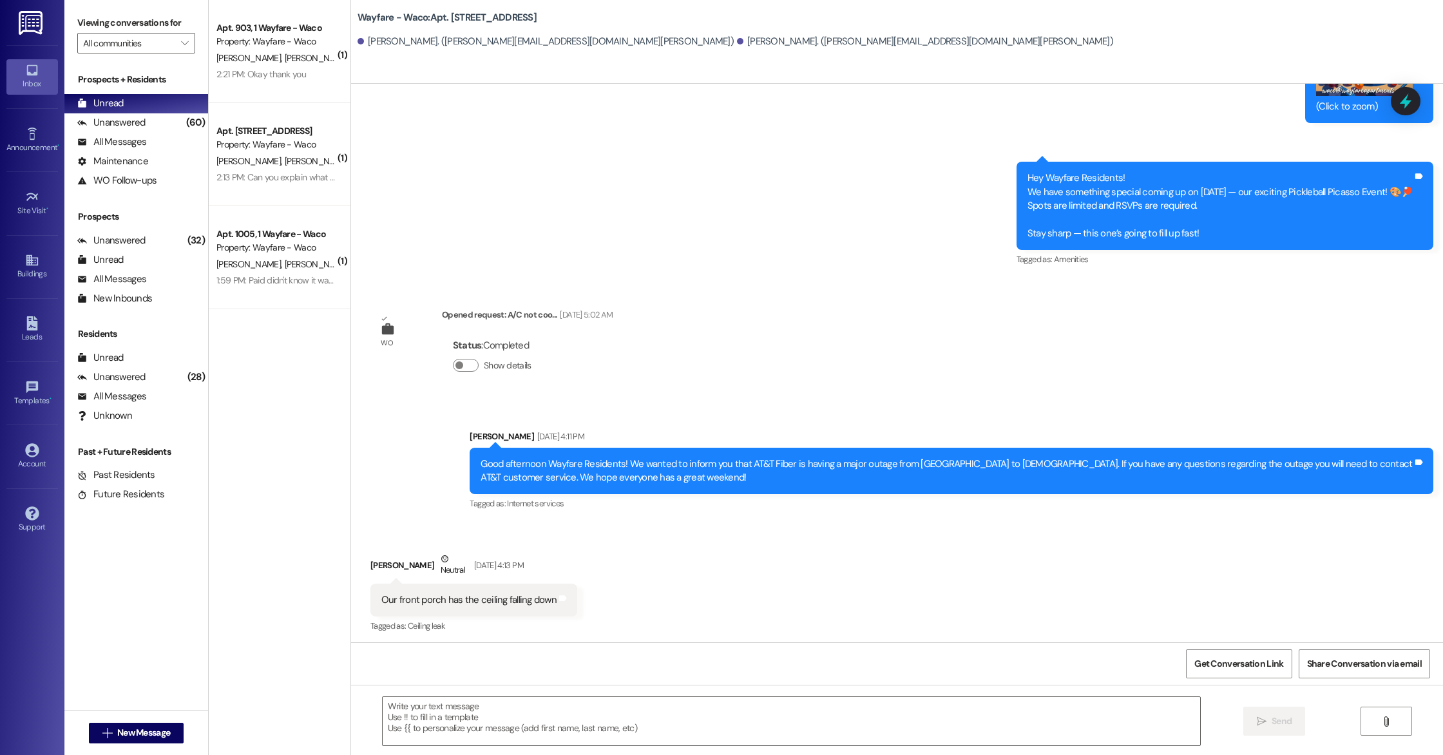
scroll to position [5568, 0]
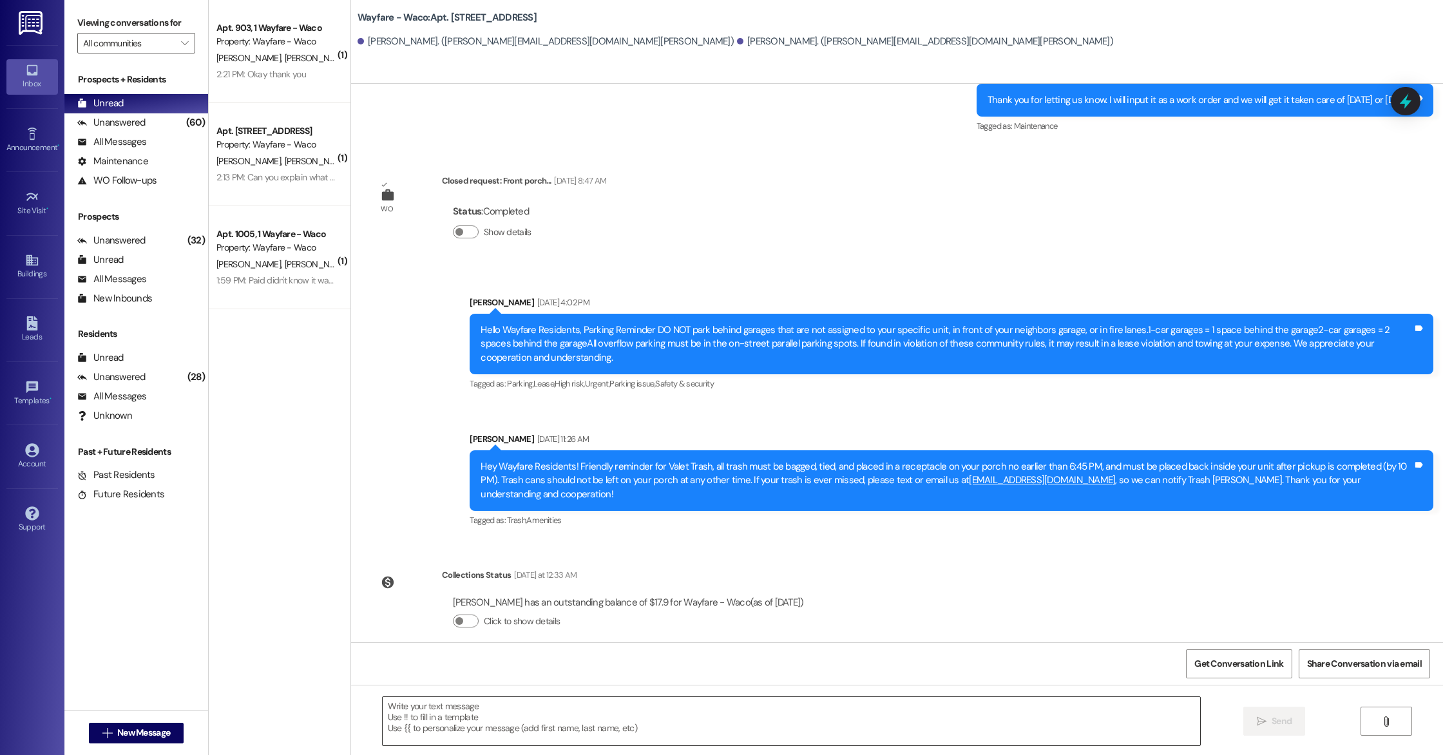
click at [542, 716] on textarea at bounding box center [791, 721] width 817 height 48
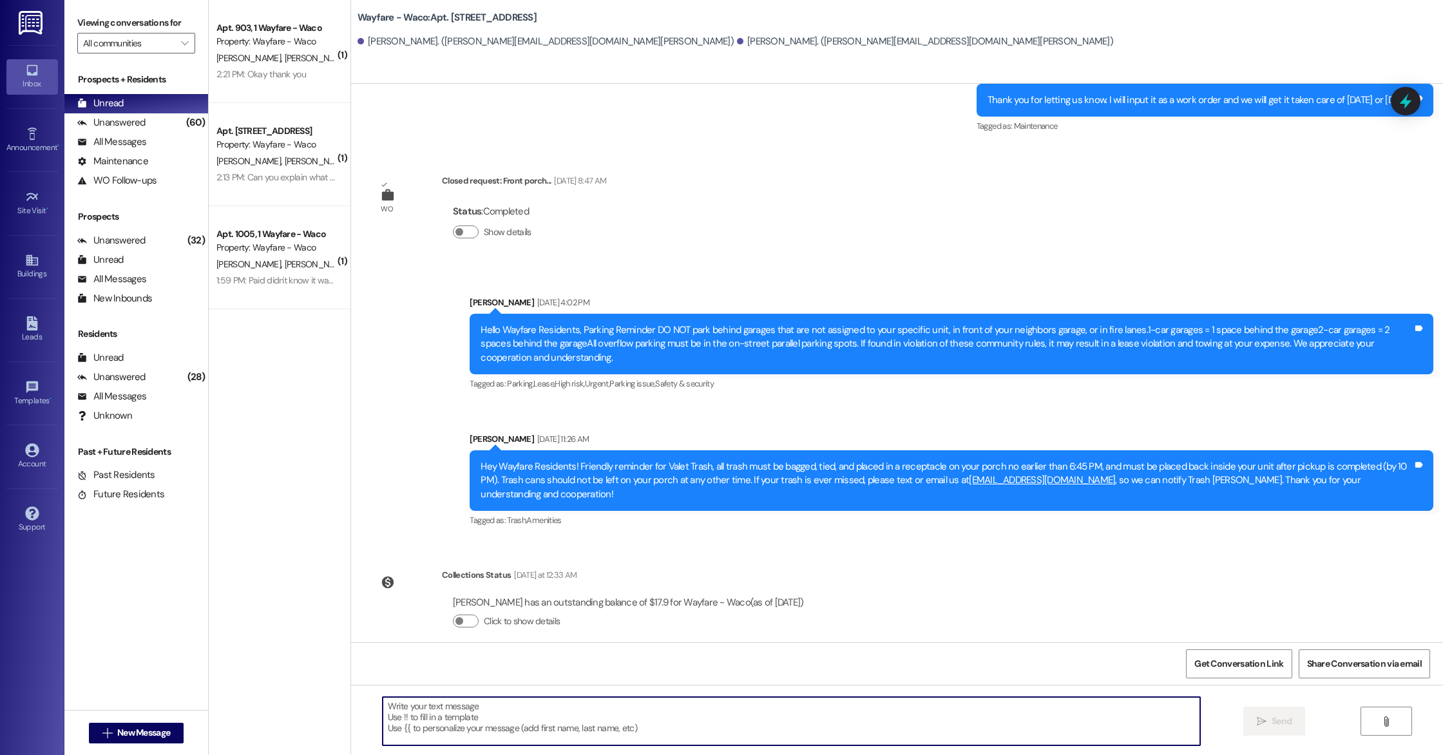
paste textarea "Hello Lauren, you have an outstanding balance of $8.95. Please pay in full befo…"
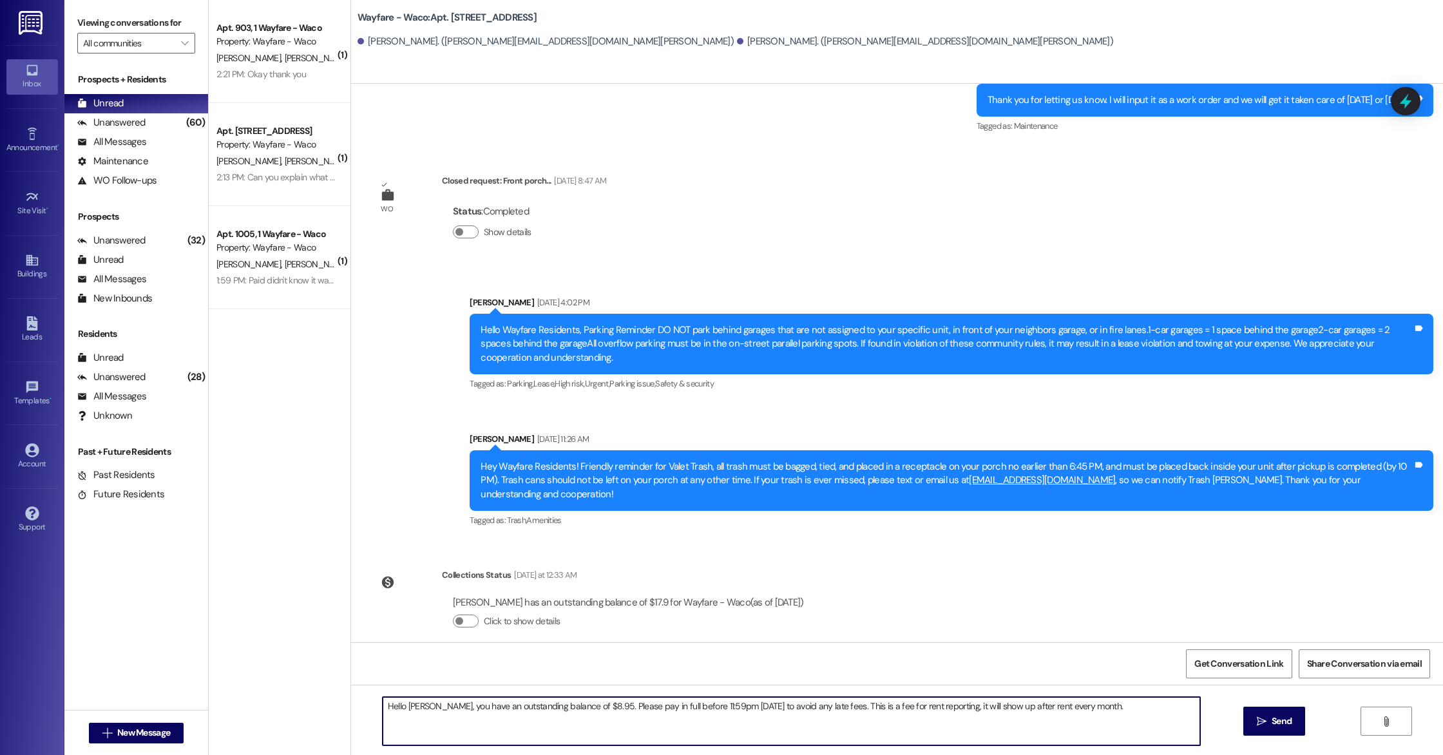
click at [425, 707] on textarea "Hello Lauren, you have an outstanding balance of $8.95. Please pay in full befo…" at bounding box center [791, 721] width 817 height 48
click at [631, 707] on textarea "Hello Thomas and Margie, you have an outstanding balance of $8.95. Please pay i…" at bounding box center [791, 721] width 817 height 48
click at [678, 732] on textarea "Hello Thomas and Margie, you have an outstanding balance of $17.90. Please pay …" at bounding box center [791, 721] width 817 height 48
type textarea "Hello Thomas and Margie, you have an outstanding balance of $17.90. Please pay …"
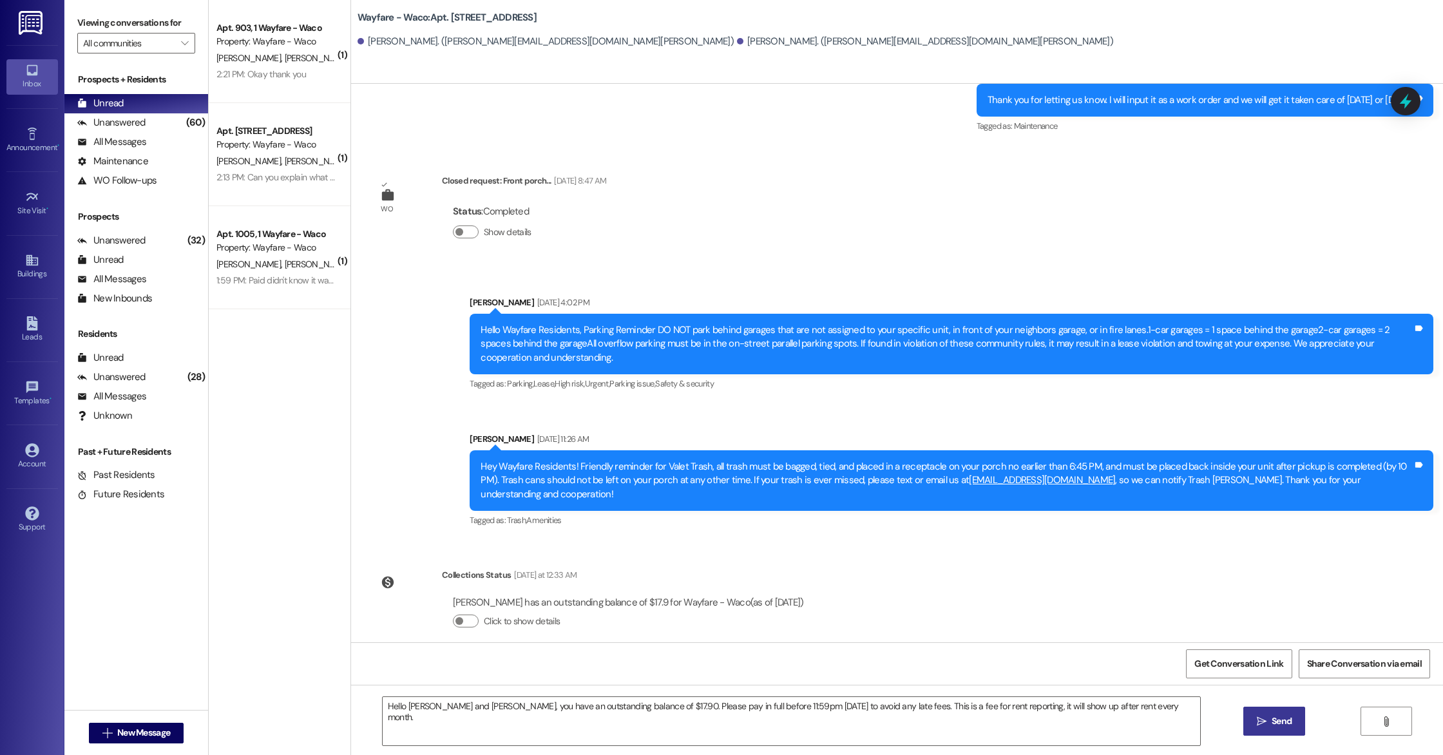
click at [1273, 718] on span "Send" at bounding box center [1282, 721] width 20 height 14
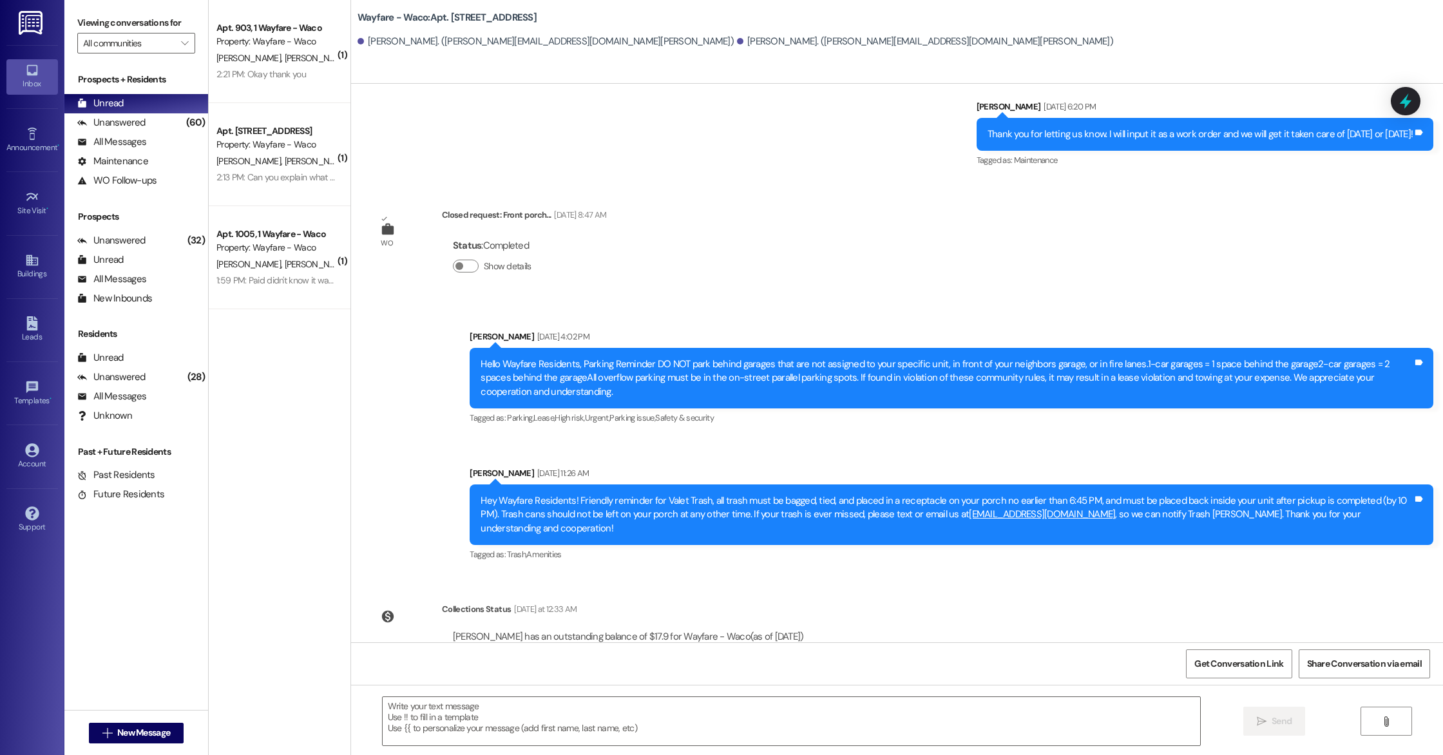
scroll to position [4959, 0]
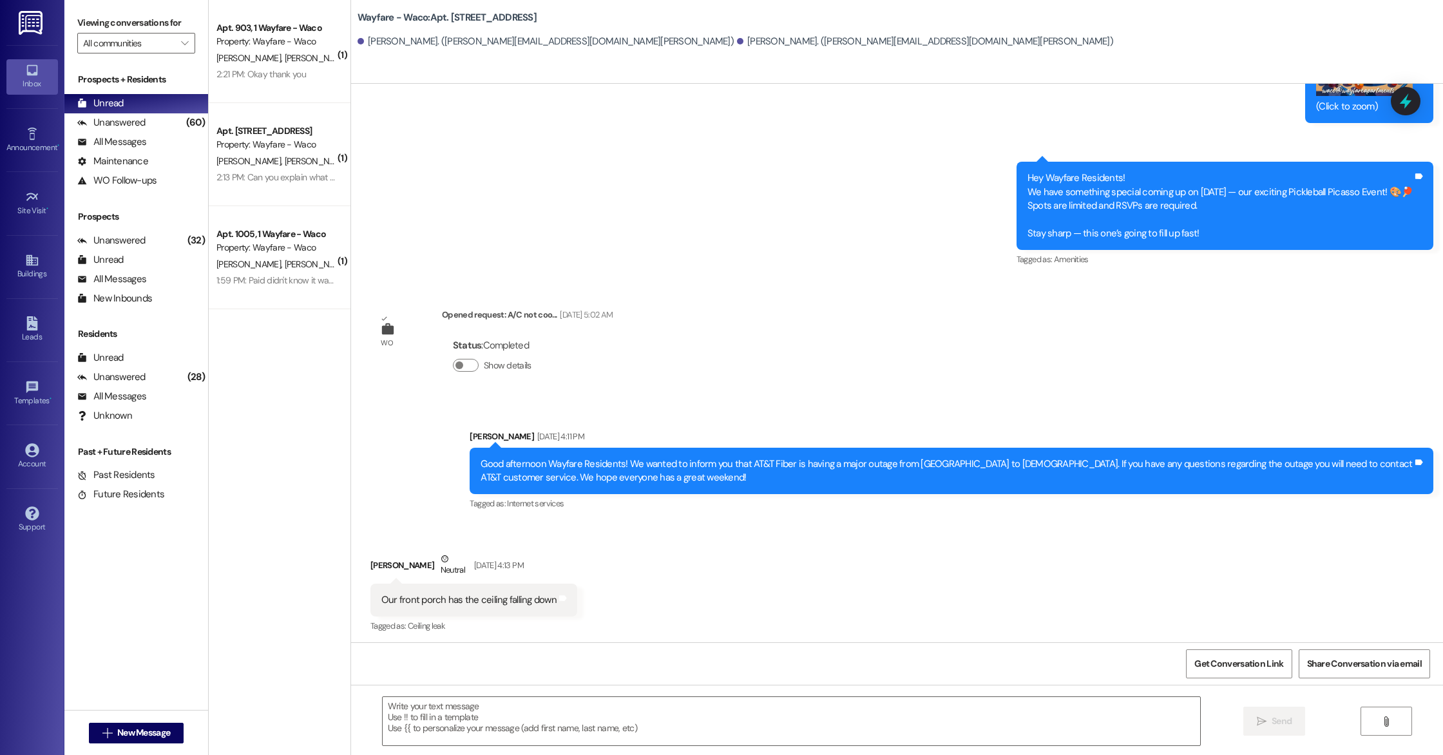
drag, startPoint x: 660, startPoint y: 315, endPoint x: 722, endPoint y: 34, distance: 287.7
click at [722, 34] on div "Wayfare - Waco: Apt. 1602, 1 Wayfare - Waco Thomas Wright. (tom@built-wright.ne…" at bounding box center [896, 377] width 1092 height 755
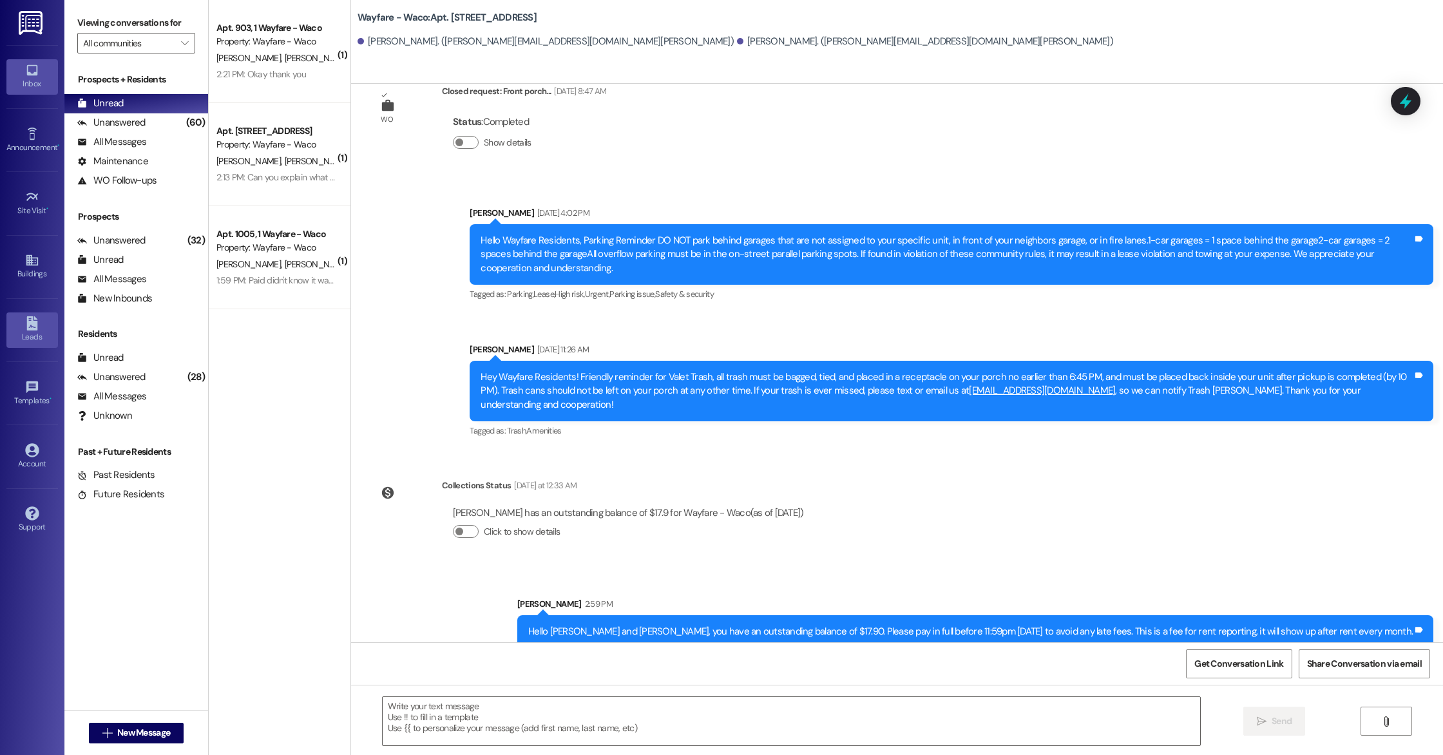
click at [41, 343] on div "Leads" at bounding box center [32, 336] width 64 height 13
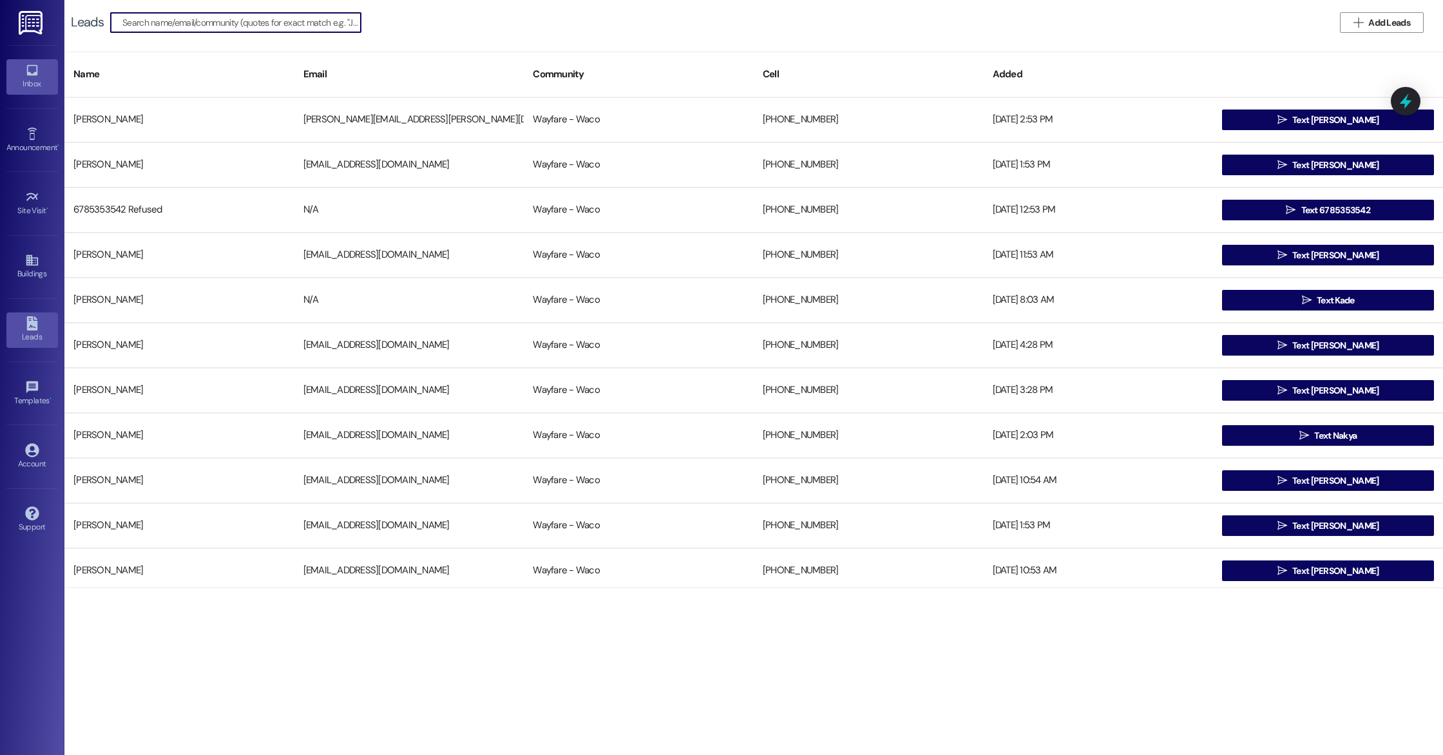
click at [30, 81] on div "Inbox" at bounding box center [32, 83] width 64 height 13
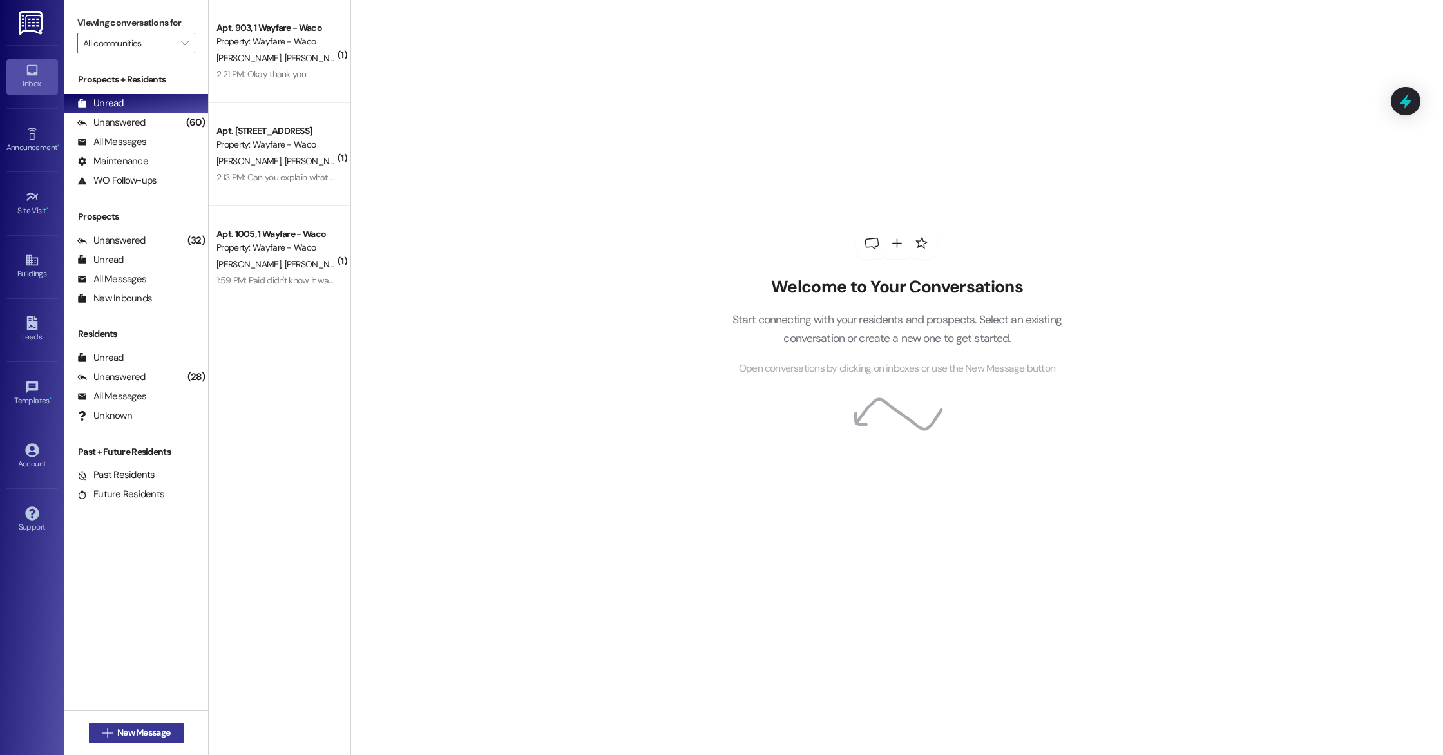
click at [125, 740] on button " New Message" at bounding box center [136, 733] width 95 height 21
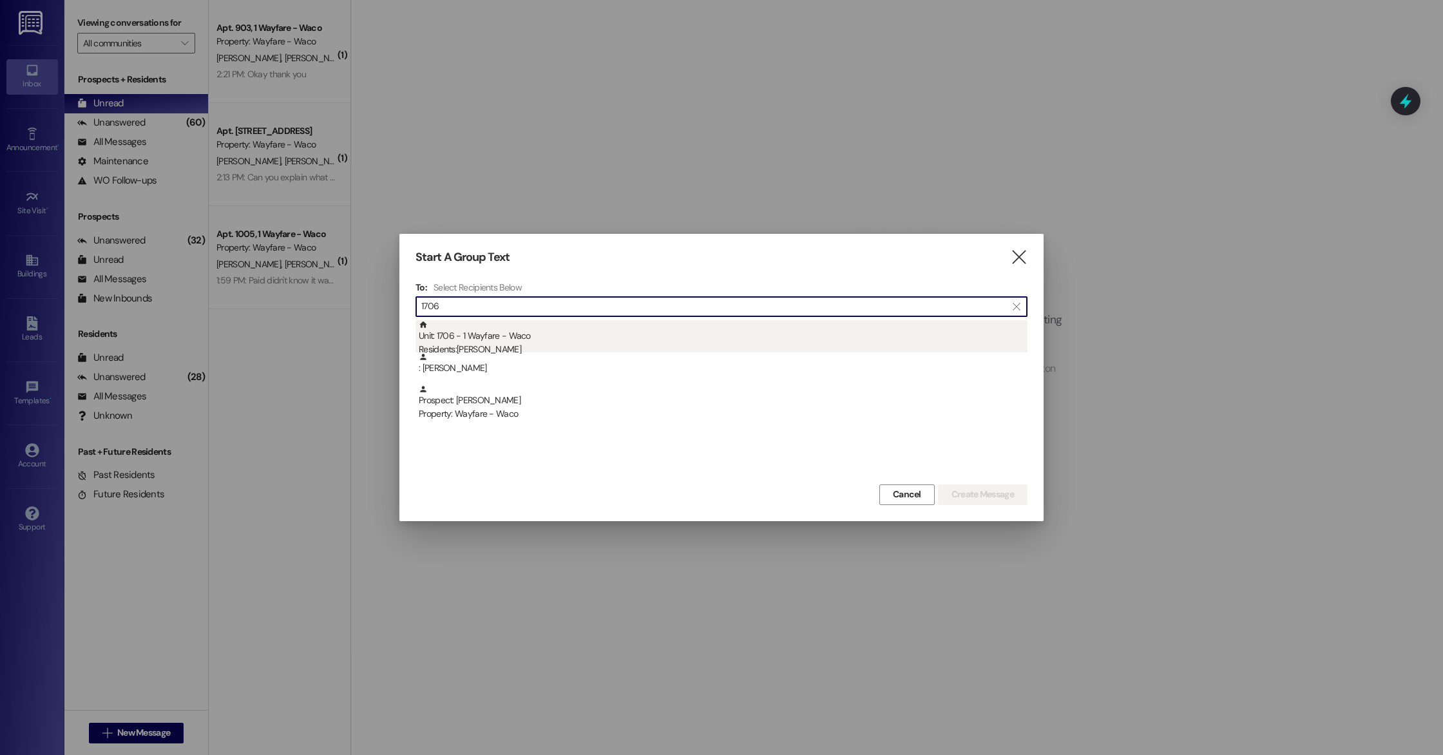
type input "1706"
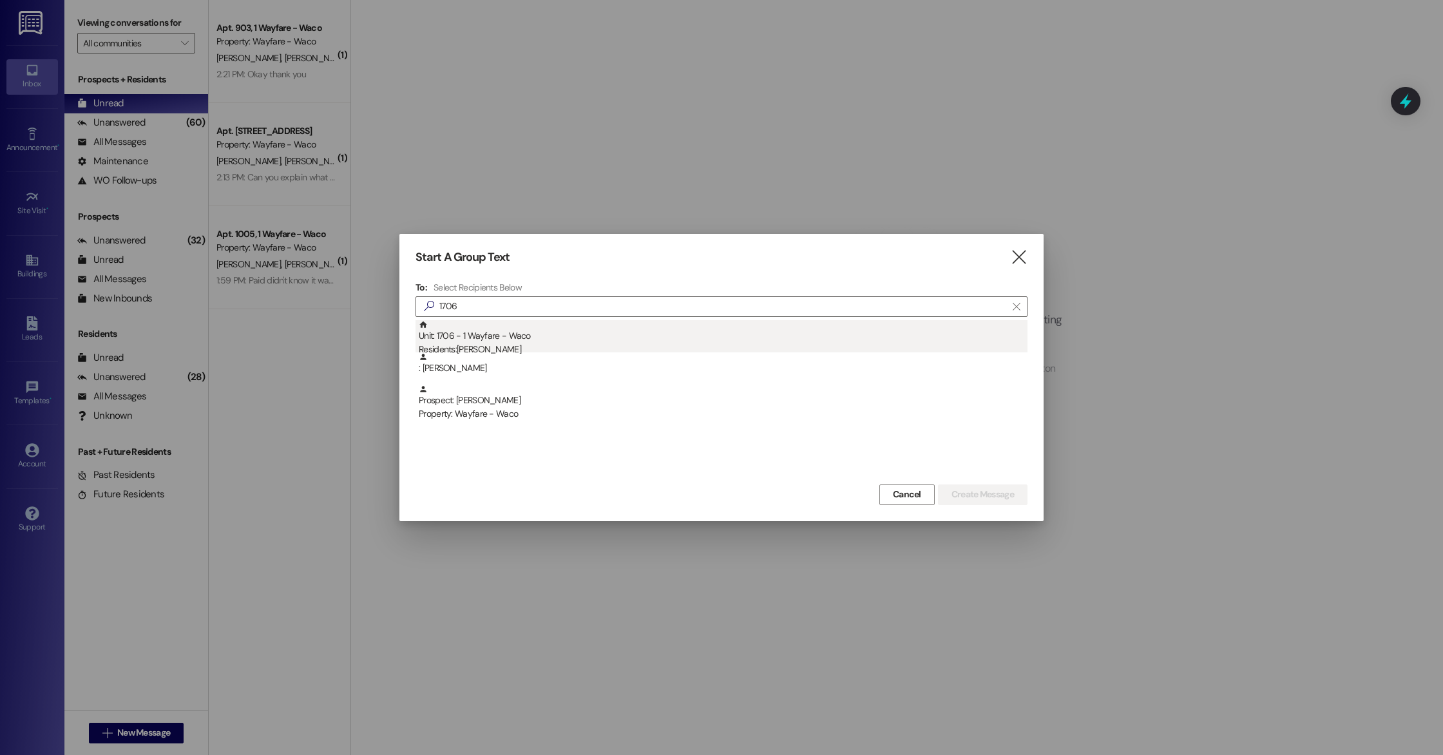
click at [555, 343] on div "Residents: Katie Cobden" at bounding box center [723, 350] width 609 height 14
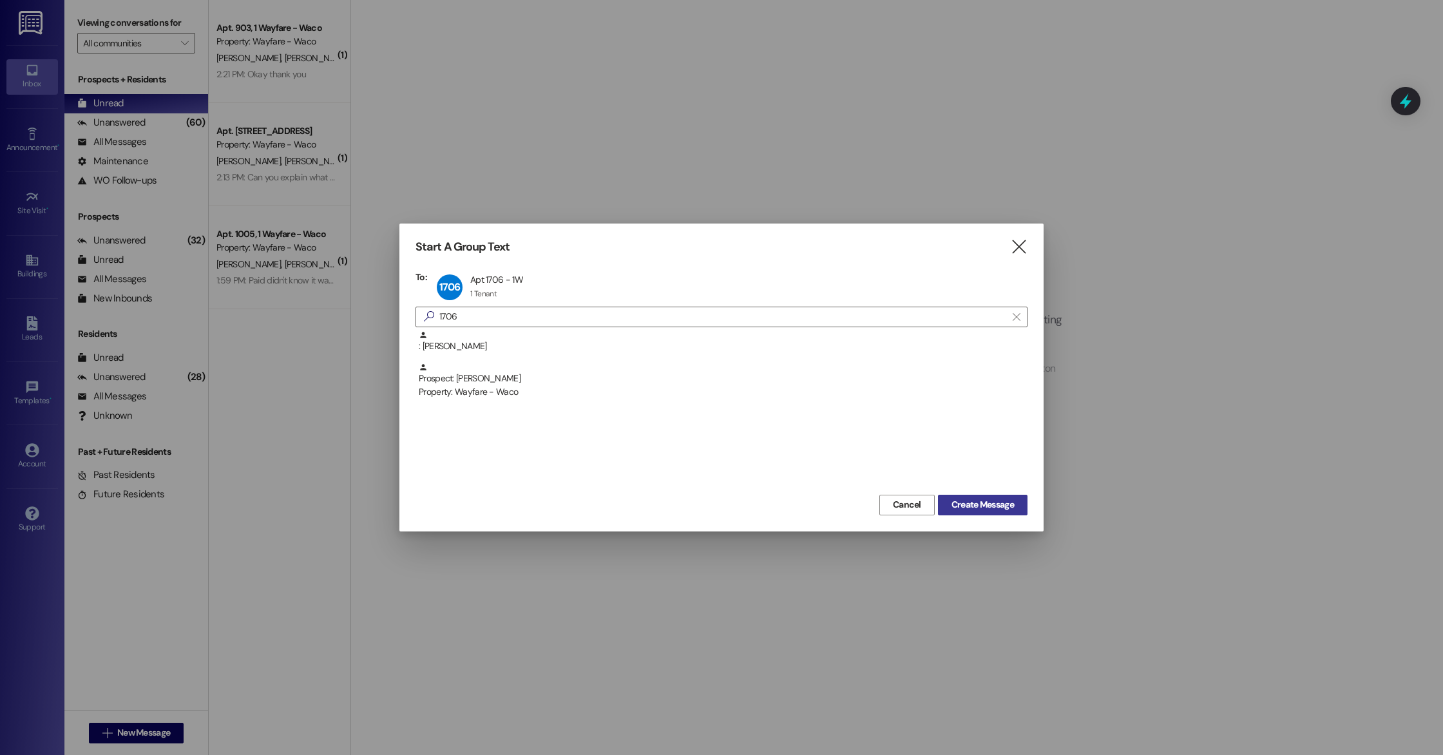
click at [1000, 508] on span "Create Message" at bounding box center [982, 505] width 62 height 14
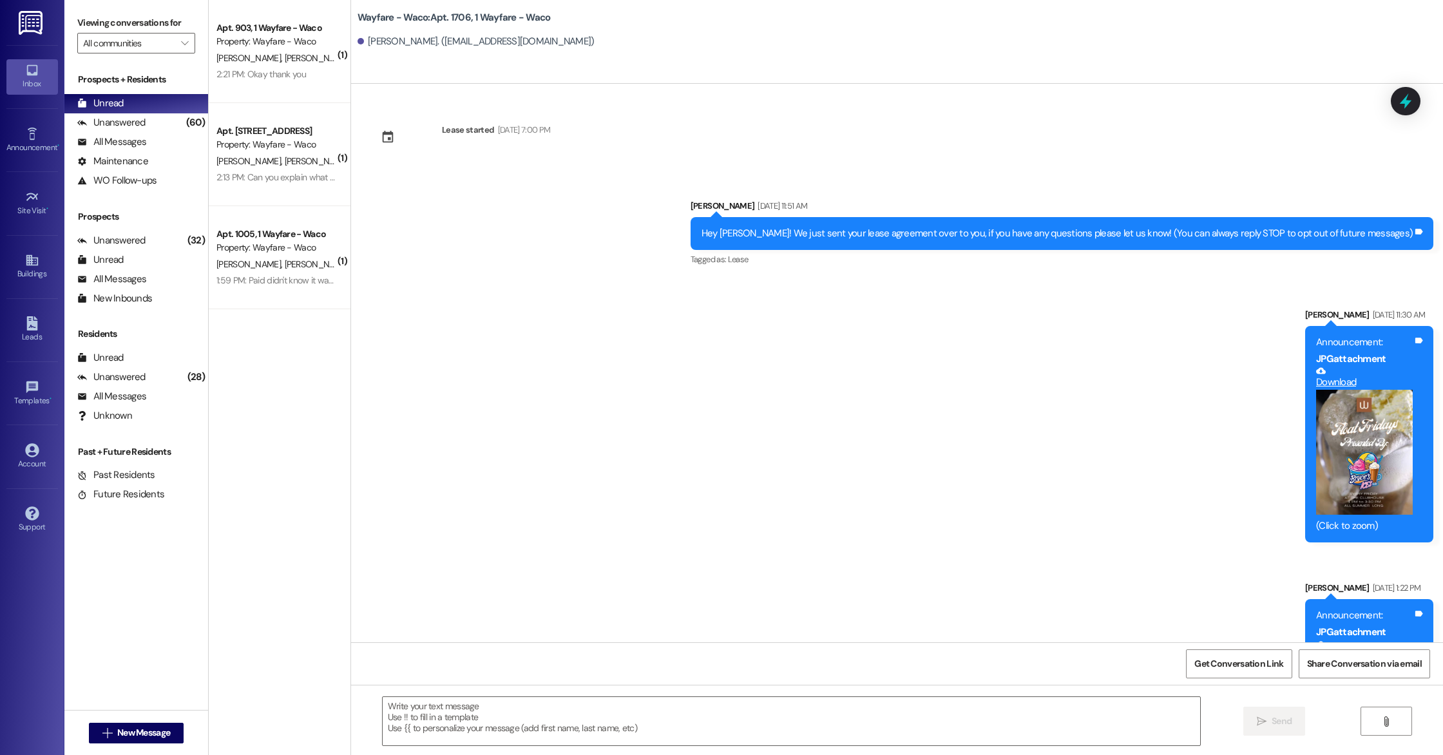
scroll to position [4073, 0]
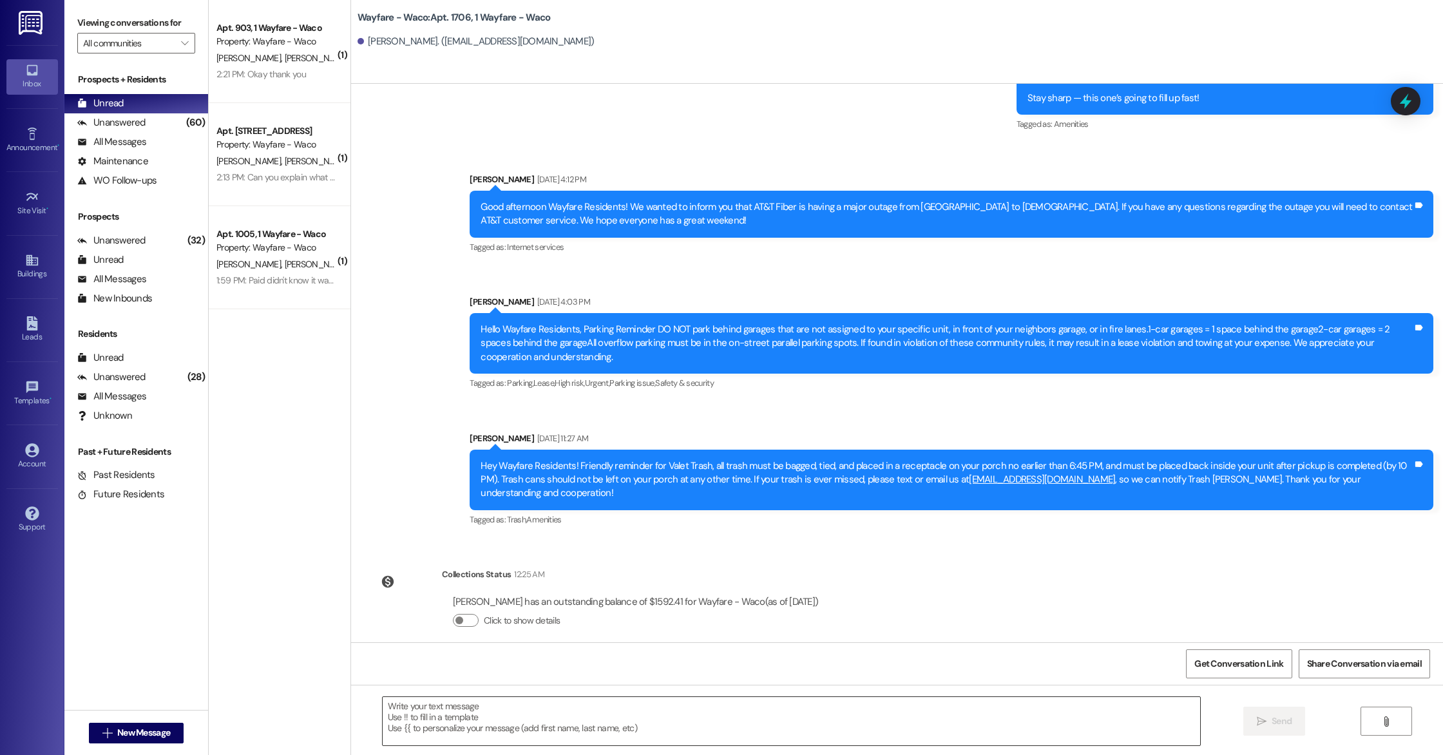
click at [418, 716] on textarea at bounding box center [791, 721] width 817 height 48
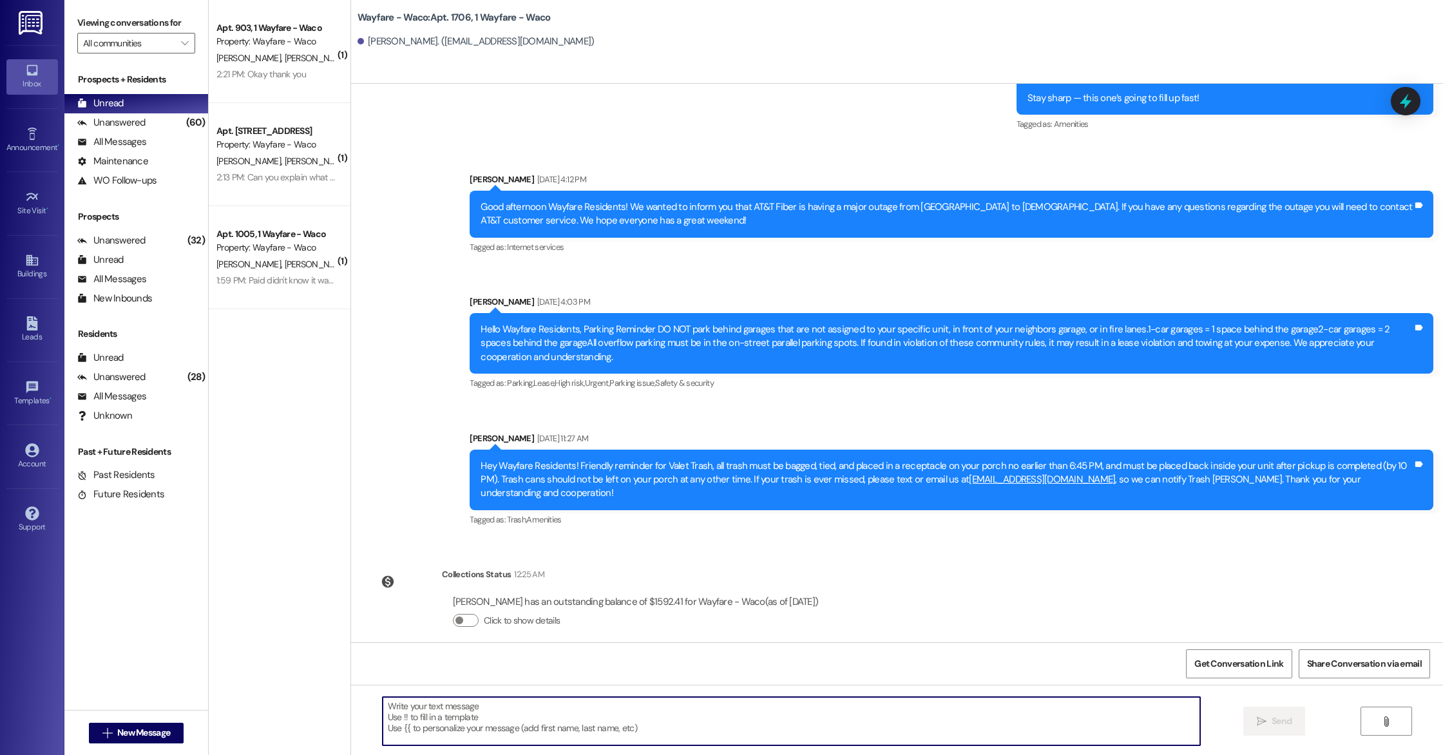
paste textarea "Hello Lauren, you have an outstanding balance of $8.95. Please pay in full befo…"
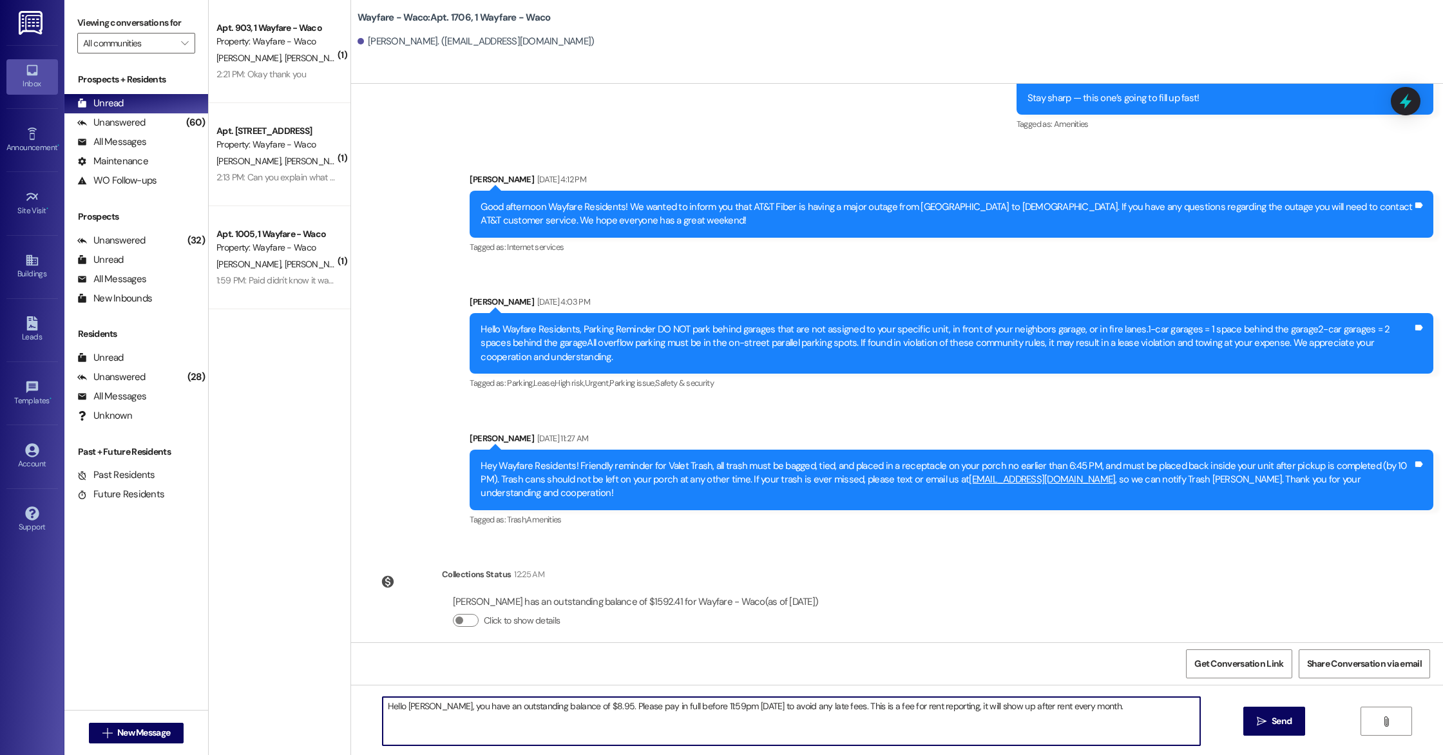
click at [423, 709] on textarea "Hello Lauren, you have an outstanding balance of $8.95. Please pay in full befo…" at bounding box center [791, 721] width 817 height 48
click at [575, 708] on textarea "Hello Katie, you have an outstanding balance of $8.95. Please pay in full befor…" at bounding box center [791, 721] width 817 height 48
drag, startPoint x: 1076, startPoint y: 712, endPoint x: 814, endPoint y: 704, distance: 262.3
click at [814, 704] on textarea "Hello Katie, you have an outstanding balance of $1,592.41. Please pay in full b…" at bounding box center [791, 721] width 817 height 48
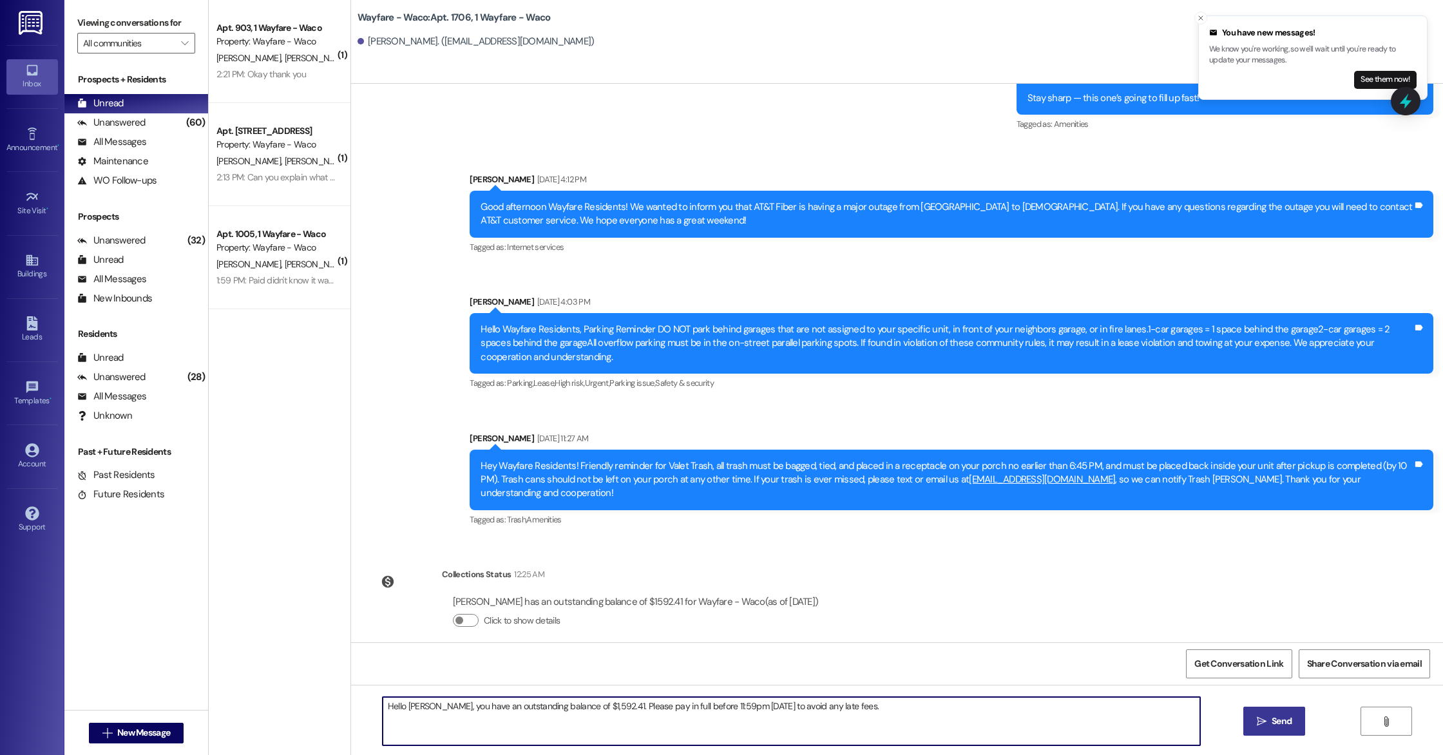
type textarea "Hello Katie, you have an outstanding balance of $1,592.41. Please pay in full b…"
click at [1295, 721] on button " Send" at bounding box center [1274, 721] width 62 height 29
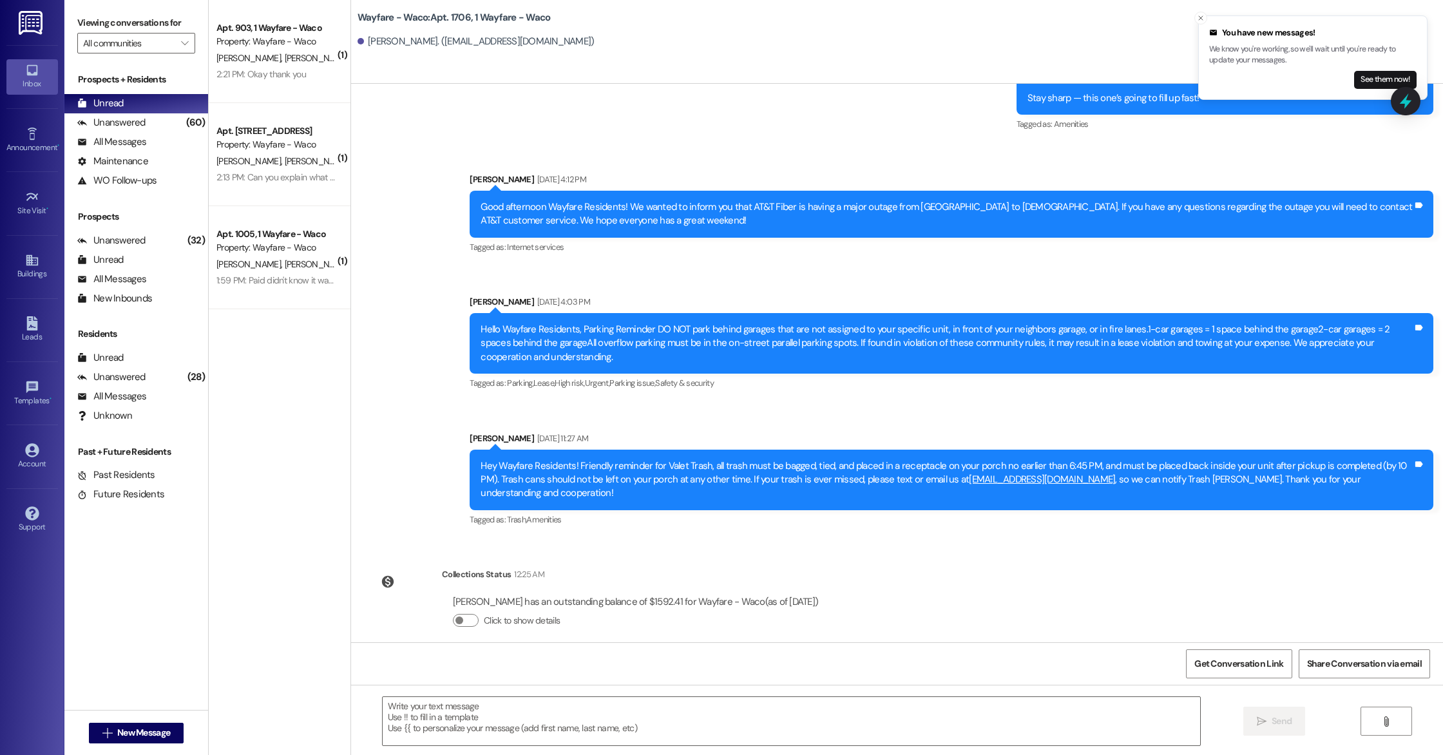
scroll to position [4163, 0]
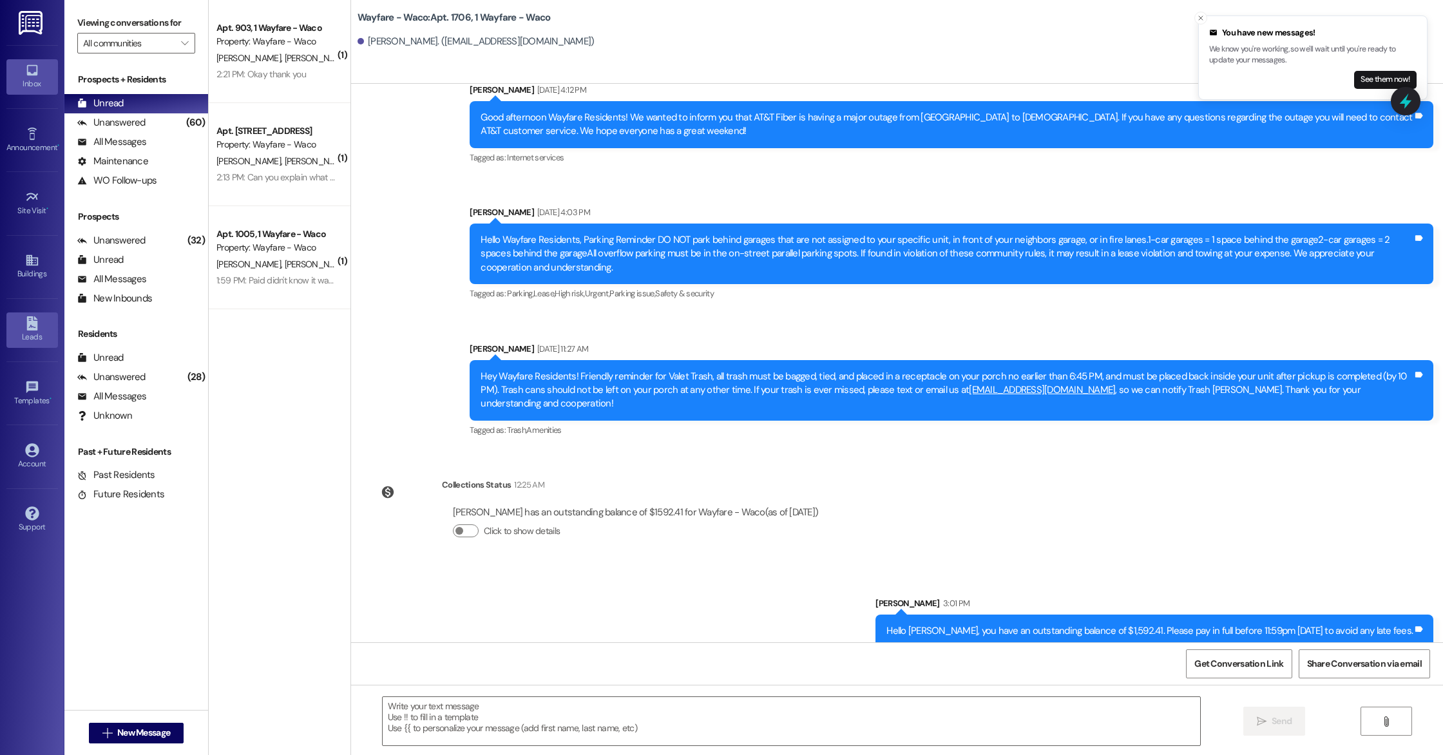
click at [21, 323] on link "Leads" at bounding box center [32, 329] width 52 height 35
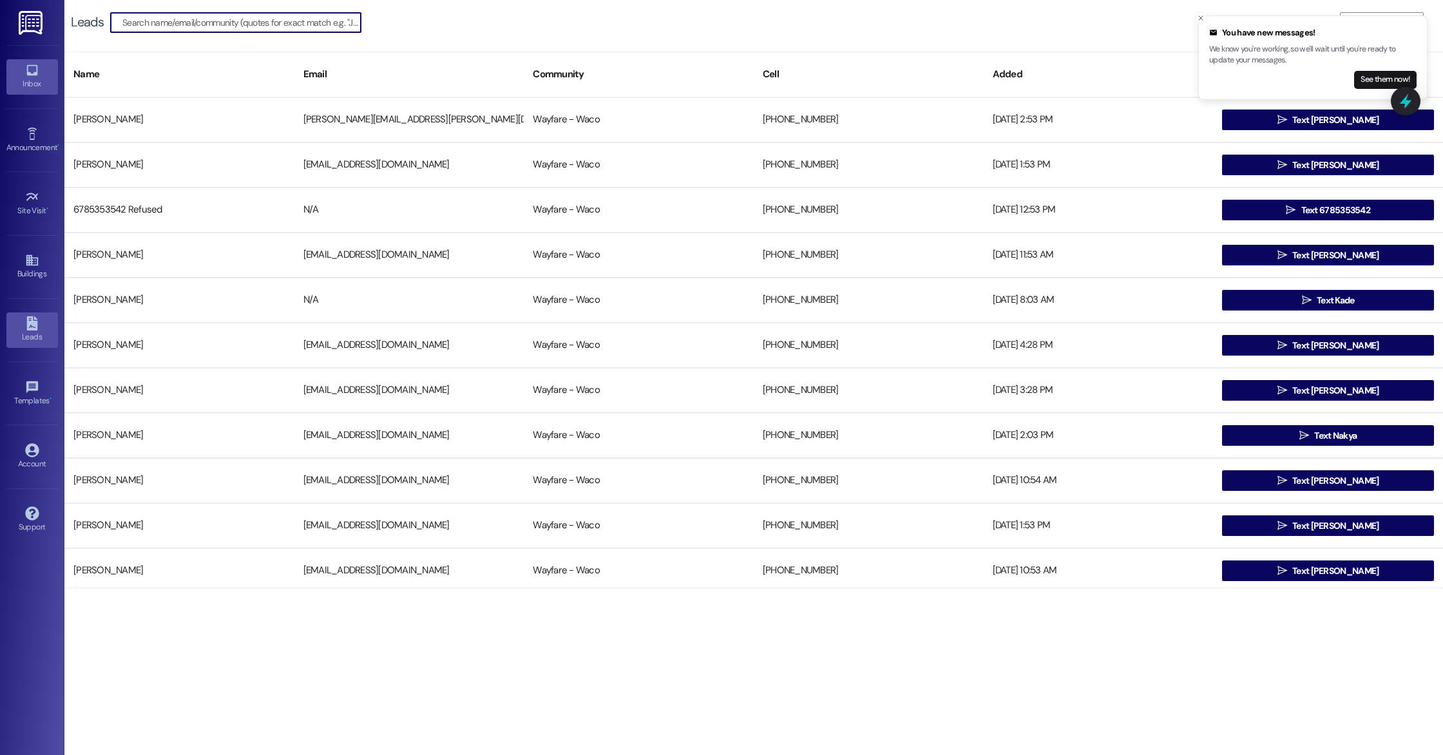
click at [30, 73] on icon at bounding box center [31, 70] width 11 height 11
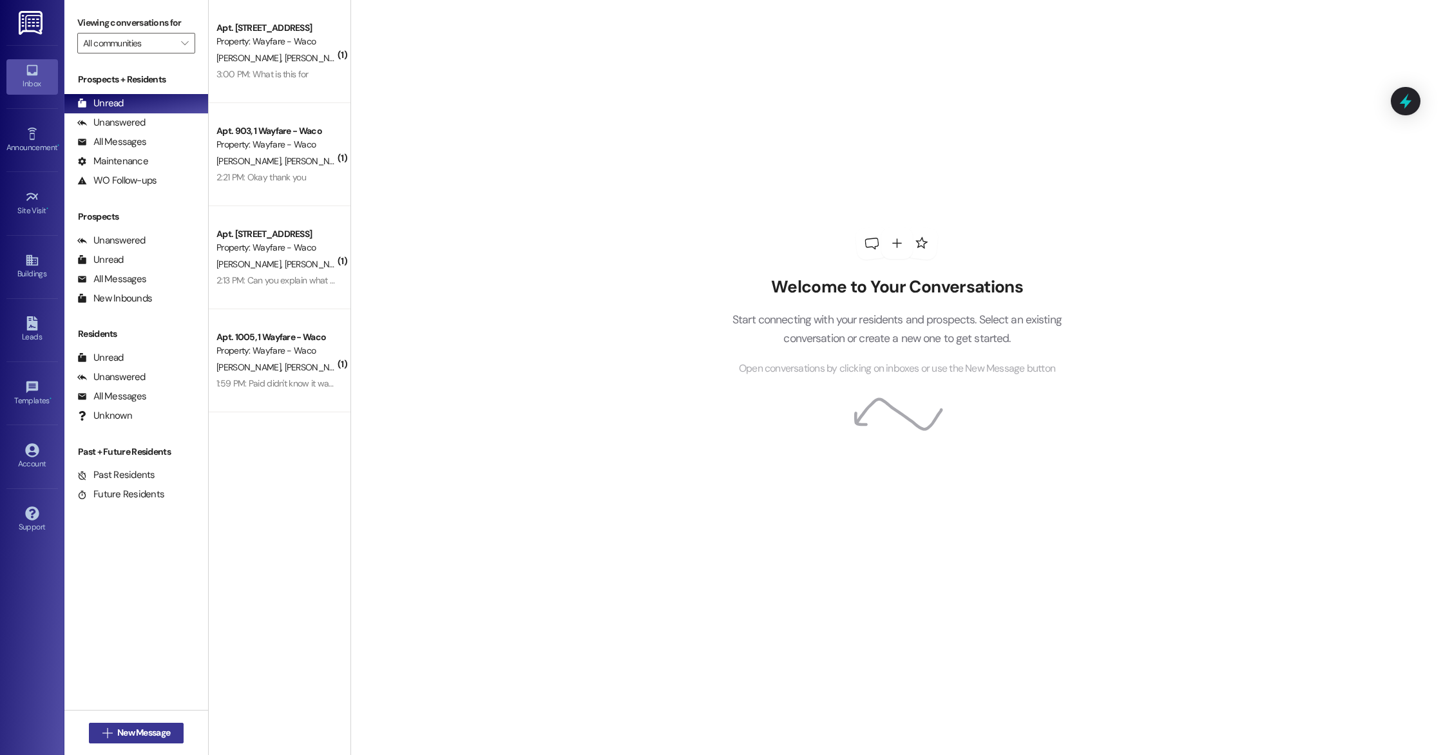
click at [117, 738] on span "New Message" at bounding box center [143, 733] width 53 height 14
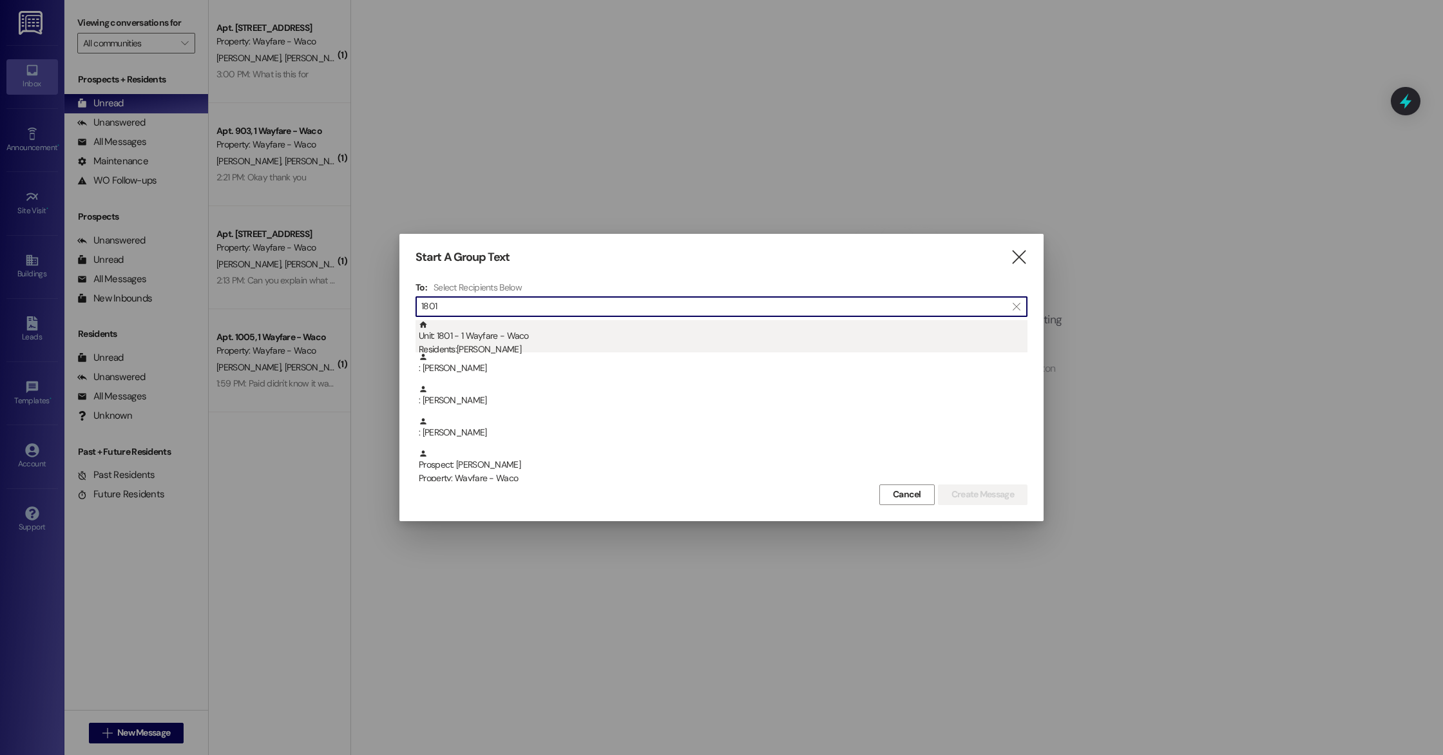
type input "1801"
click at [559, 336] on div "Unit: 1801 - 1 Wayfare - Waco Residents: Lucas Nizankiewicz" at bounding box center [723, 338] width 609 height 37
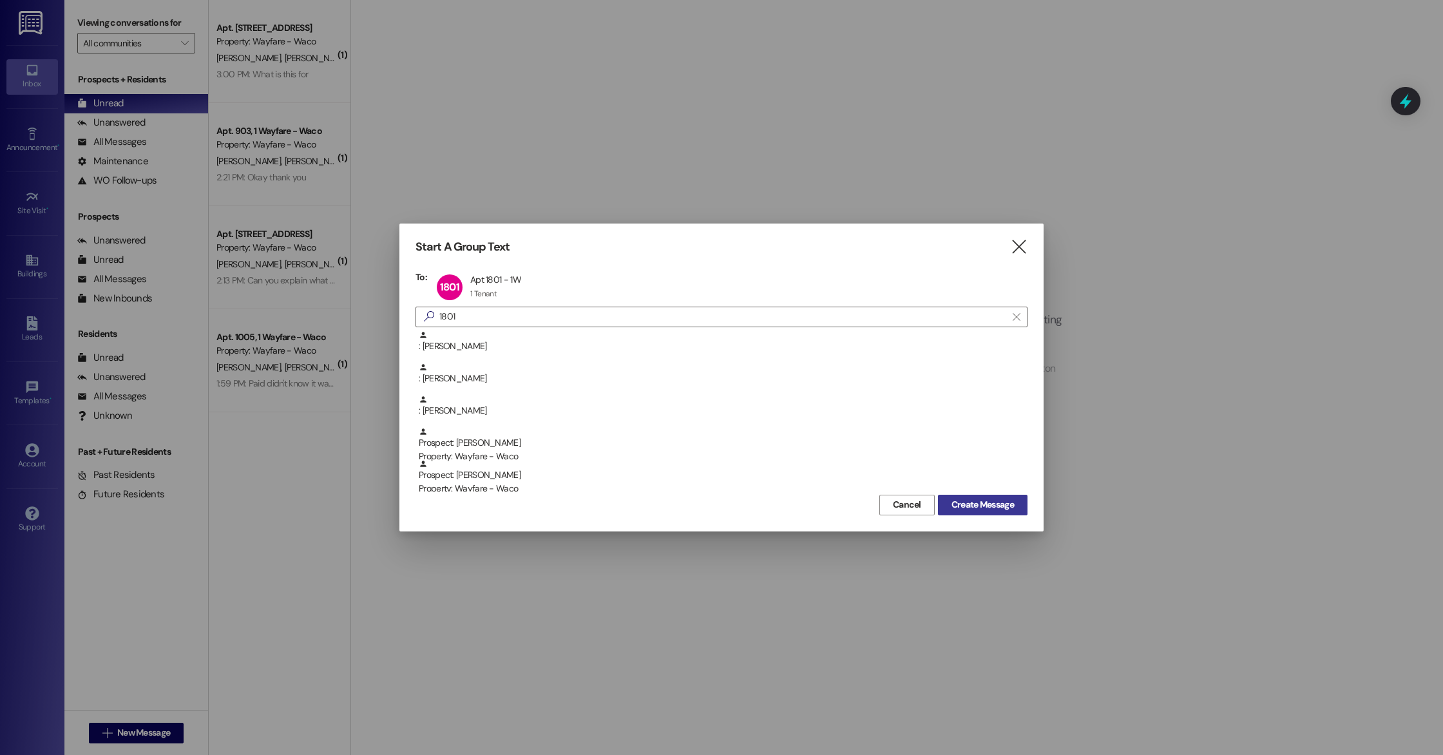
click at [980, 506] on span "Create Message" at bounding box center [982, 505] width 62 height 14
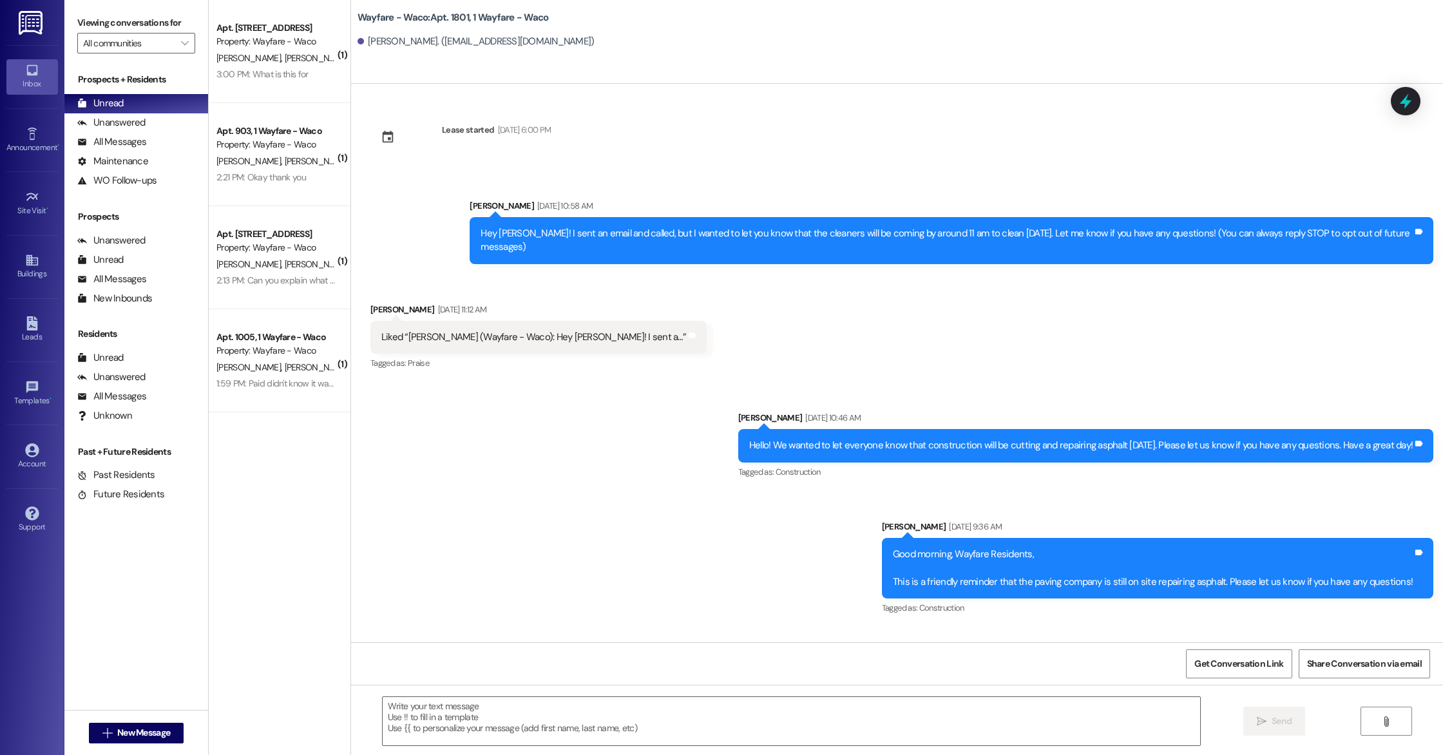
scroll to position [7126, 0]
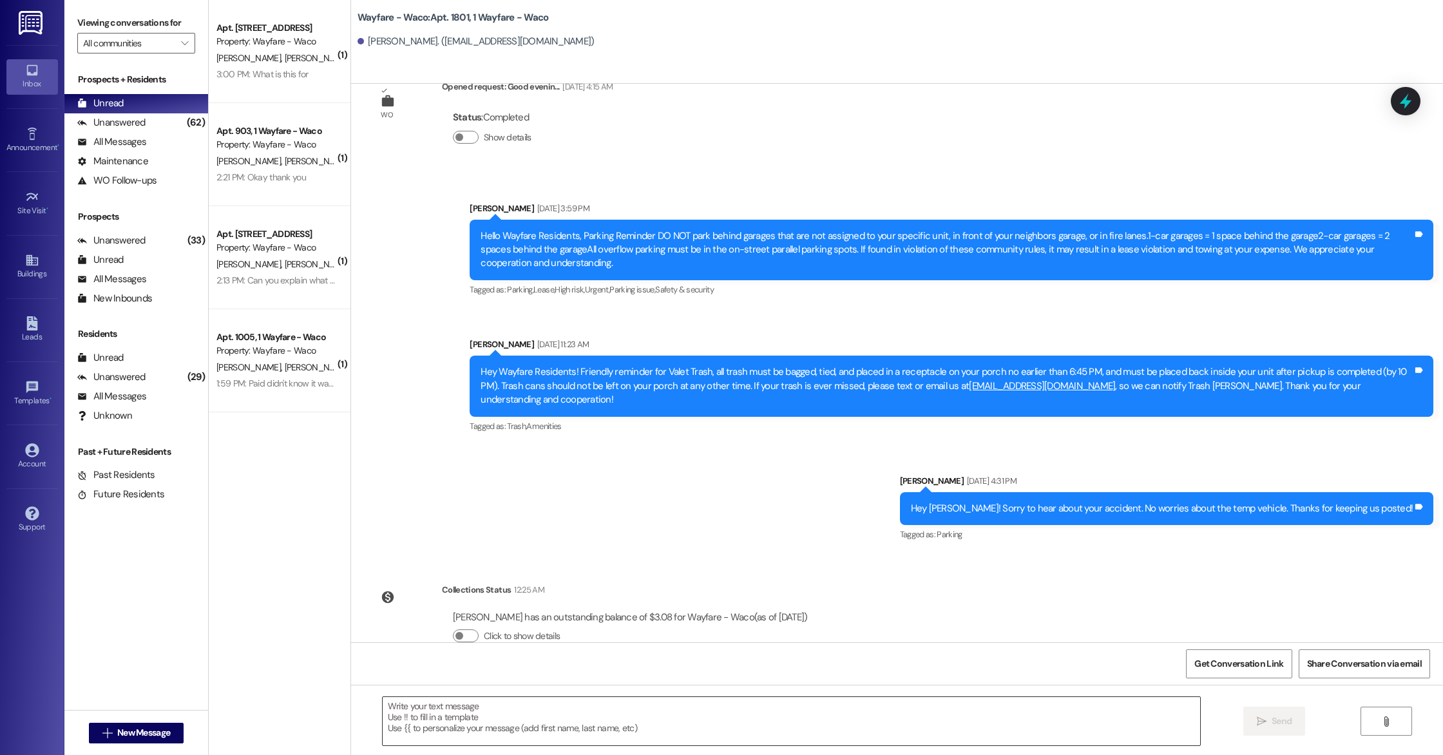
click at [629, 718] on textarea at bounding box center [791, 721] width 817 height 48
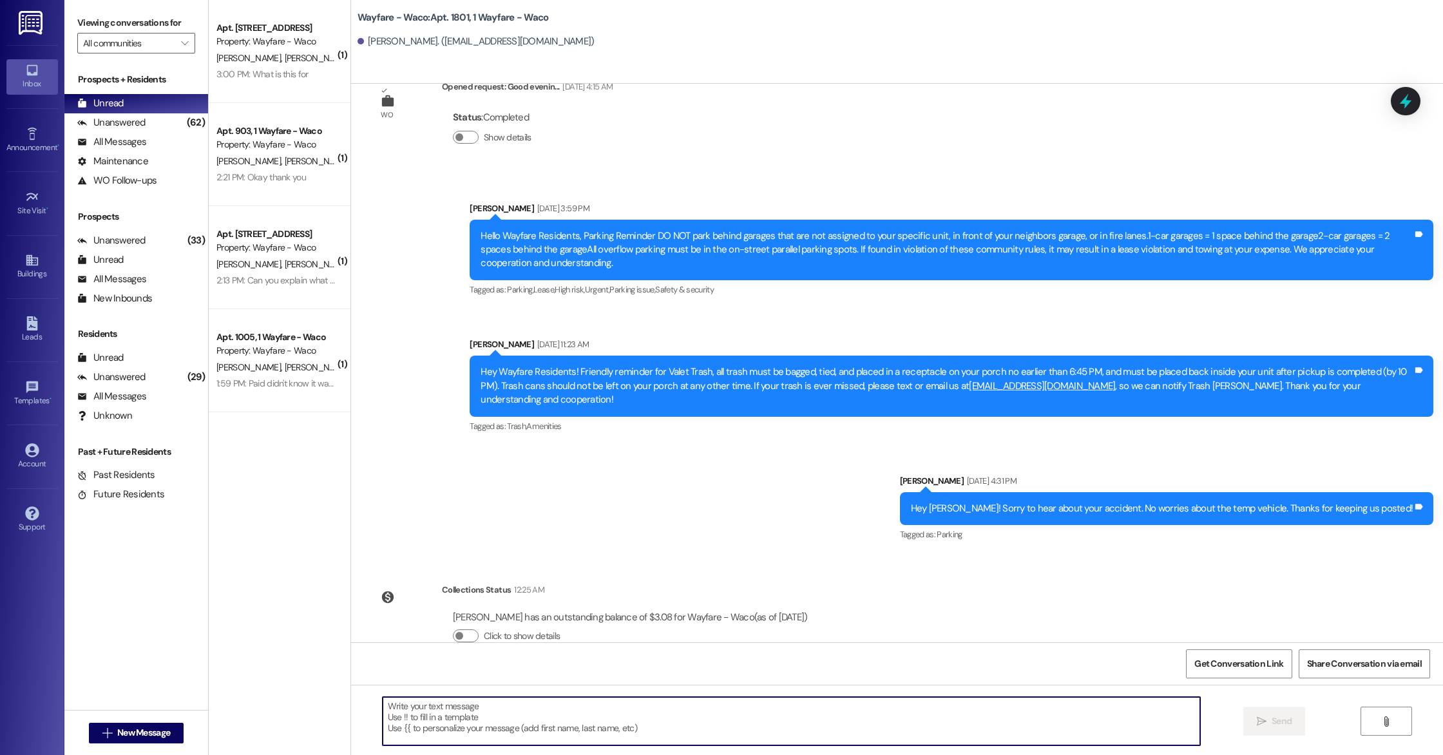
paste textarea "Hello Lauren, you have an outstanding balance of $8.95. Please pay in full befo…"
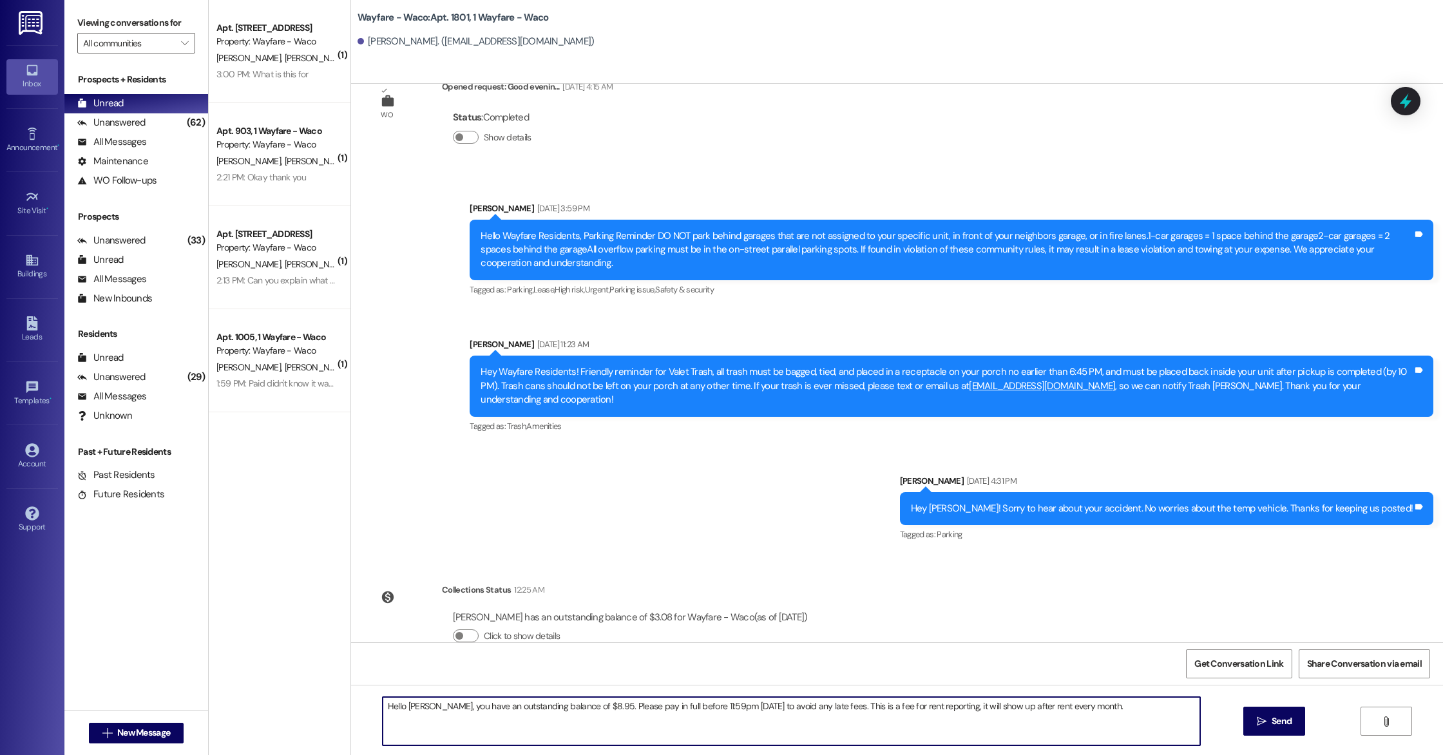
click at [423, 705] on textarea "Hello Lauren, you have an outstanding balance of $8.95. Please pay in full befo…" at bounding box center [791, 721] width 817 height 48
click at [577, 710] on textarea "Hello Lucas, you have an outstanding balance of $8.95. Please pay in full befor…" at bounding box center [791, 721] width 817 height 48
click at [1085, 709] on textarea "Hello Lucas, you have an outstanding balance of $3.08. Please pay in full befor…" at bounding box center [791, 721] width 817 height 48
type textarea "Hello Lucas, you have an outstanding balance of $3.08. Please pay in full befor…"
click at [1272, 724] on span "Send" at bounding box center [1282, 721] width 20 height 14
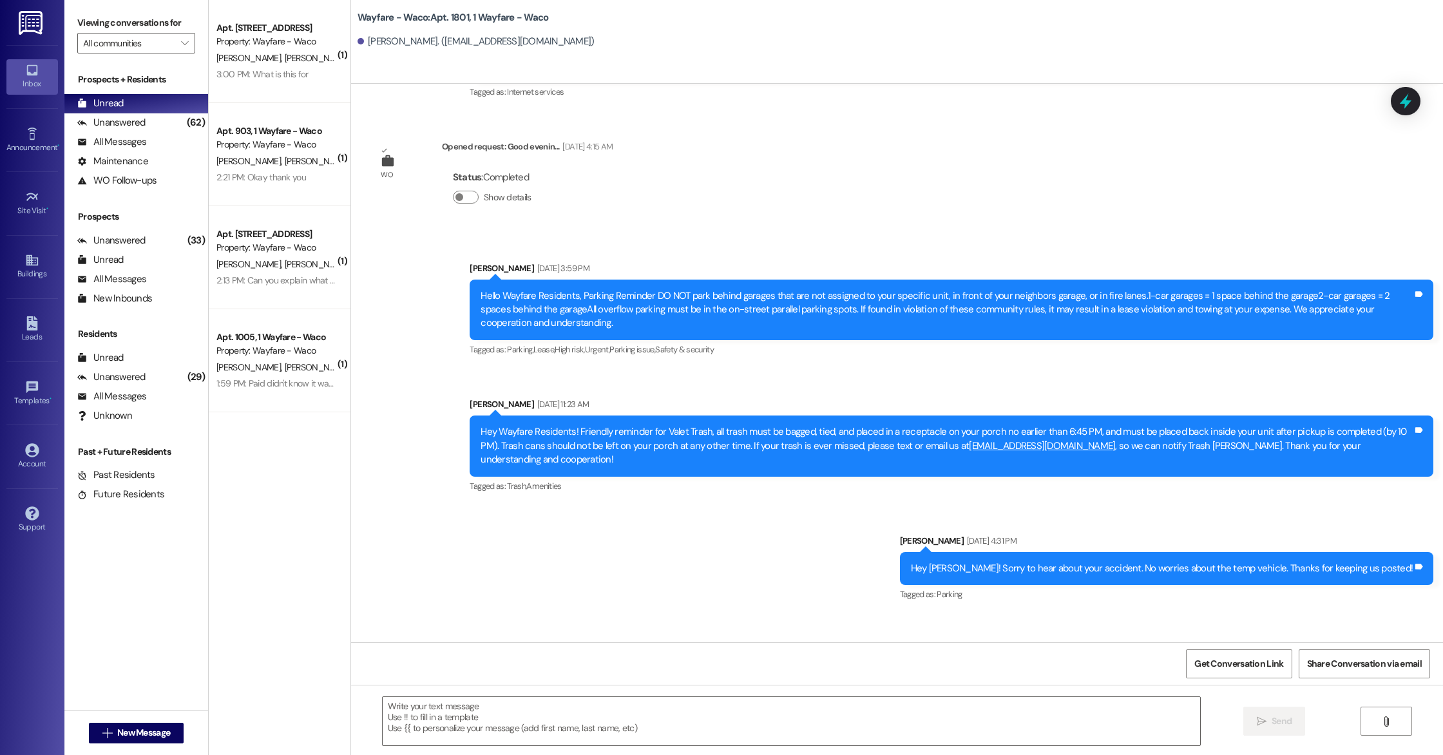
scroll to position [7216, 0]
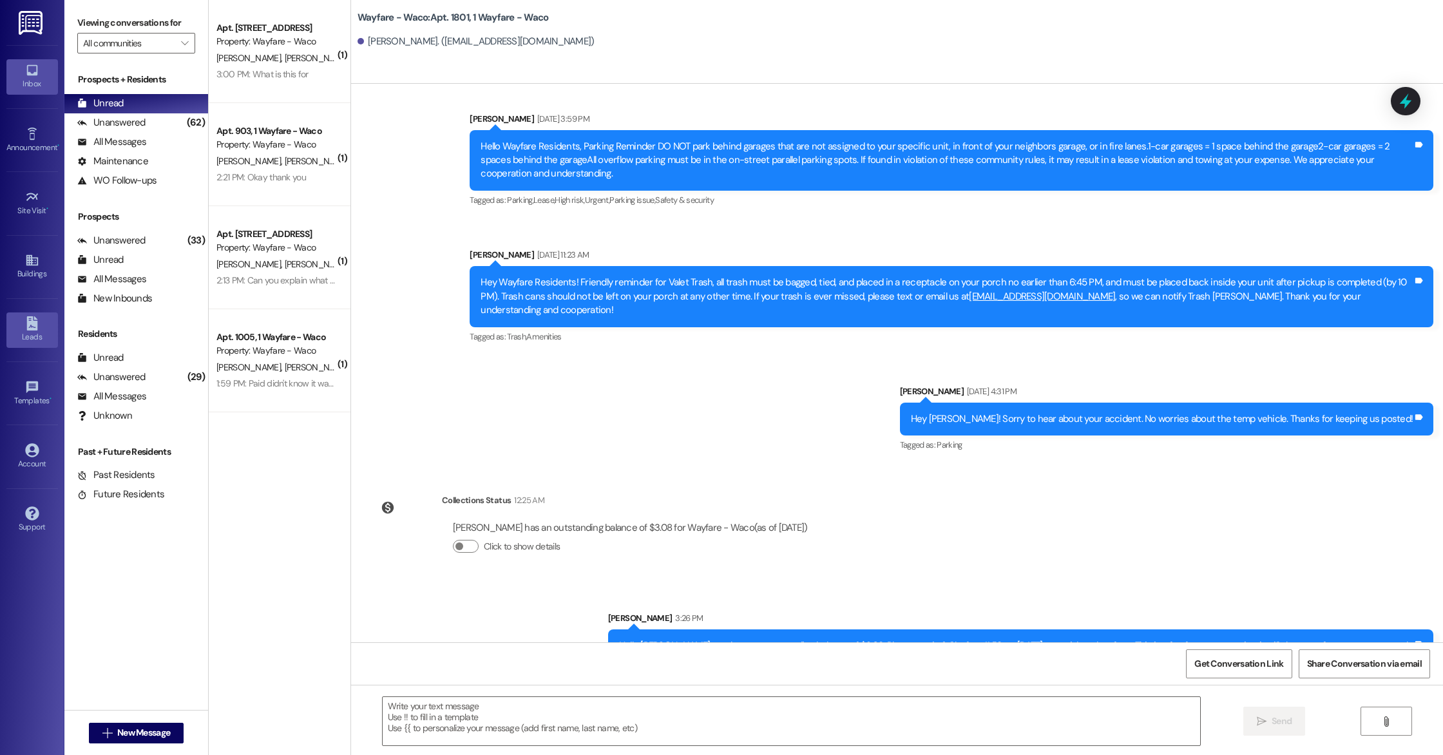
click at [40, 331] on div "Leads" at bounding box center [32, 336] width 64 height 13
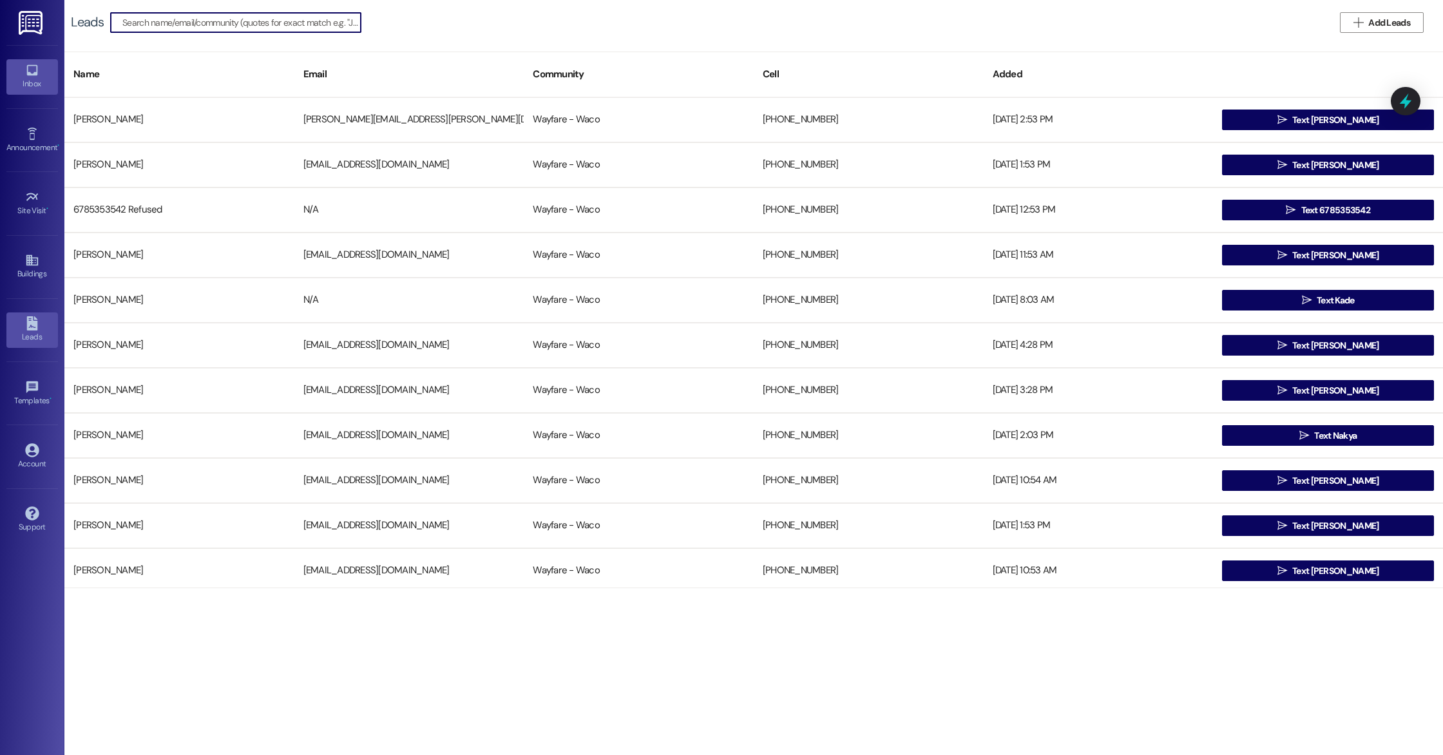
click at [33, 79] on div "Inbox" at bounding box center [32, 83] width 64 height 13
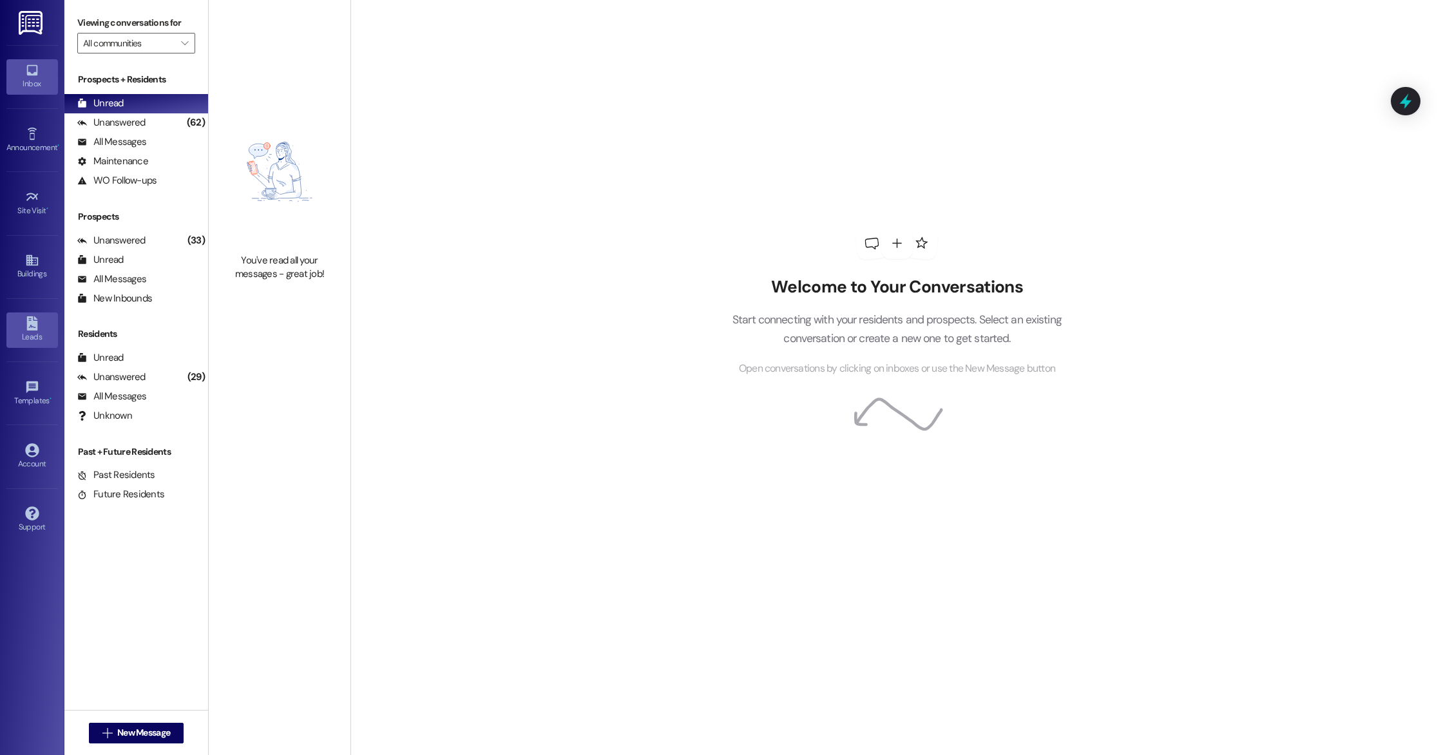
click at [31, 323] on icon at bounding box center [31, 323] width 11 height 14
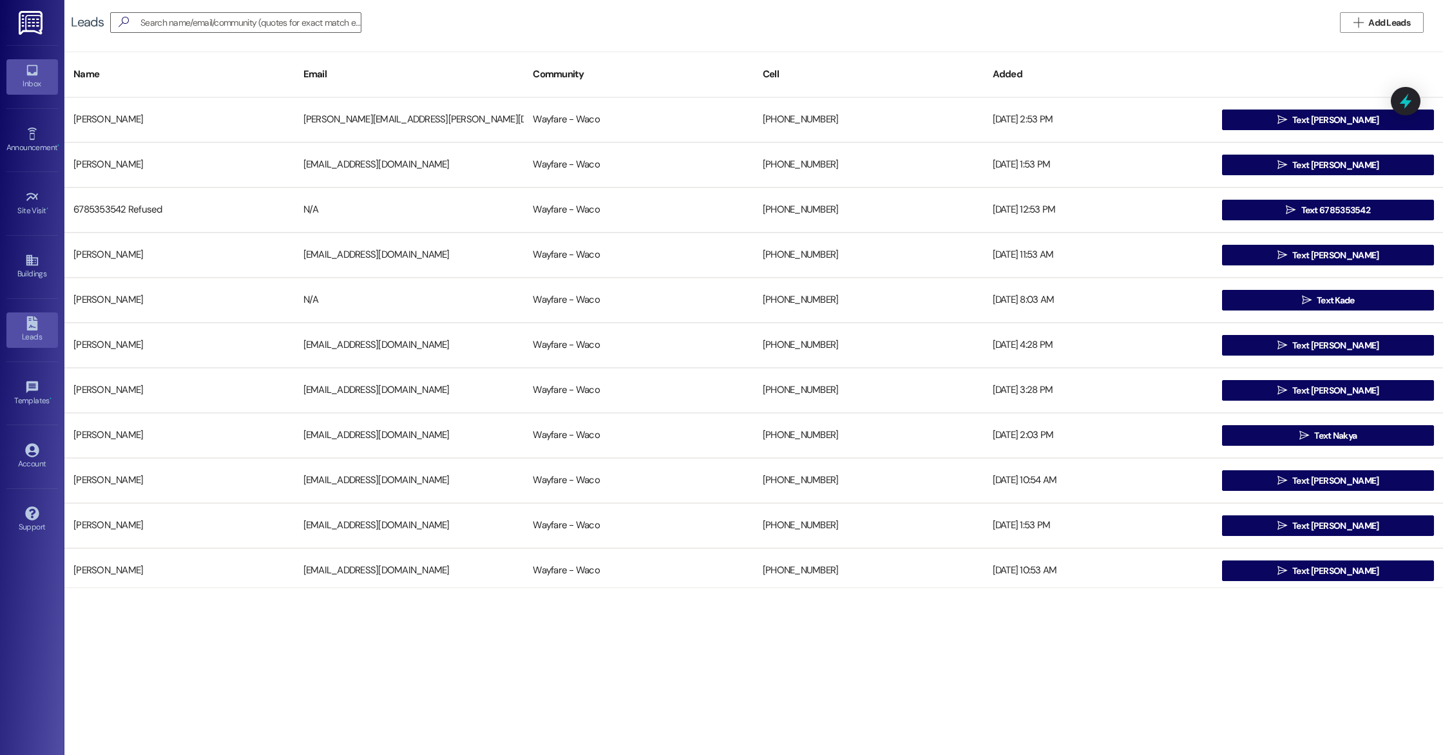
click at [27, 77] on div "Inbox" at bounding box center [32, 83] width 64 height 13
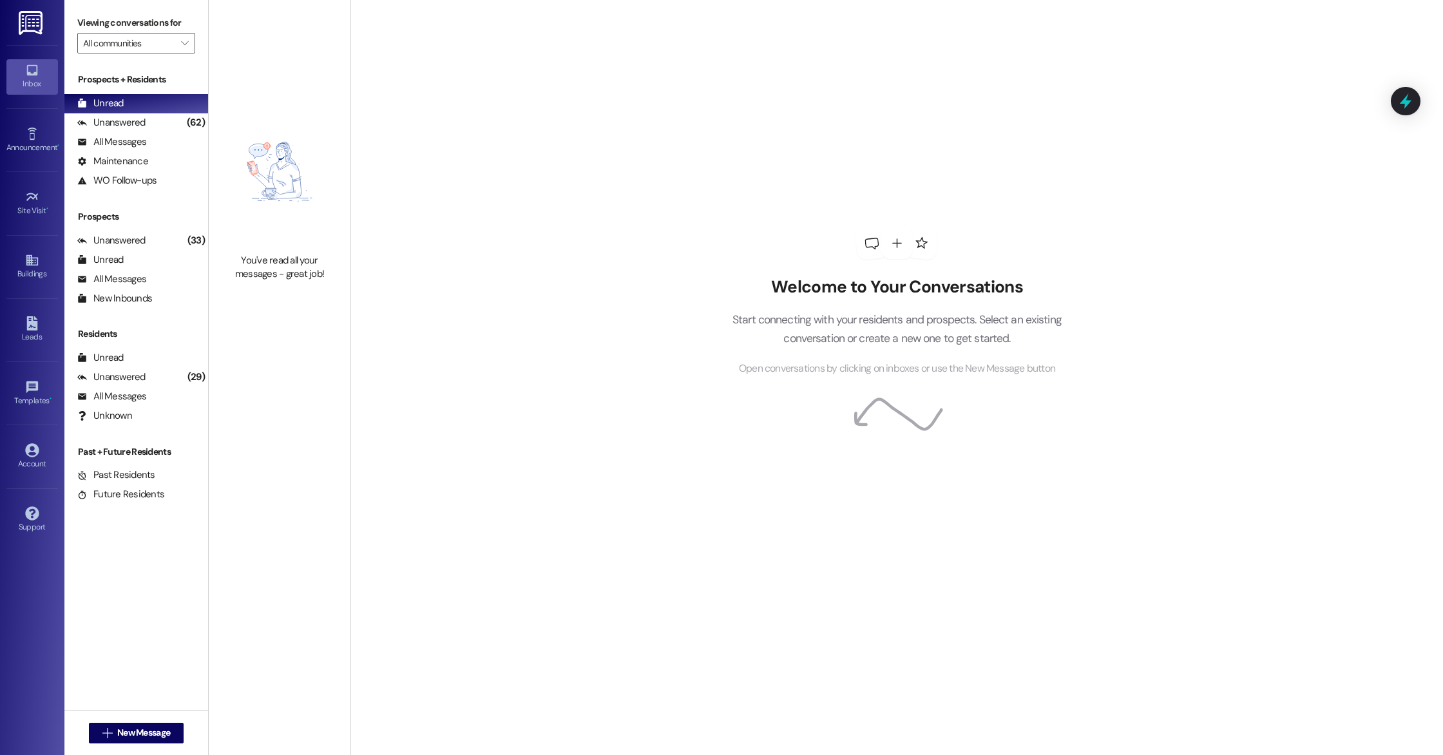
click at [146, 718] on div " New Message" at bounding box center [136, 733] width 95 height 32
click at [144, 730] on span "New Message" at bounding box center [143, 733] width 53 height 14
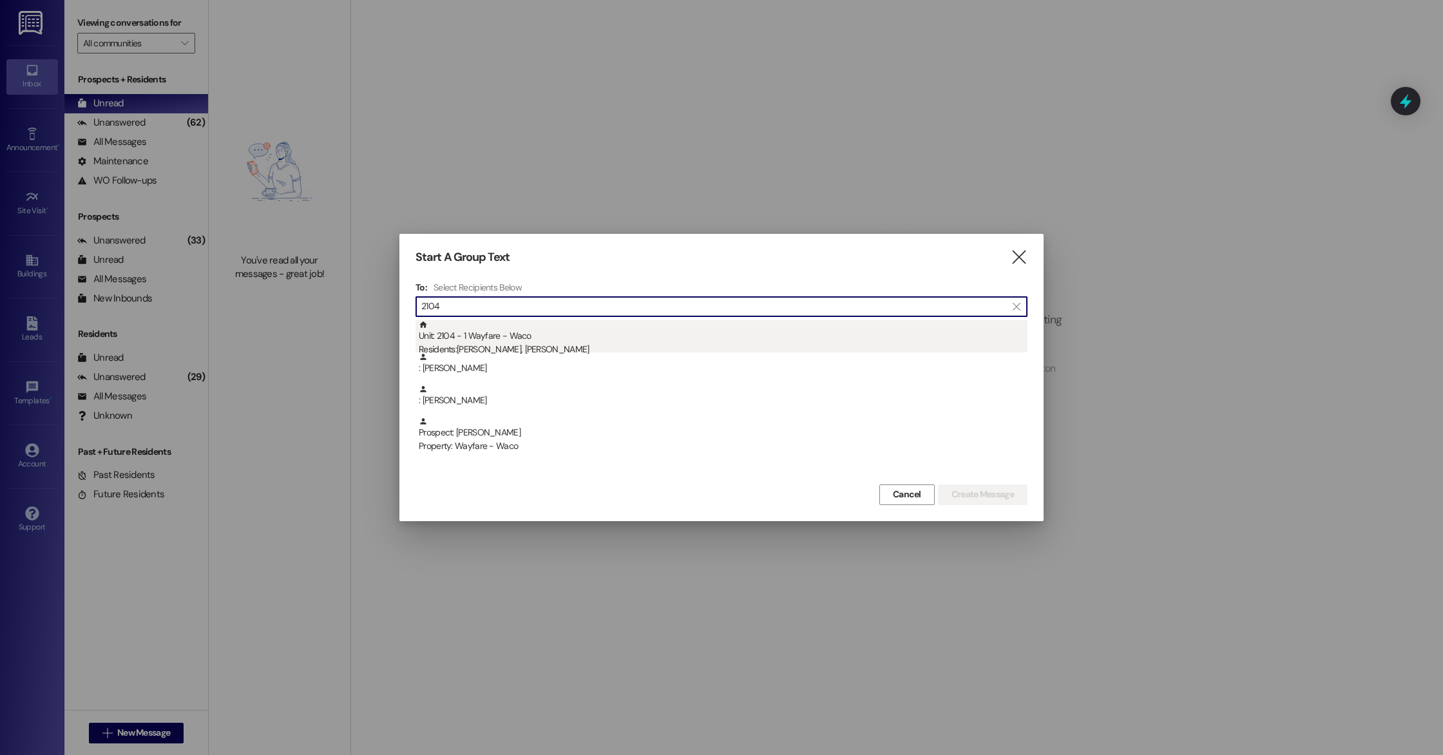
type input "2104"
click at [561, 341] on div "Unit: 2104 - 1 Wayfare - Waco Residents: Juan Arroyo Diaz, Arlene Rivera" at bounding box center [723, 338] width 609 height 37
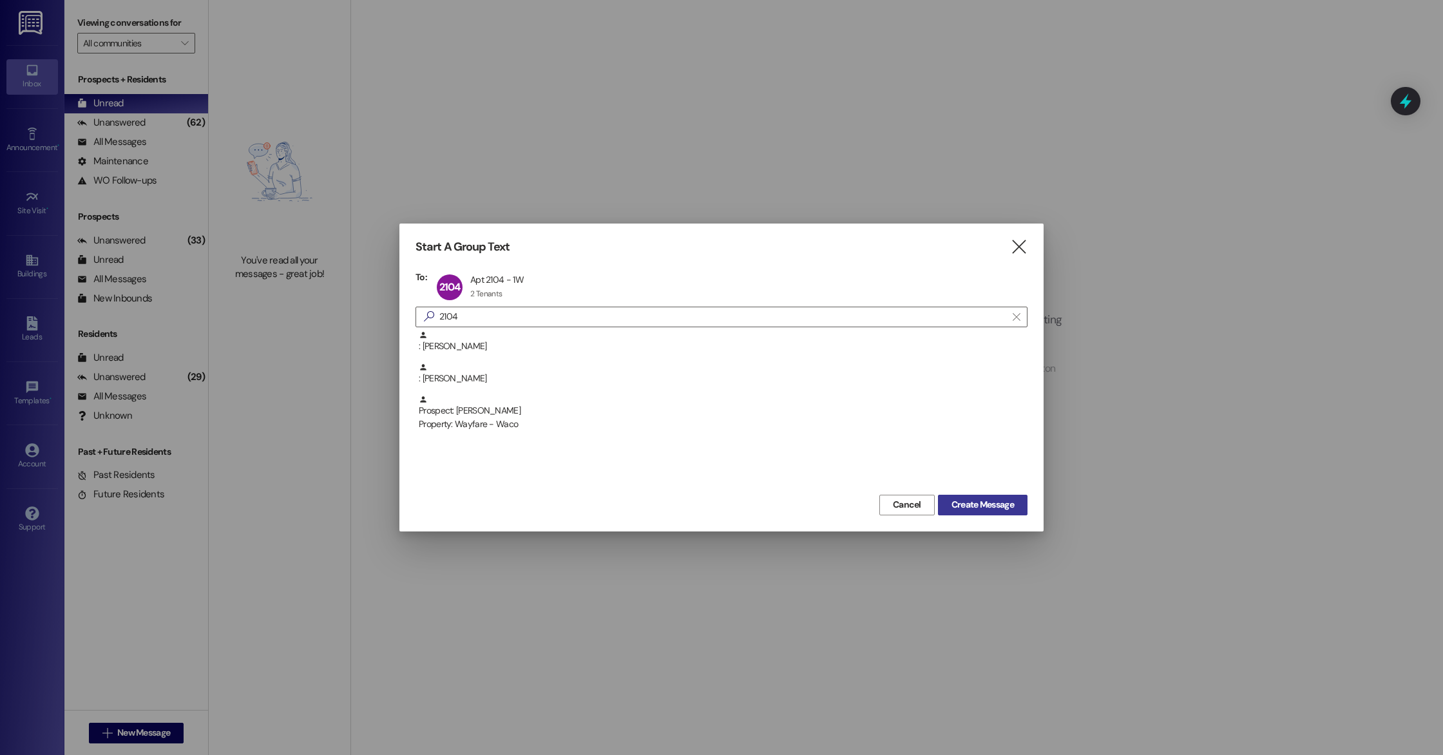
click at [1008, 513] on button "Create Message" at bounding box center [983, 505] width 90 height 21
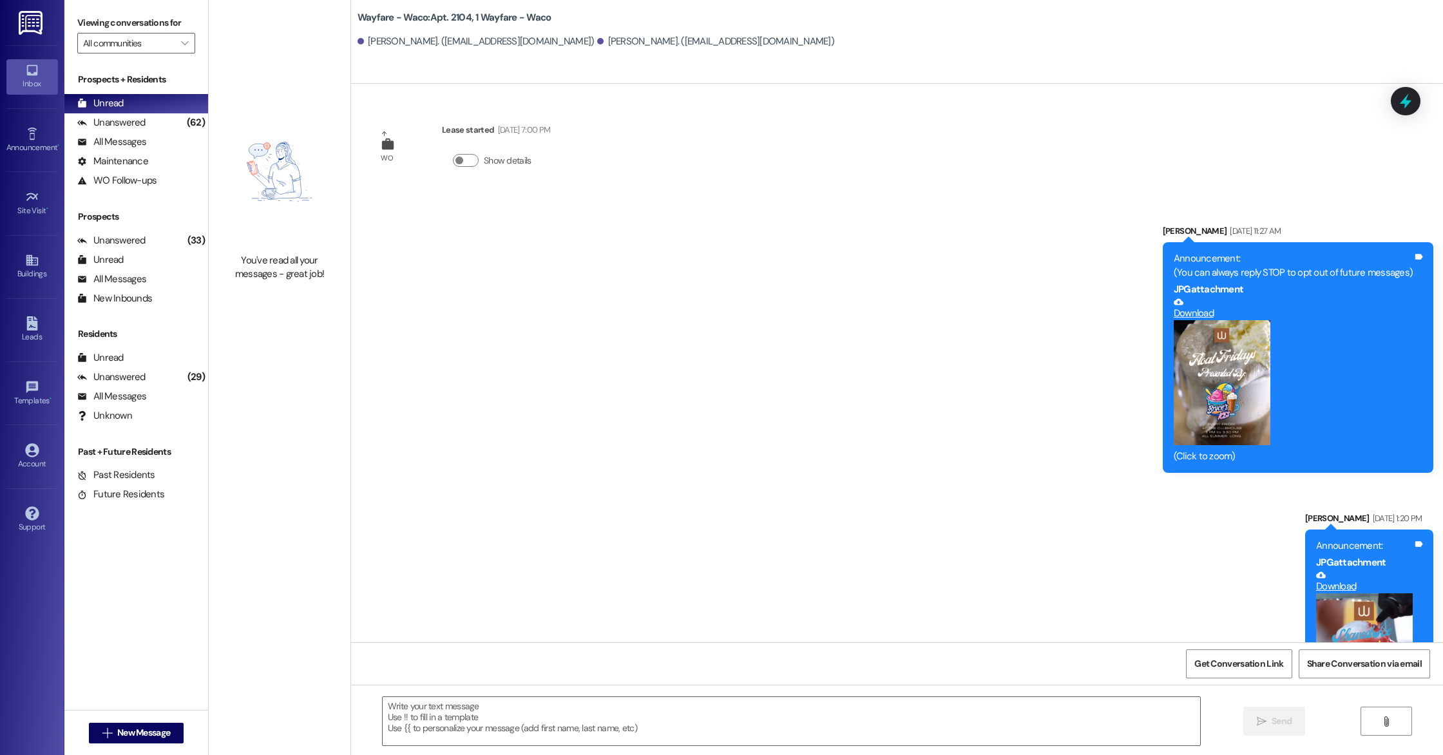
scroll to position [3813, 0]
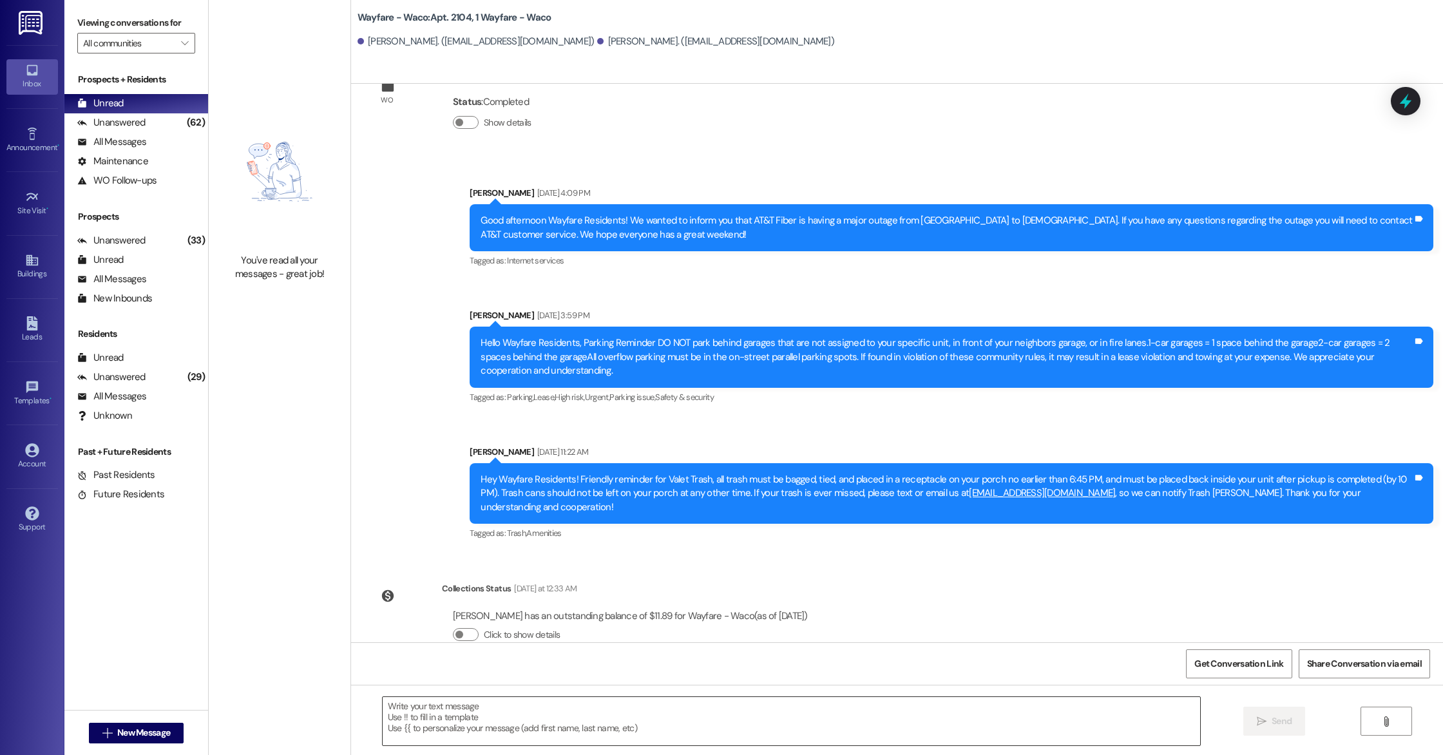
click at [493, 718] on textarea at bounding box center [791, 721] width 817 height 48
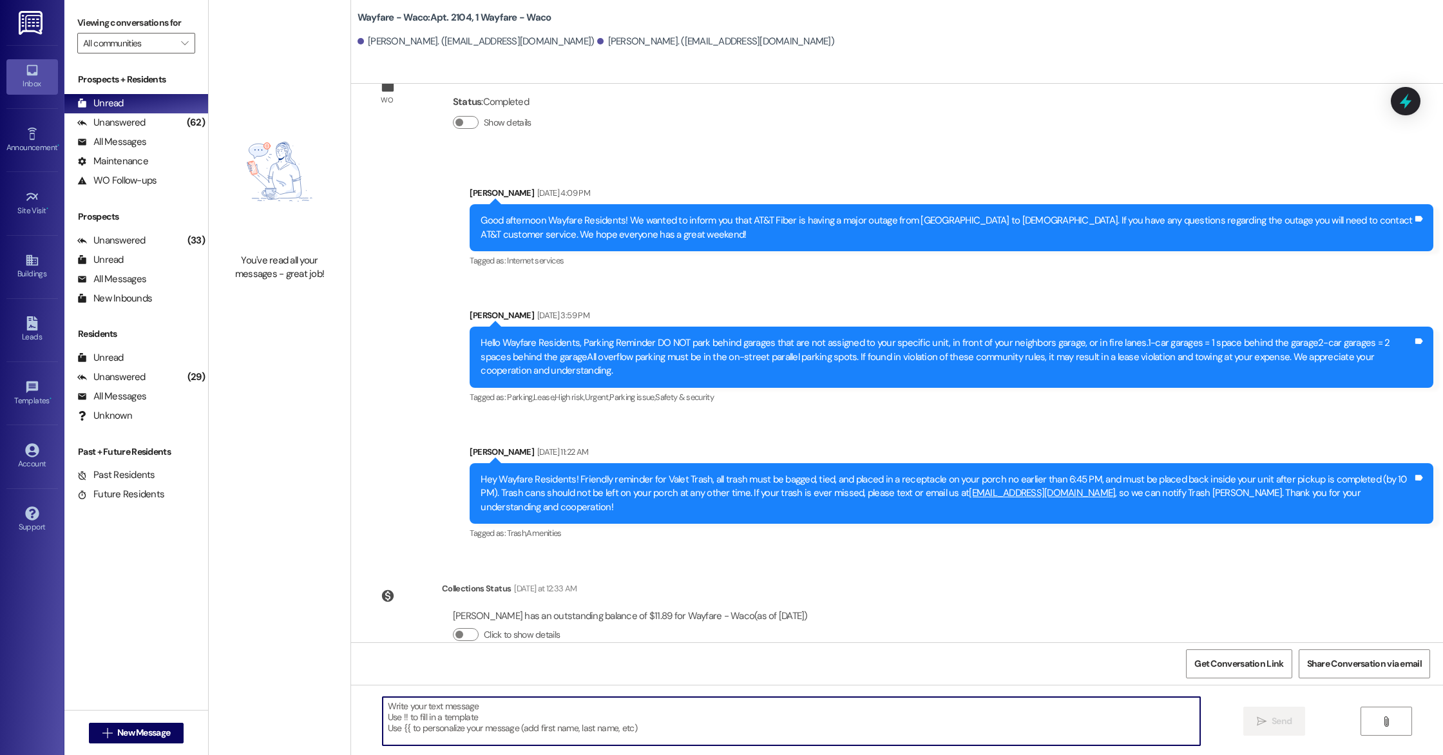
click at [509, 718] on textarea at bounding box center [791, 721] width 817 height 48
paste textarea "Hello Lauren, you have an outstanding balance of $8.95. Please pay in full befo…"
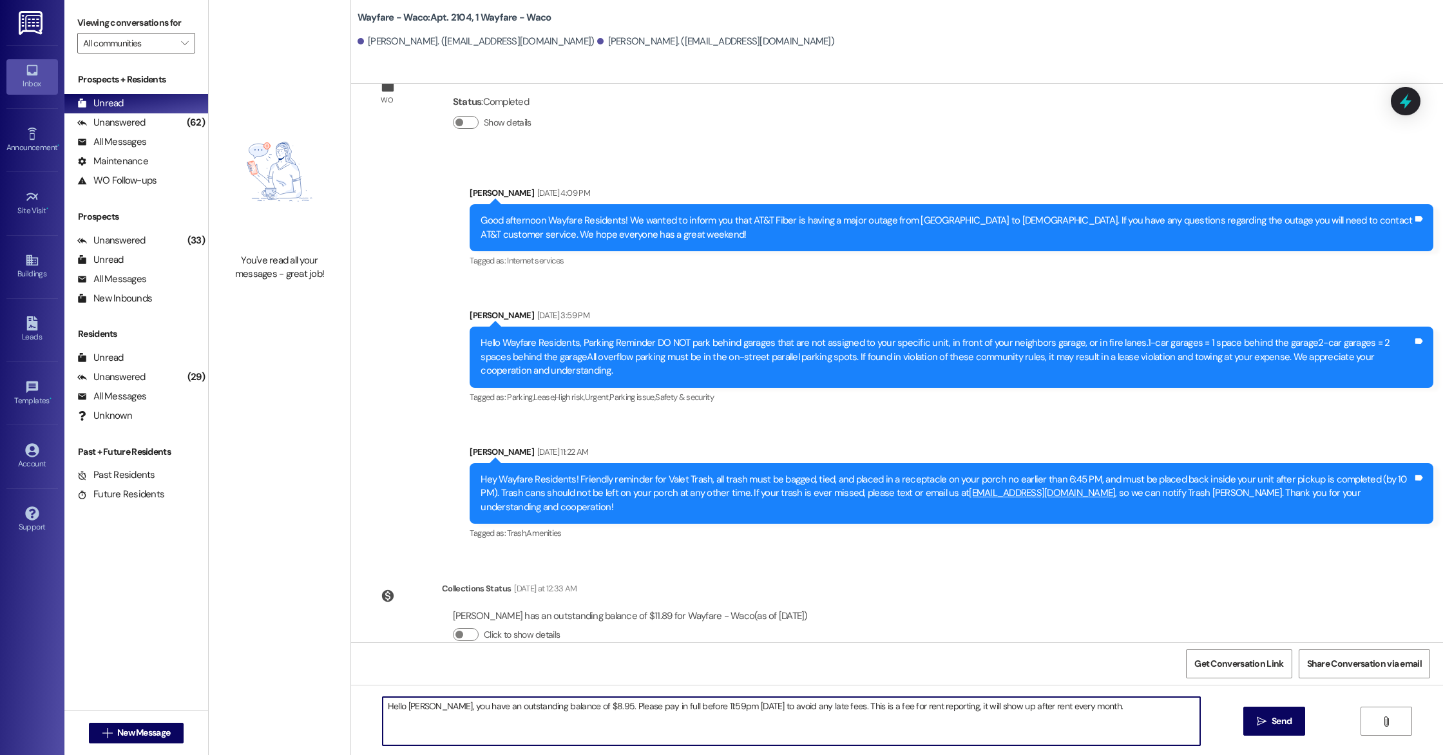
click at [423, 707] on textarea "Hello Lauren, you have an outstanding balance of $8.95. Please pay in full befo…" at bounding box center [791, 721] width 817 height 48
click at [580, 707] on textarea "Hello Arlene, you have an outstanding balance of $8.95. Please pay in full befo…" at bounding box center [791, 721] width 817 height 48
click at [1085, 702] on textarea "Hello Arlene, you have an outstanding balance of $11.89. Please pay in full bef…" at bounding box center [791, 721] width 817 height 48
click at [422, 708] on textarea "Hello Arlene, you have an outstanding balance of $11.89. Please pay in full bef…" at bounding box center [791, 721] width 817 height 48
click at [504, 726] on textarea "Hello Arlene and Juan, you have an outstanding balance of $11.89. Please pay in…" at bounding box center [791, 721] width 817 height 48
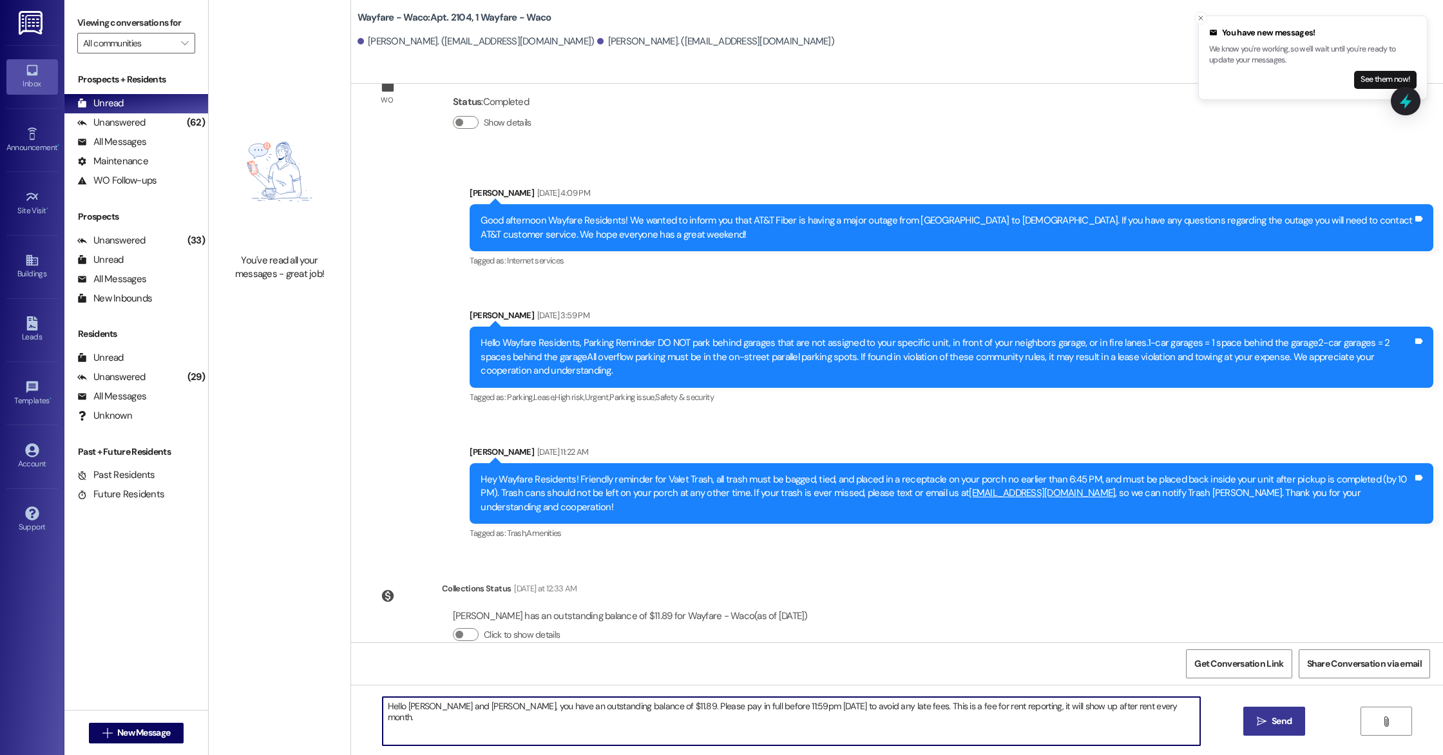
type textarea "Hello Arlene and Juan, you have an outstanding balance of $11.89. Please pay in…"
click at [1265, 728] on button " Send" at bounding box center [1274, 721] width 62 height 29
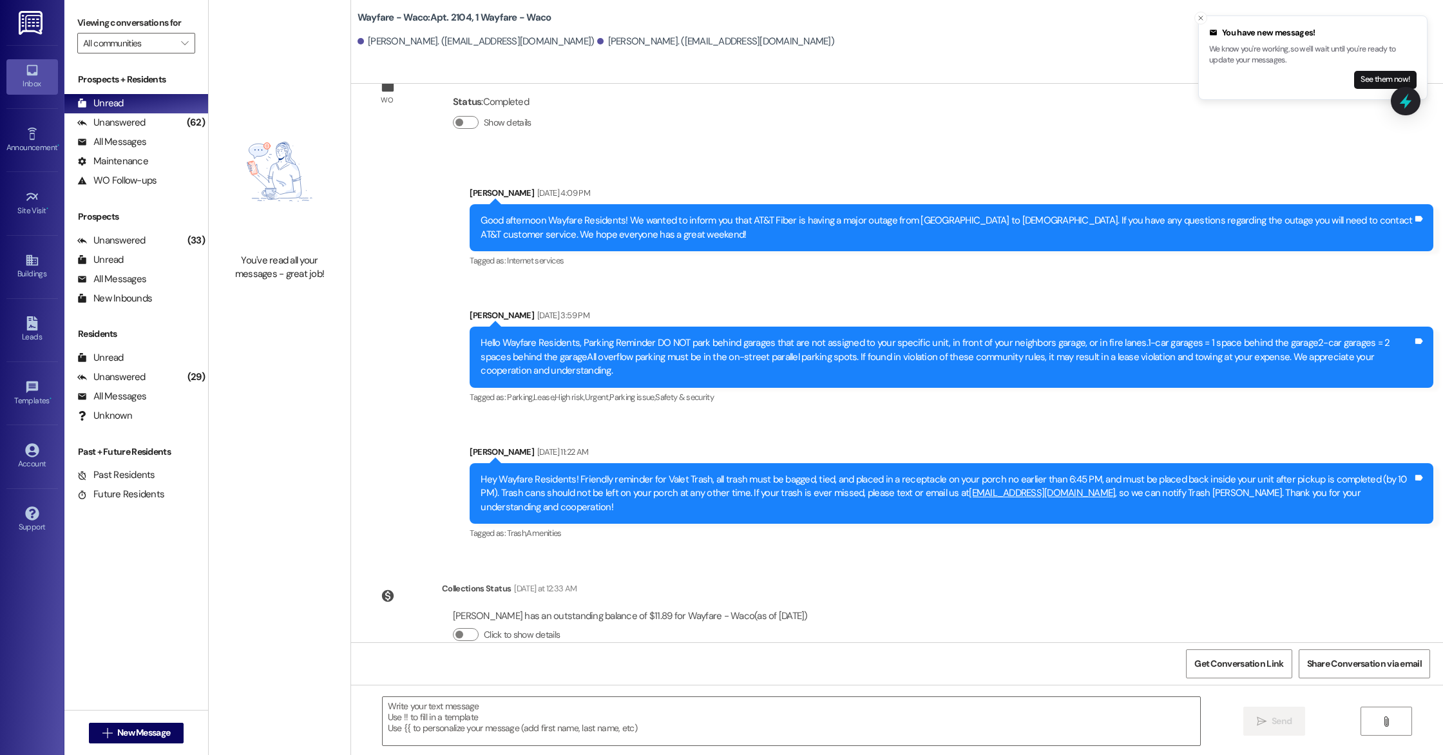
scroll to position [3902, 0]
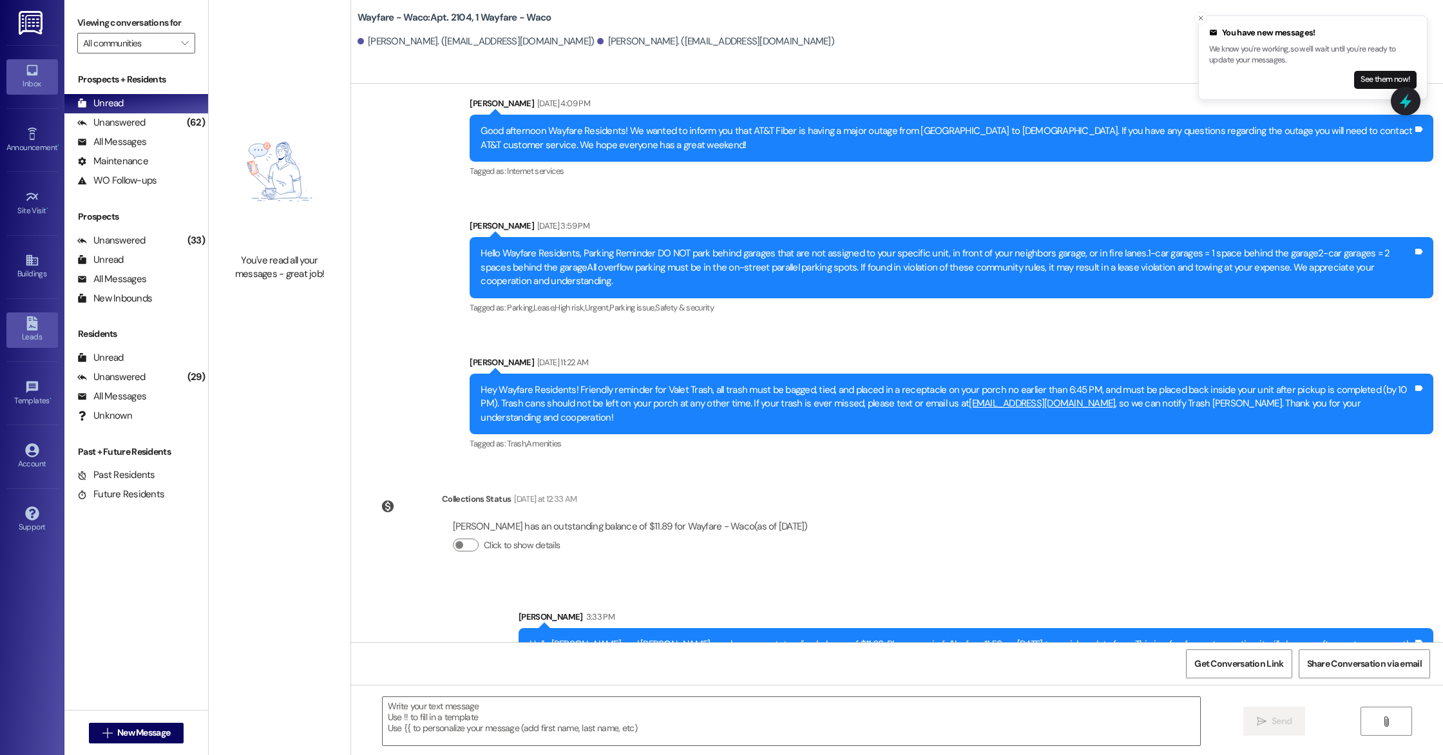
click at [18, 330] on link "Leads" at bounding box center [32, 329] width 52 height 35
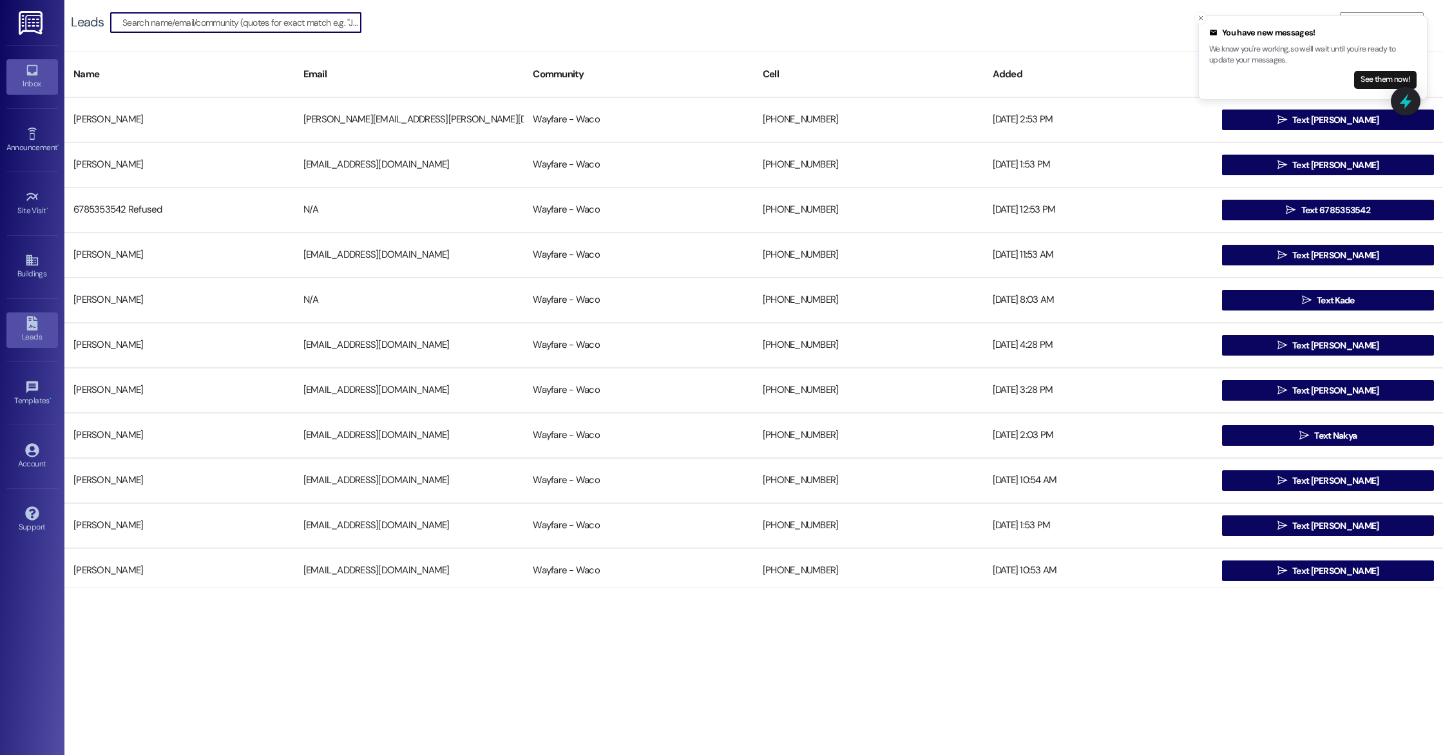
click at [37, 79] on div "Inbox" at bounding box center [32, 83] width 64 height 13
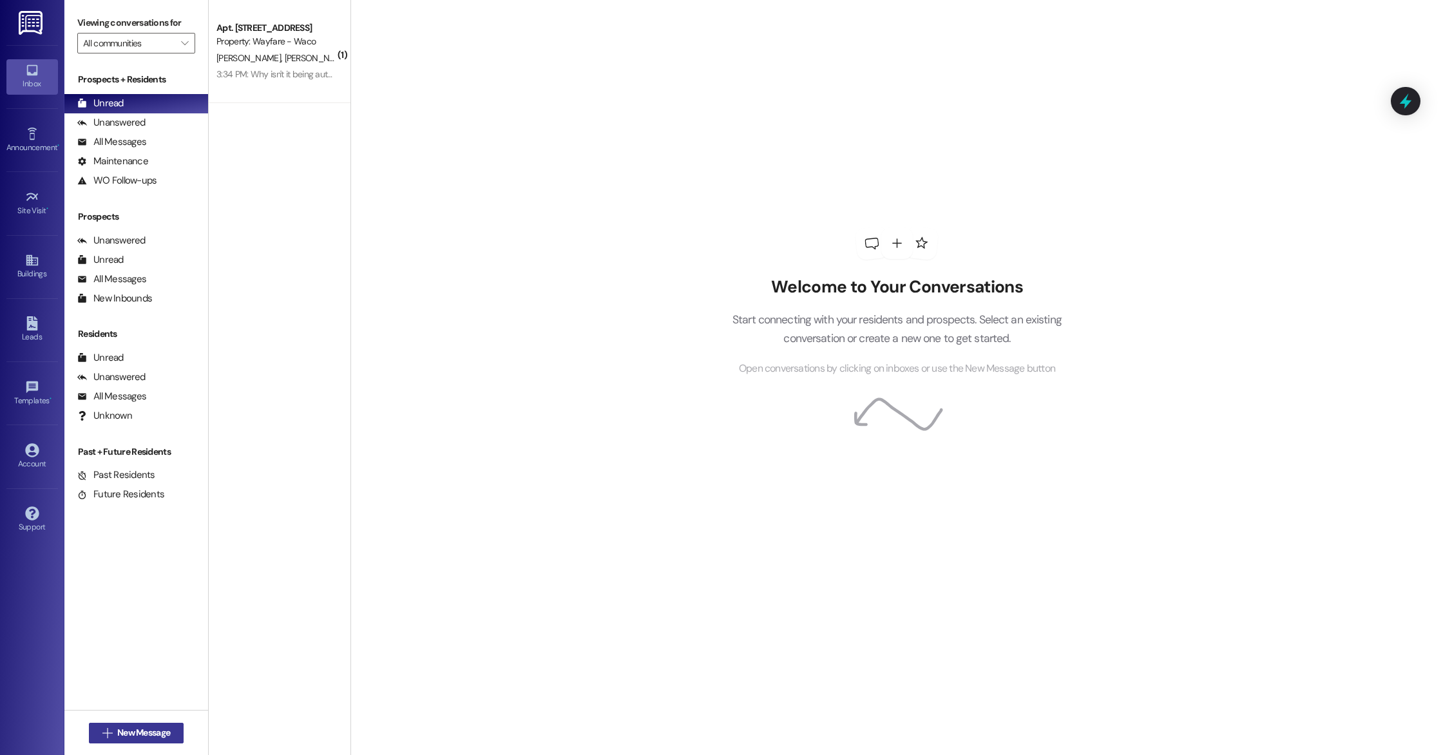
click at [144, 724] on button " New Message" at bounding box center [136, 733] width 95 height 21
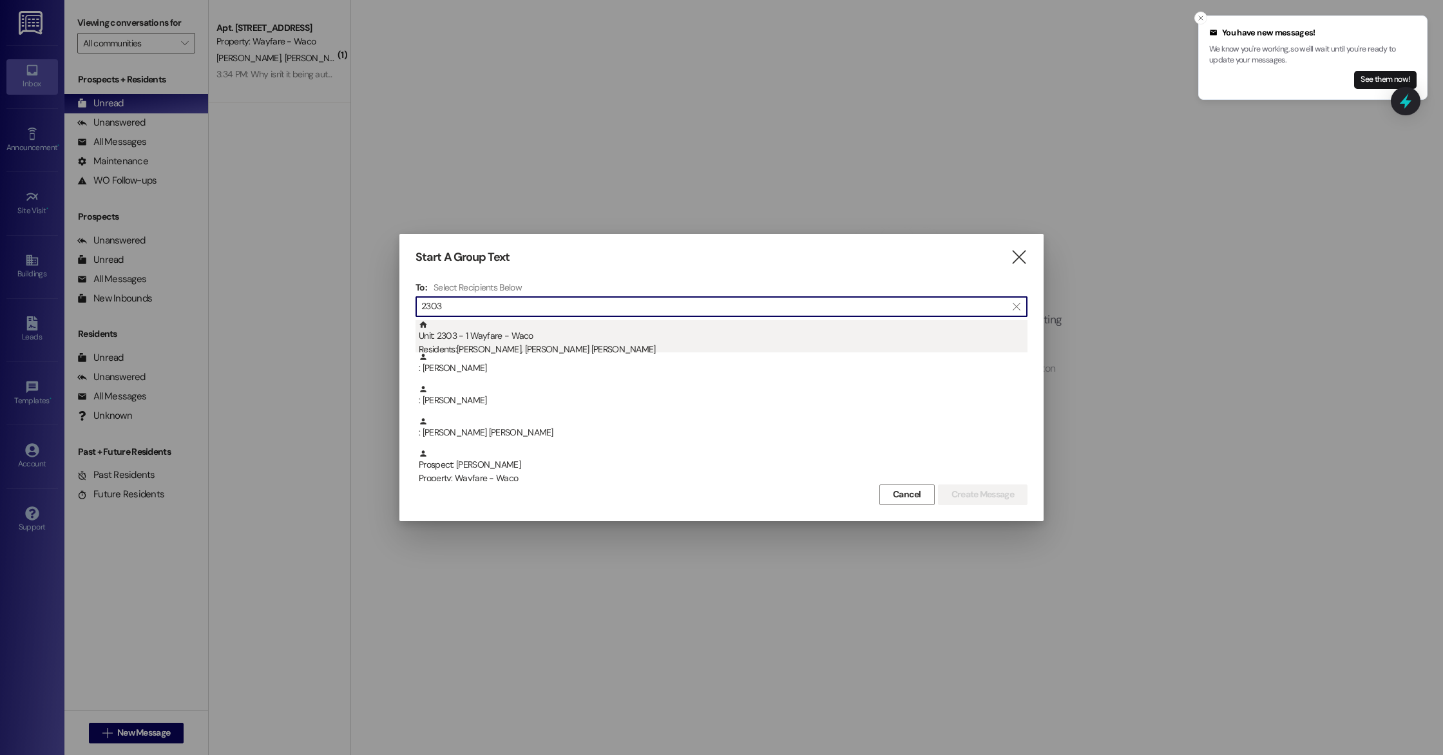
type input "2303"
click at [597, 345] on div "Residents: Jonathan Lara, Alyssa Vasquez Lara" at bounding box center [723, 350] width 609 height 14
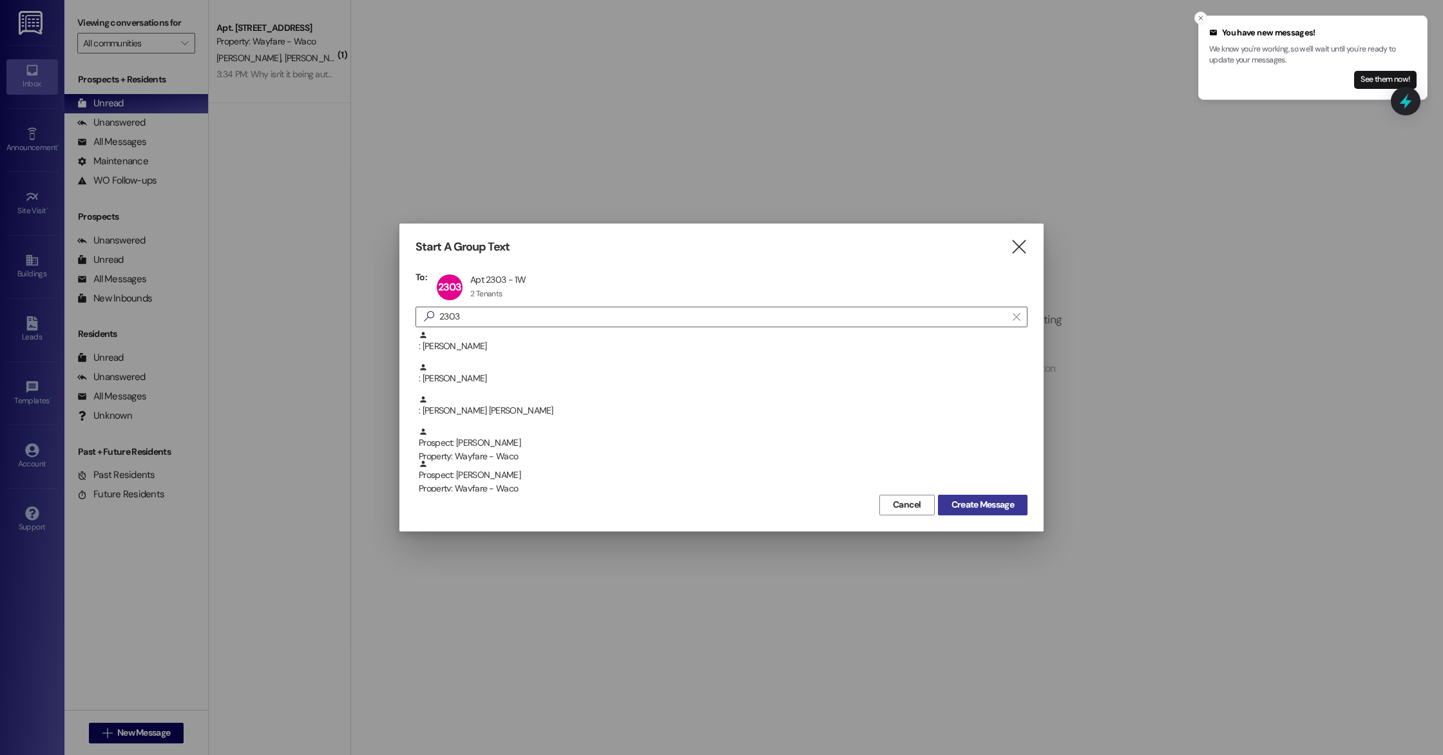
click at [999, 510] on span "Create Message" at bounding box center [982, 505] width 62 height 14
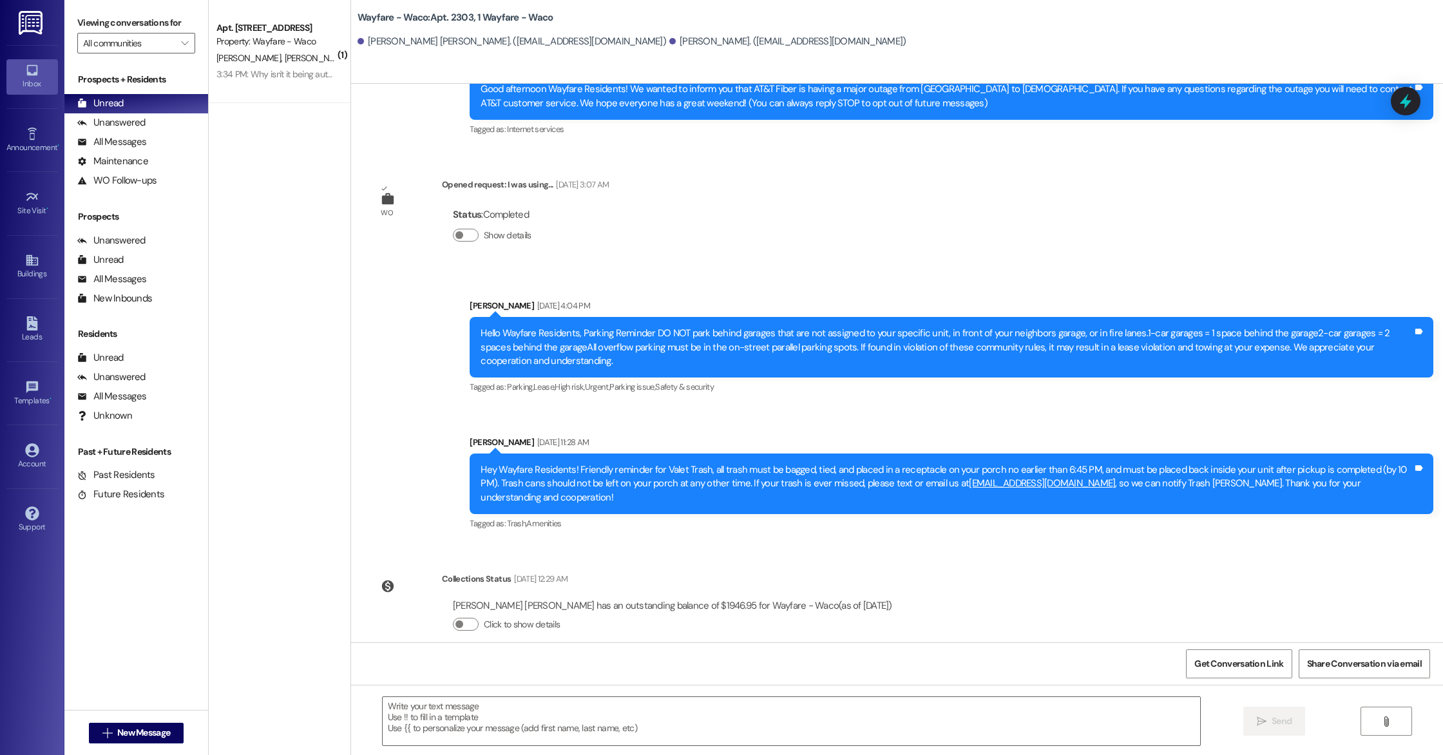
scroll to position [175, 0]
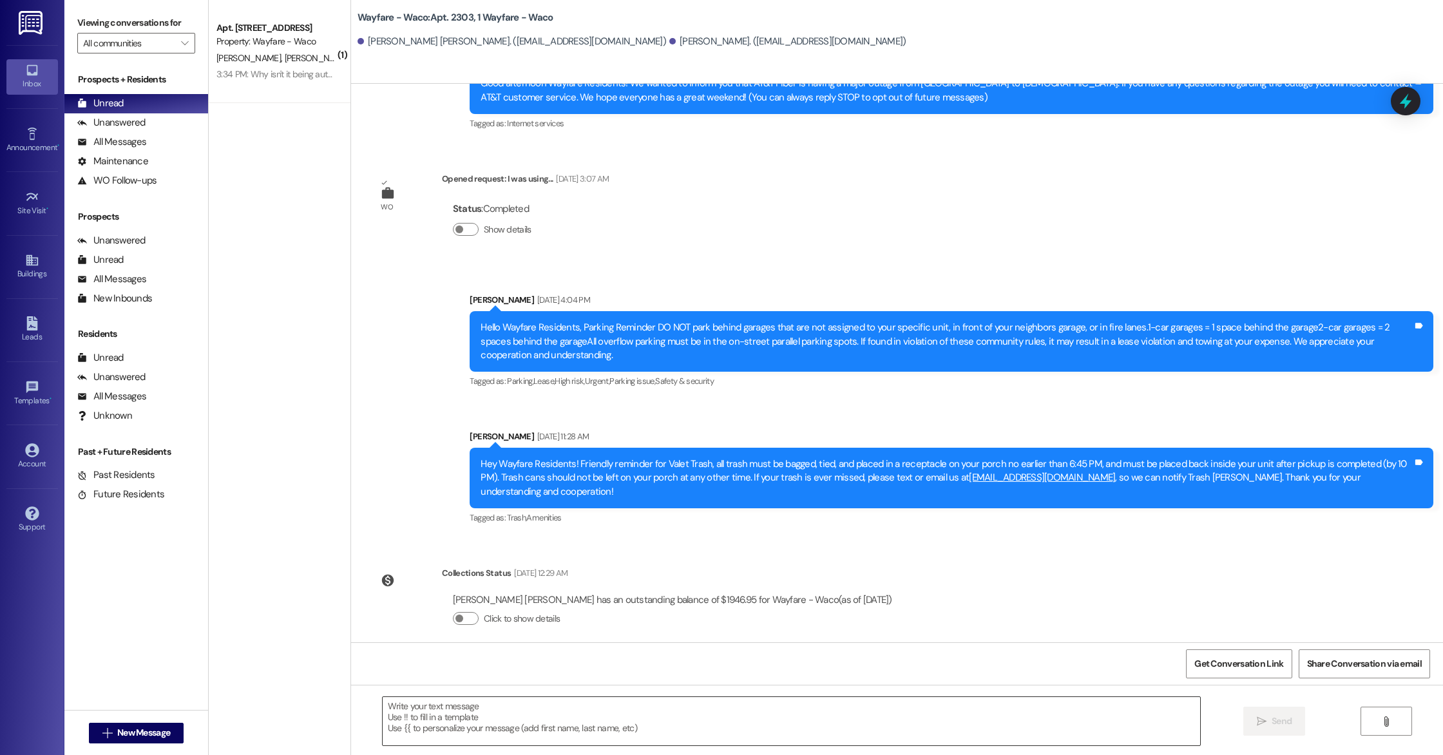
click at [590, 714] on textarea at bounding box center [791, 721] width 817 height 48
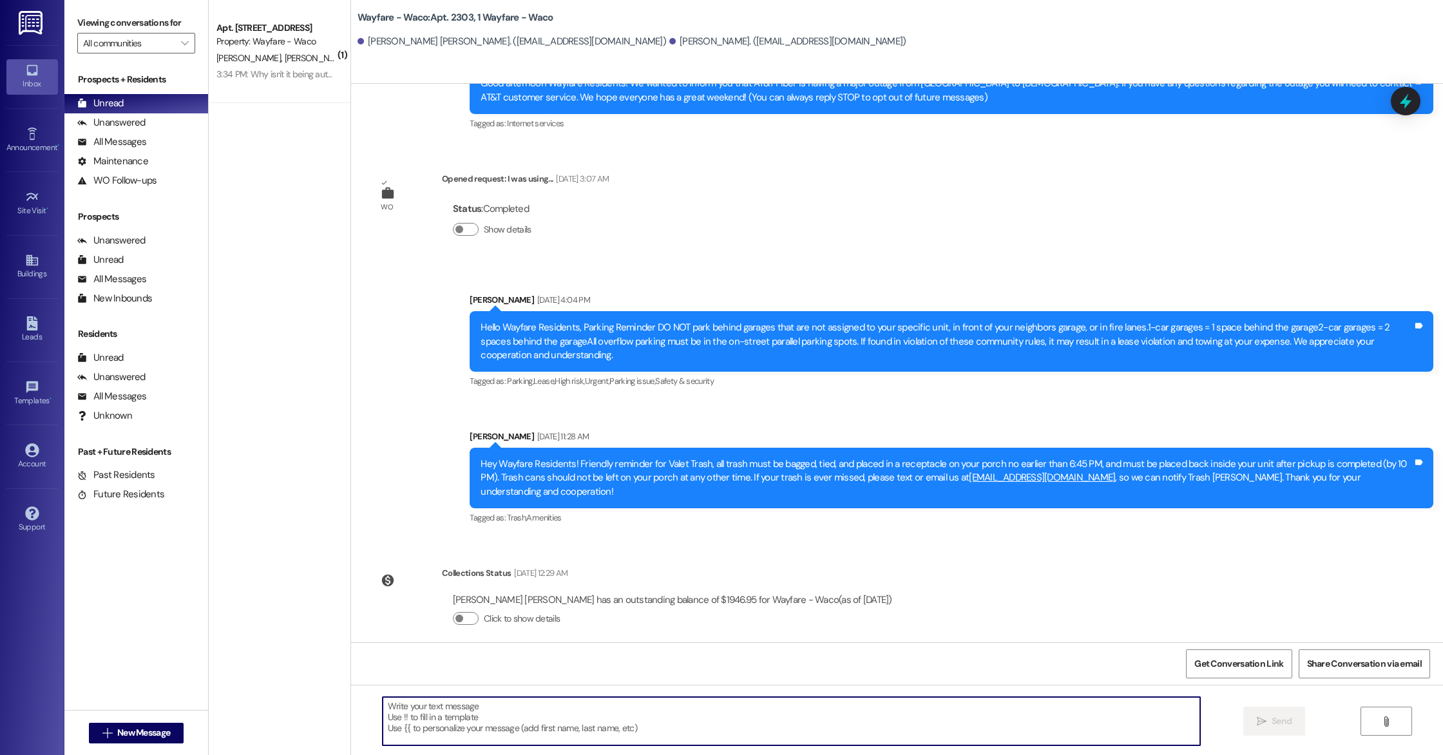
paste textarea "Hello Lauren, you have an outstanding balance of $8.95. Please pay in full befo…"
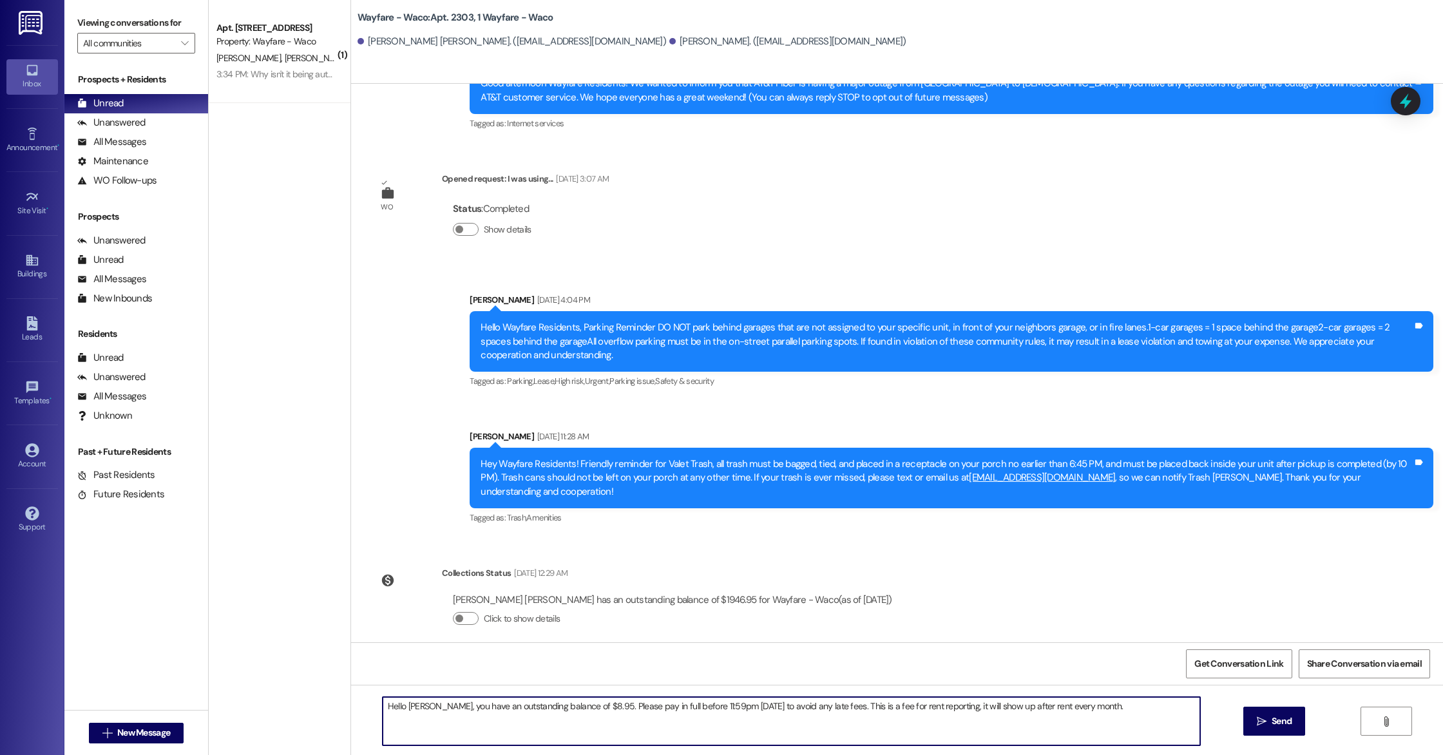
click at [423, 708] on textarea "Hello Lauren, you have an outstanding balance of $8.95. Please pay in full befo…" at bounding box center [791, 721] width 817 height 48
click at [634, 710] on textarea "Hello Alyssa and Jonathan, you have an outstanding balance of $8.95. Please pay…" at bounding box center [791, 721] width 817 height 48
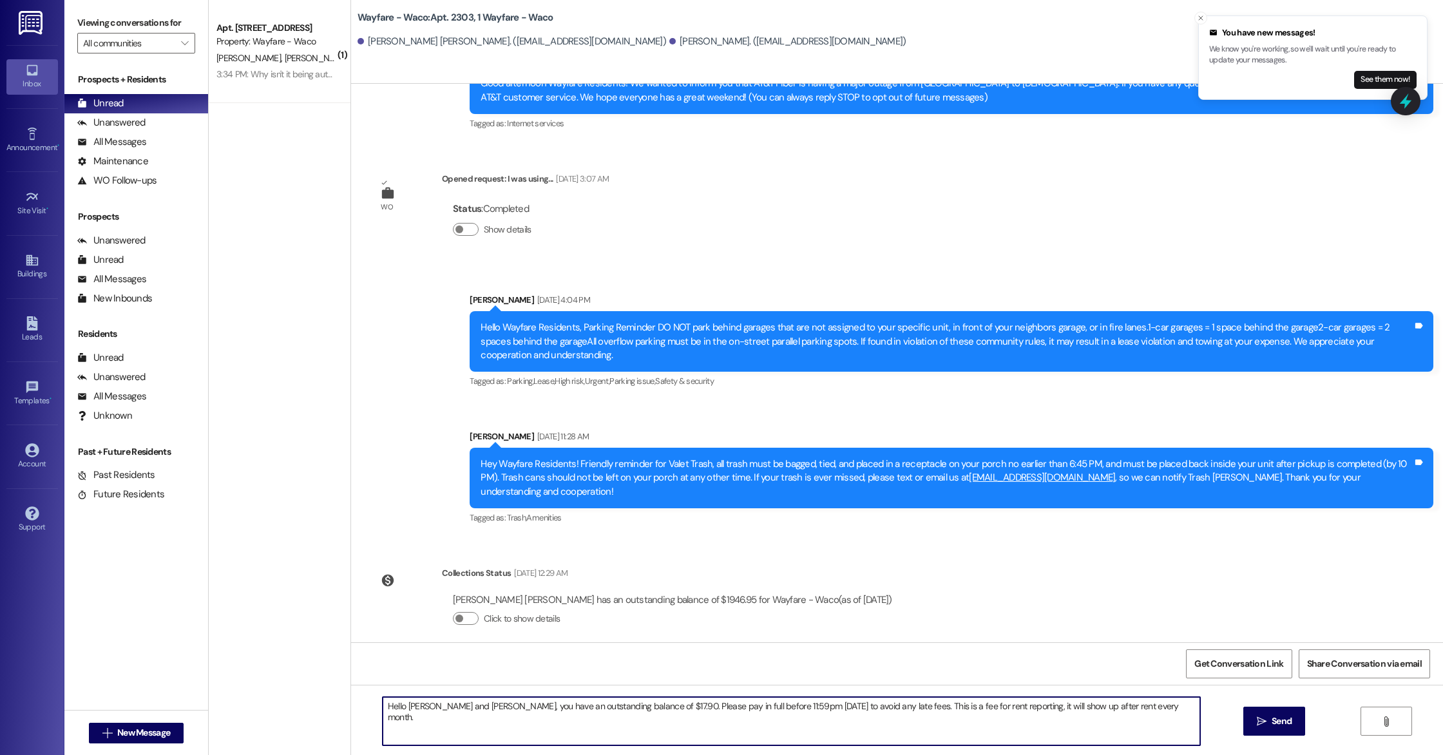
click at [665, 726] on textarea "Hello Alyssa and Jonathan, you have an outstanding balance of $17.90. Please pa…" at bounding box center [791, 721] width 817 height 48
click at [845, 705] on textarea "Hello Alyssa and Jonathan, you have an outstanding balance of $17.90. Please pa…" at bounding box center [791, 721] width 817 height 48
click at [861, 741] on textarea "Hello Alyssa and Jonathan, you have an outstanding balance of $17.90. Please pa…" at bounding box center [791, 721] width 817 height 48
type textarea "Hello Alyssa and Jonathan, you have an outstanding balance of $17.90. Please pa…"
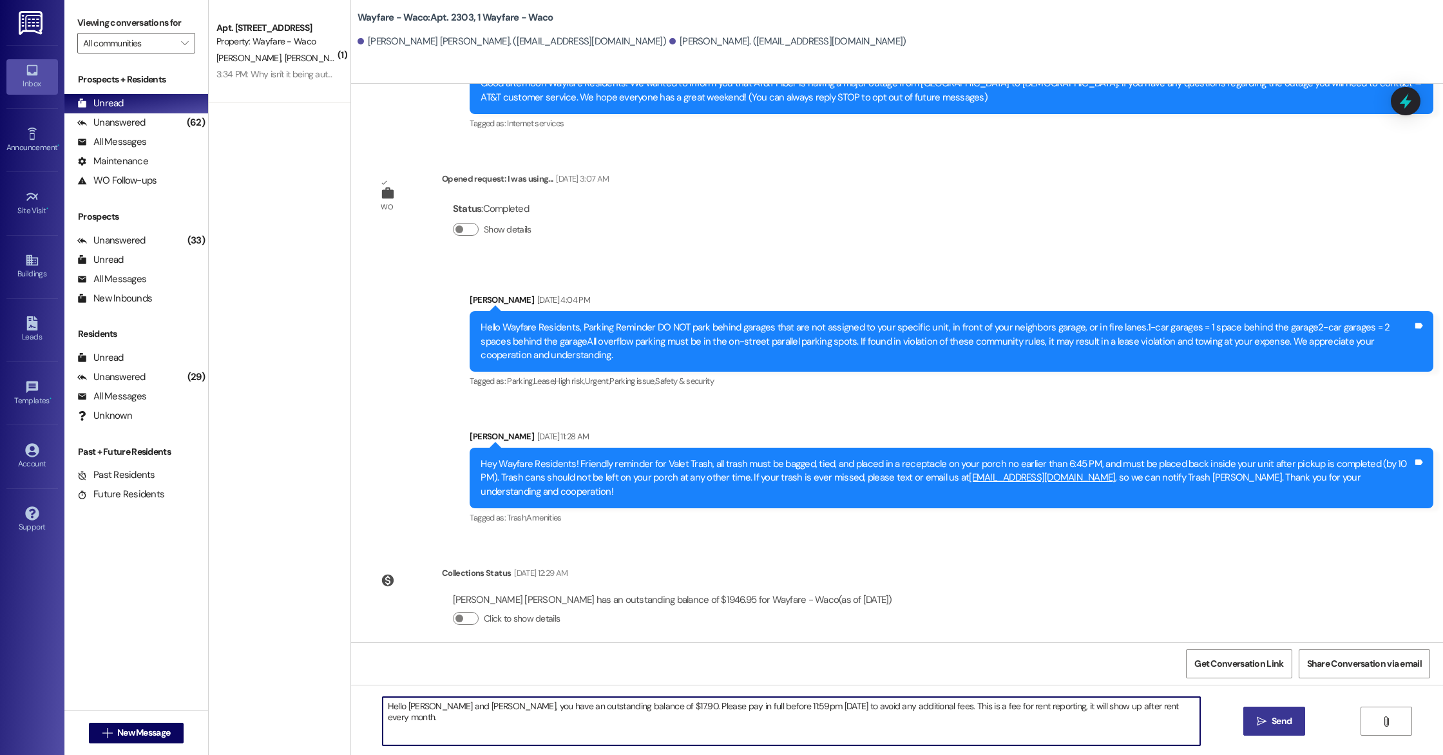
click at [1257, 723] on icon "" at bounding box center [1262, 721] width 10 height 10
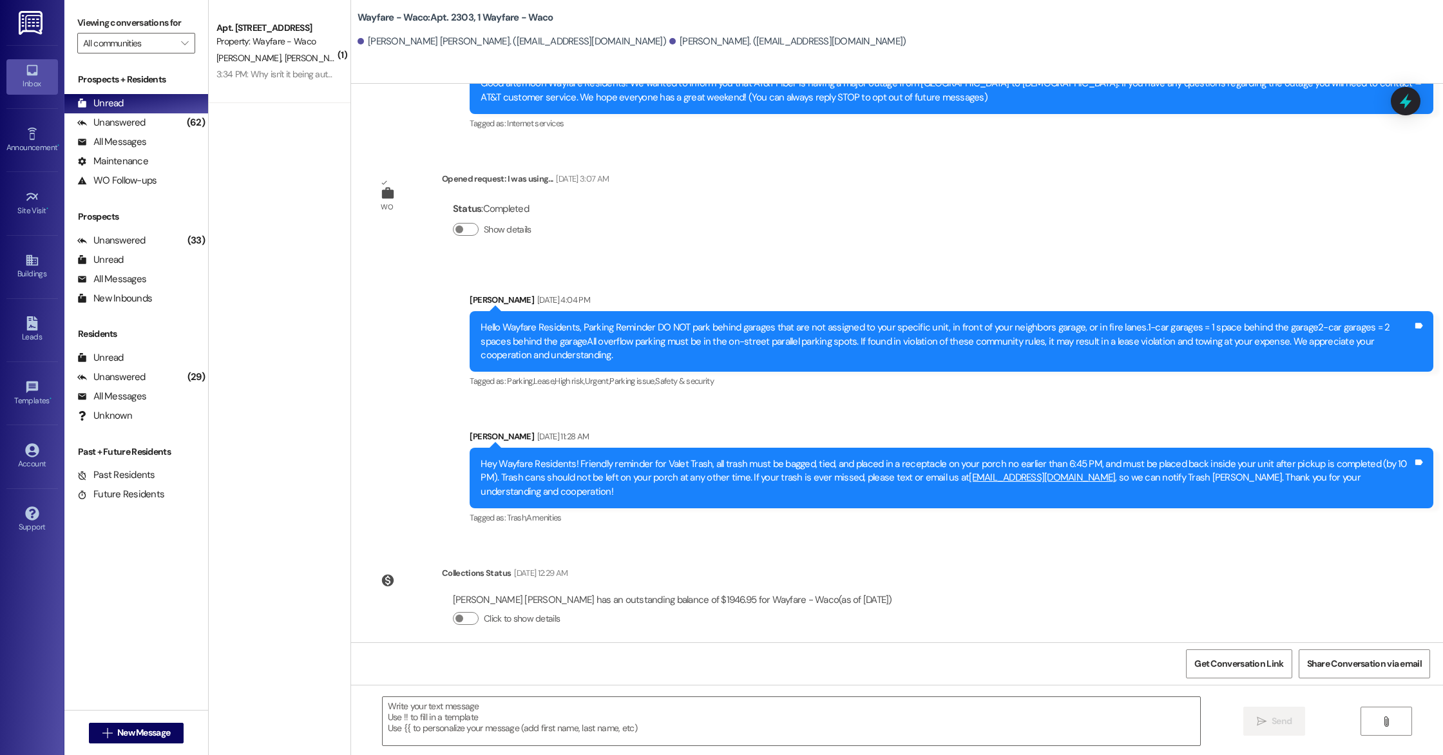
scroll to position [265, 0]
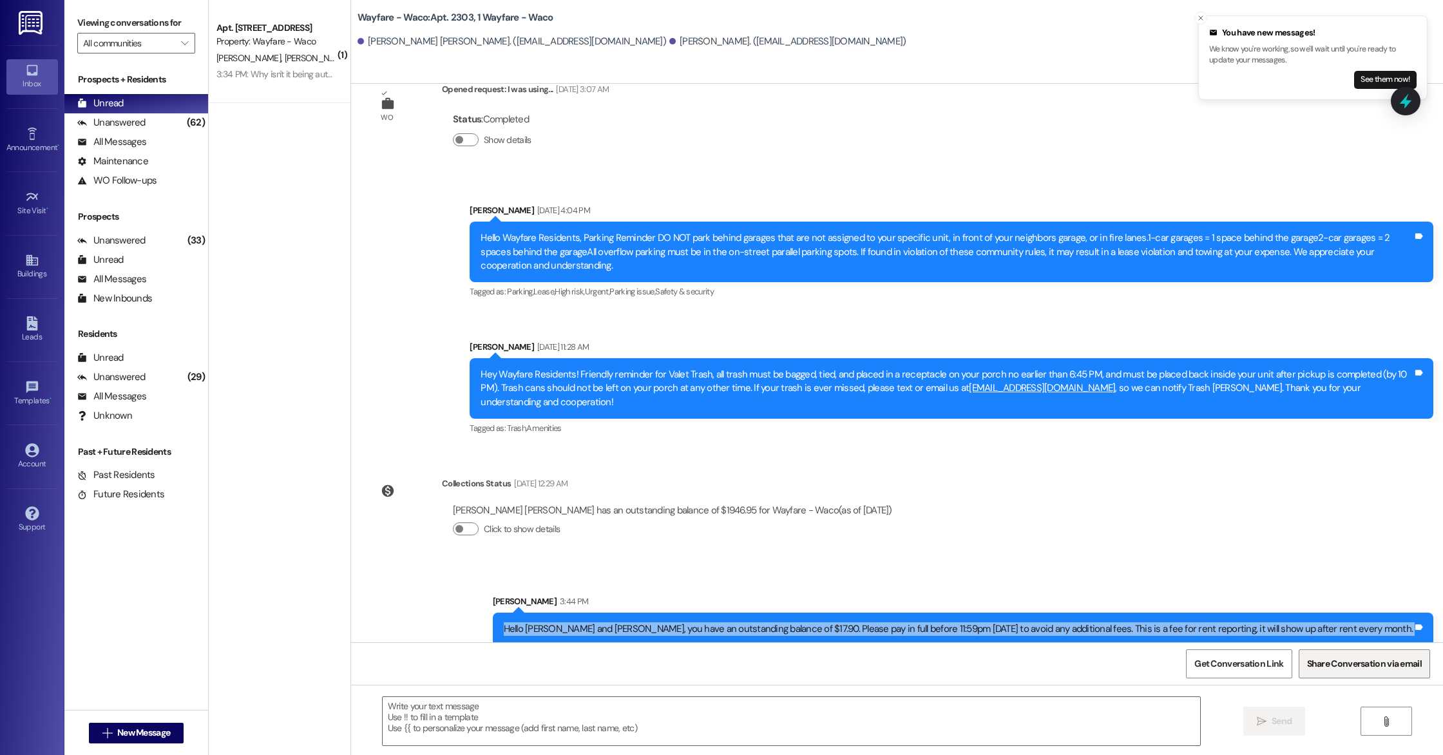
drag, startPoint x: 588, startPoint y: 616, endPoint x: 1388, endPoint y: 649, distance: 800.7
click at [1388, 649] on div "WO Lease started Jul 12, 2025 at 7:00 PM Show details Announcement, sent via SM…" at bounding box center [897, 461] width 1092 height 755
copy div "Hello Alyssa and Jonathan, you have an outstanding balance of $17.90. Please pa…"
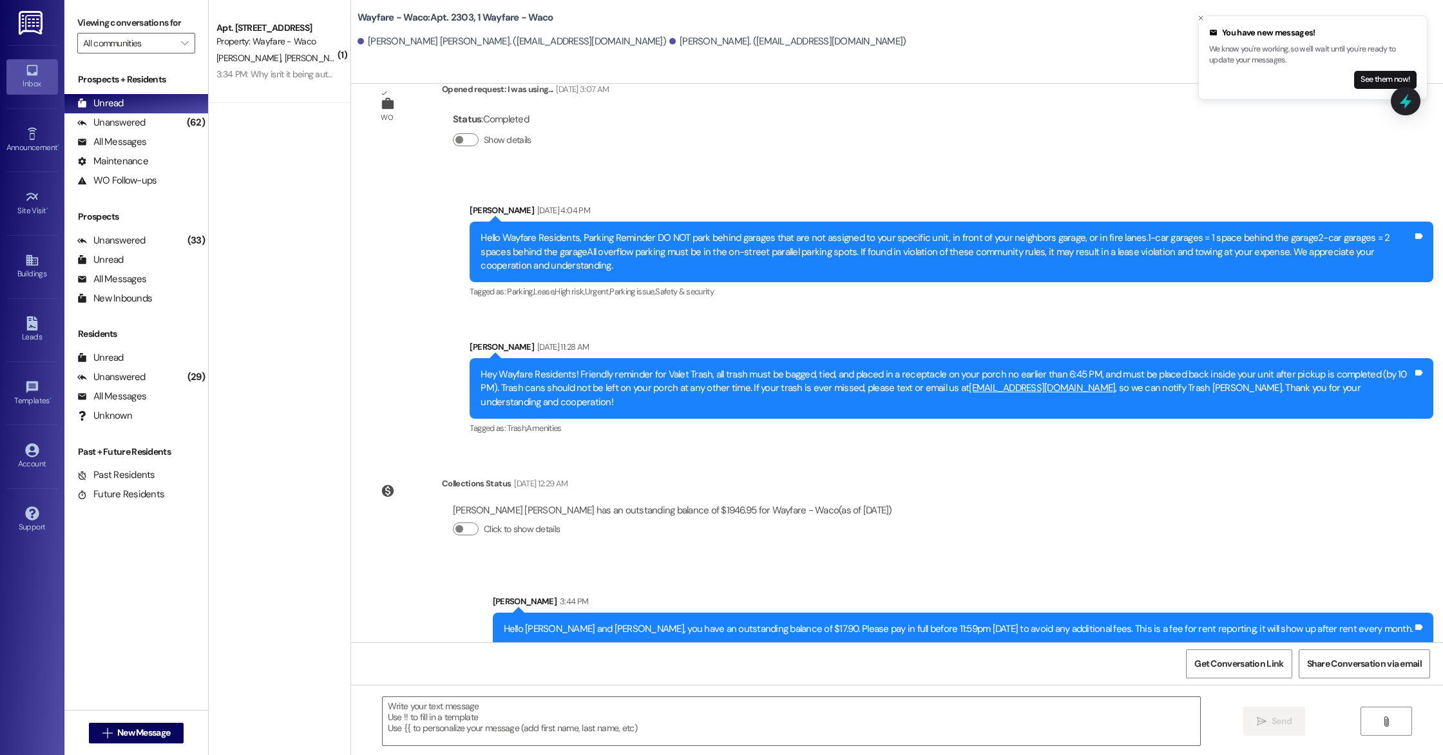
click at [1079, 501] on div "WO Lease started Jul 12, 2025 at 7:00 PM Show details Announcement, sent via SM…" at bounding box center [897, 363] width 1092 height 558
click at [37, 337] on div "Leads" at bounding box center [32, 336] width 64 height 13
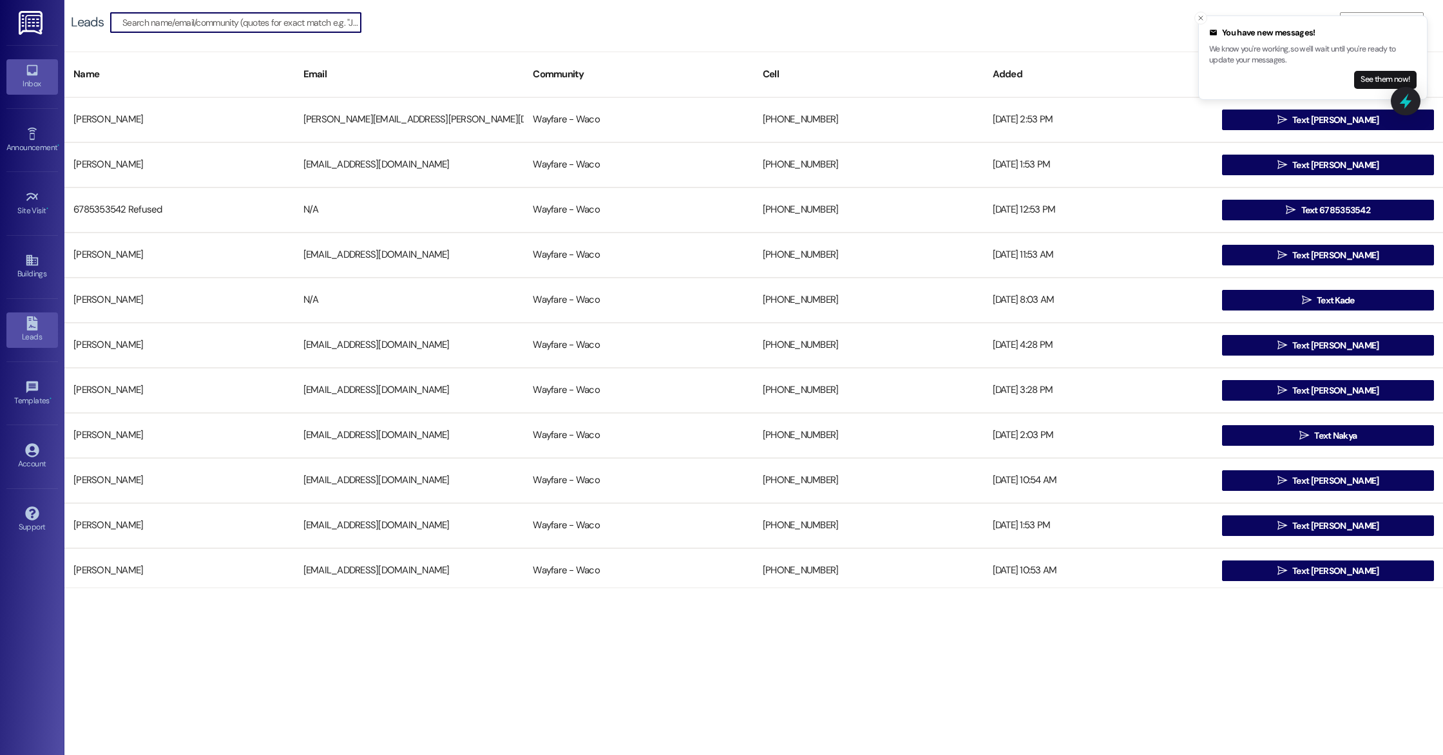
click at [26, 79] on div "Inbox" at bounding box center [32, 83] width 64 height 13
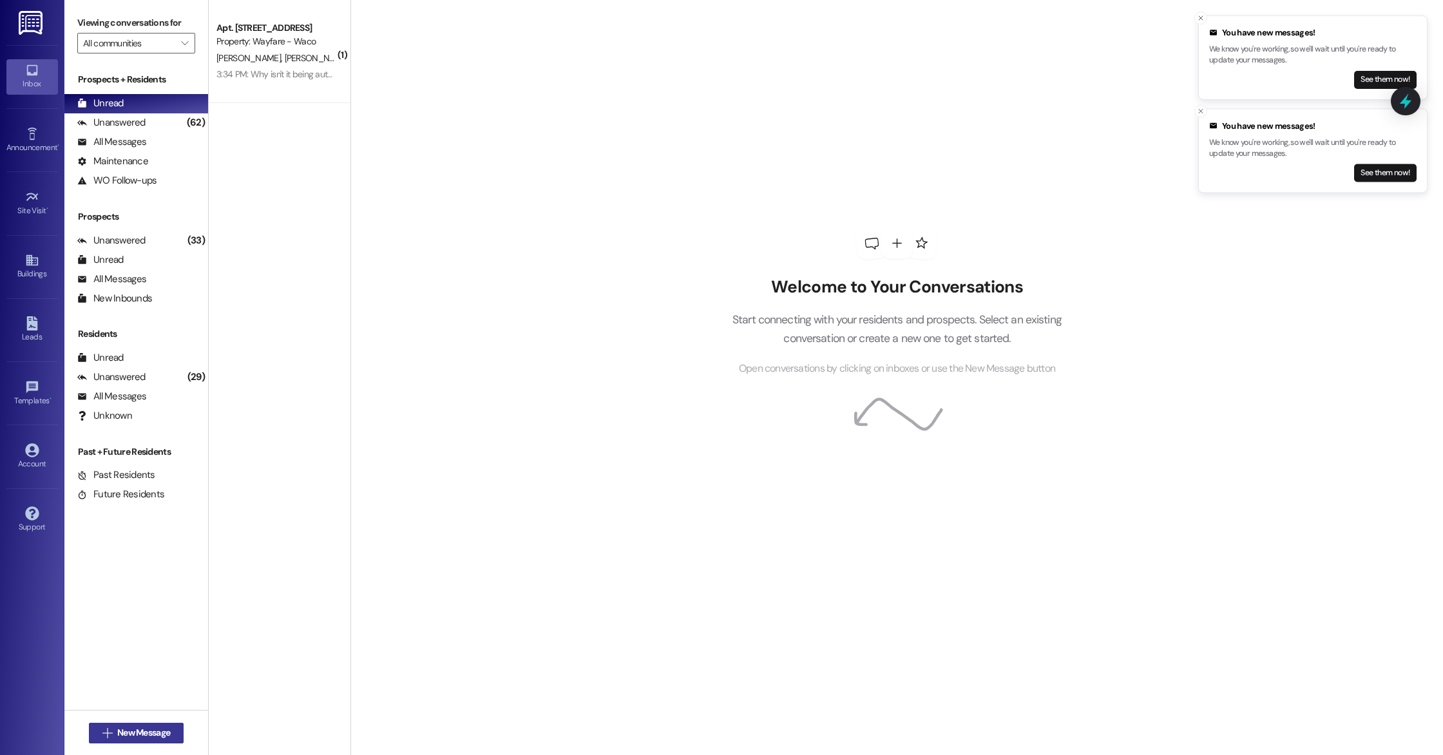
click at [117, 736] on span "New Message" at bounding box center [143, 733] width 53 height 14
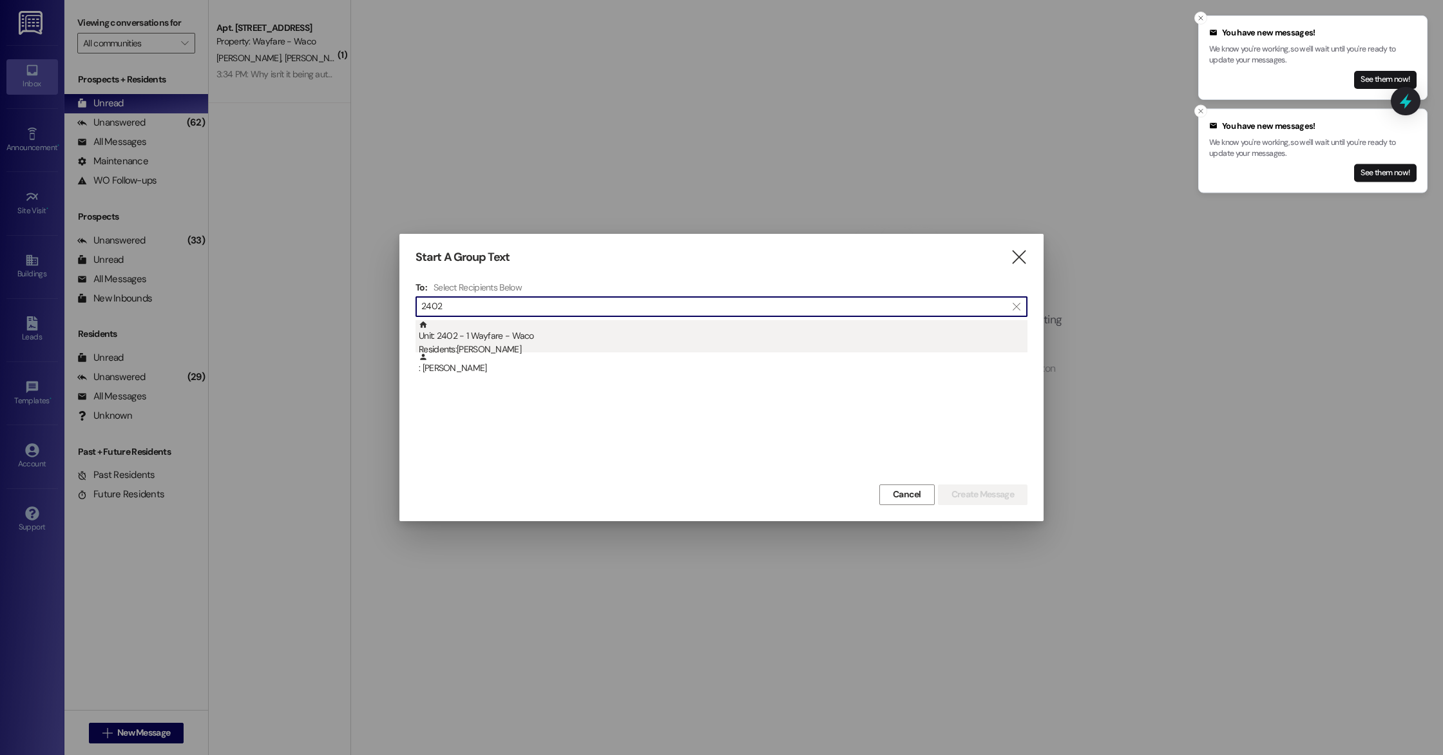
type input "2402"
click at [579, 348] on div "Residents: Yunjin Lee" at bounding box center [723, 350] width 609 height 14
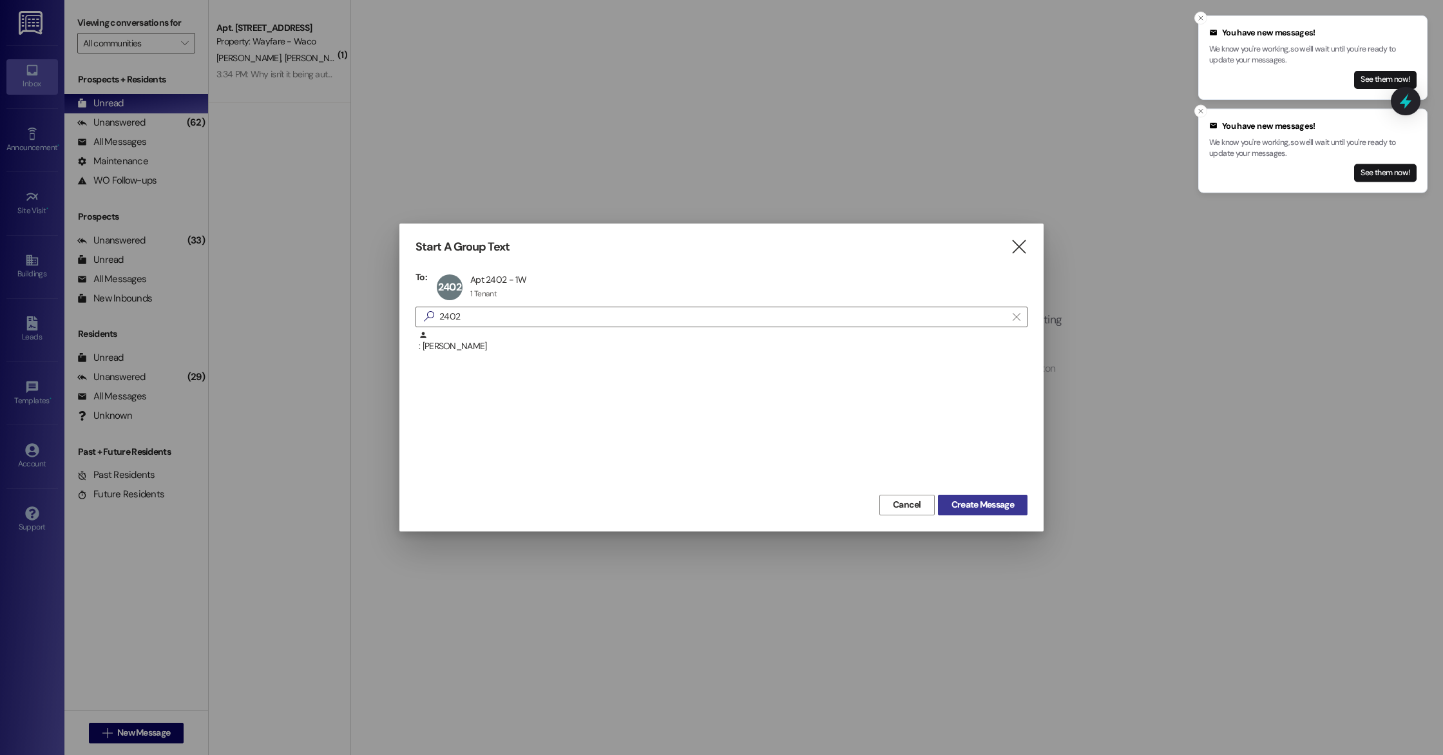
click at [995, 504] on span "Create Message" at bounding box center [982, 505] width 62 height 14
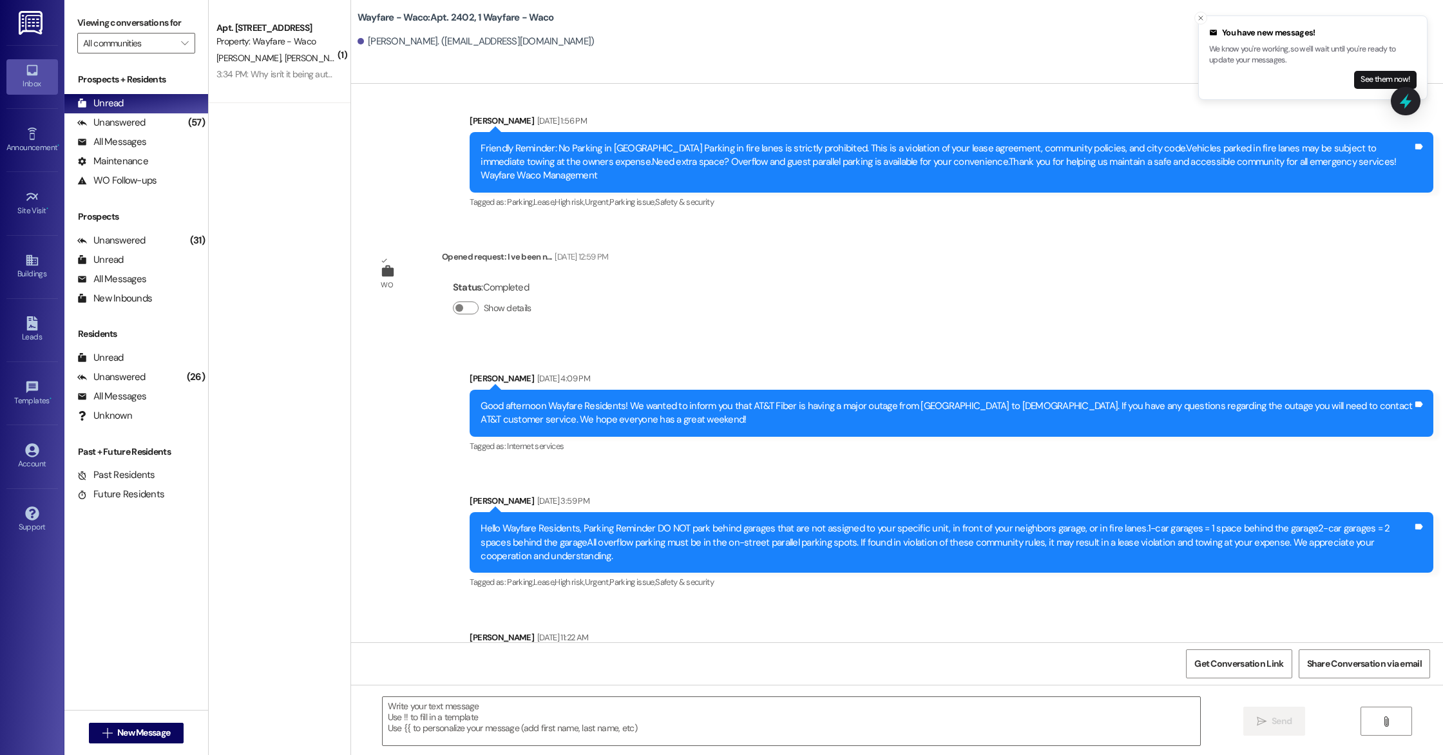
scroll to position [6597, 0]
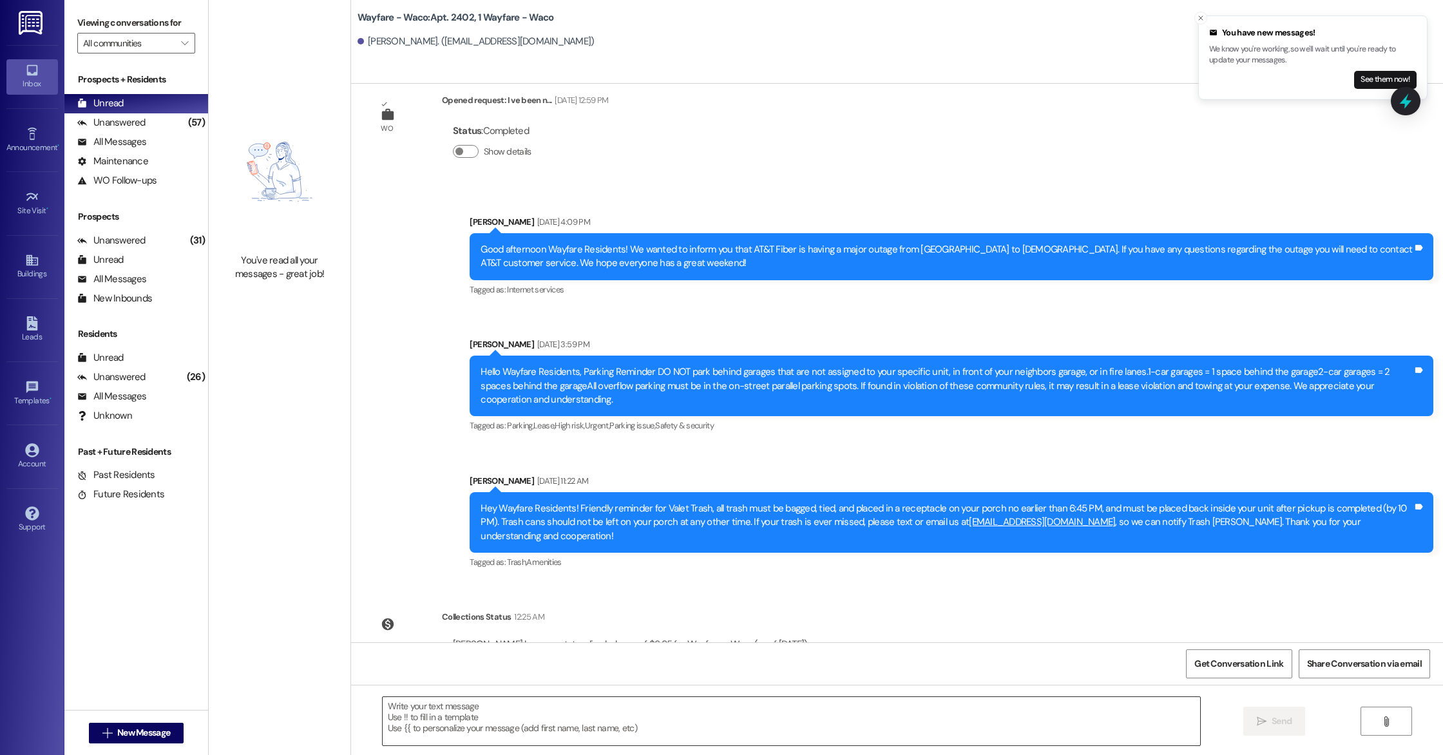
click at [407, 712] on textarea at bounding box center [791, 721] width 817 height 48
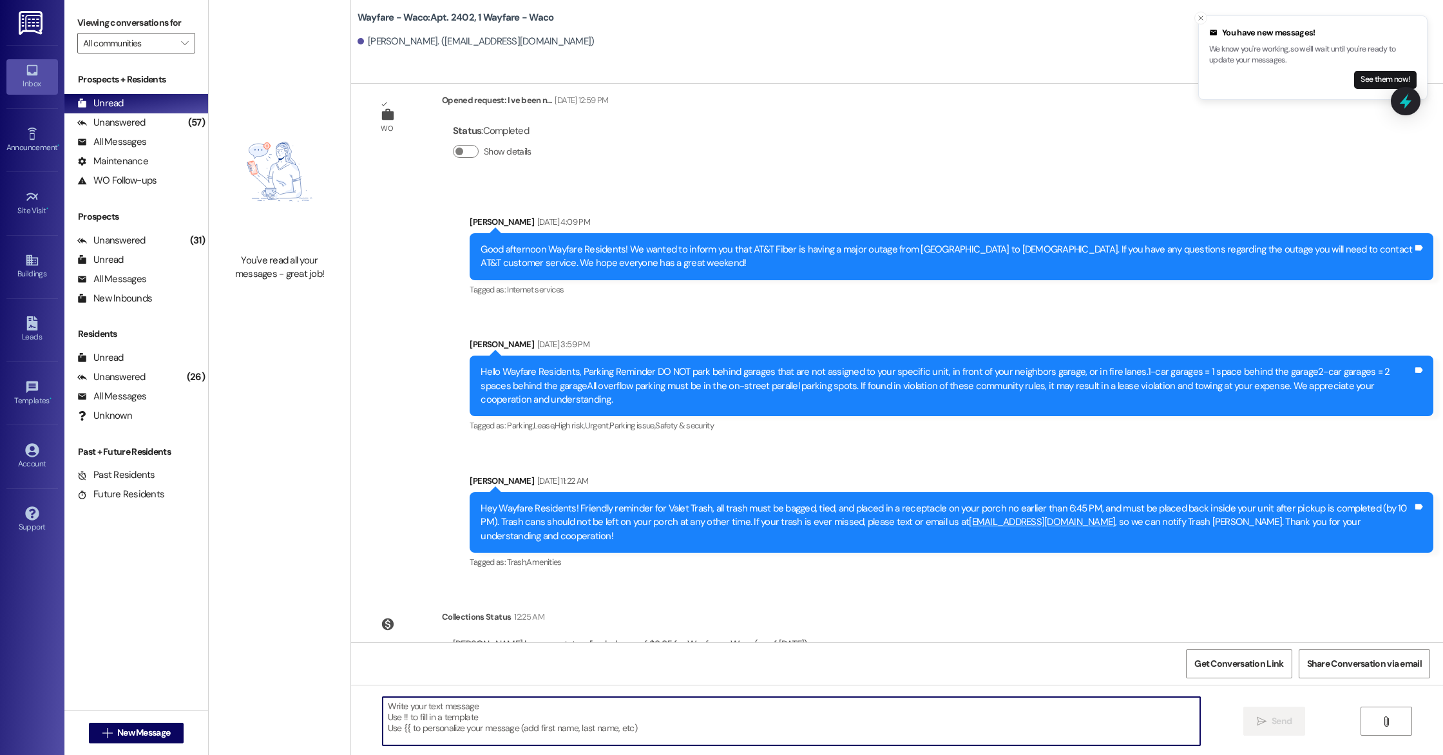
paste textarea "Hello Alyssa and Jonathan, you have an outstanding balance of $17.90. Please pa…"
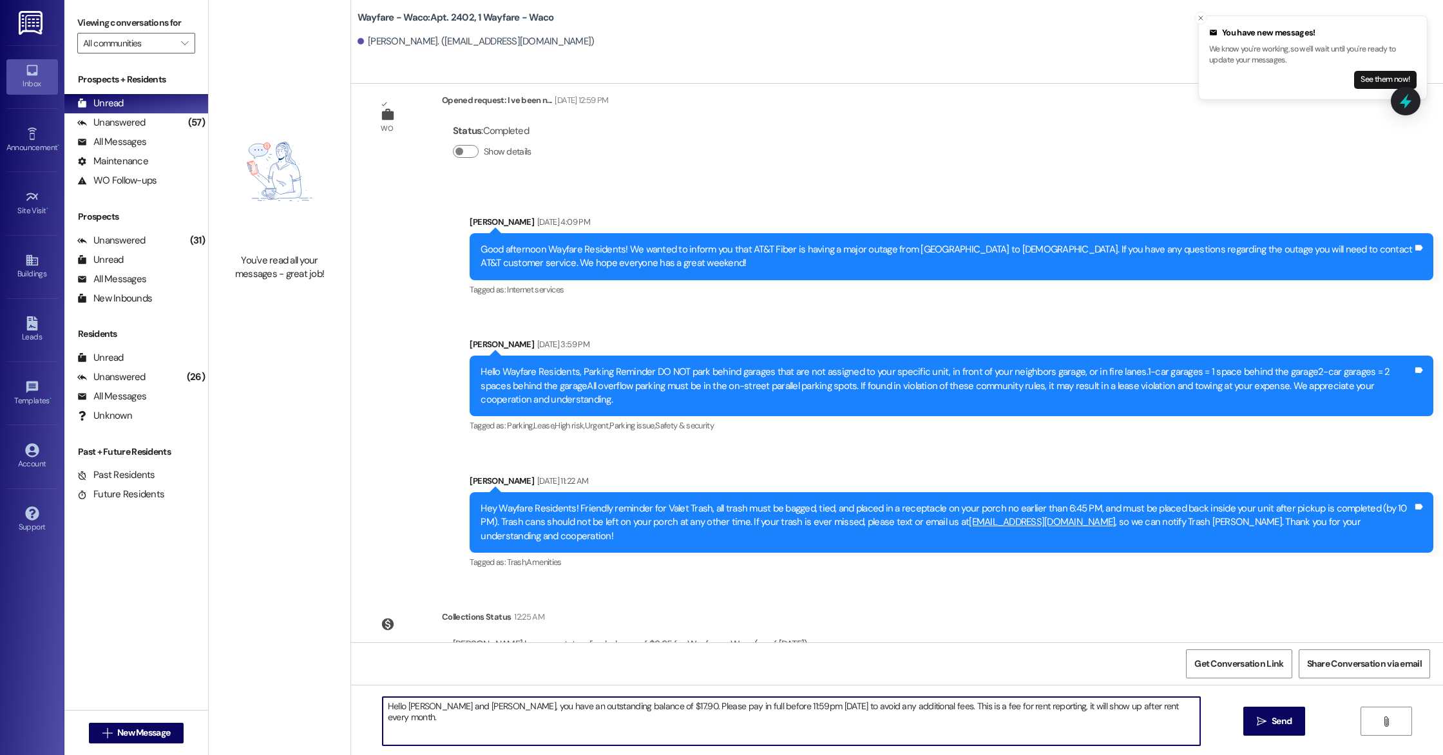
click at [473, 707] on textarea "Hello Alyssa and Jonathan, you have an outstanding balance of $17.90. Please pa…" at bounding box center [791, 721] width 817 height 48
click at [564, 728] on textarea "Hello Yunjin, you have an outstanding balance of $17.90. Please pay in full bef…" at bounding box center [791, 721] width 817 height 48
click at [579, 707] on textarea "Hello Yunjin, you have an outstanding balance of $17.90. Please pay in full bef…" at bounding box center [791, 721] width 817 height 48
click at [1099, 706] on textarea "Hello Yunjin, you have an outstanding balance of $8.95. Please pay in full befo…" at bounding box center [791, 721] width 817 height 48
click at [1199, 105] on button "Close toast" at bounding box center [1200, 111] width 13 height 13
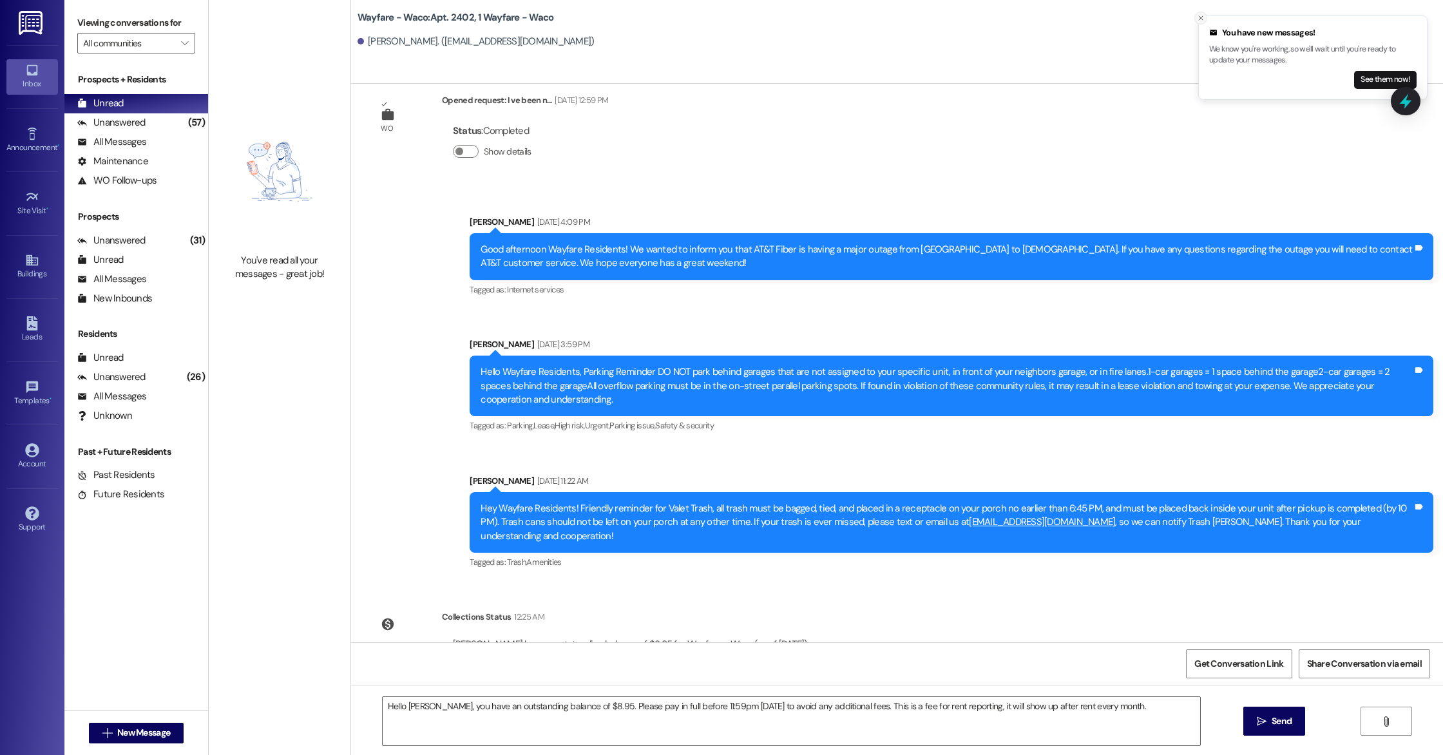
click at [1201, 18] on icon "Close toast" at bounding box center [1201, 18] width 8 height 8
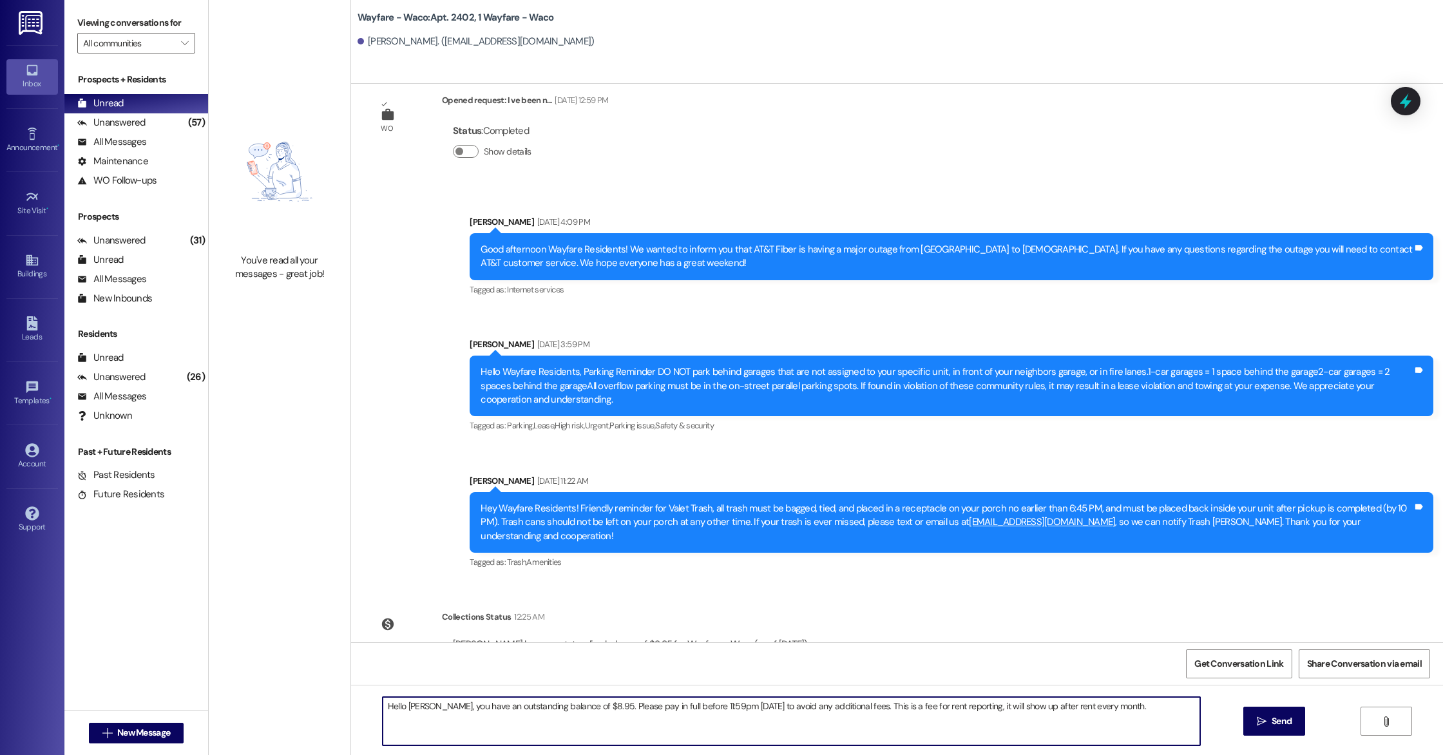
click at [1035, 711] on textarea "Hello Yunjin, you have an outstanding balance of $8.95. Please pay in full befo…" at bounding box center [791, 721] width 817 height 48
click at [1143, 711] on textarea "Hello Yunjin, you have an outstanding balance of $8.95. Please pay in full befo…" at bounding box center [791, 721] width 817 height 48
type textarea "Hello Yunjin, you have an outstanding balance of $8.95. Please pay in full befo…"
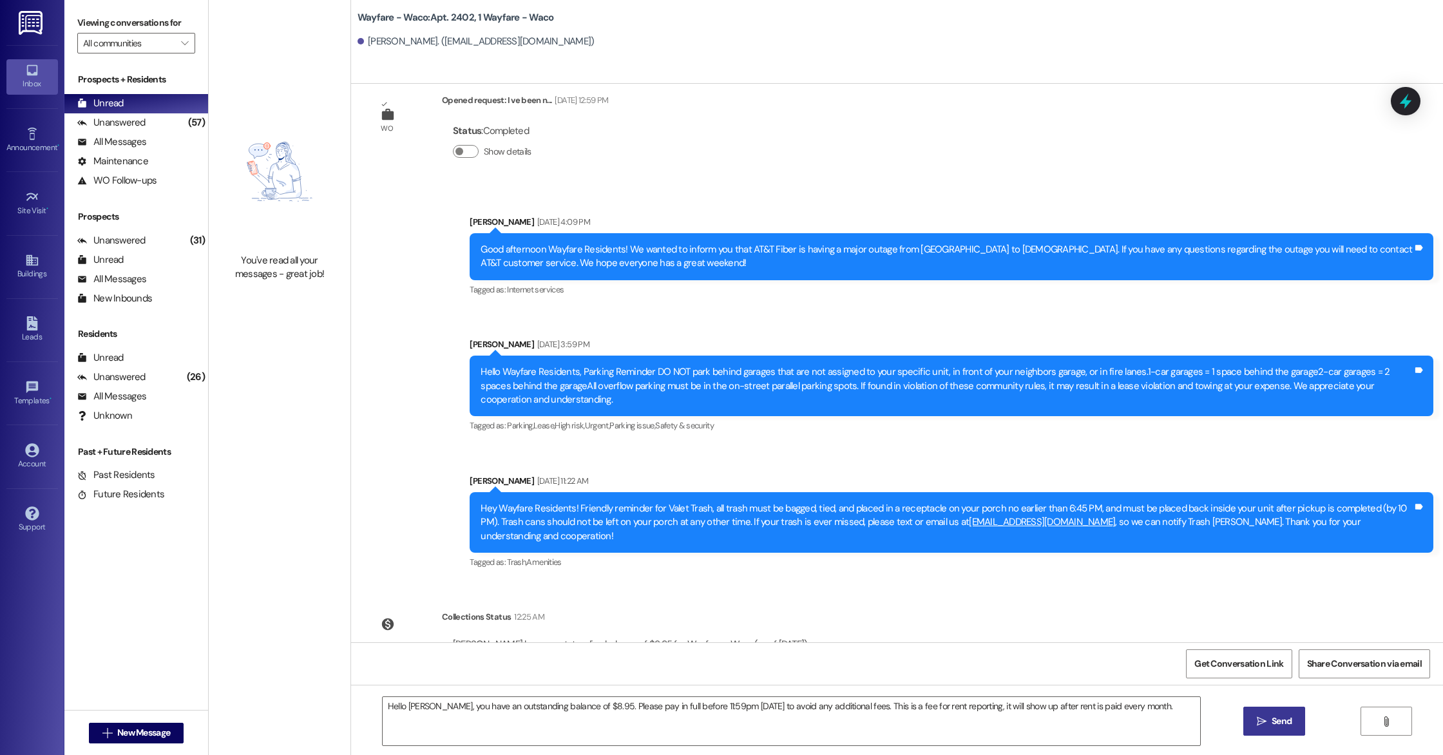
click at [1274, 721] on span "Send" at bounding box center [1282, 721] width 20 height 14
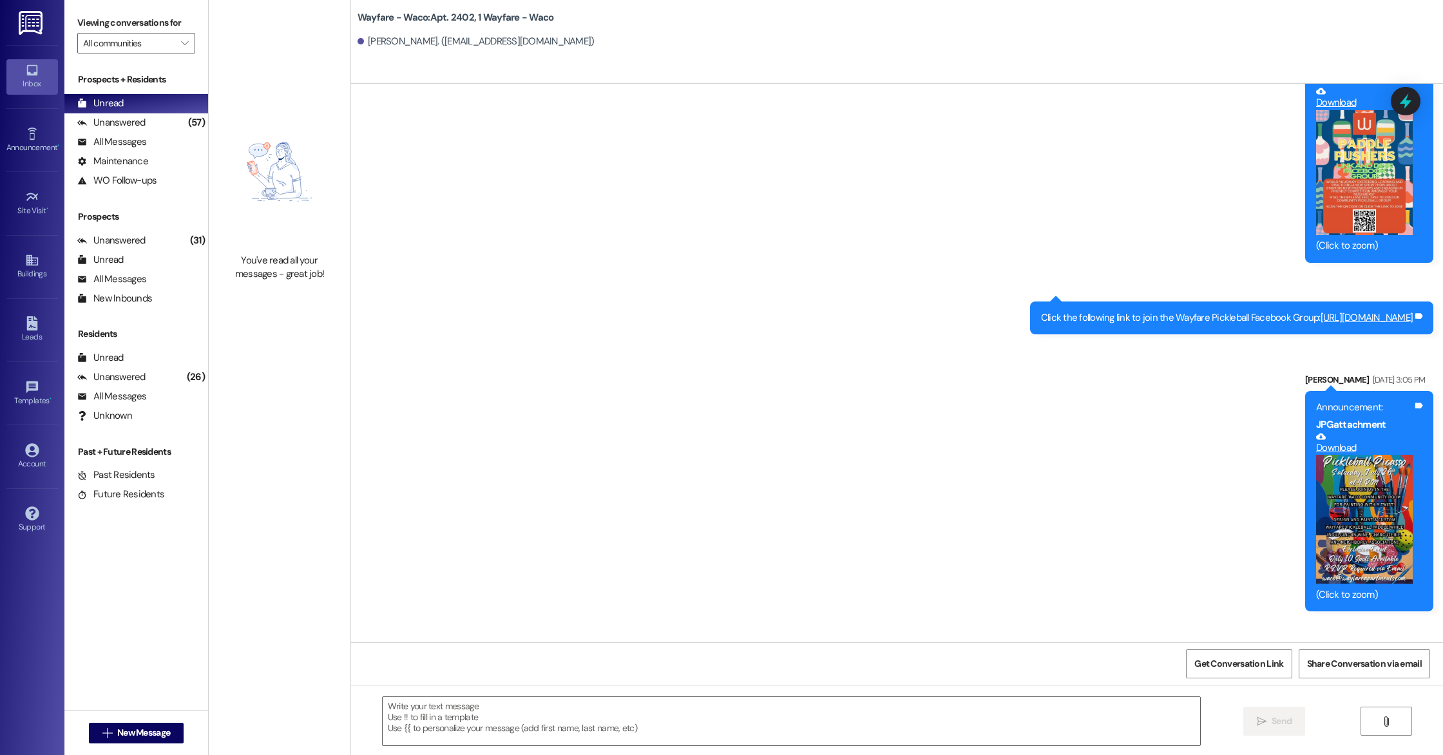
scroll to position [6686, 0]
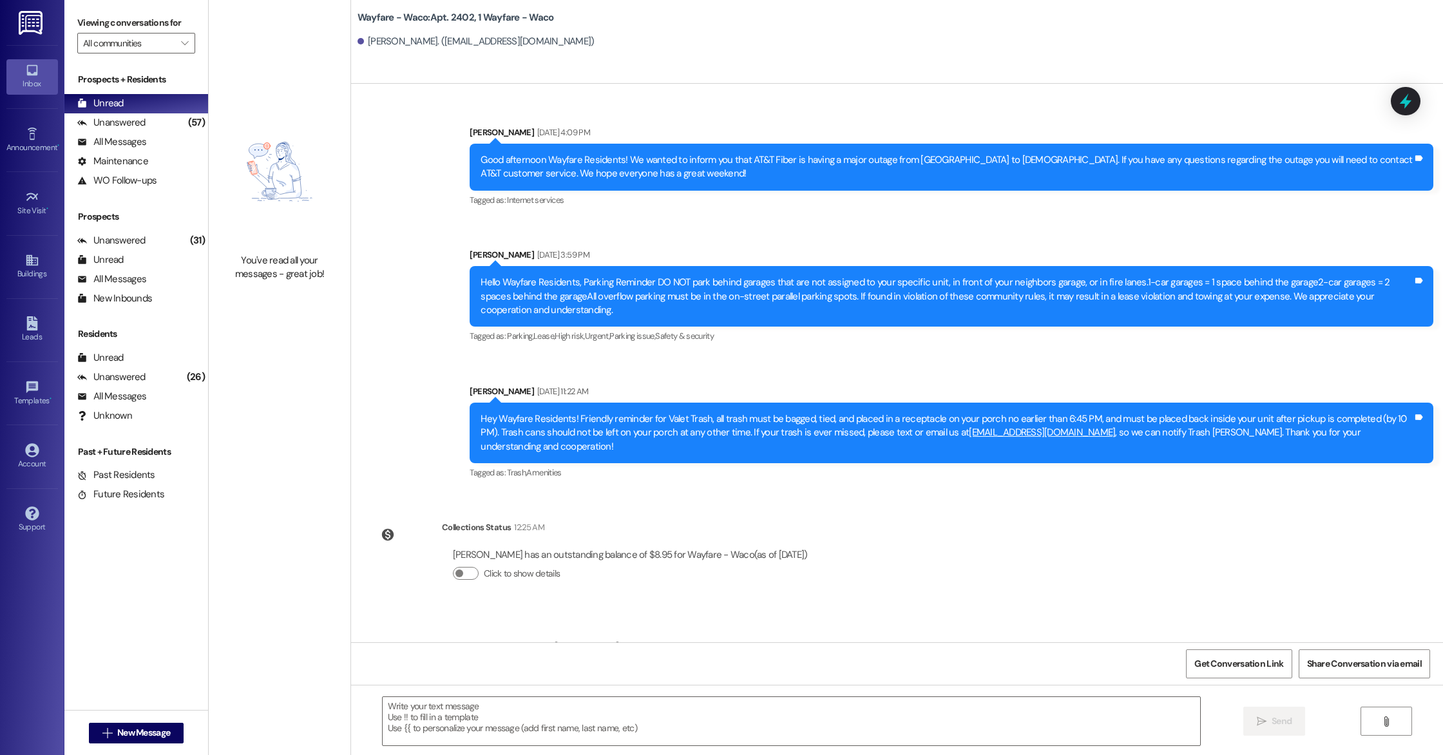
drag, startPoint x: 625, startPoint y: 616, endPoint x: 1407, endPoint y: 612, distance: 782.0
click at [1407, 667] on div "Hello Yunjin, you have an outstanding balance of $8.95. Please pay in full befo…" at bounding box center [989, 674] width 847 height 14
copy div "Hello Yunjin, you have an outstanding balance of $8.95. Please pay in full befo…"
click at [1123, 610] on div "Sent via SMS Emily Worthington 3:56 PM Hello Yunjin, you have an outstanding ba…" at bounding box center [897, 655] width 1092 height 90
click at [31, 339] on div "Leads" at bounding box center [32, 336] width 64 height 13
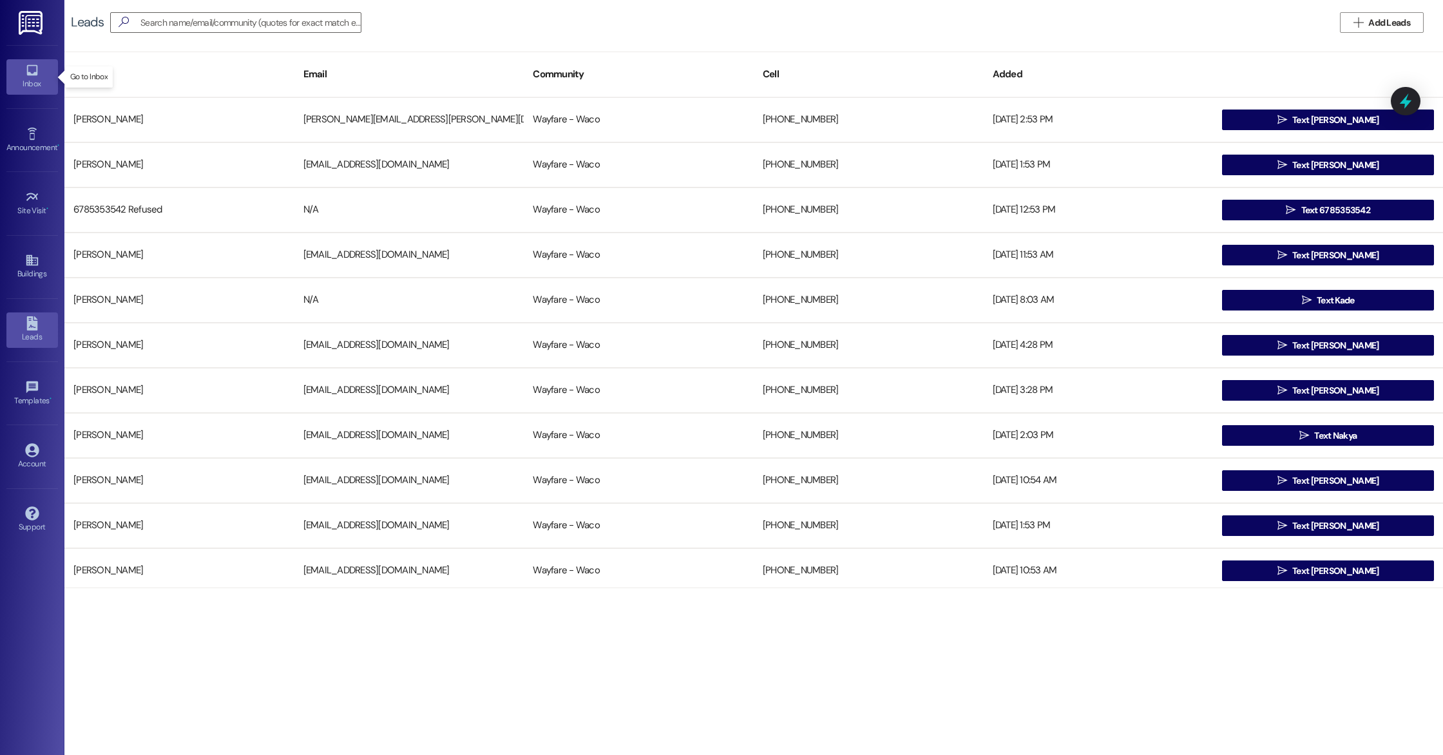
click at [26, 75] on icon at bounding box center [32, 70] width 14 height 14
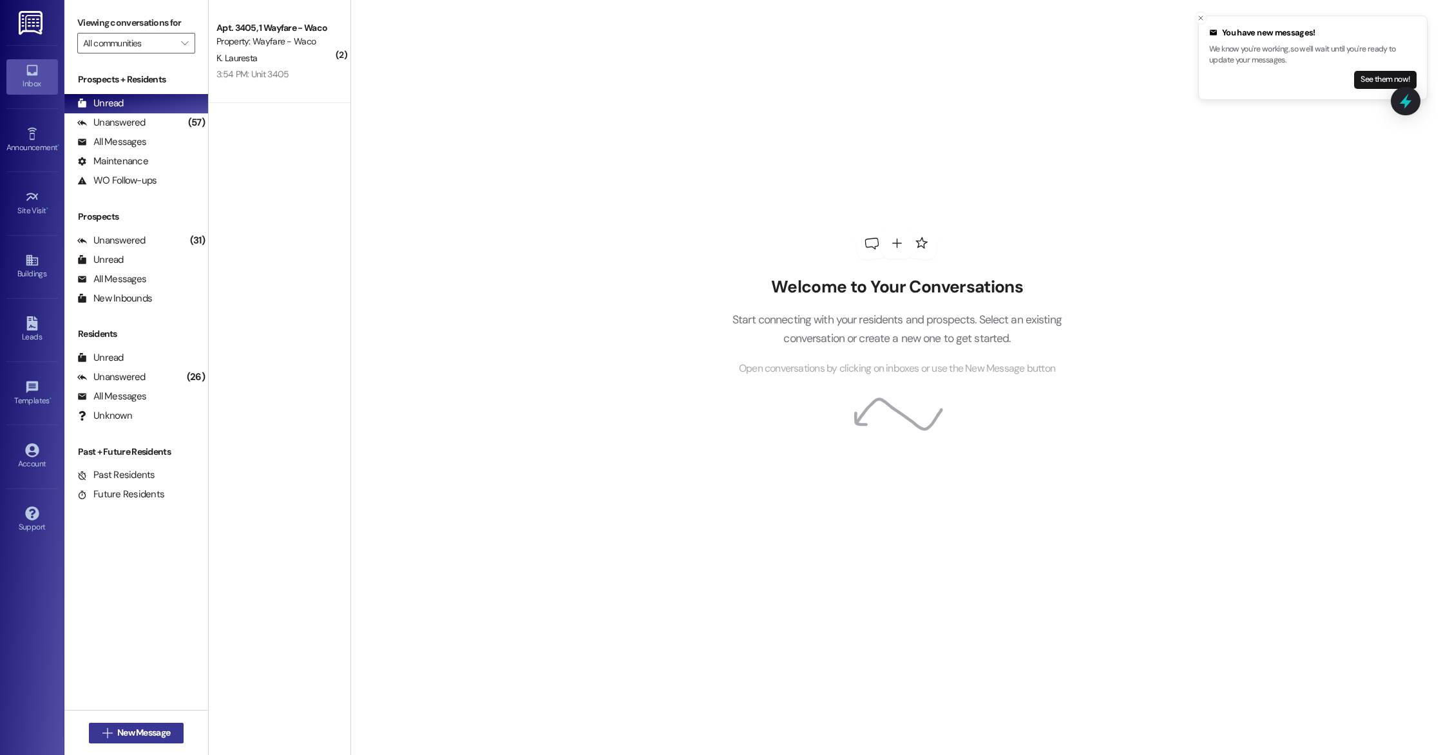
click at [162, 723] on button " New Message" at bounding box center [136, 733] width 95 height 21
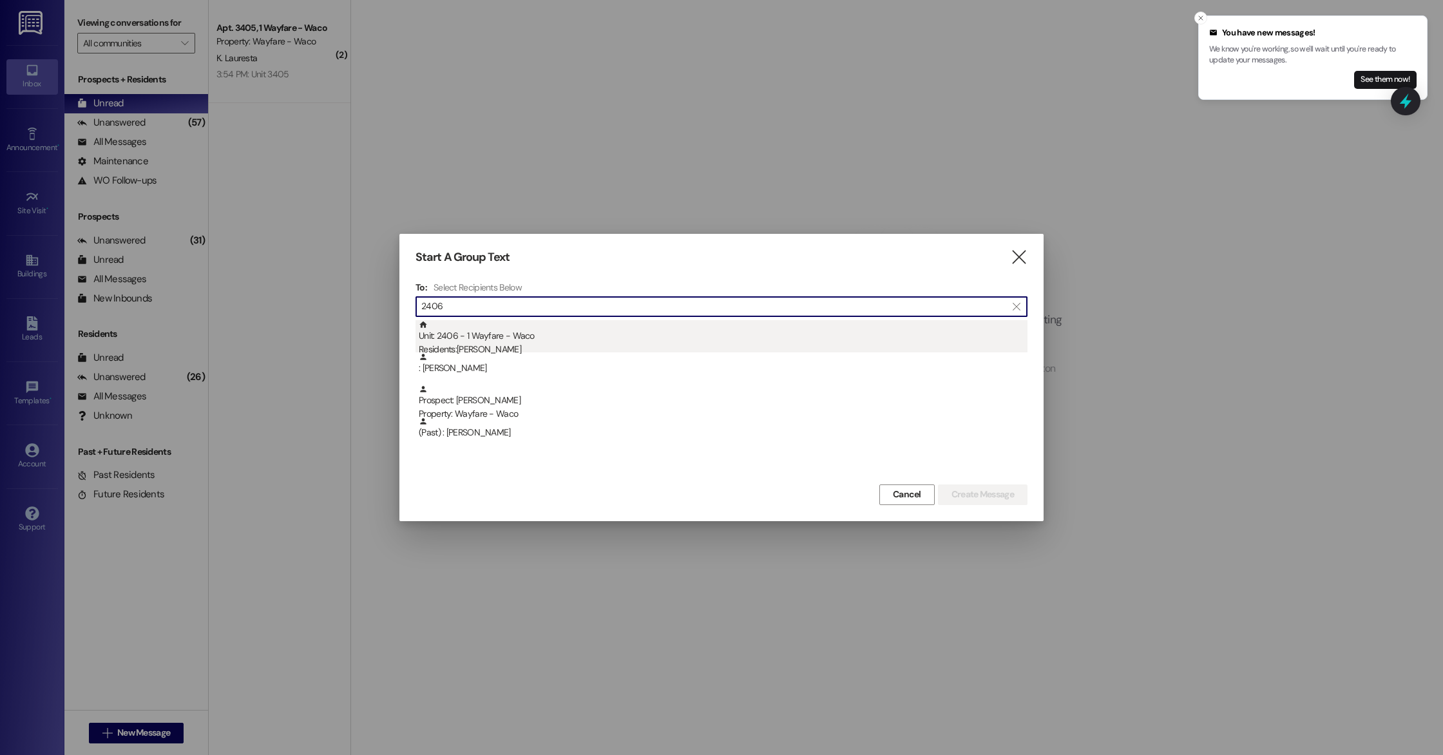
type input "2406"
click at [529, 345] on div "Residents: Giana Presto" at bounding box center [723, 350] width 609 height 14
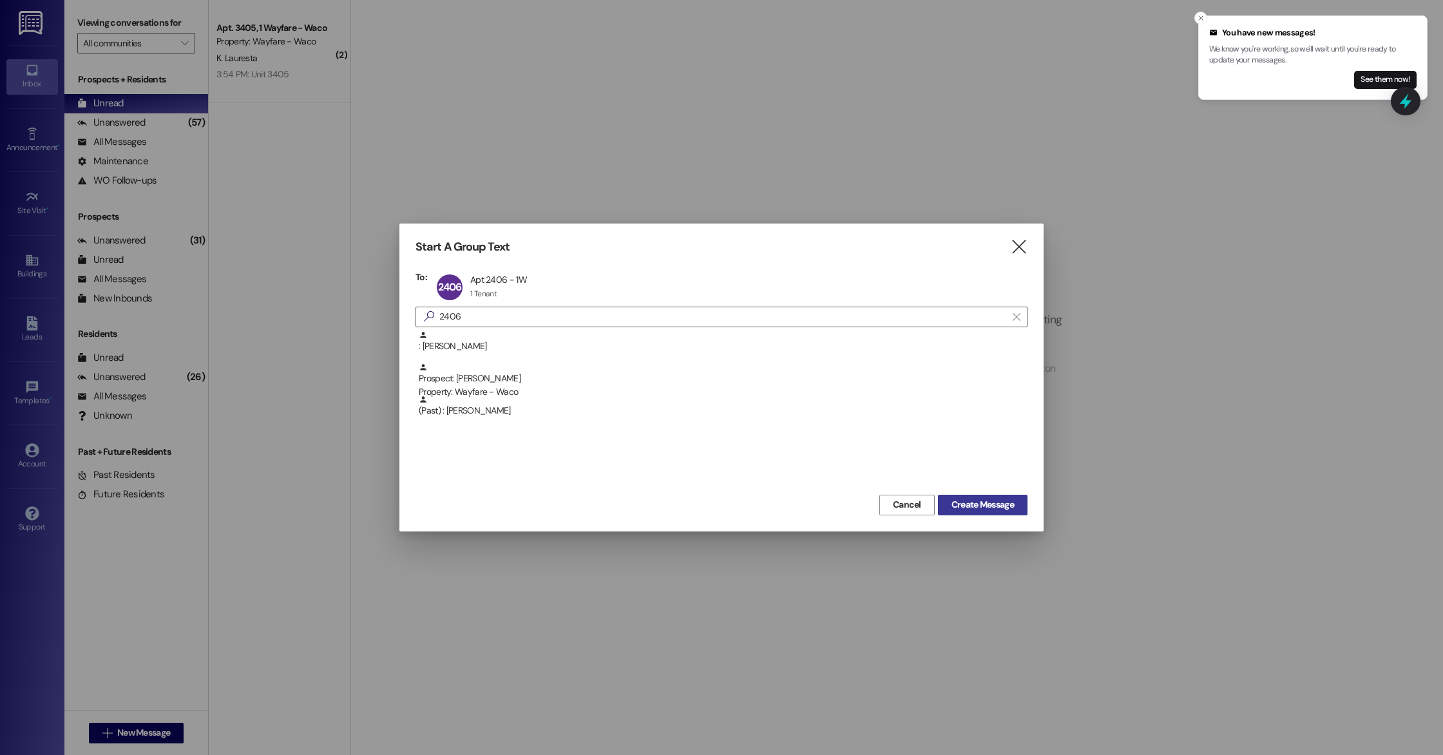
click at [977, 511] on button "Create Message" at bounding box center [983, 505] width 90 height 21
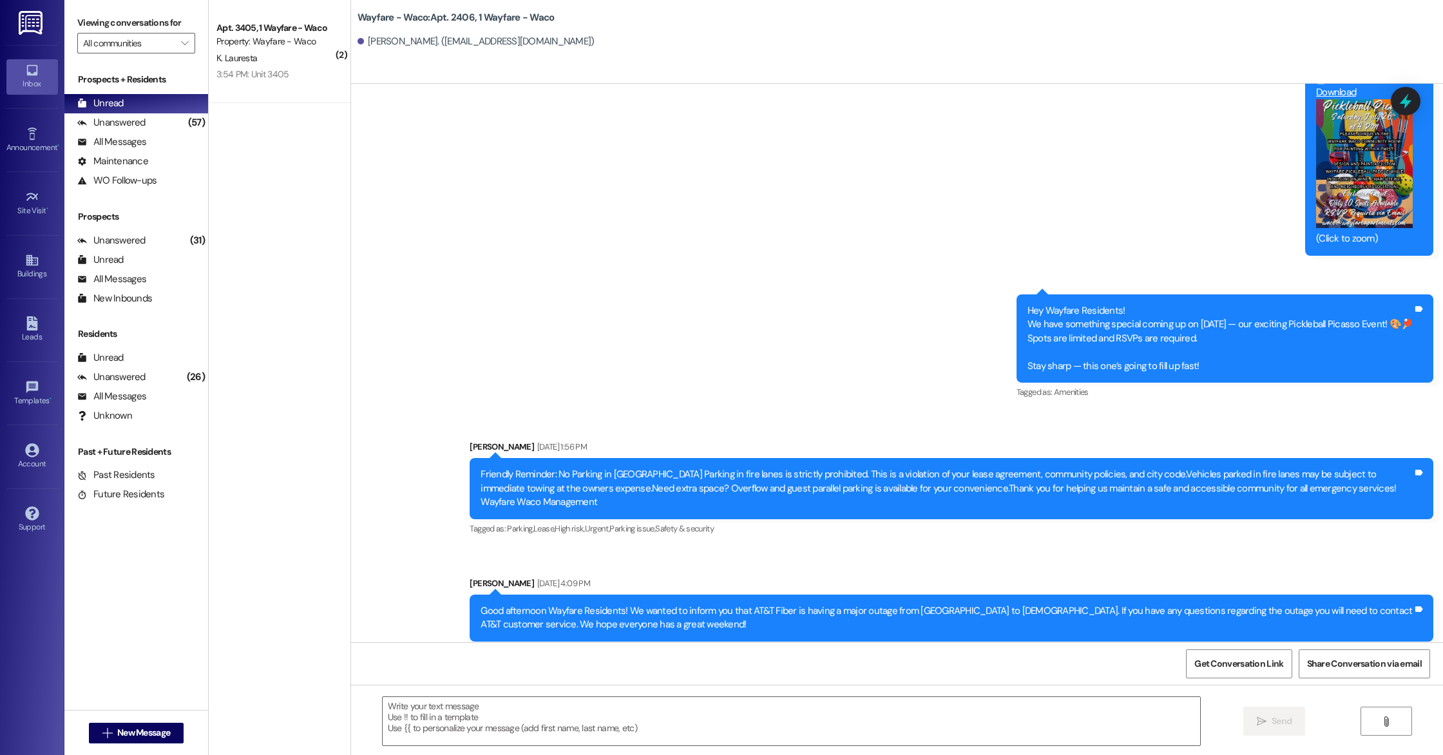
scroll to position [6259, 0]
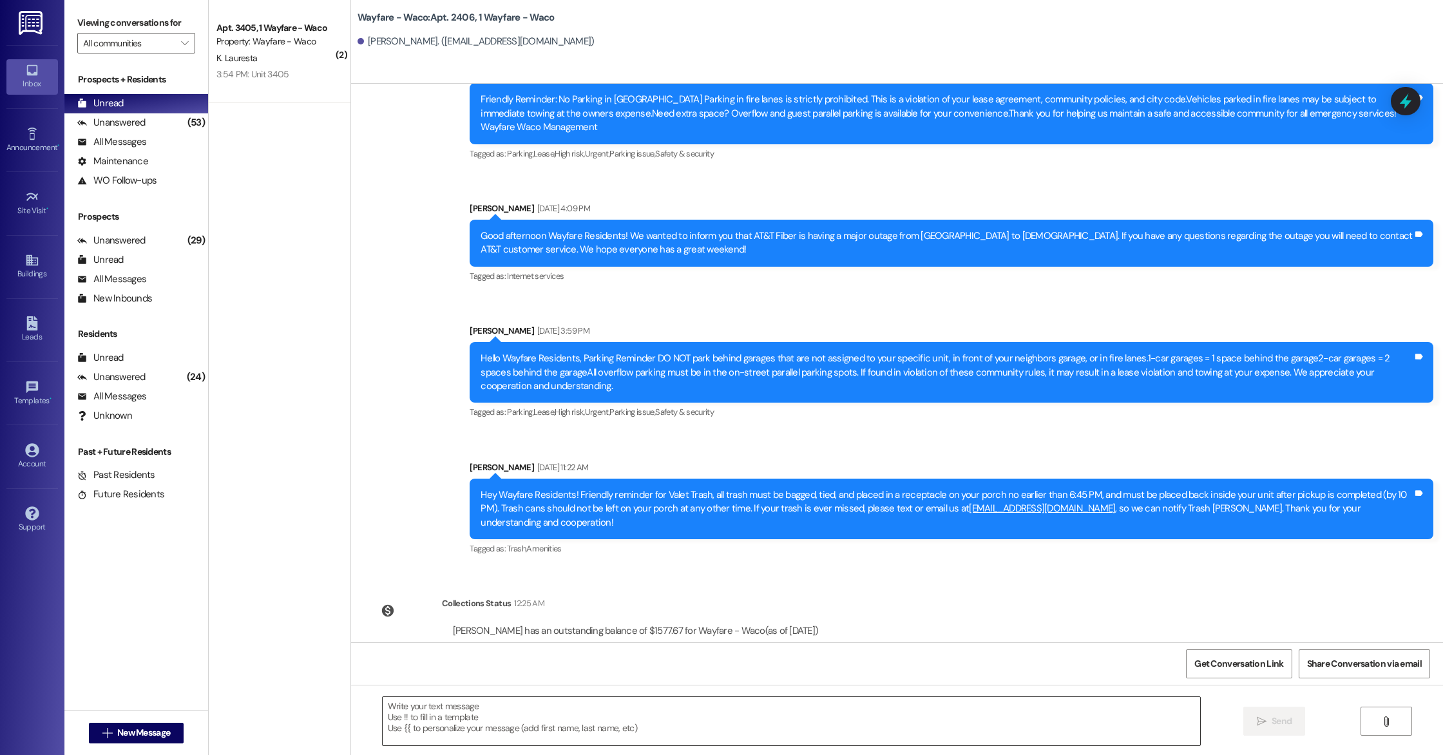
click at [435, 711] on textarea at bounding box center [791, 721] width 817 height 48
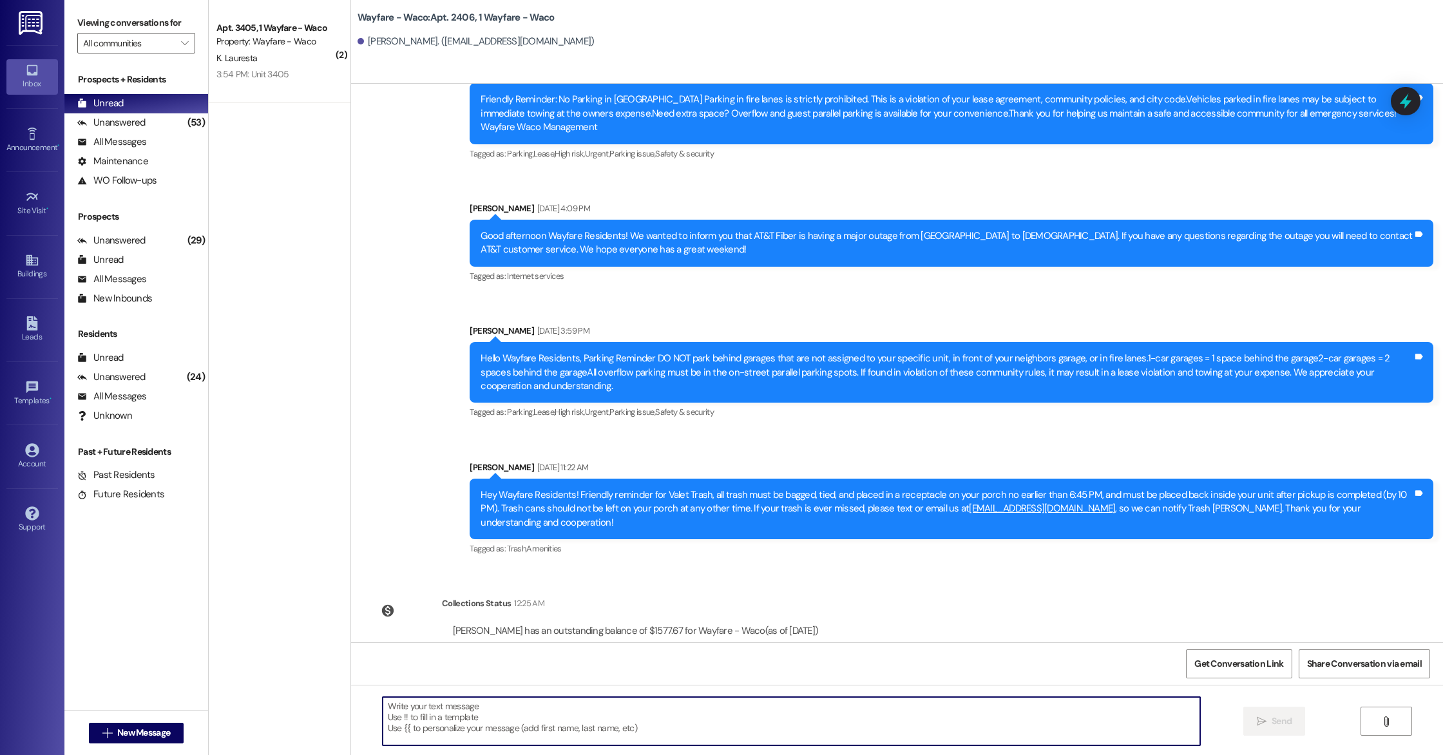
paste textarea "Hello Yunjin, you have an outstanding balance of $8.95. Please pay in full befo…"
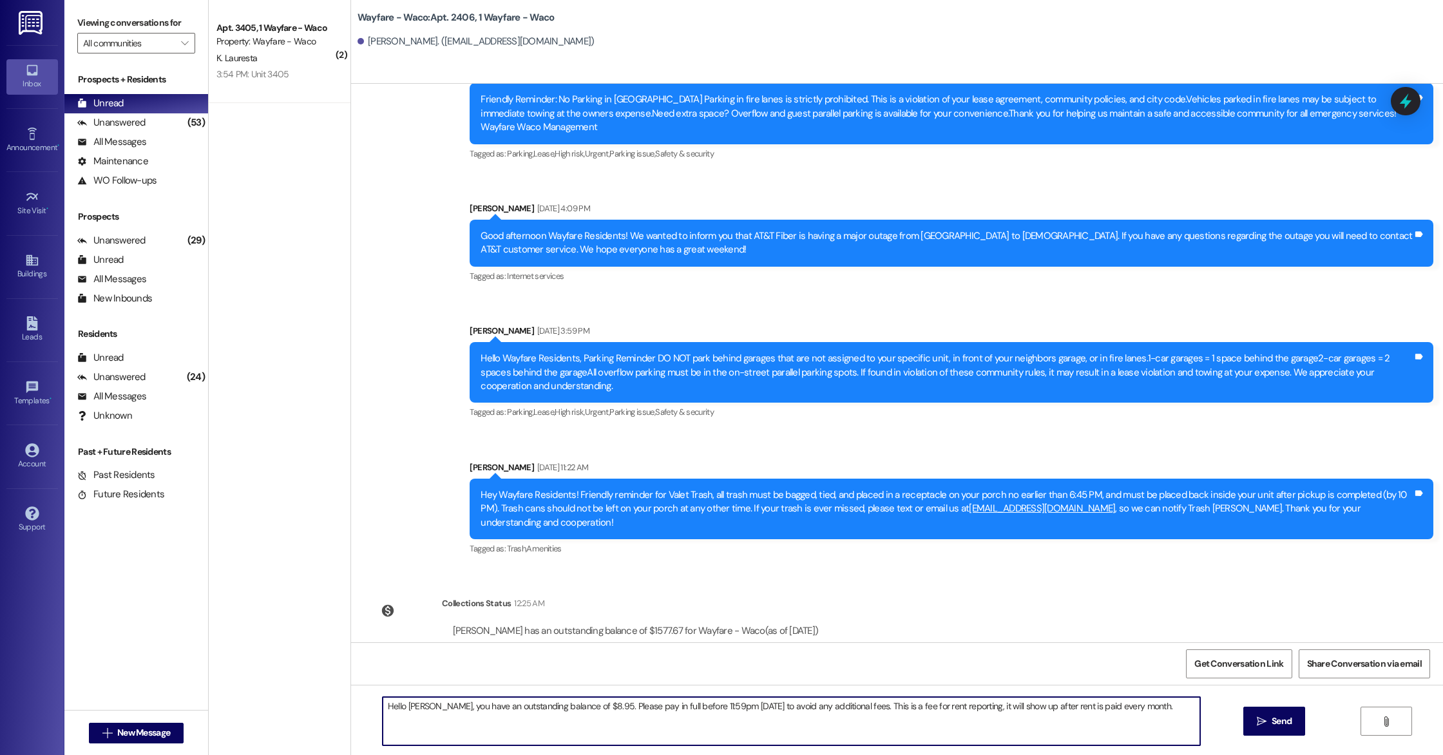
click at [418, 707] on textarea "Hello Yunjin, you have an outstanding balance of $8.95. Please pay in full befo…" at bounding box center [791, 721] width 817 height 48
click at [579, 708] on textarea "Hello Giana, you have an outstanding balance of $8.95. Please pay in full befor…" at bounding box center [791, 721] width 817 height 48
click at [1131, 714] on textarea "Hello Giana, you have an outstanding balance of $1,577.67. Please pay in full b…" at bounding box center [791, 721] width 817 height 48
drag, startPoint x: 820, startPoint y: 707, endPoint x: 783, endPoint y: 711, distance: 37.6
click at [783, 711] on textarea "Hello Giana, you have an outstanding balance of $1,577.67. Please pay in full b…" at bounding box center [791, 721] width 817 height 48
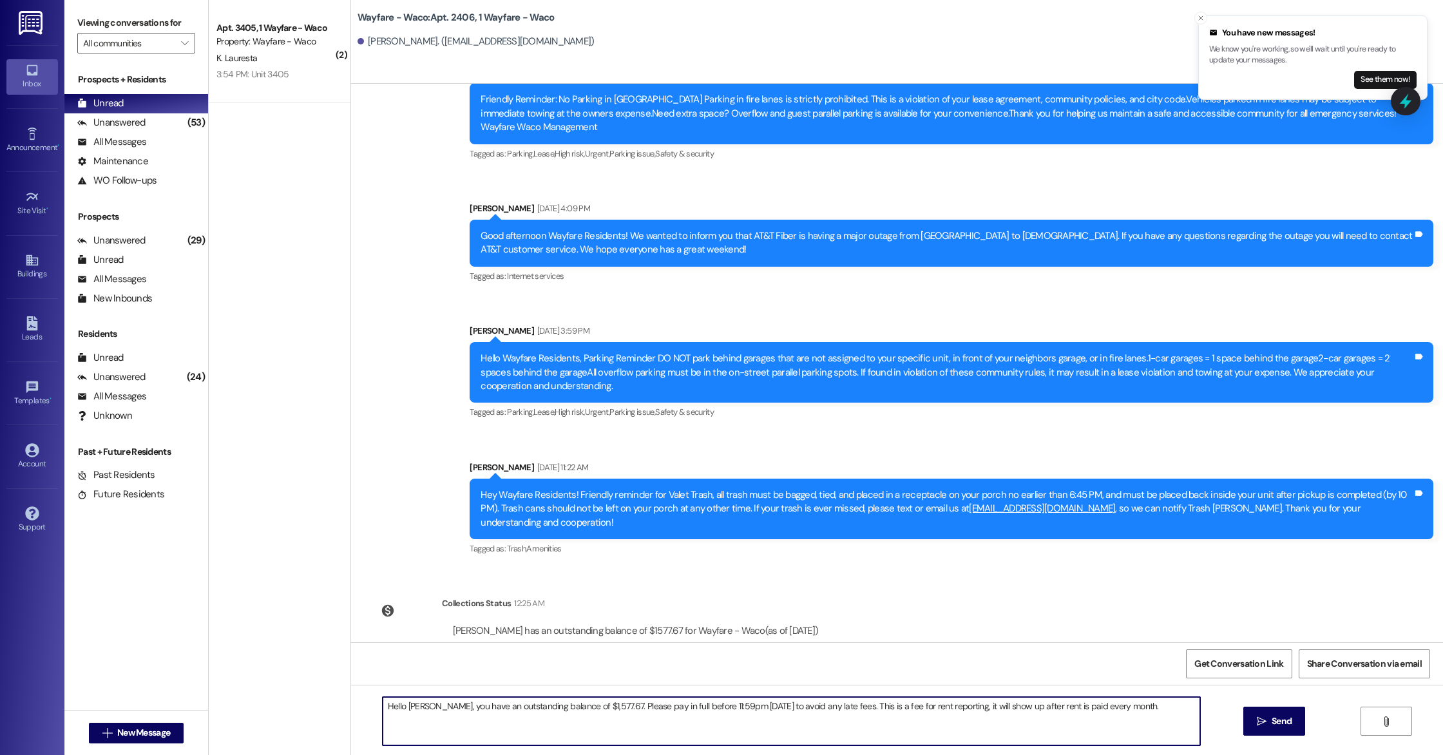
drag, startPoint x: 1114, startPoint y: 707, endPoint x: 818, endPoint y: 708, distance: 296.3
click at [818, 708] on textarea "Hello Giana, you have an outstanding balance of $1,577.67. Please pay in full b…" at bounding box center [791, 721] width 817 height 48
type textarea "Hello Giana, you have an outstanding balance of $1,577.67. Please pay in full b…"
click at [1272, 729] on button " Send" at bounding box center [1274, 721] width 62 height 29
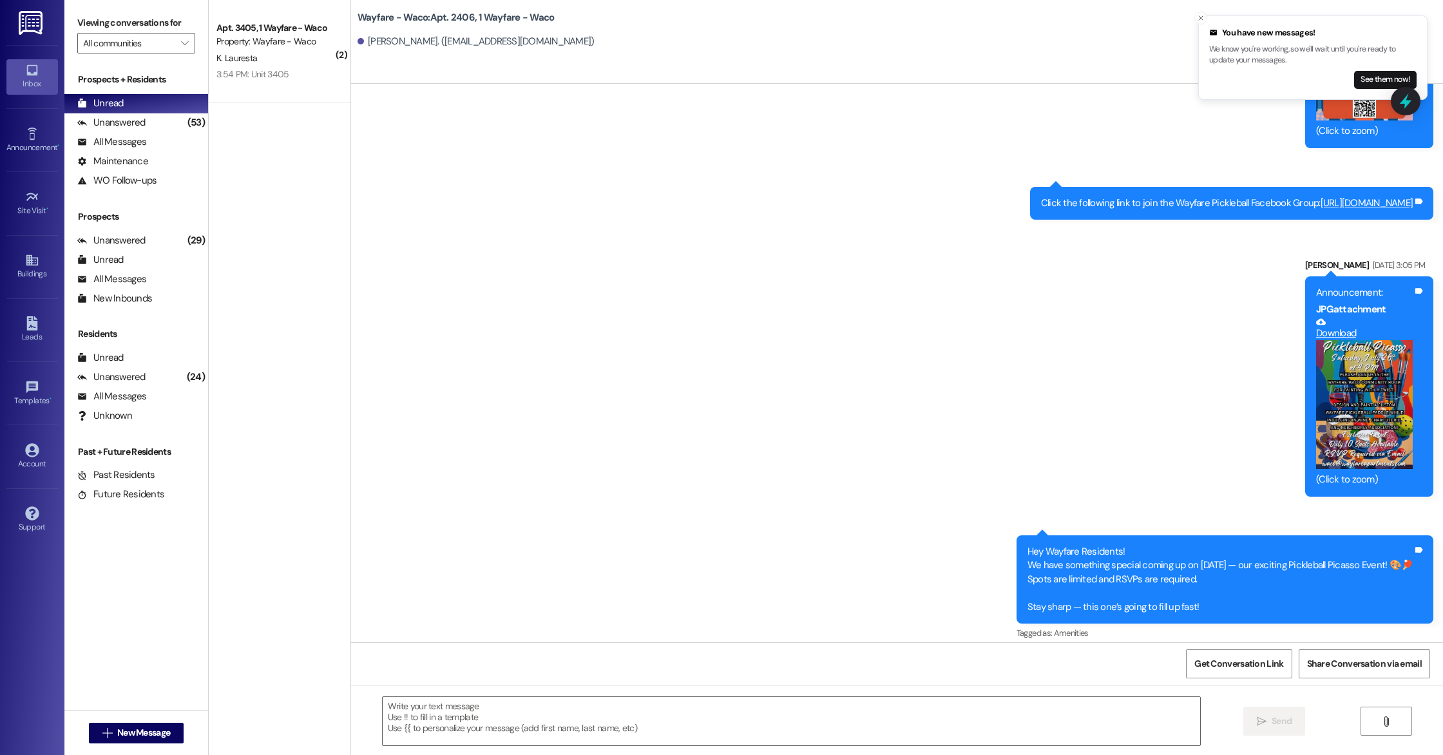
scroll to position [6349, 0]
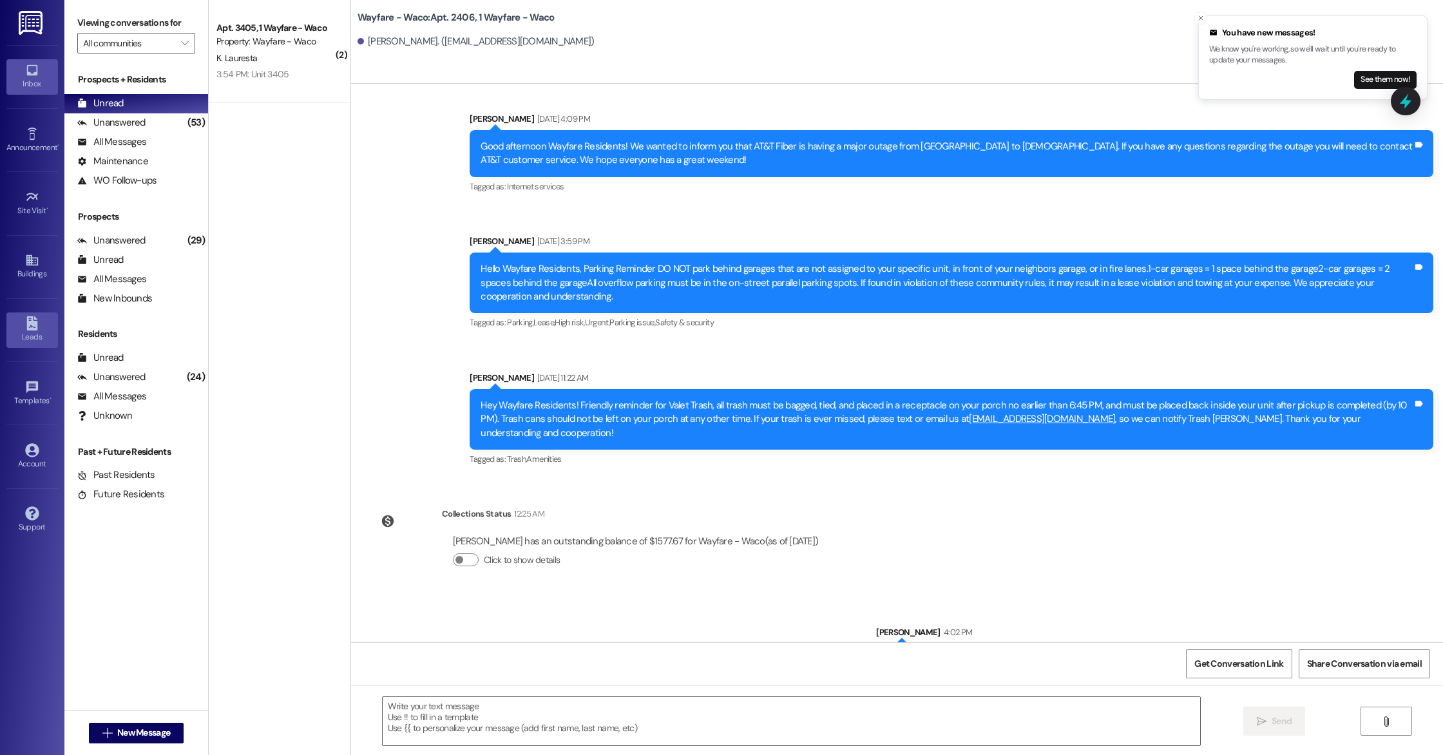
click at [26, 339] on div "Leads" at bounding box center [32, 336] width 64 height 13
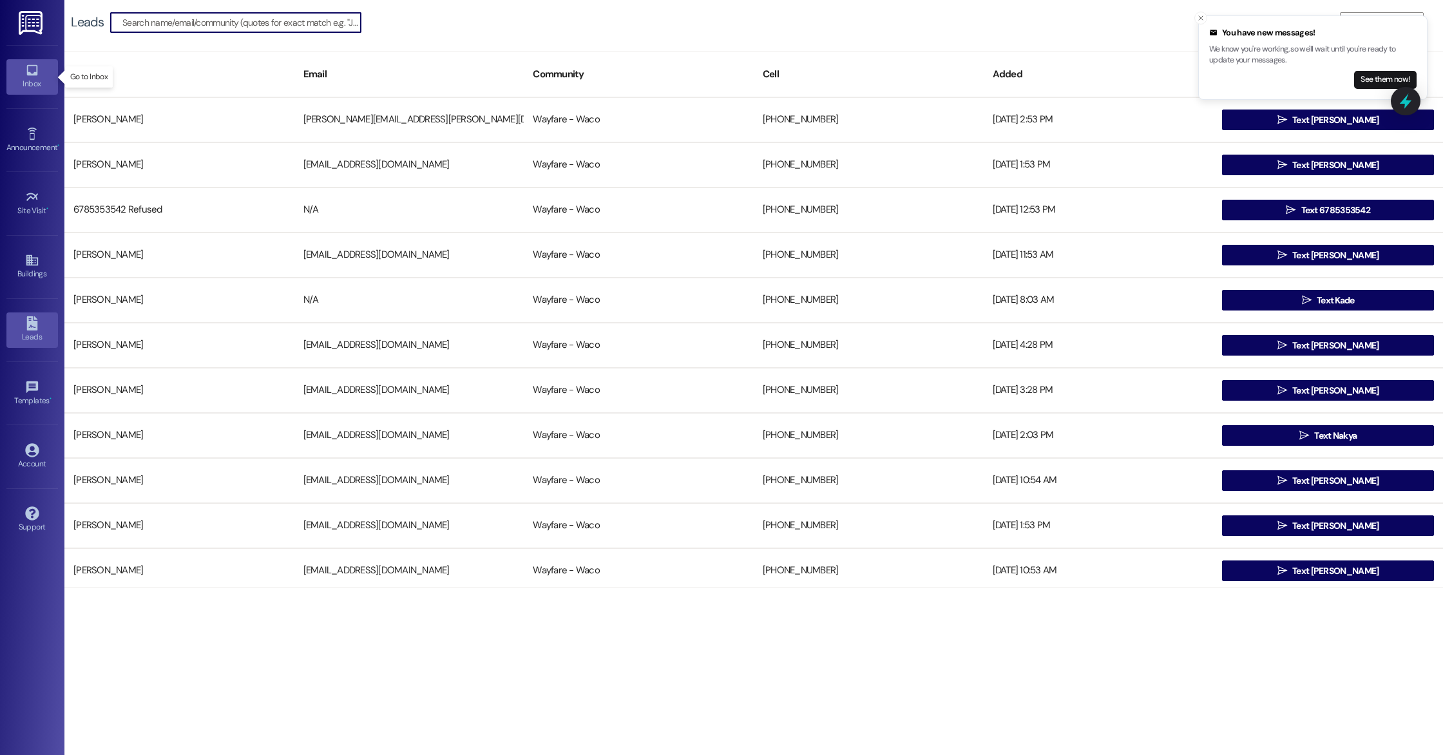
click at [35, 75] on icon at bounding box center [31, 70] width 11 height 11
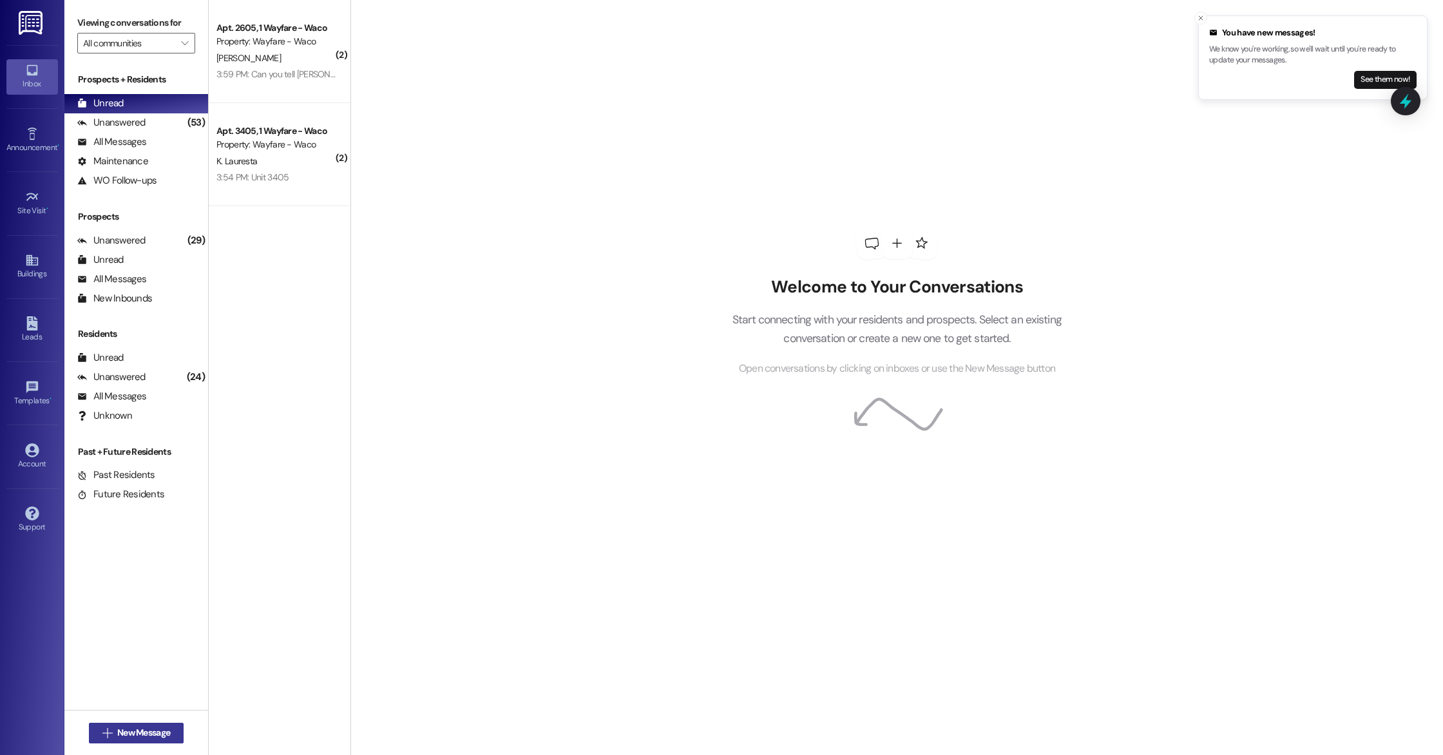
click at [135, 734] on span "New Message" at bounding box center [143, 733] width 53 height 14
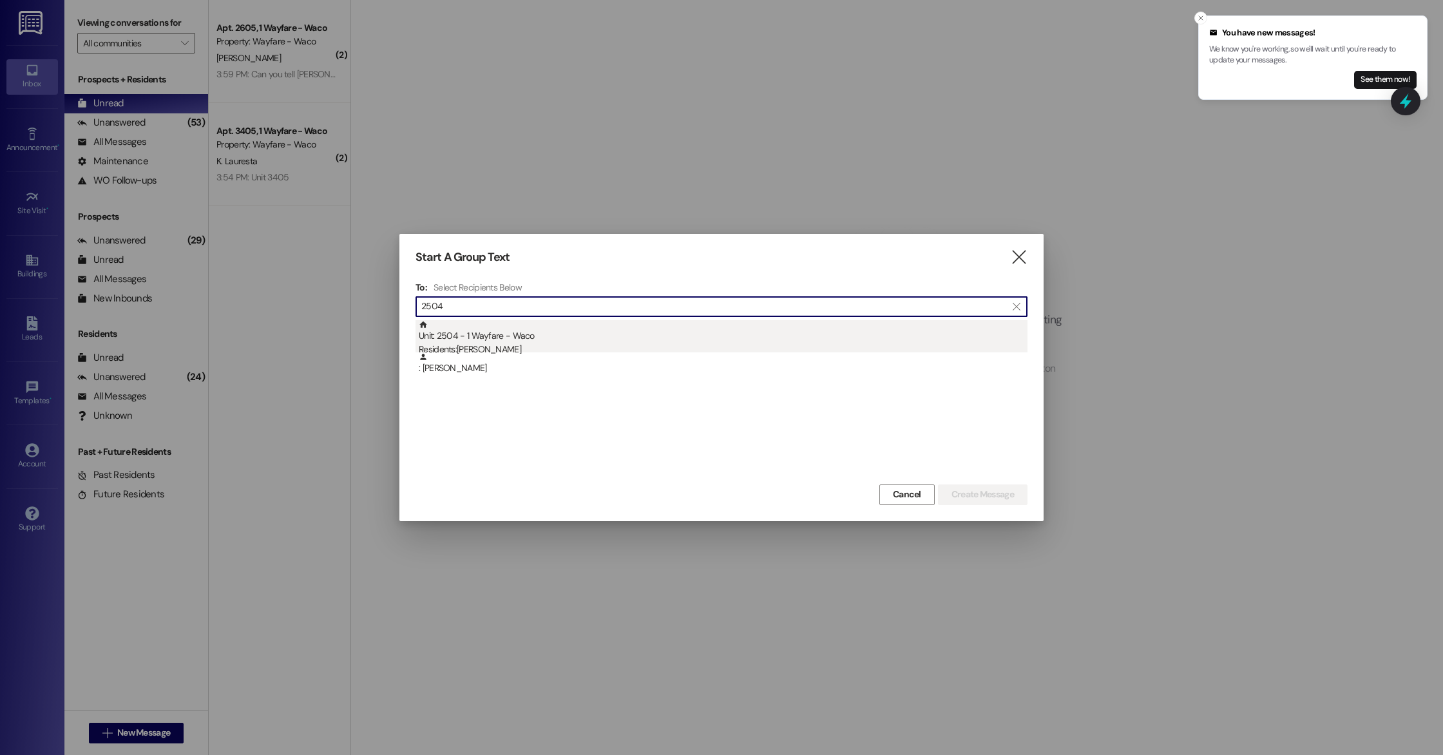
type input "2504"
click at [542, 330] on div "Unit: 2504 - 1 Wayfare - Waco Residents: Helen Burks" at bounding box center [723, 338] width 609 height 37
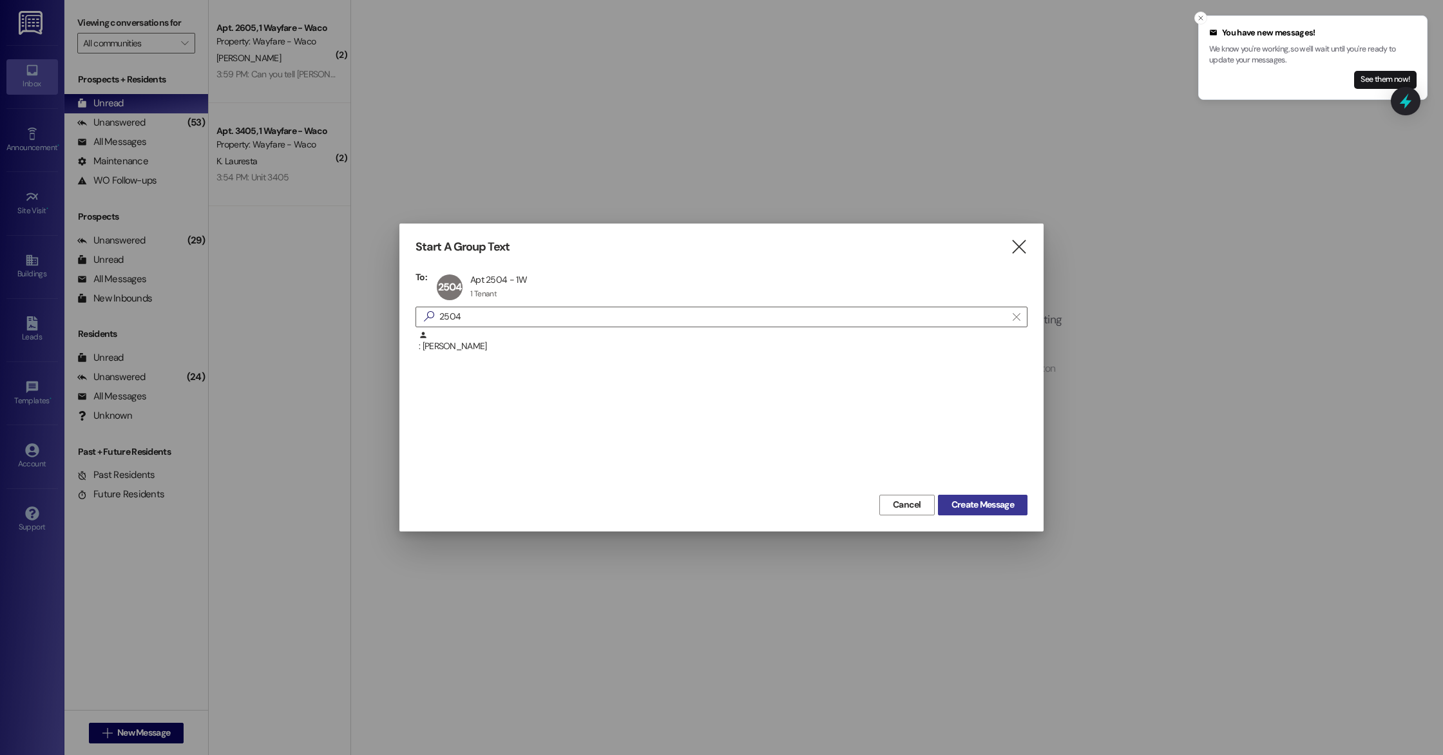
click at [992, 506] on span "Create Message" at bounding box center [982, 505] width 62 height 14
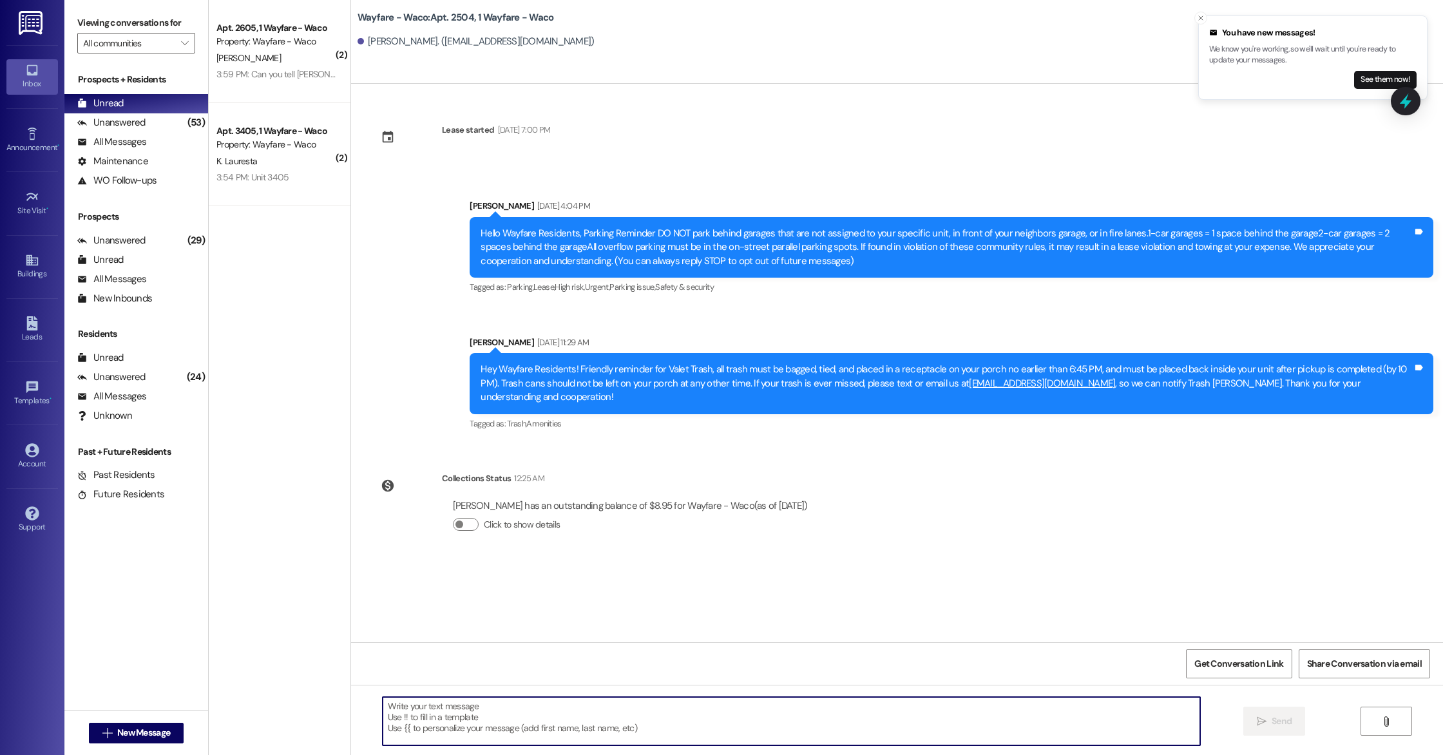
click at [548, 718] on textarea at bounding box center [791, 721] width 817 height 48
paste textarea "Hello Yunjin, you have an outstanding balance of $8.95. Please pay in full befo…"
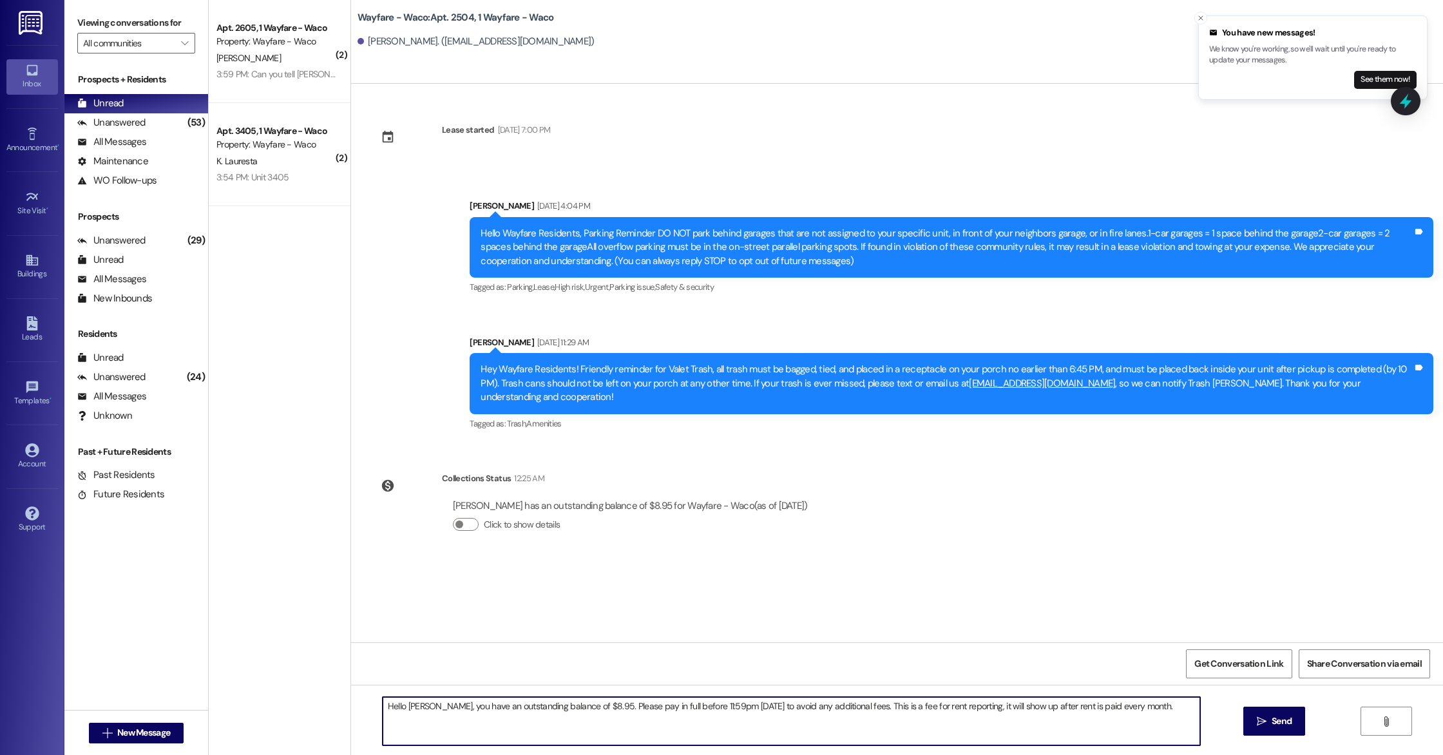
click at [419, 705] on textarea "Hello Yunjin, you have an outstanding balance of $8.95. Please pay in full befo…" at bounding box center [791, 721] width 817 height 48
type textarea "Hello Helen, you have an outstanding balance of $8.95. Please pay in full befor…"
click at [1138, 712] on textarea "Hello Helen, you have an outstanding balance of $8.95. Please pay in full befor…" at bounding box center [791, 721] width 817 height 48
click at [1286, 720] on span "Send" at bounding box center [1282, 721] width 20 height 14
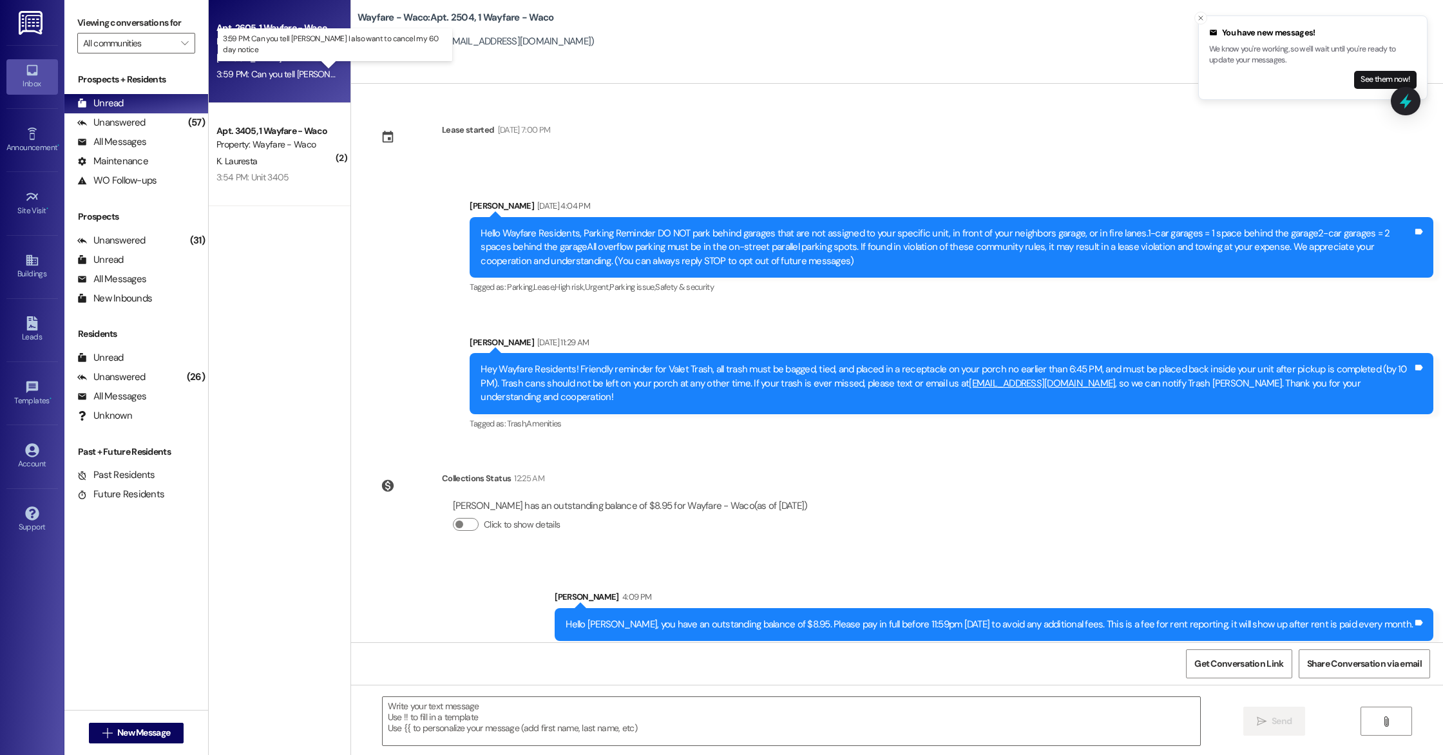
click at [269, 75] on div "3:59 PM: Can you tell Bryce I also want to cancel my 60 day notice 3:59 PM: Can…" at bounding box center [362, 74] width 292 height 12
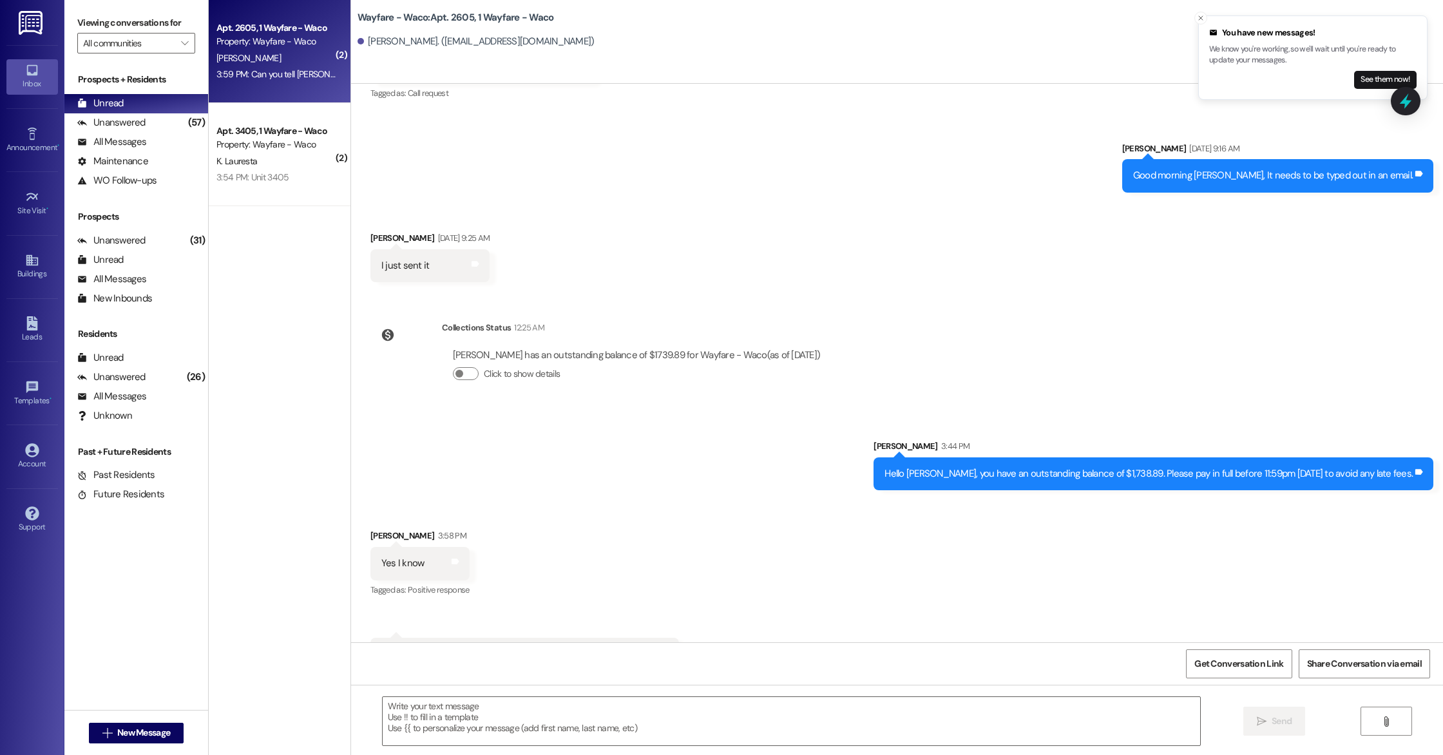
scroll to position [8440, 0]
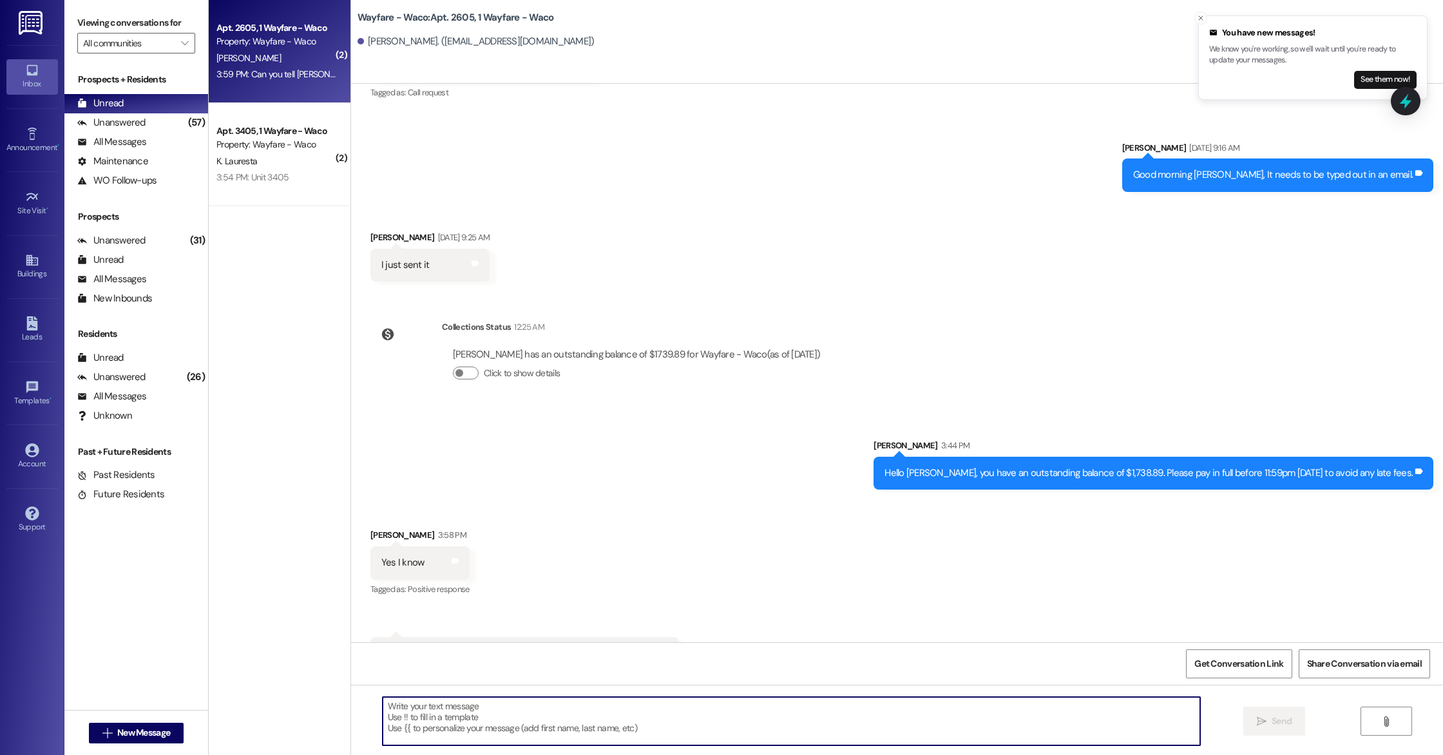
click at [667, 723] on textarea at bounding box center [791, 721] width 817 height 48
click at [726, 726] on textarea at bounding box center [791, 721] width 817 height 48
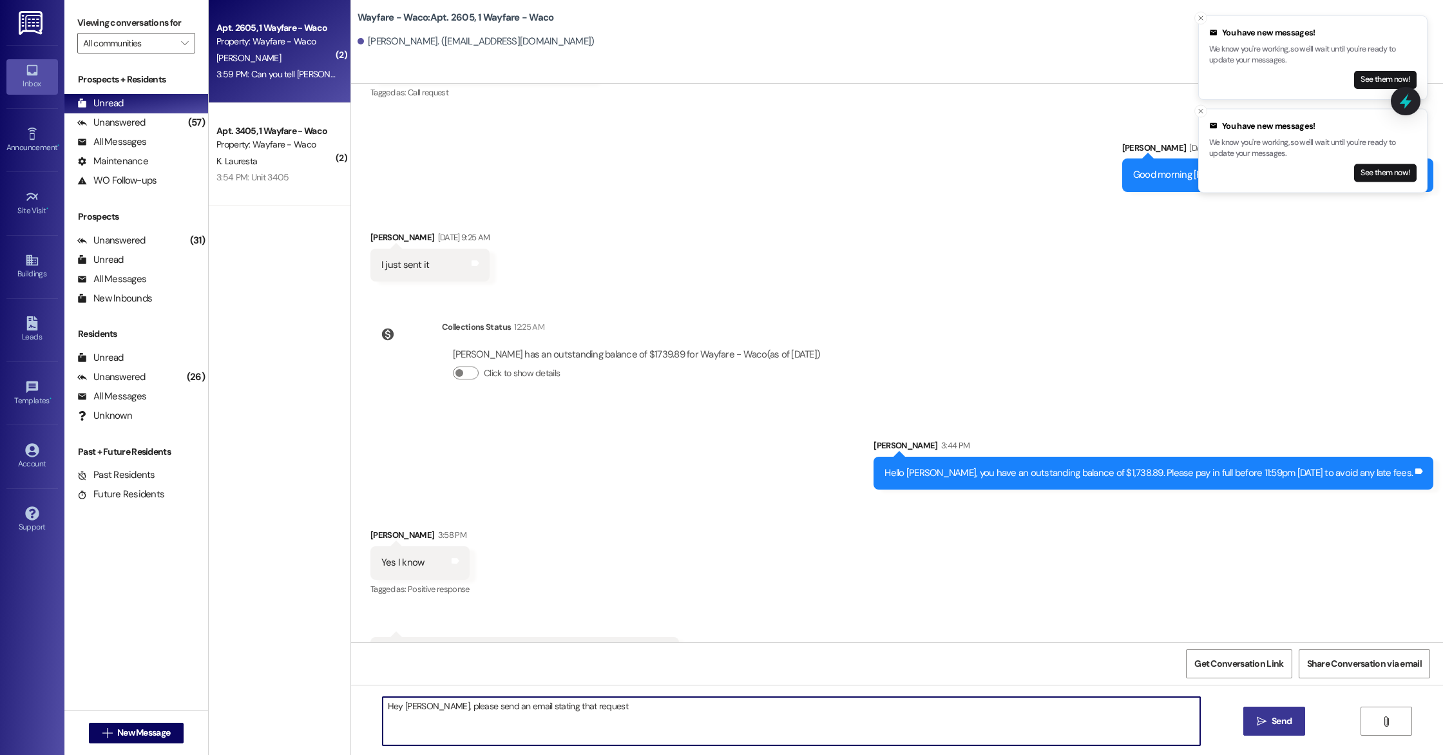
click at [527, 705] on textarea "Hey Jaime, please send an email stating that request" at bounding box center [791, 721] width 817 height 48
type textarea "Hey Jaime, please send an email with that request."
click at [1272, 717] on span "Send" at bounding box center [1282, 721] width 20 height 14
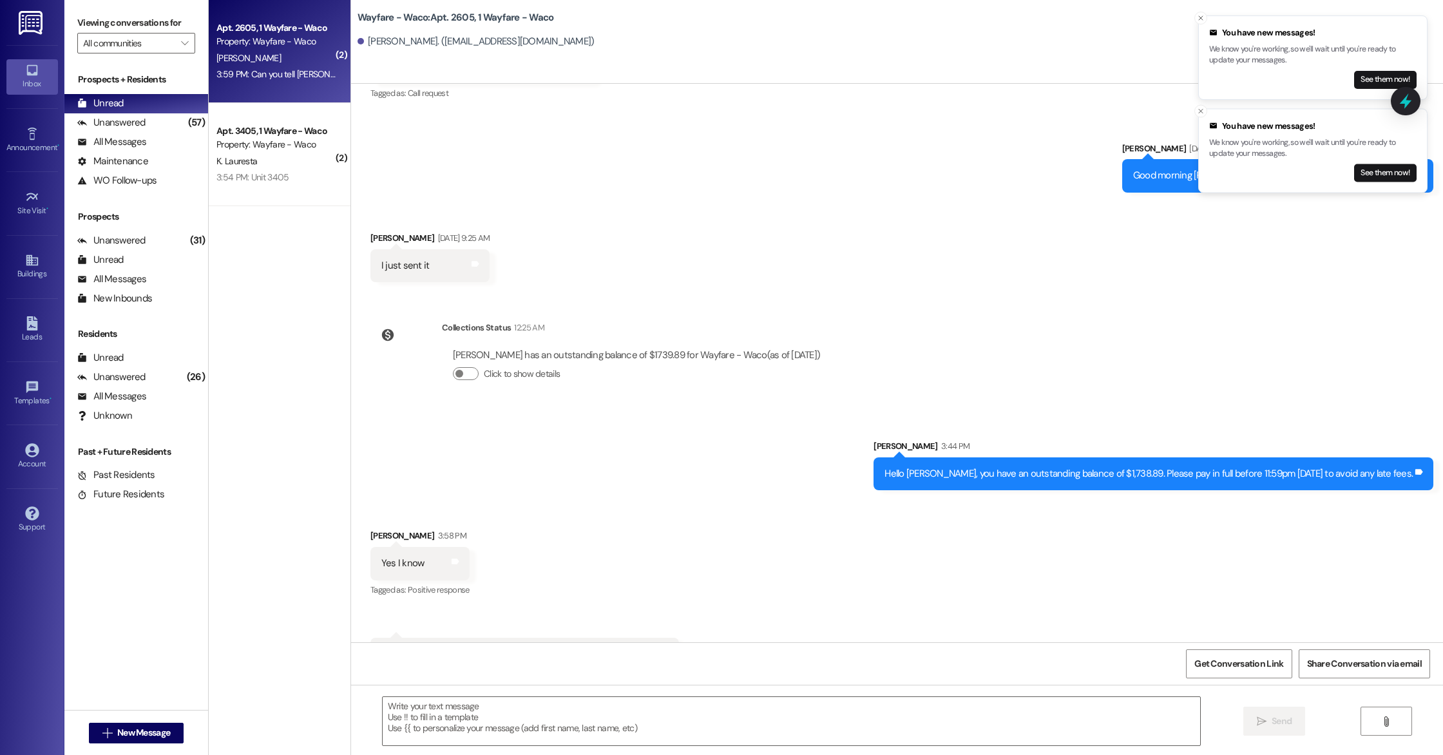
scroll to position [8529, 0]
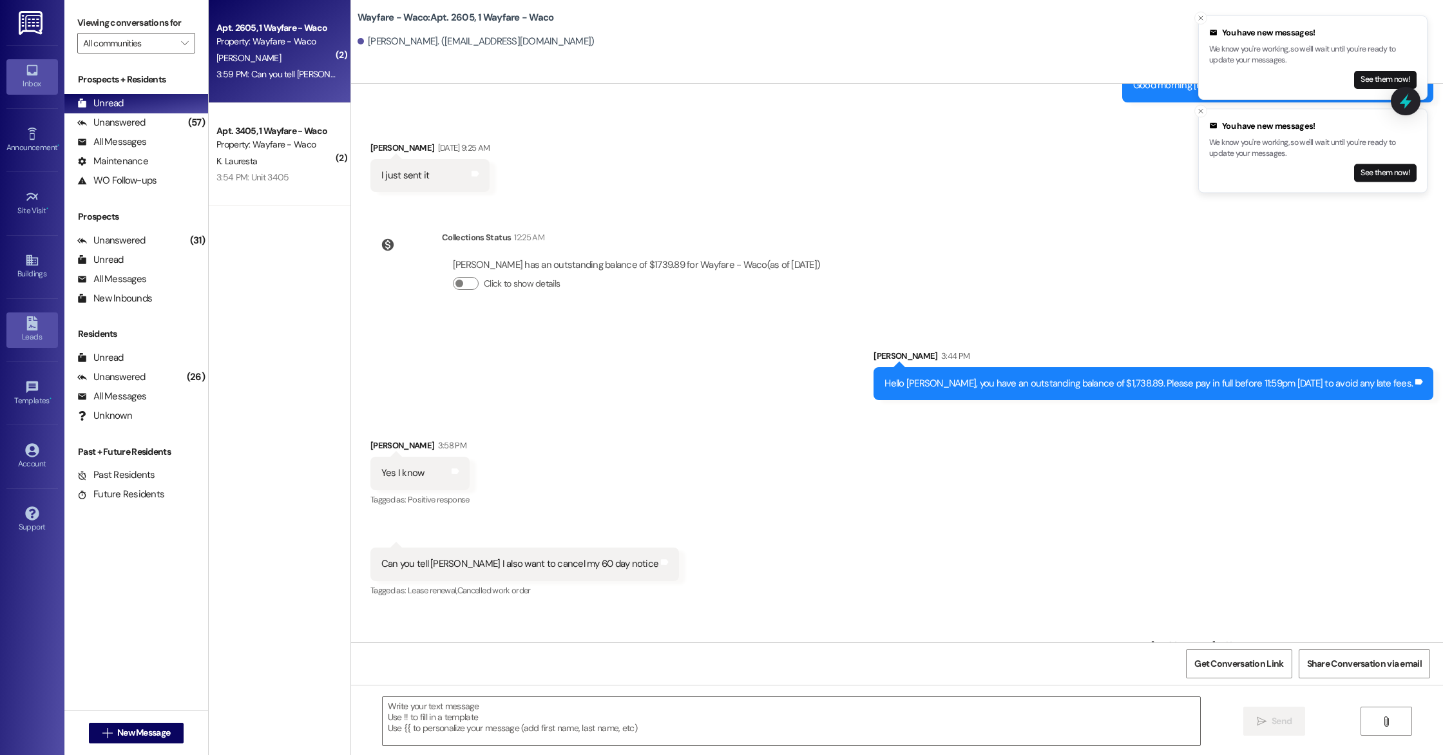
click at [24, 347] on div "Leads Go to Leads" at bounding box center [32, 329] width 52 height 63
click at [26, 336] on div "Leads" at bounding box center [32, 336] width 64 height 13
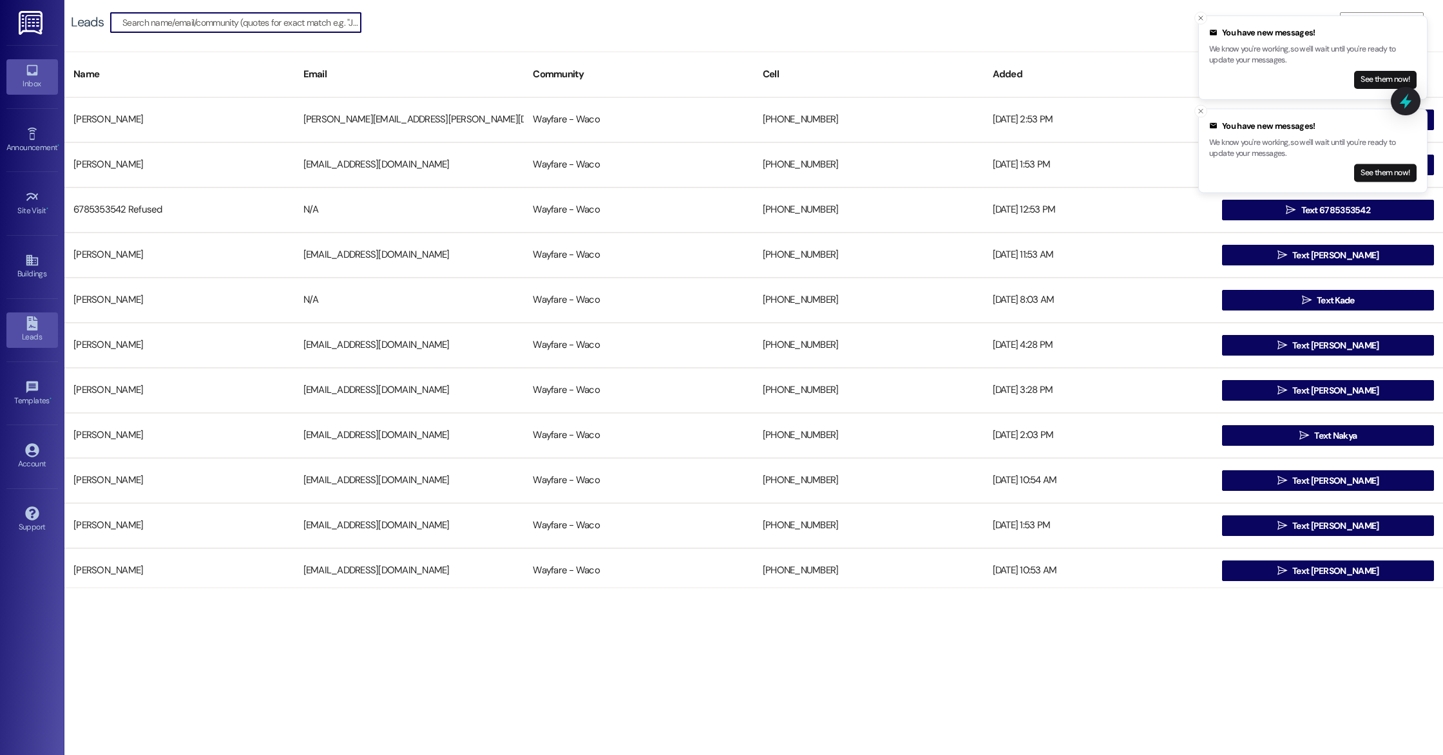
click at [35, 87] on div "Inbox" at bounding box center [32, 83] width 64 height 13
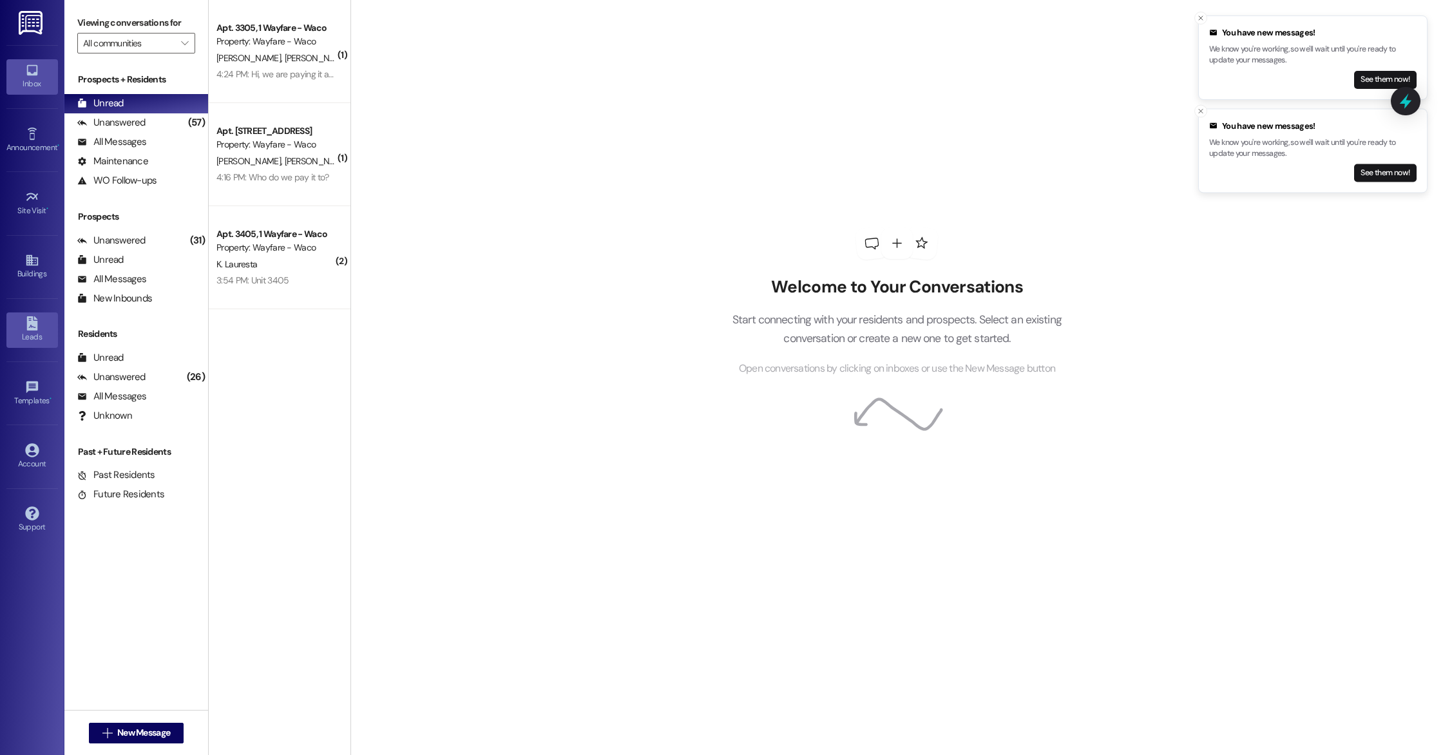
click at [30, 335] on div "Leads" at bounding box center [32, 336] width 64 height 13
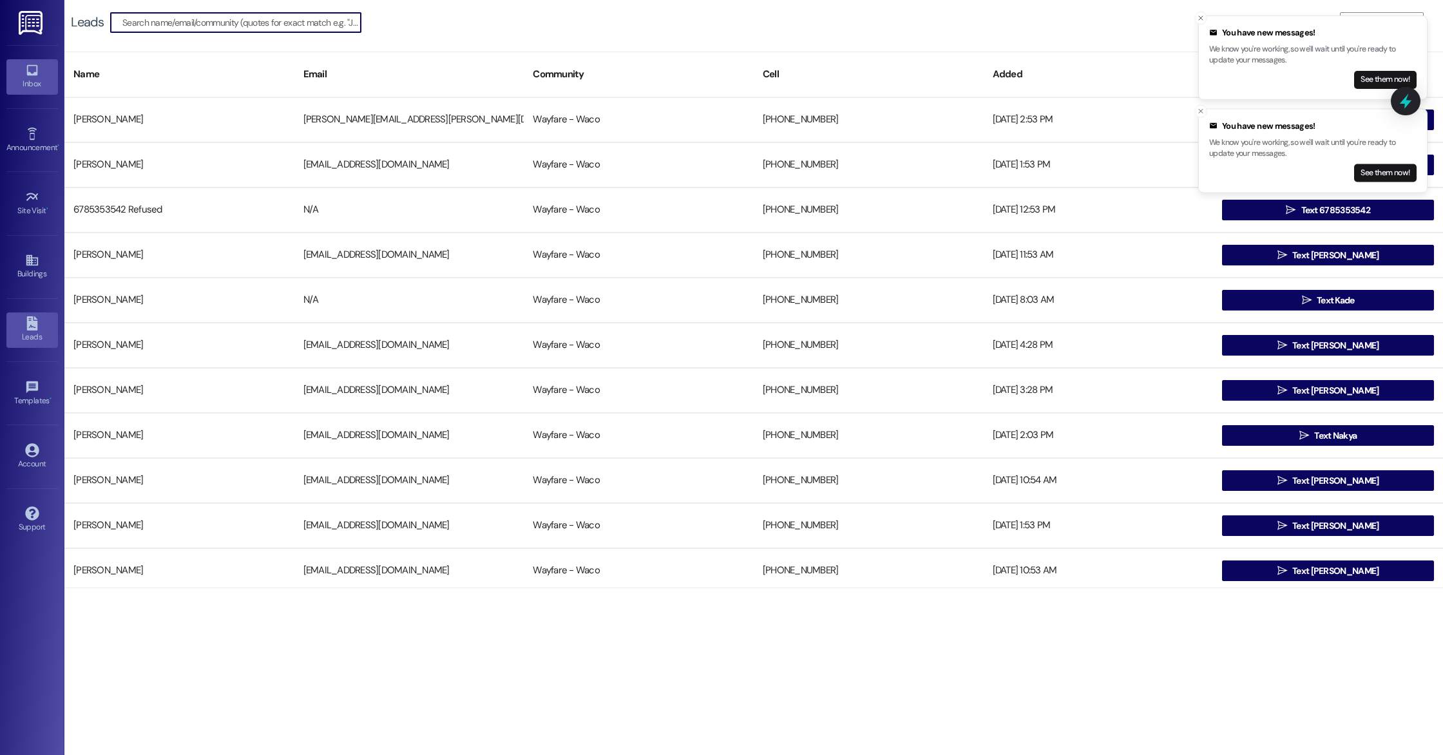
click at [28, 79] on div "Inbox" at bounding box center [32, 83] width 64 height 13
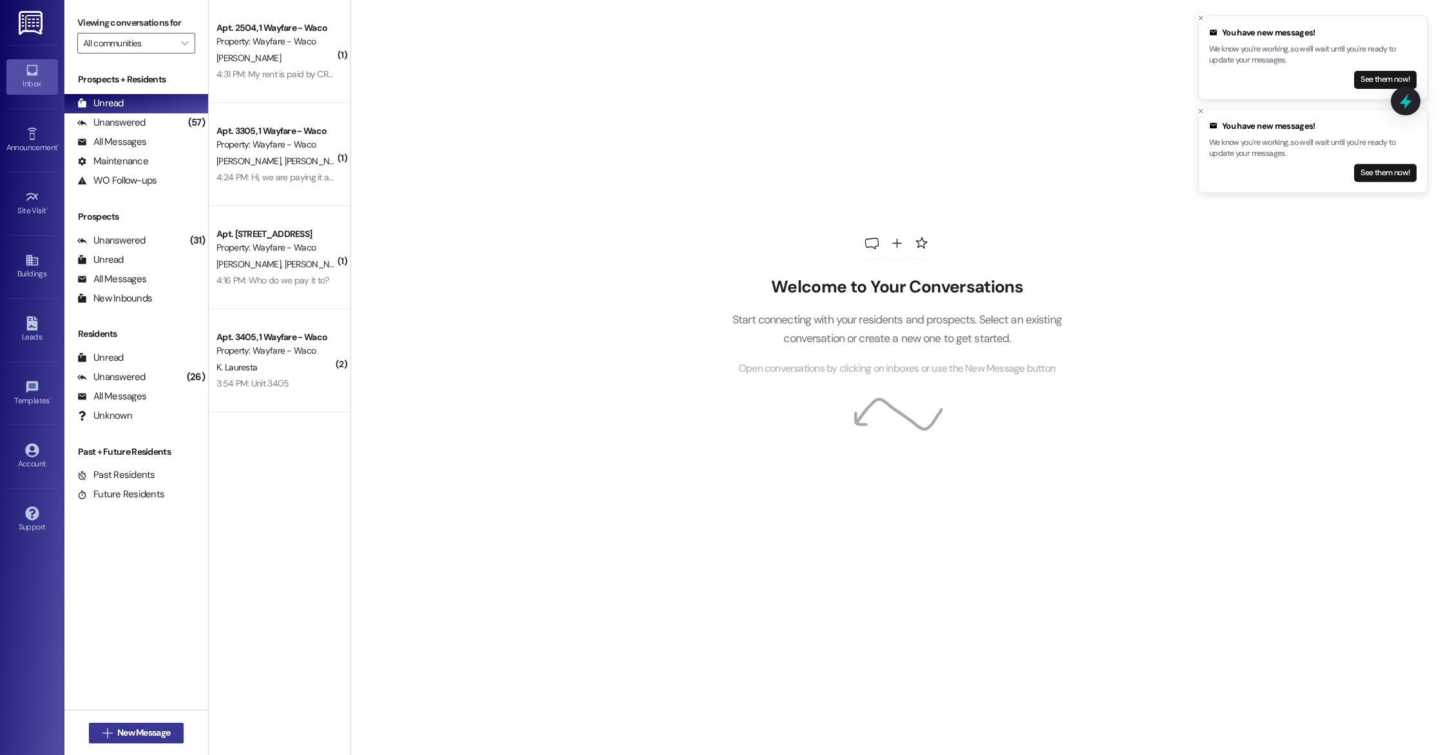
click at [95, 739] on button " New Message" at bounding box center [136, 733] width 95 height 21
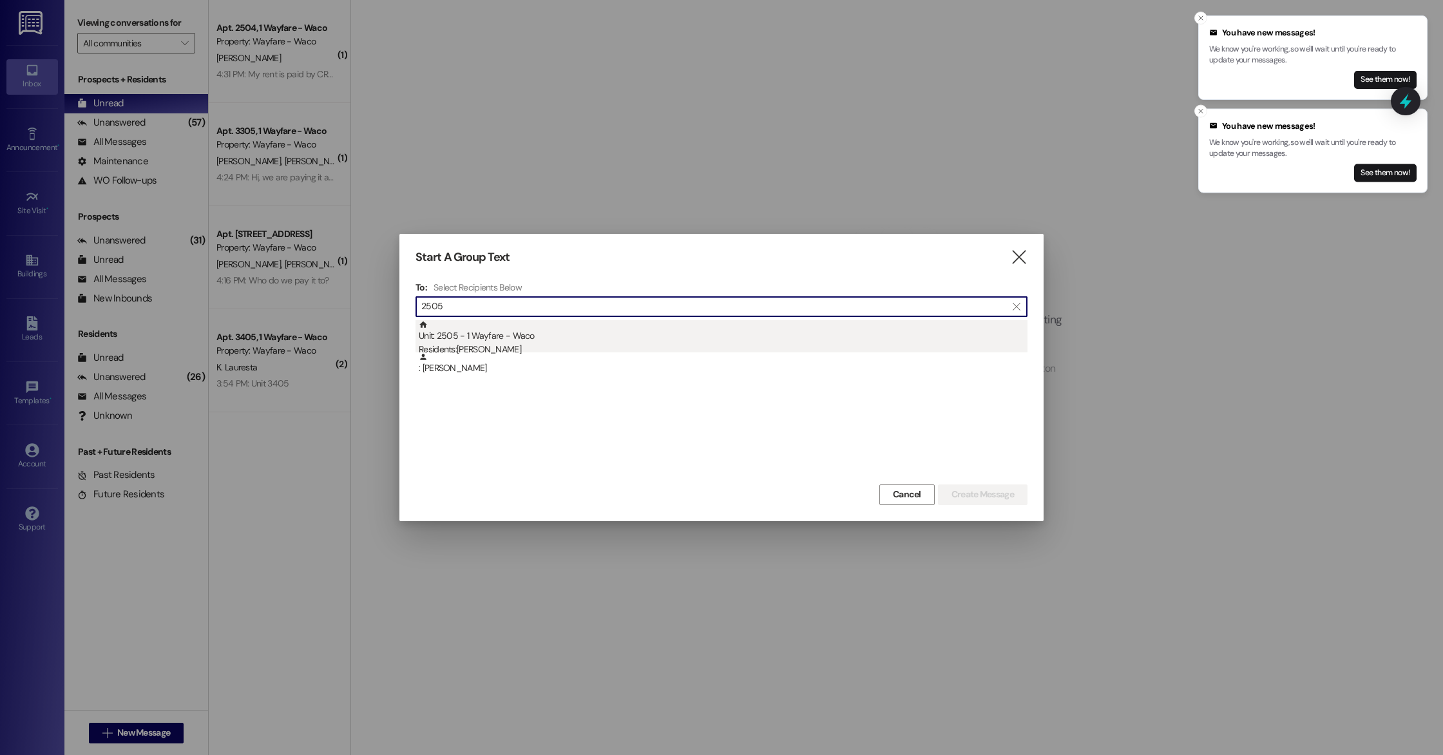
type input "2505"
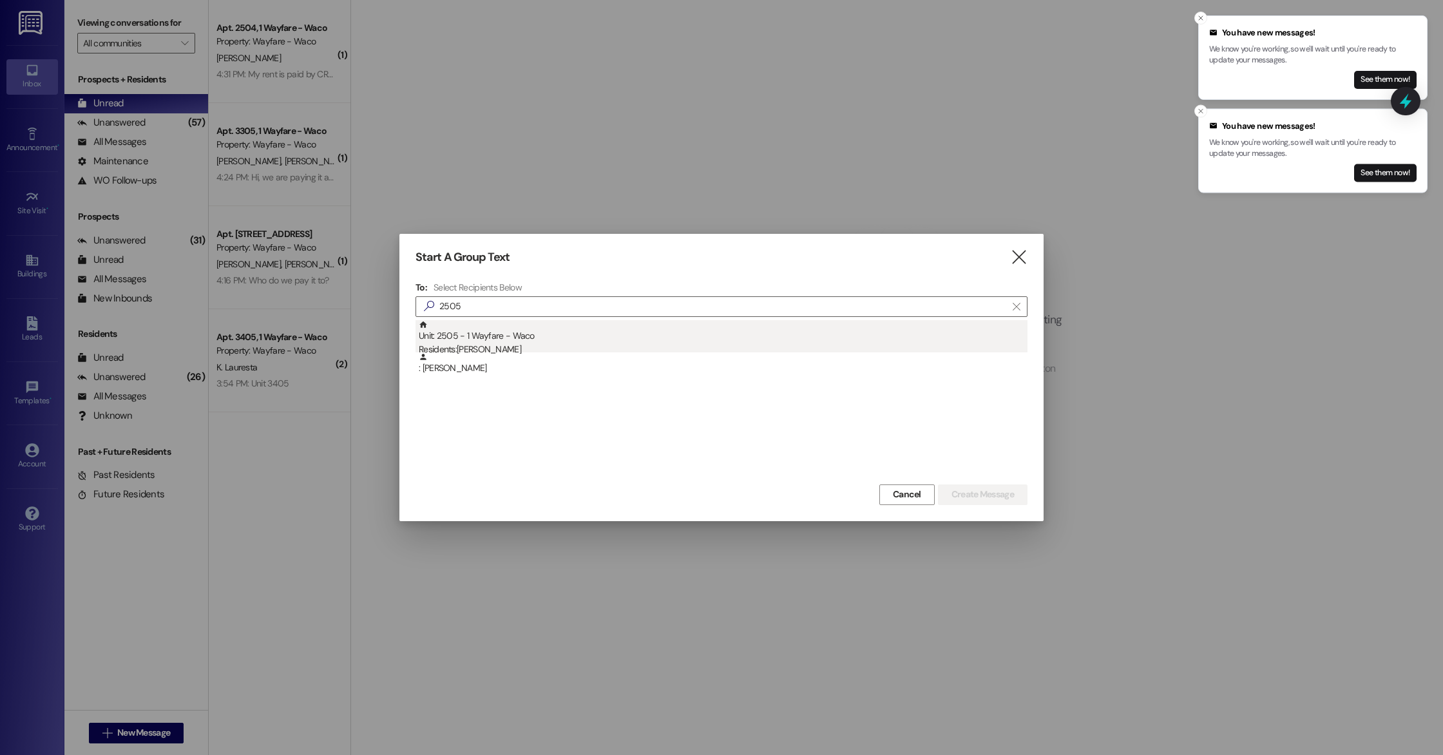
click at [614, 339] on div "Unit: 2505 - 1 Wayfare - Waco Residents: Shaun Campbell" at bounding box center [723, 338] width 609 height 37
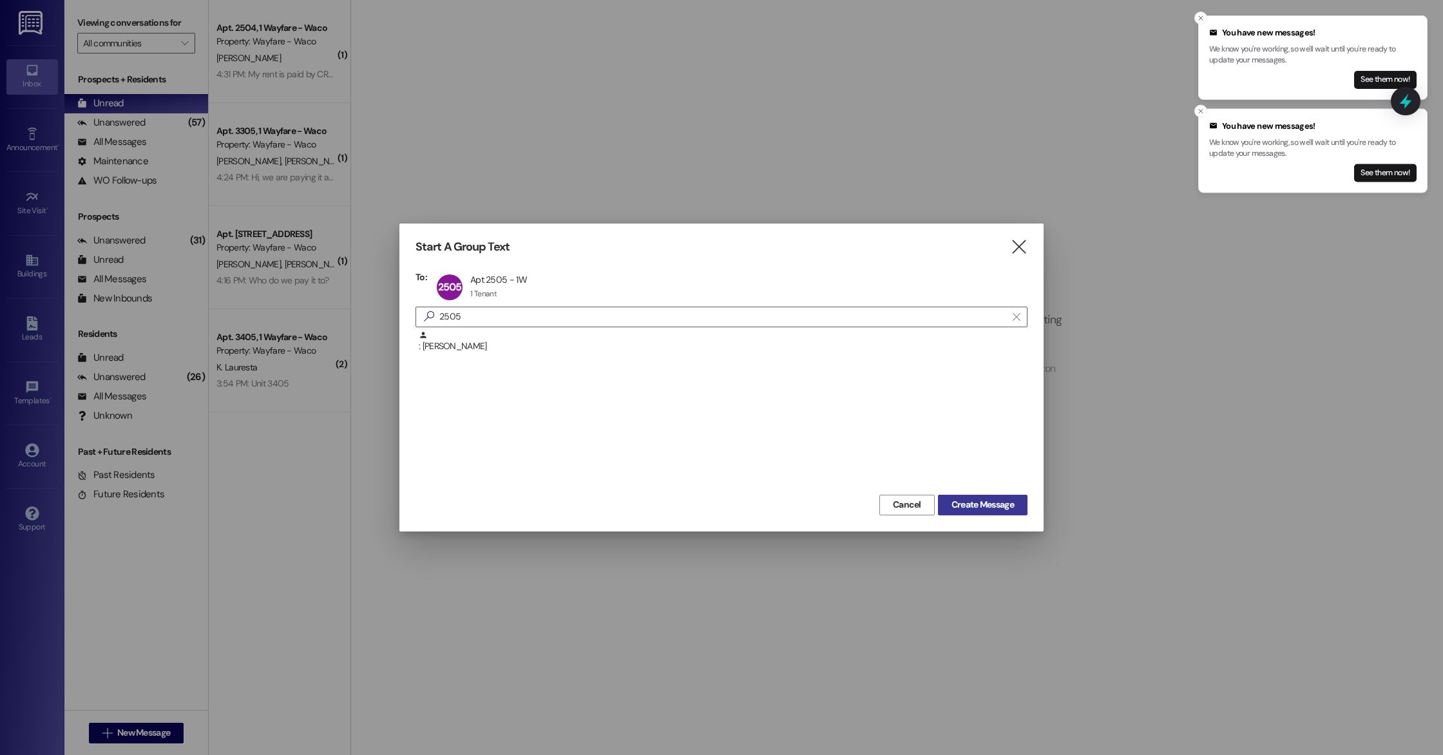
click at [972, 510] on span "Create Message" at bounding box center [982, 505] width 62 height 14
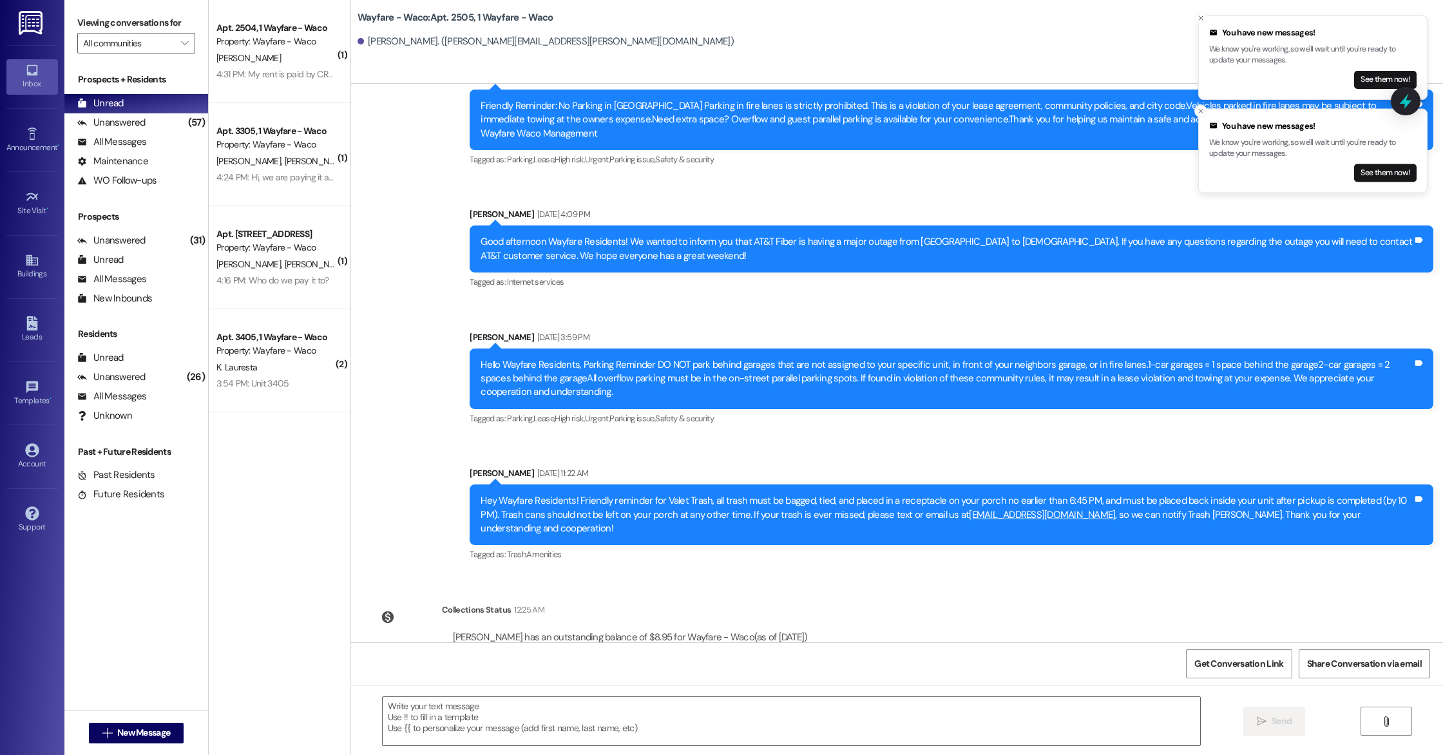
scroll to position [6330, 0]
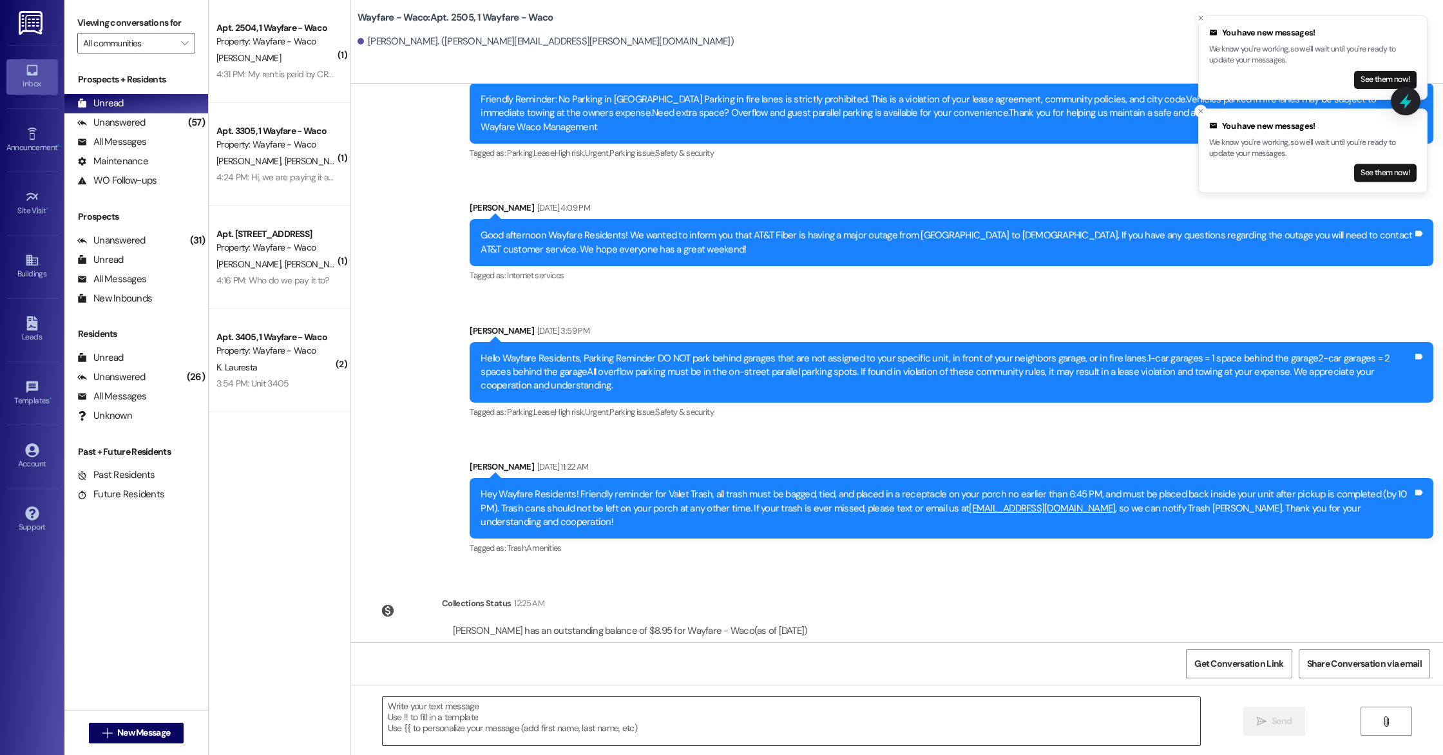
click at [399, 737] on textarea at bounding box center [791, 721] width 817 height 48
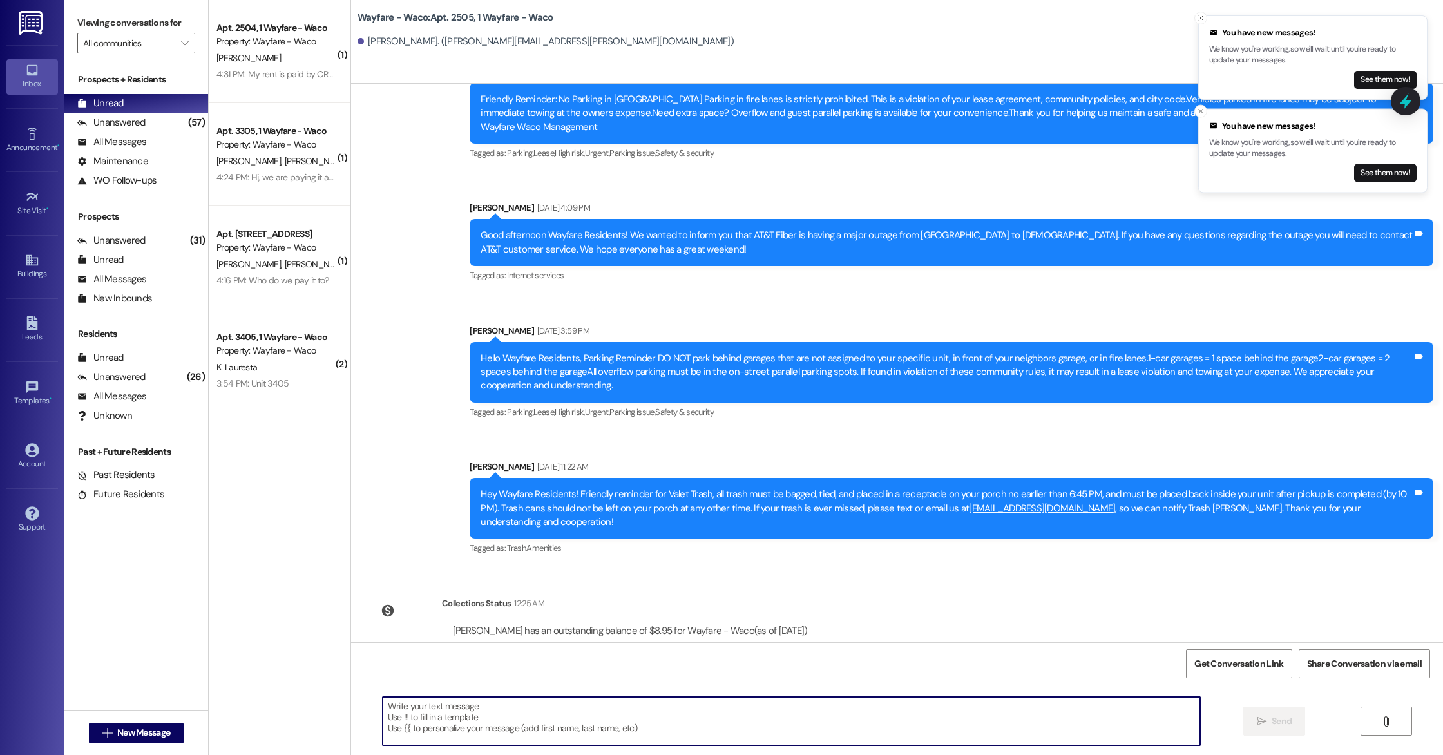
paste textarea "Hello Yunjin, you have an outstanding balance of $8.95. Please pay in full befo…"
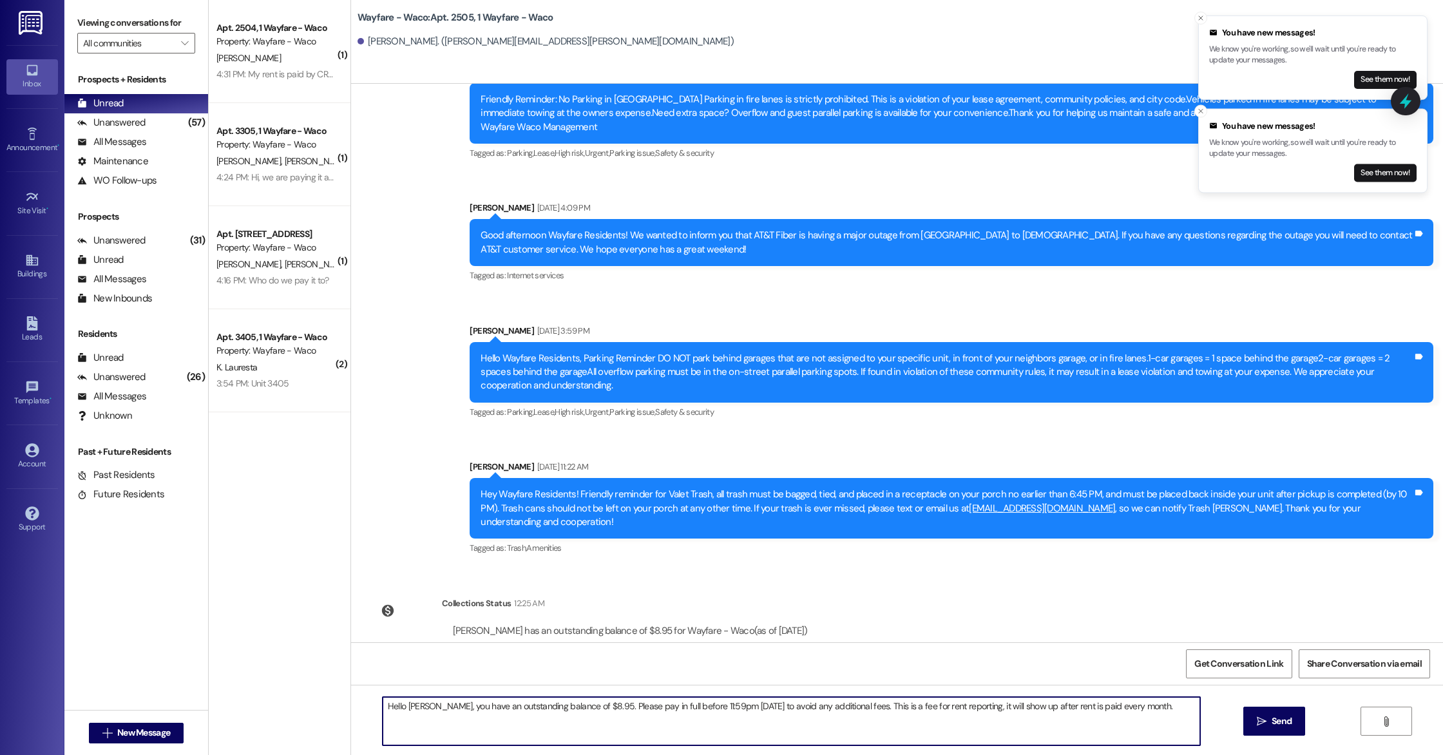
click at [419, 709] on textarea "Hello Yunjin, you have an outstanding balance of $8.95. Please pay in full befo…" at bounding box center [791, 721] width 817 height 48
click at [1129, 720] on textarea "Hello Shaun, you have an outstanding balance of $8.95. Please pay in full befor…" at bounding box center [791, 721] width 817 height 48
type textarea "Hello Shaun, you have an outstanding balance of $8.95. Please pay in full befor…"
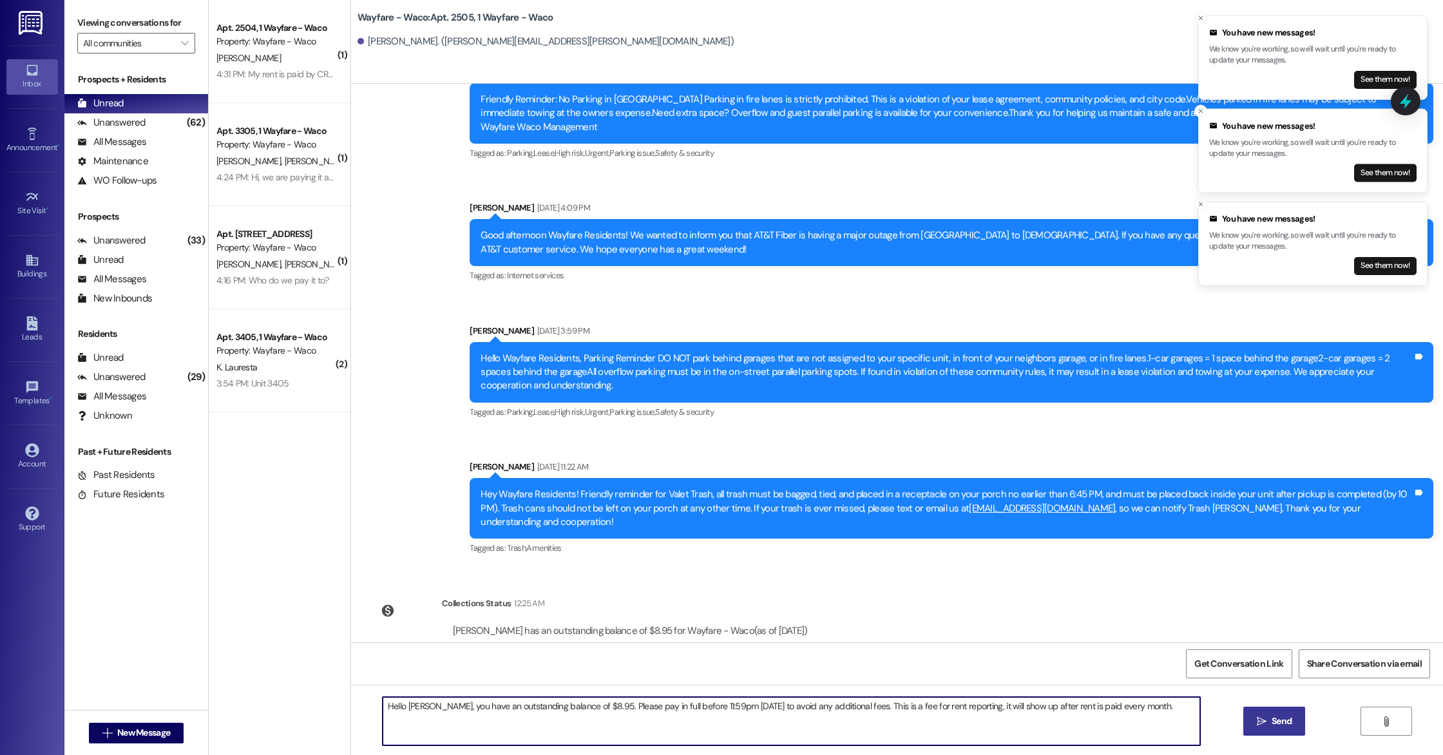
click at [1269, 721] on span "Send" at bounding box center [1281, 721] width 25 height 14
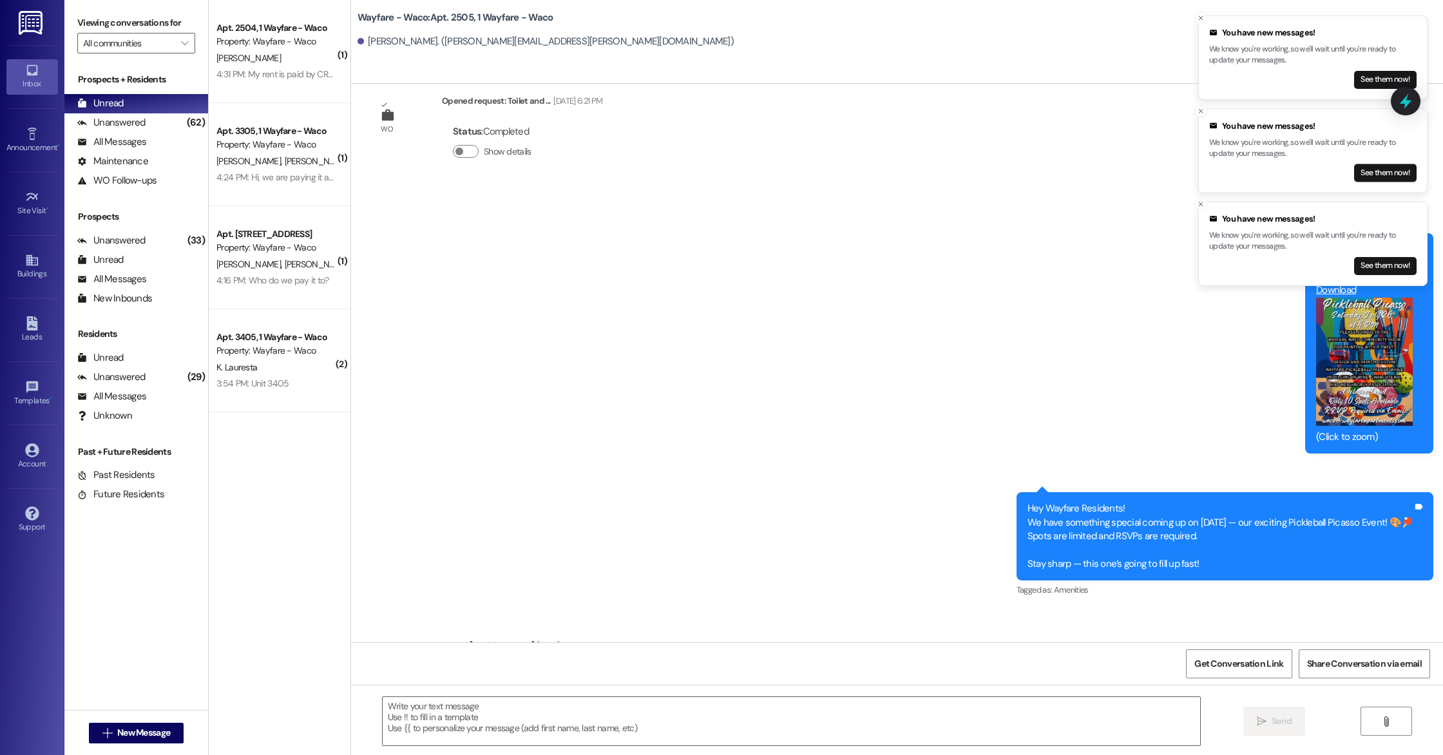
scroll to position [6420, 0]
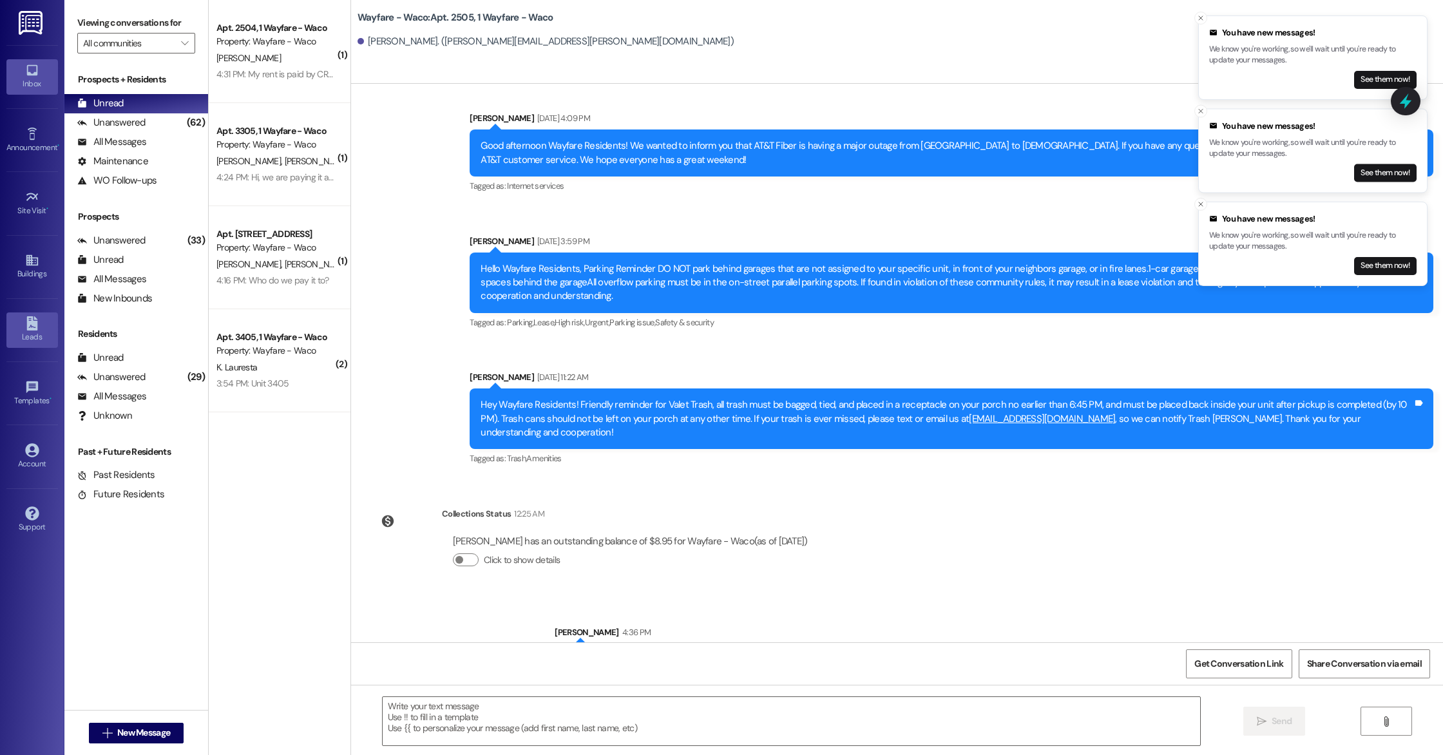
click at [30, 335] on div "Leads" at bounding box center [32, 336] width 64 height 13
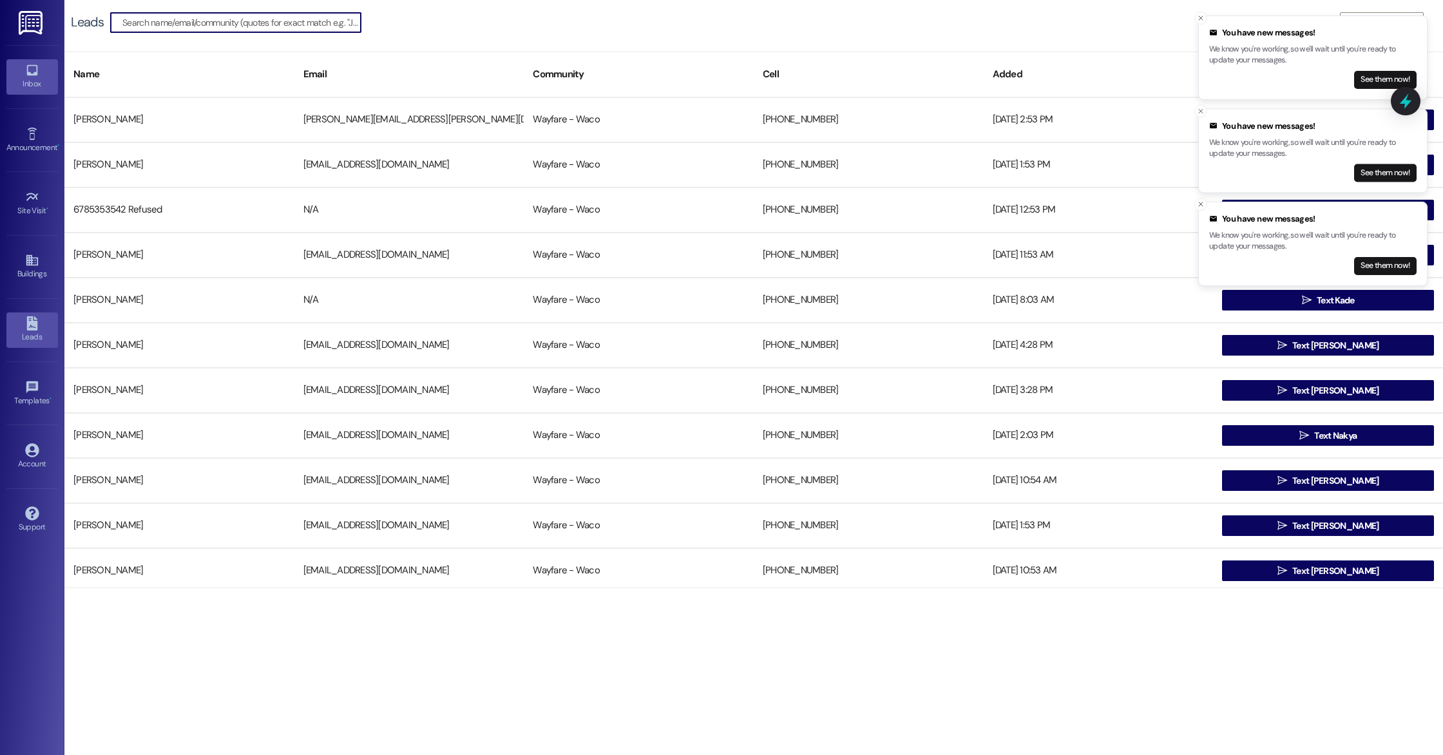
click at [31, 68] on icon at bounding box center [32, 70] width 14 height 14
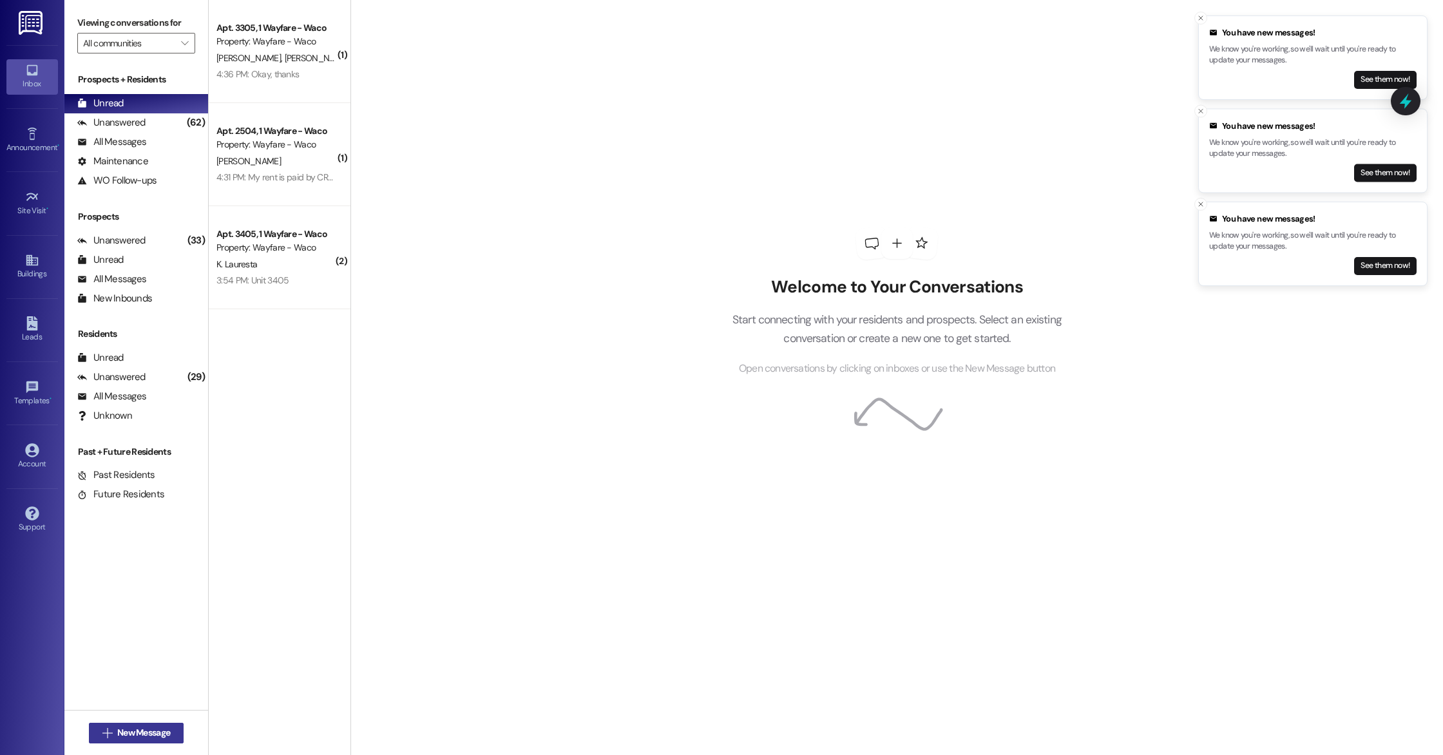
click at [127, 732] on span "New Message" at bounding box center [143, 733] width 53 height 14
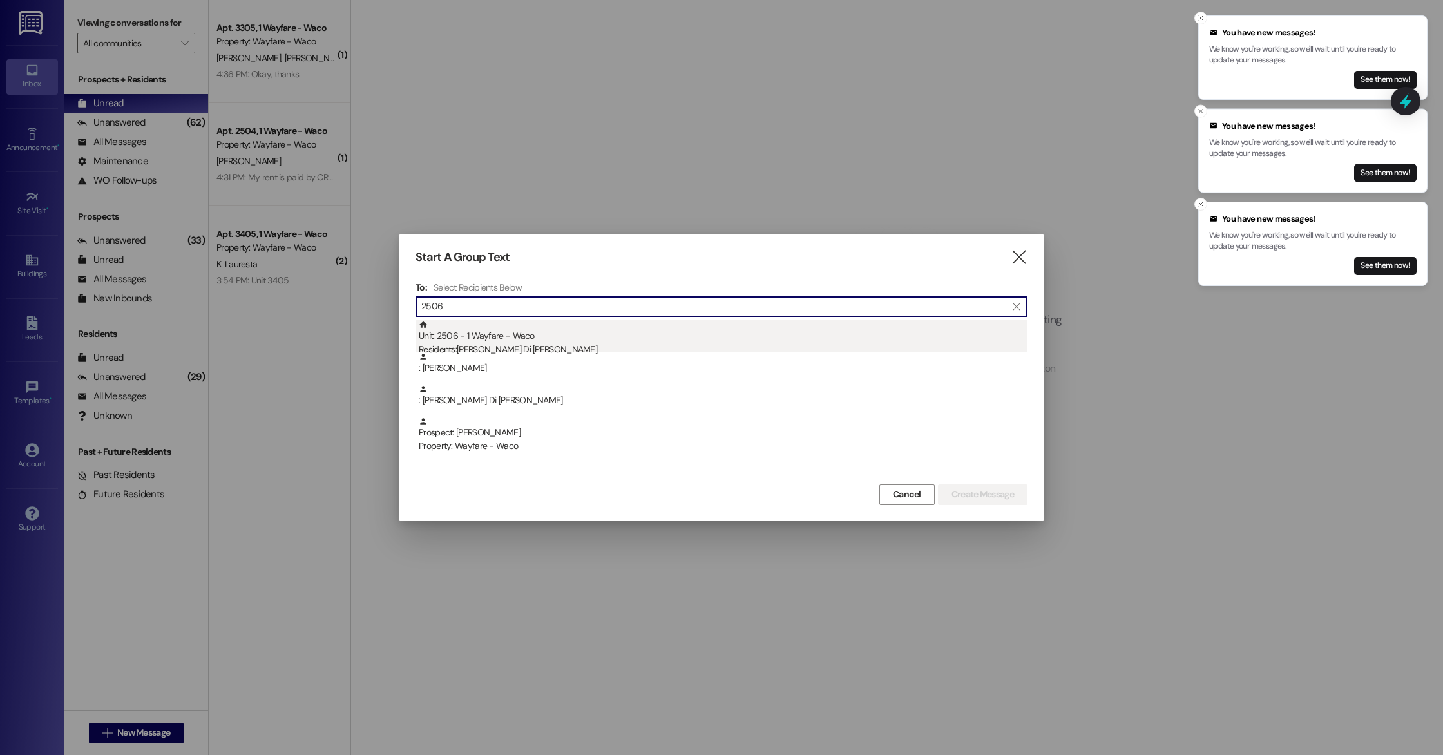
type input "2506"
click at [582, 346] on div "Residents: Maria Di Pasquo Weiss" at bounding box center [723, 350] width 609 height 14
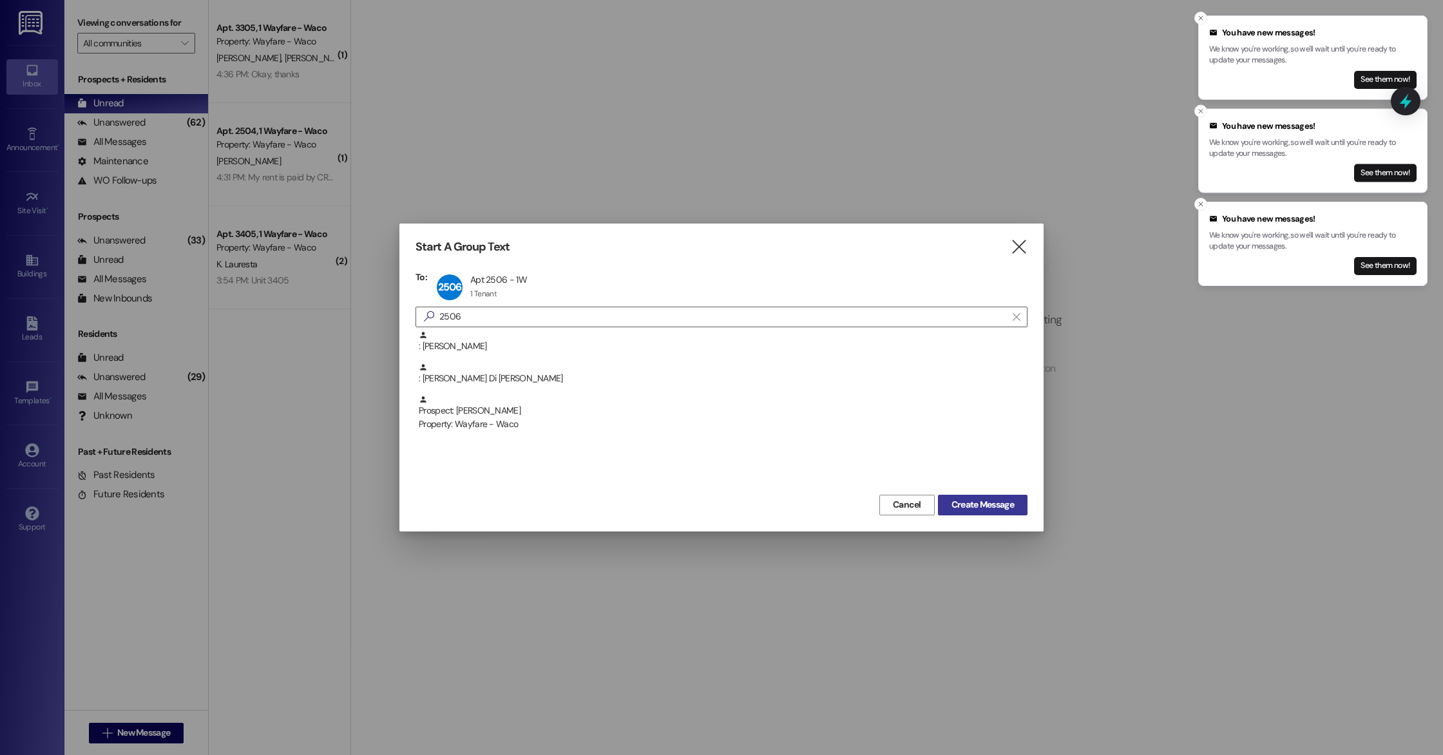
click at [988, 504] on span "Create Message" at bounding box center [982, 505] width 62 height 14
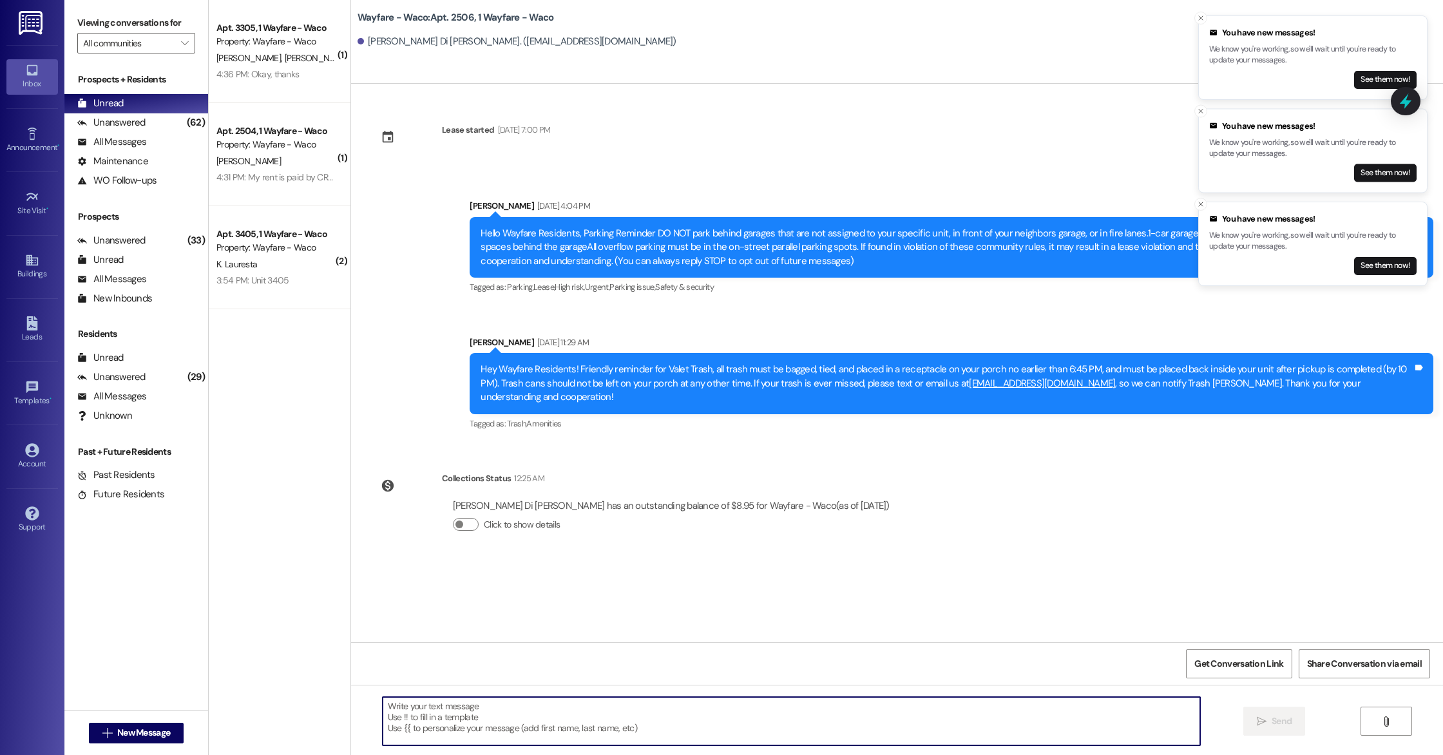
click at [491, 732] on textarea at bounding box center [791, 721] width 817 height 48
paste textarea "Hello Yunjin, you have an outstanding balance of $8.95. Please pay in full befo…"
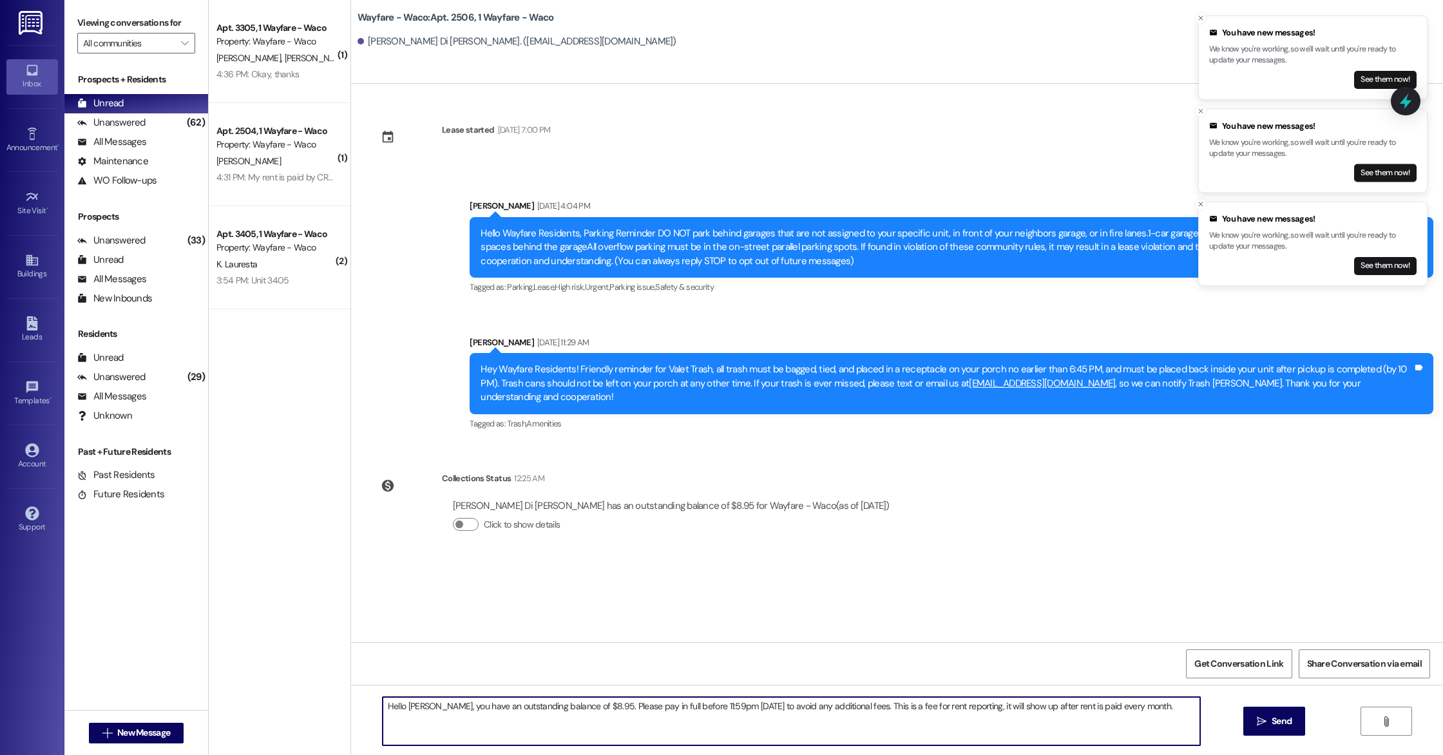
click at [417, 705] on textarea "Hello Yunjin, you have an outstanding balance of $8.95. Please pay in full befo…" at bounding box center [791, 721] width 817 height 48
click at [1129, 709] on textarea "Hello Maria, you have an outstanding balance of $8.95. Please pay in full befor…" at bounding box center [791, 721] width 817 height 48
type textarea "Hello Maria, you have an outstanding balance of $8.95. Please pay in full befor…"
click at [1260, 726] on icon "" at bounding box center [1262, 721] width 10 height 10
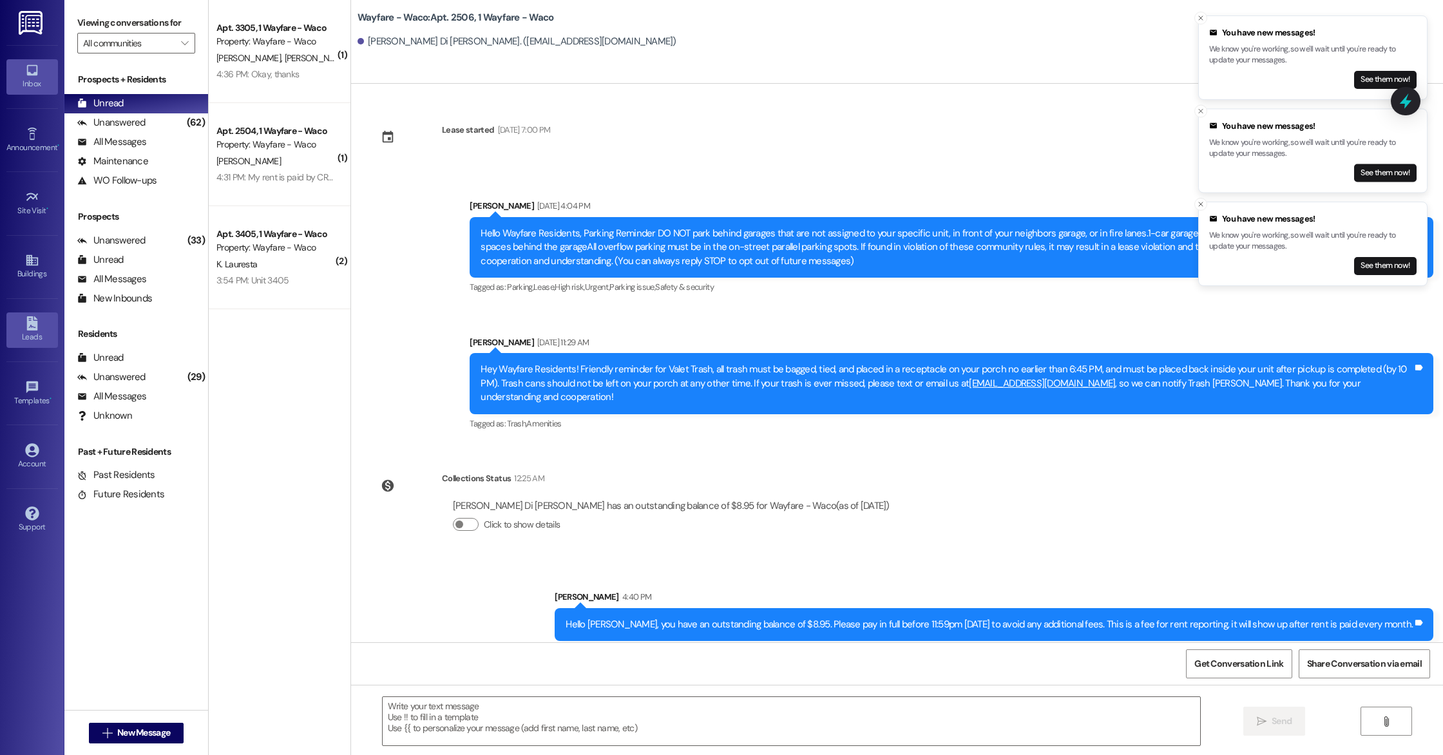
click at [33, 325] on icon at bounding box center [31, 323] width 11 height 14
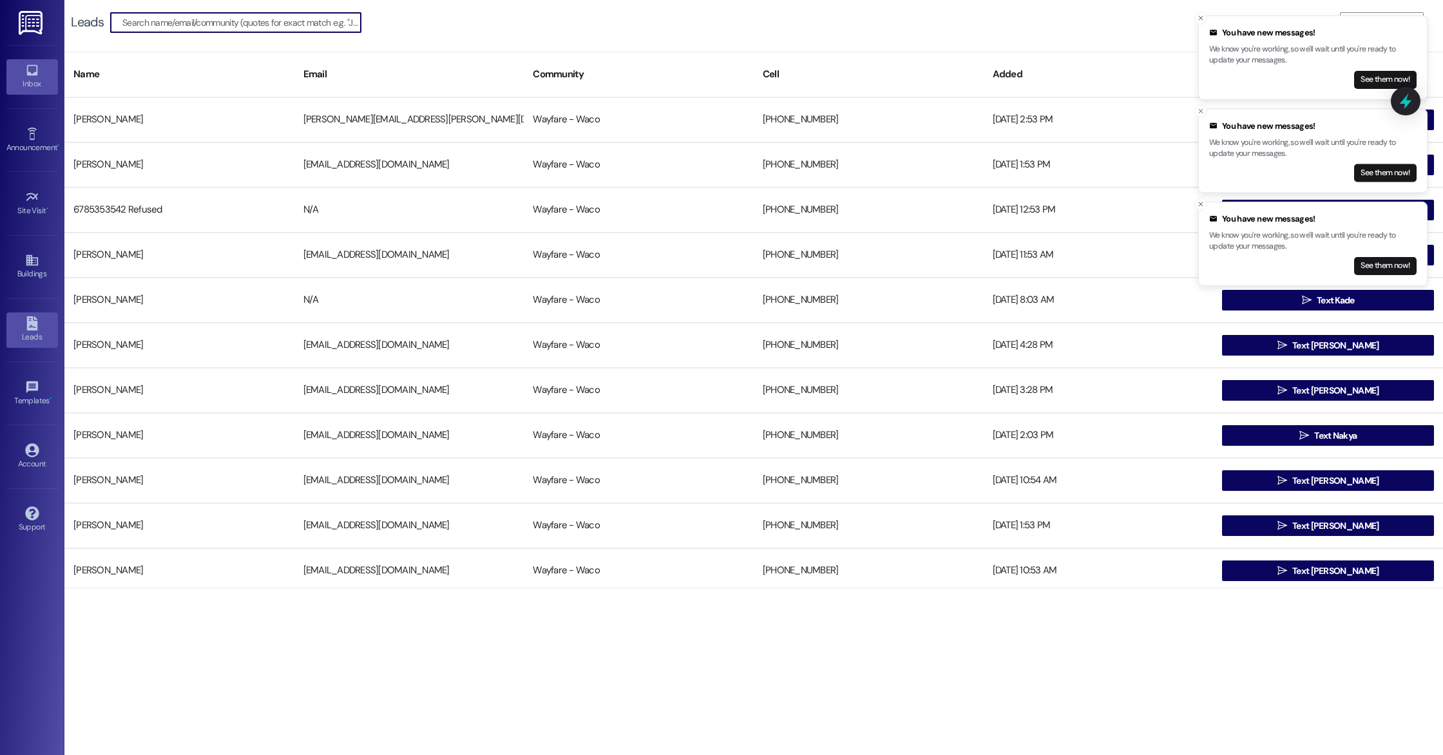
click at [31, 84] on div "Inbox" at bounding box center [32, 83] width 64 height 13
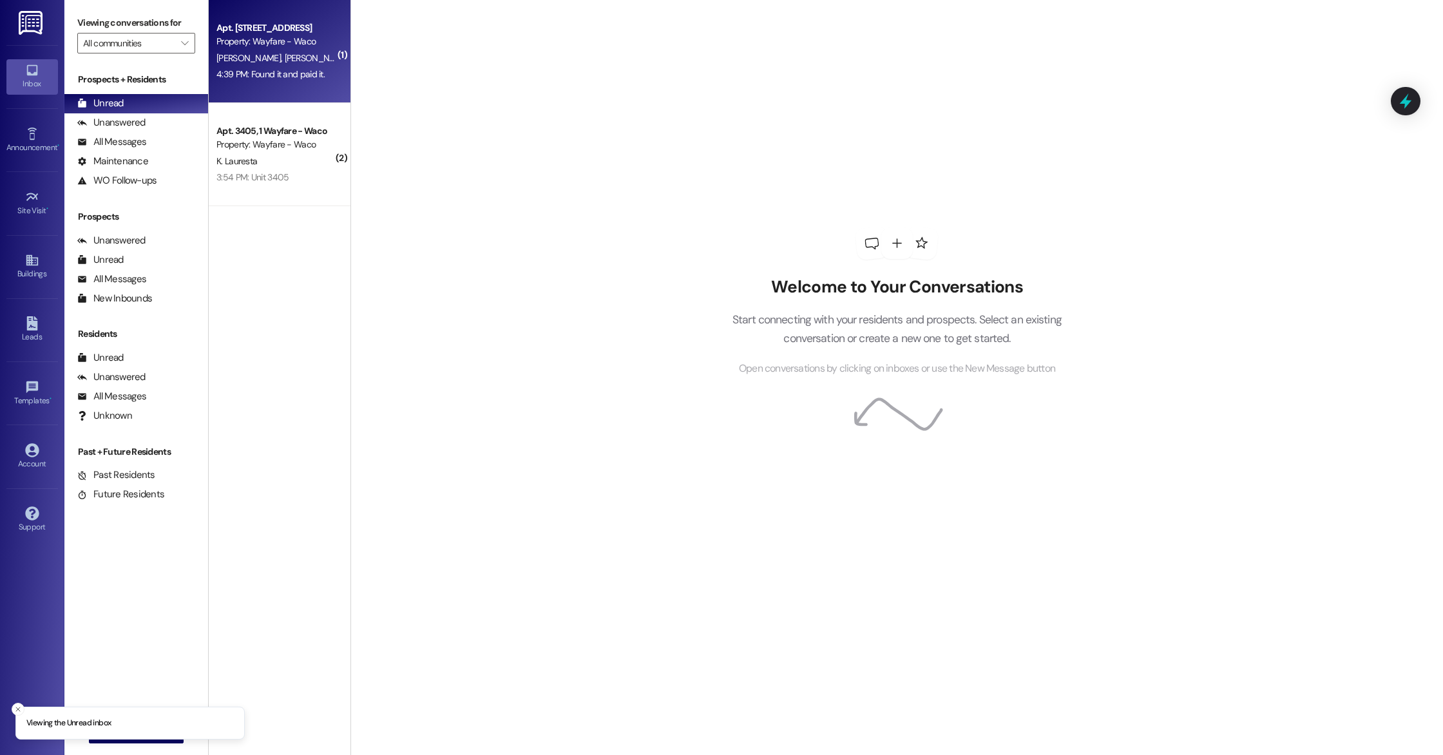
click at [303, 73] on div "4:39 PM: Found it and paid it. 4:39 PM: Found it and paid it." at bounding box center [270, 74] width 108 height 12
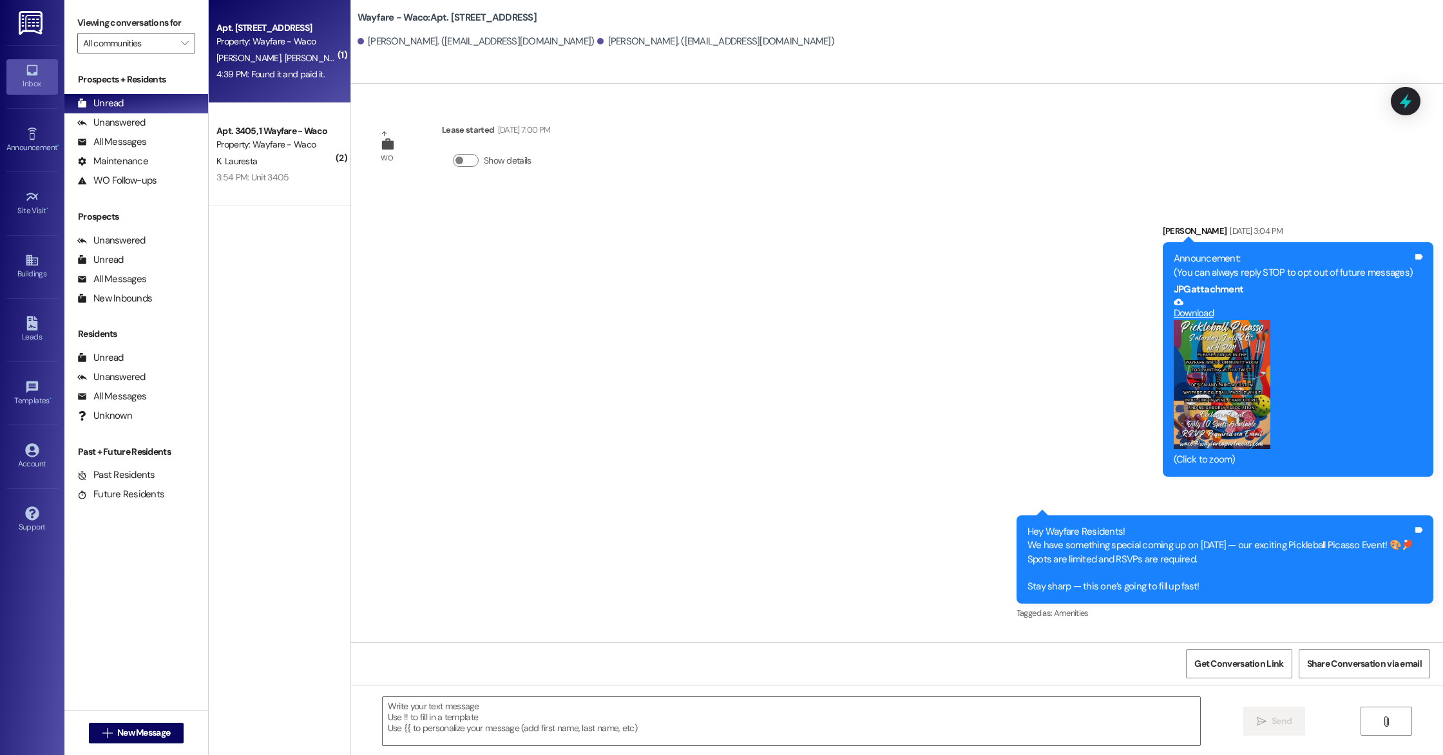
scroll to position [1042, 0]
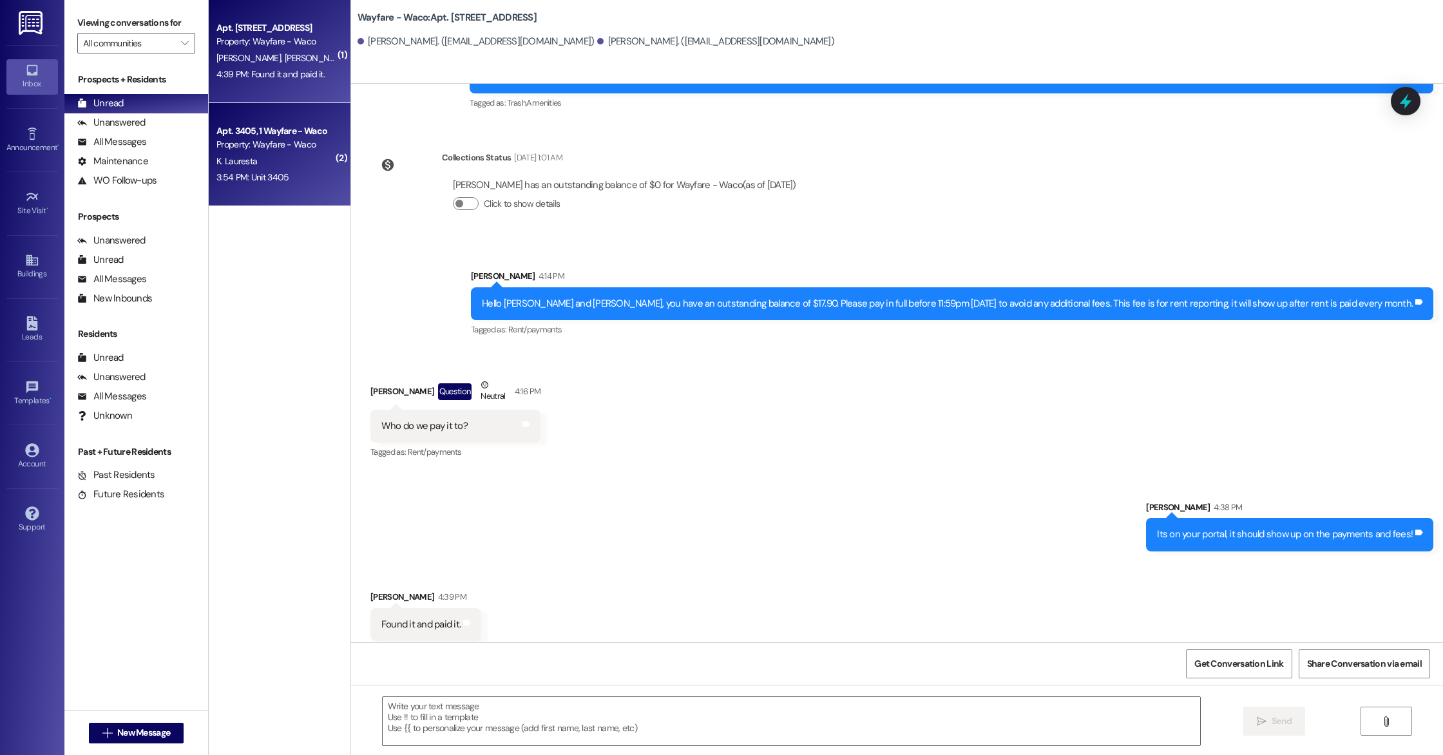
click at [276, 176] on div "3:54 PM: Unit 3405 3:54 PM: Unit 3405" at bounding box center [276, 177] width 122 height 16
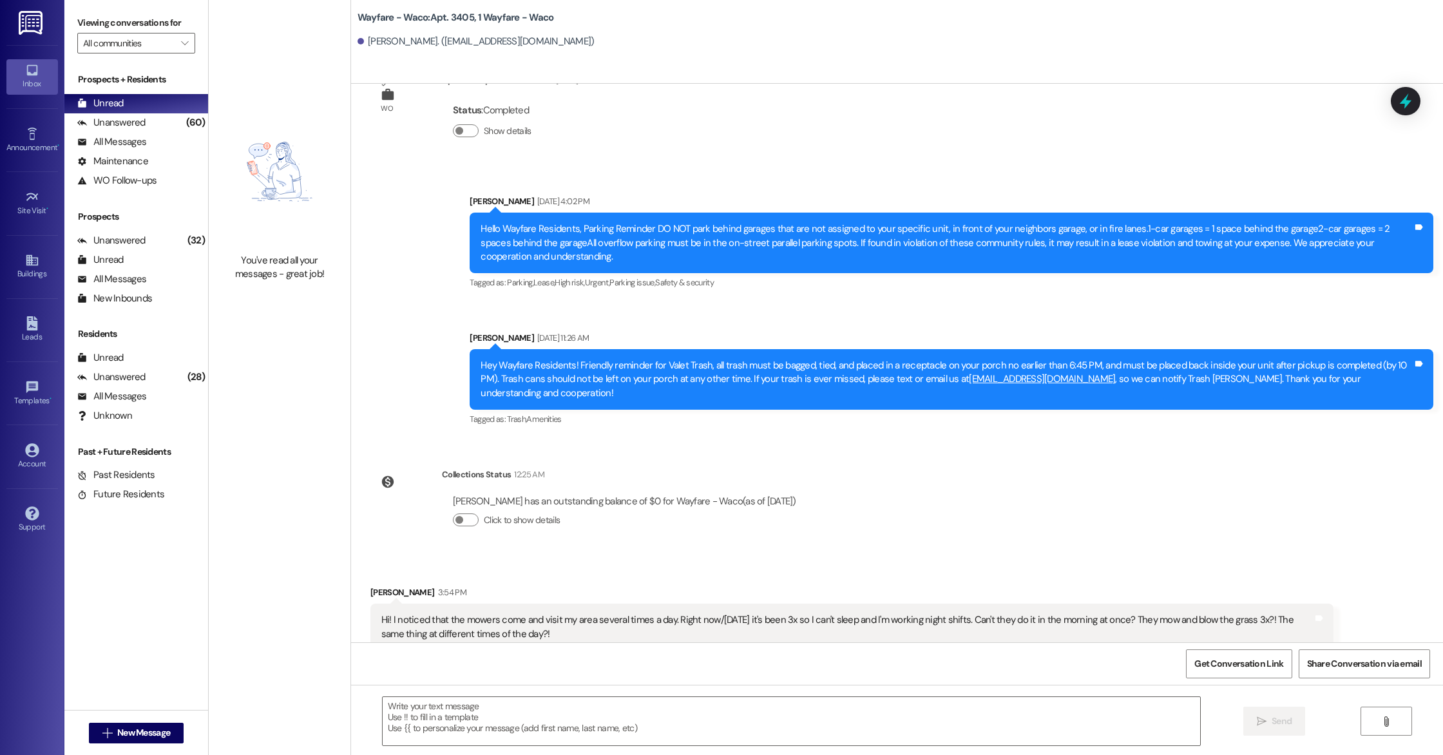
scroll to position [1599, 0]
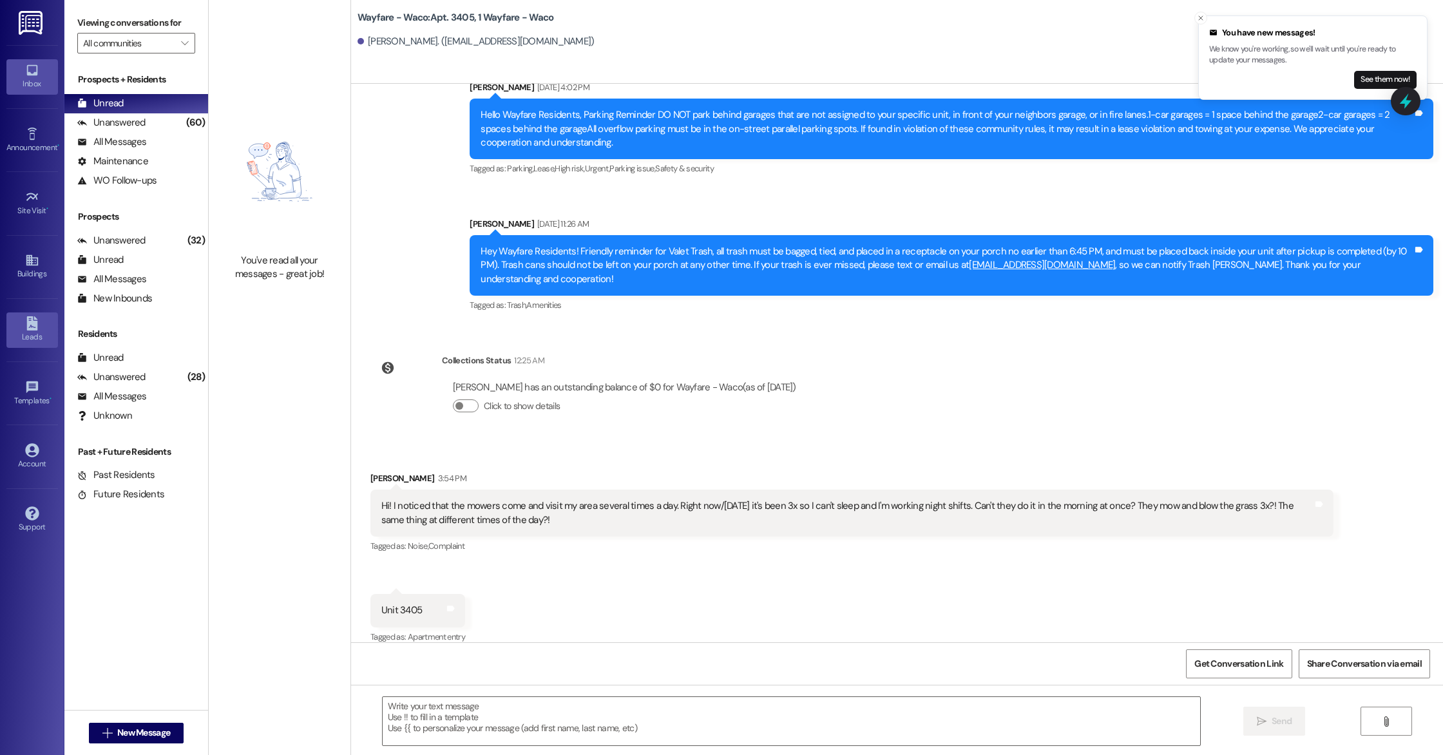
click at [39, 321] on link "Leads" at bounding box center [32, 329] width 52 height 35
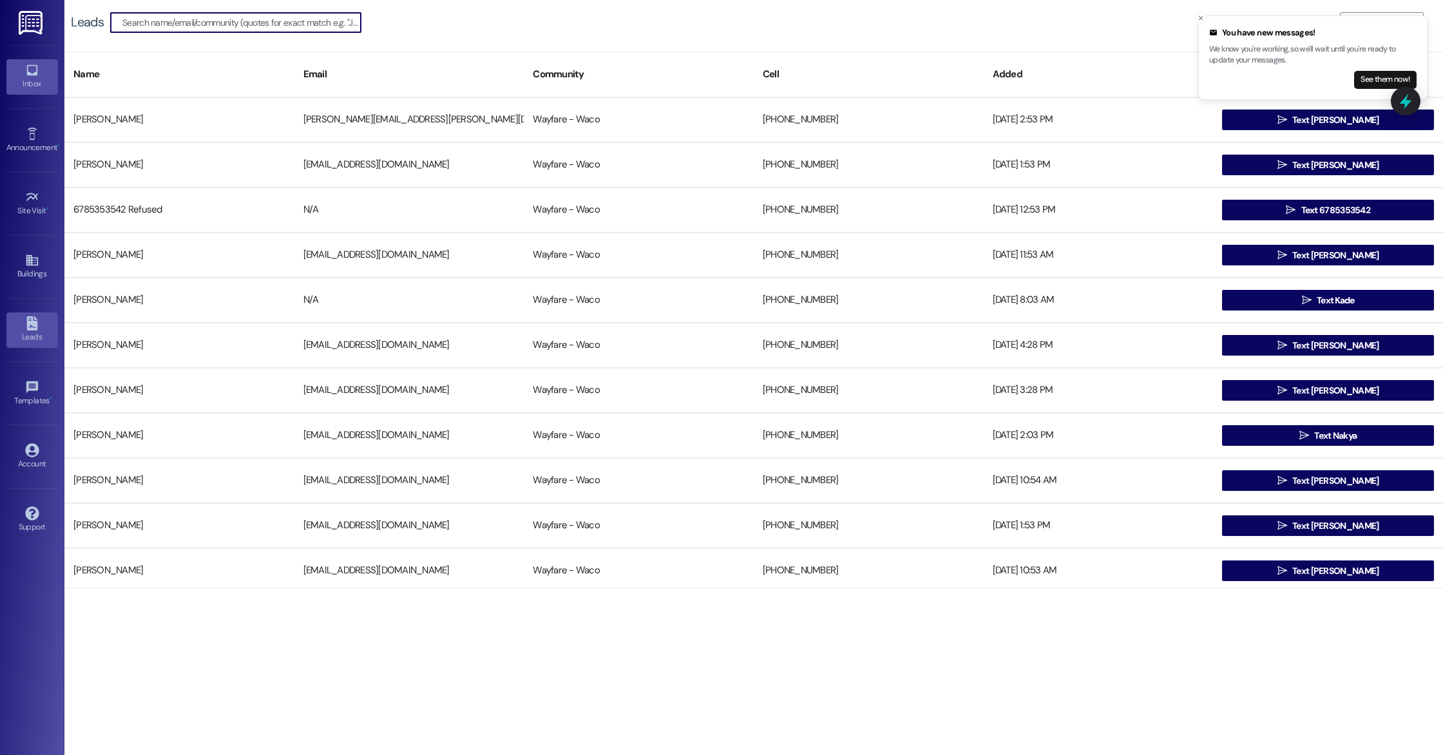
click at [41, 80] on div "Inbox" at bounding box center [32, 83] width 64 height 13
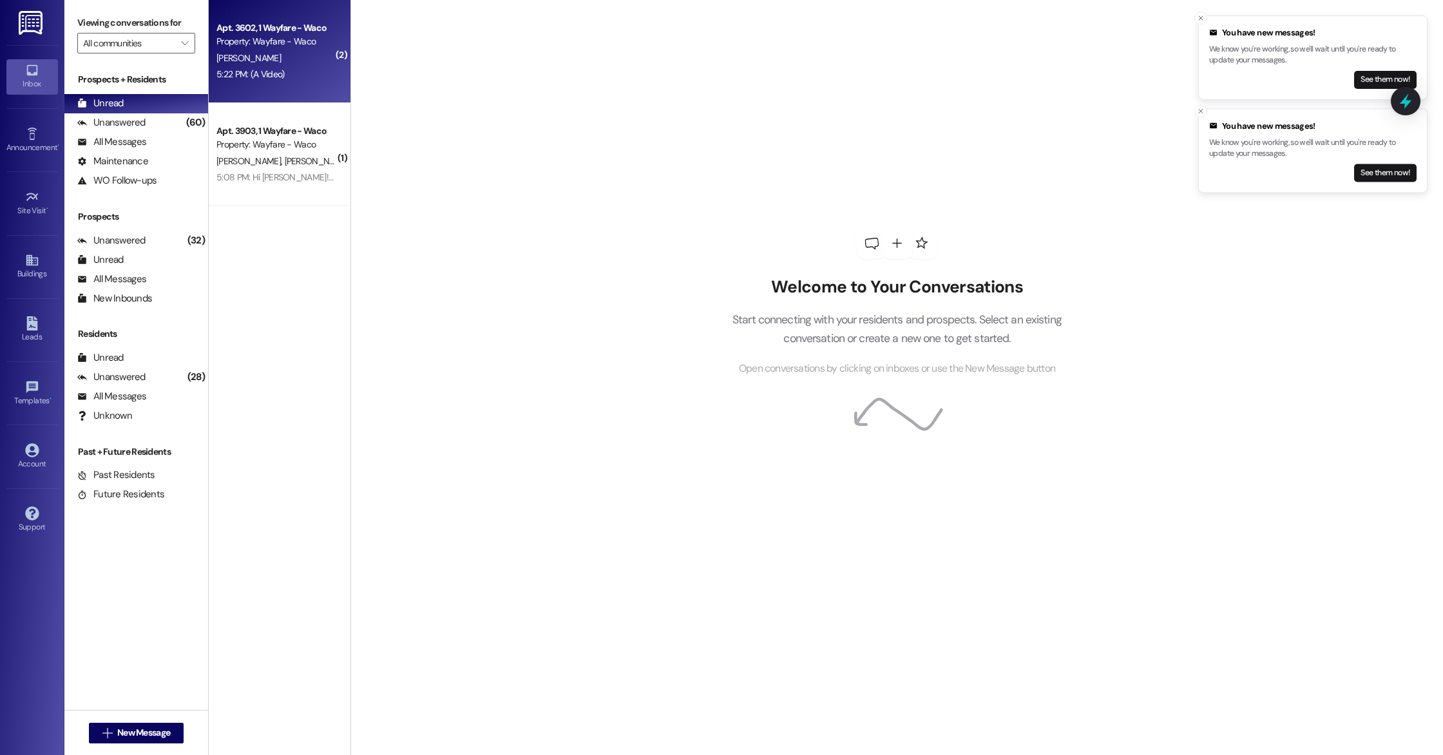
click at [306, 64] on div "[PERSON_NAME]" at bounding box center [276, 58] width 122 height 16
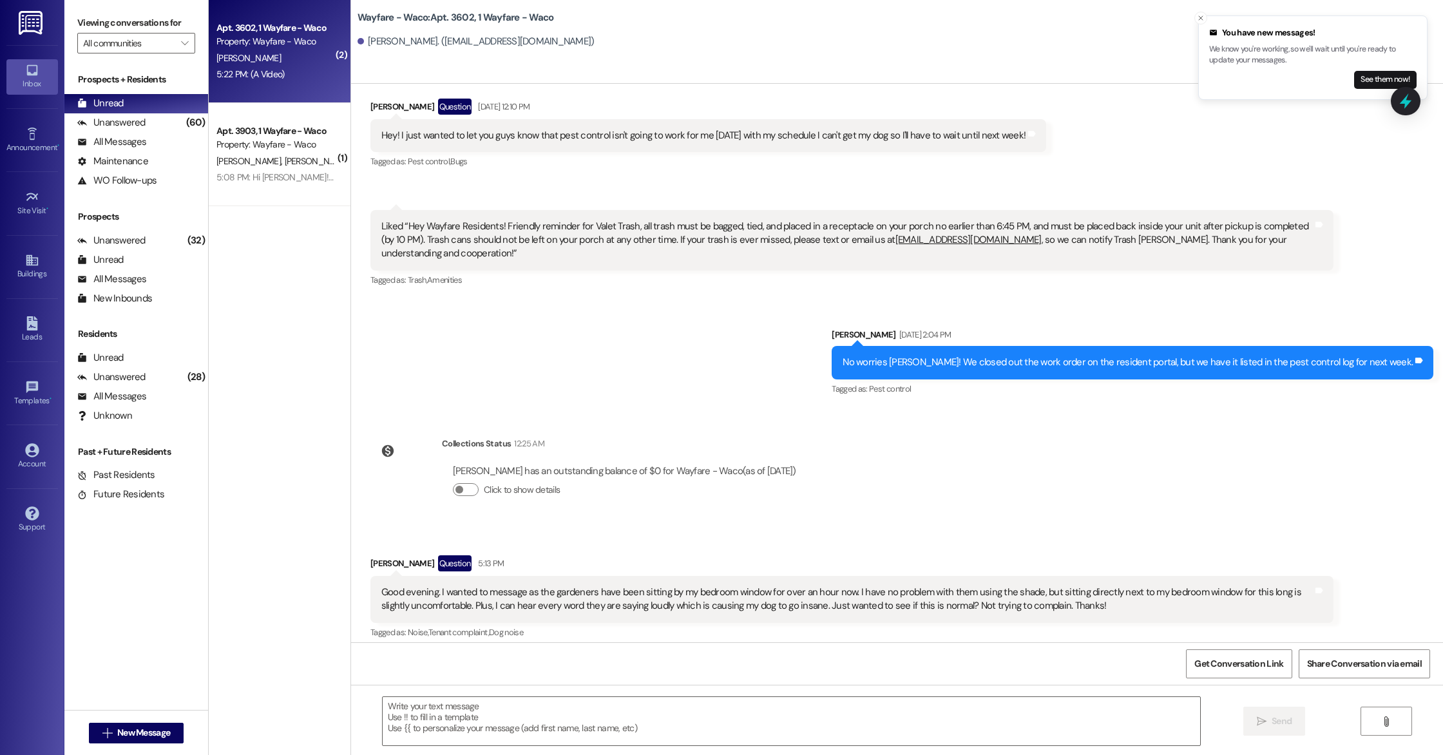
scroll to position [4084, 0]
